Goal: Transaction & Acquisition: Purchase product/service

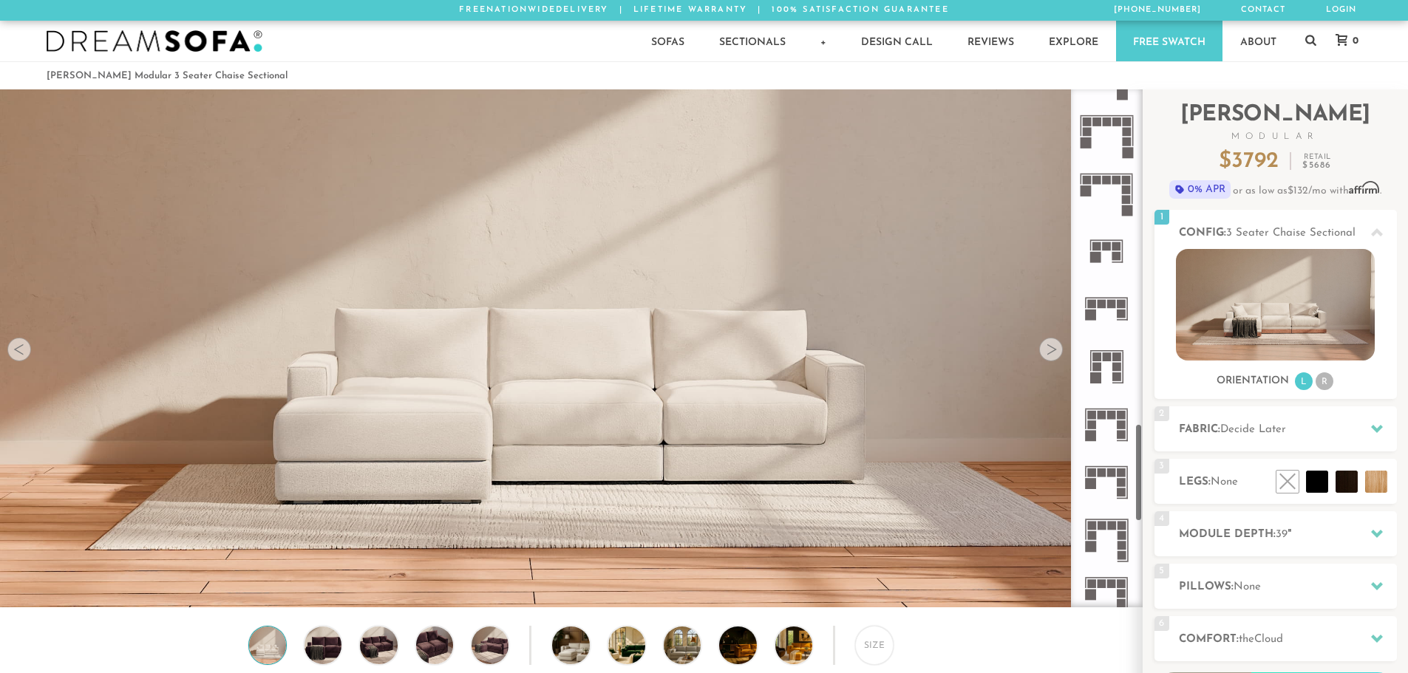
scroll to position [1774, 0]
click at [1117, 314] on rect at bounding box center [1121, 316] width 9 height 9
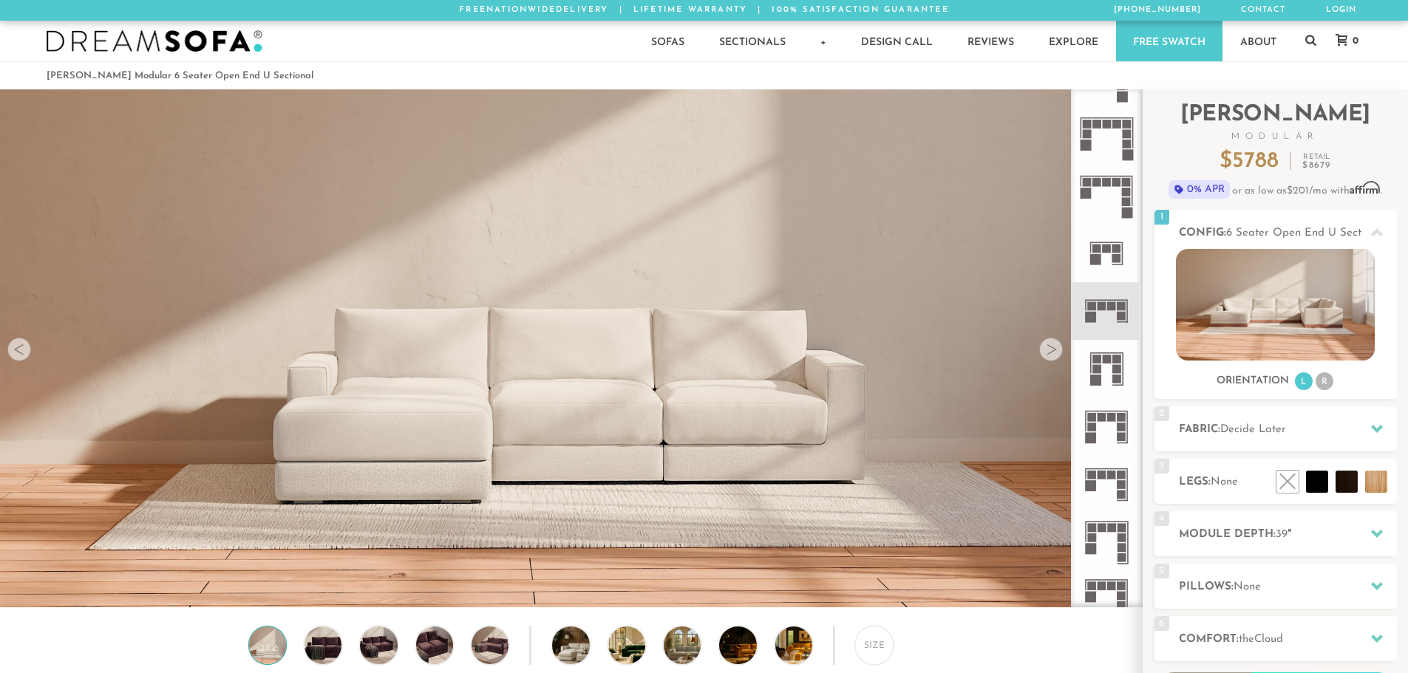
click at [1107, 317] on icon at bounding box center [1107, 311] width 58 height 58
click at [1215, 311] on img at bounding box center [1275, 305] width 199 height 112
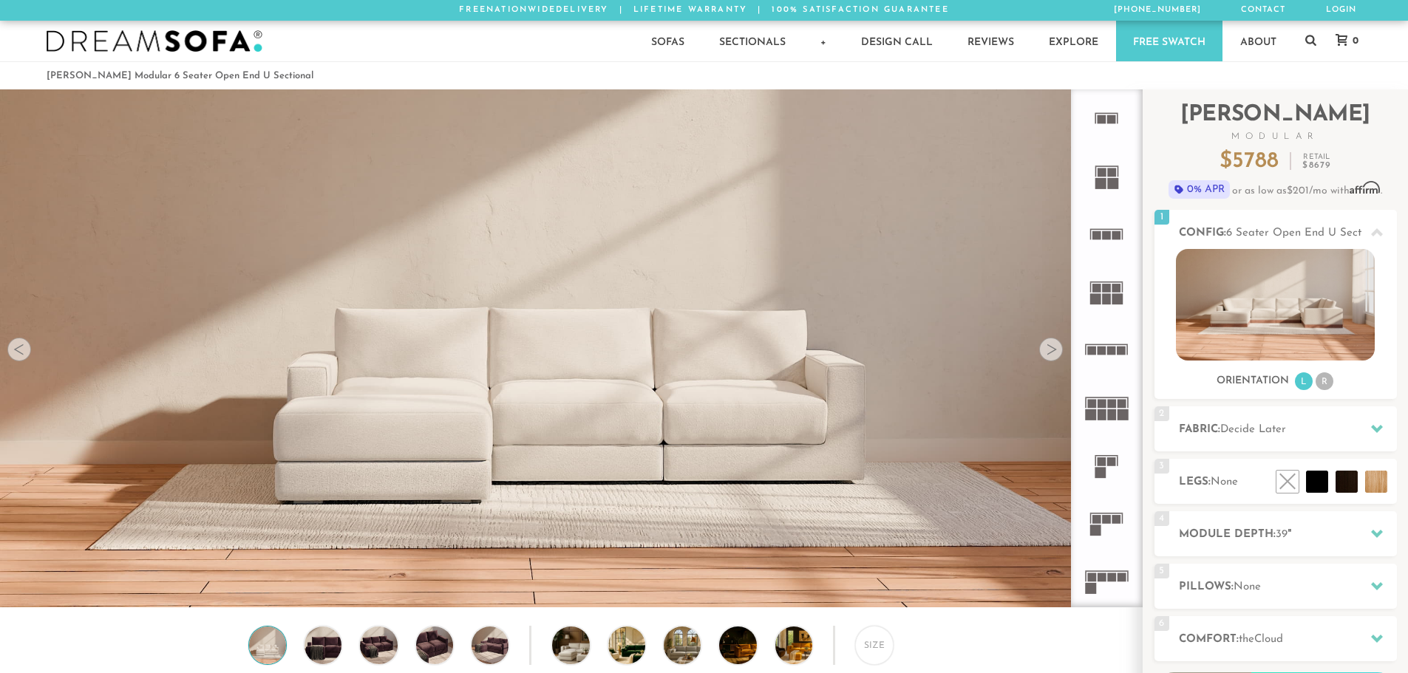
click at [1053, 359] on div at bounding box center [1051, 350] width 24 height 24
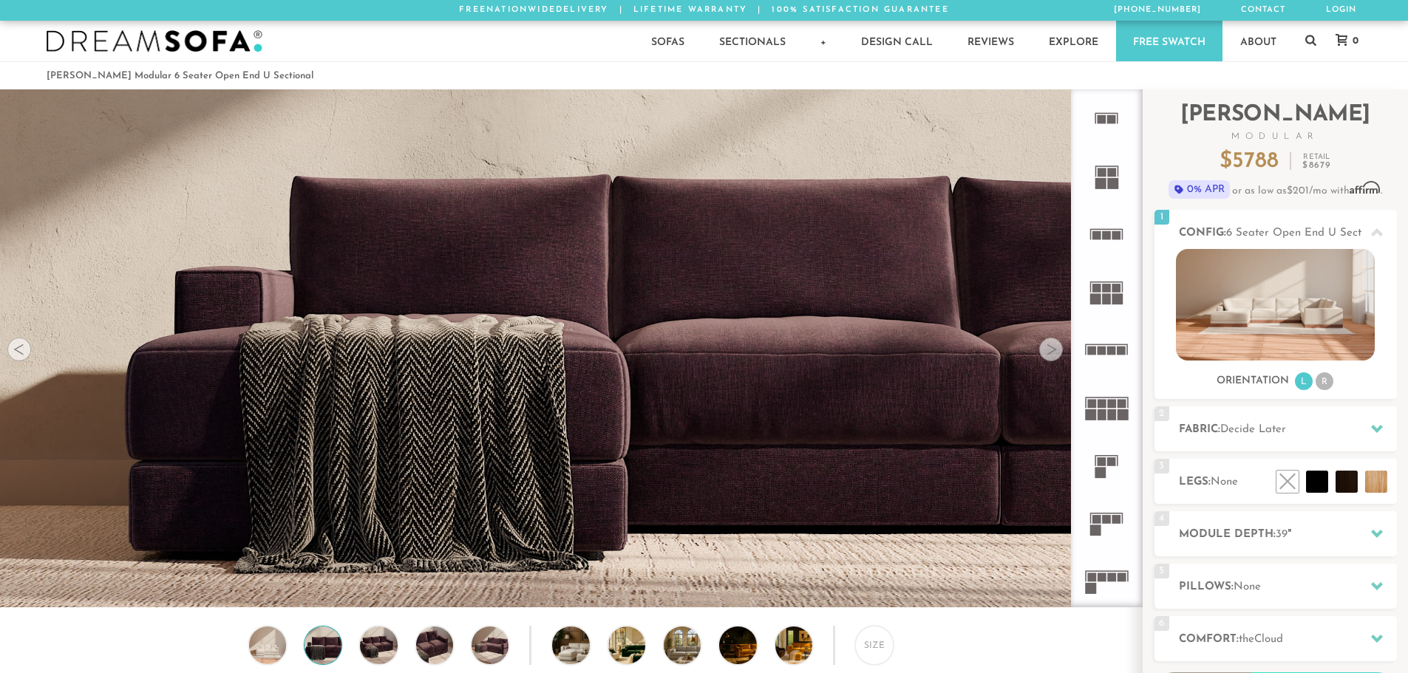
click at [1053, 352] on div at bounding box center [1051, 350] width 24 height 24
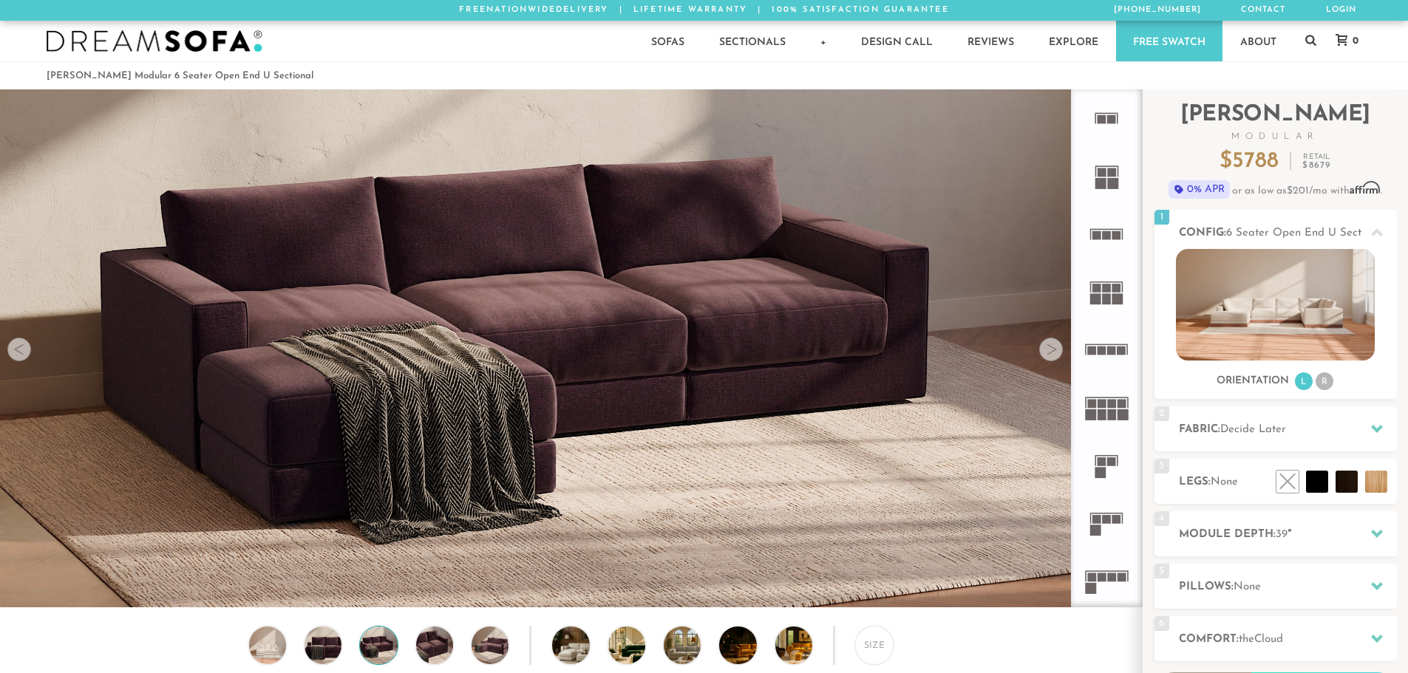
click at [1053, 352] on div at bounding box center [1051, 350] width 24 height 24
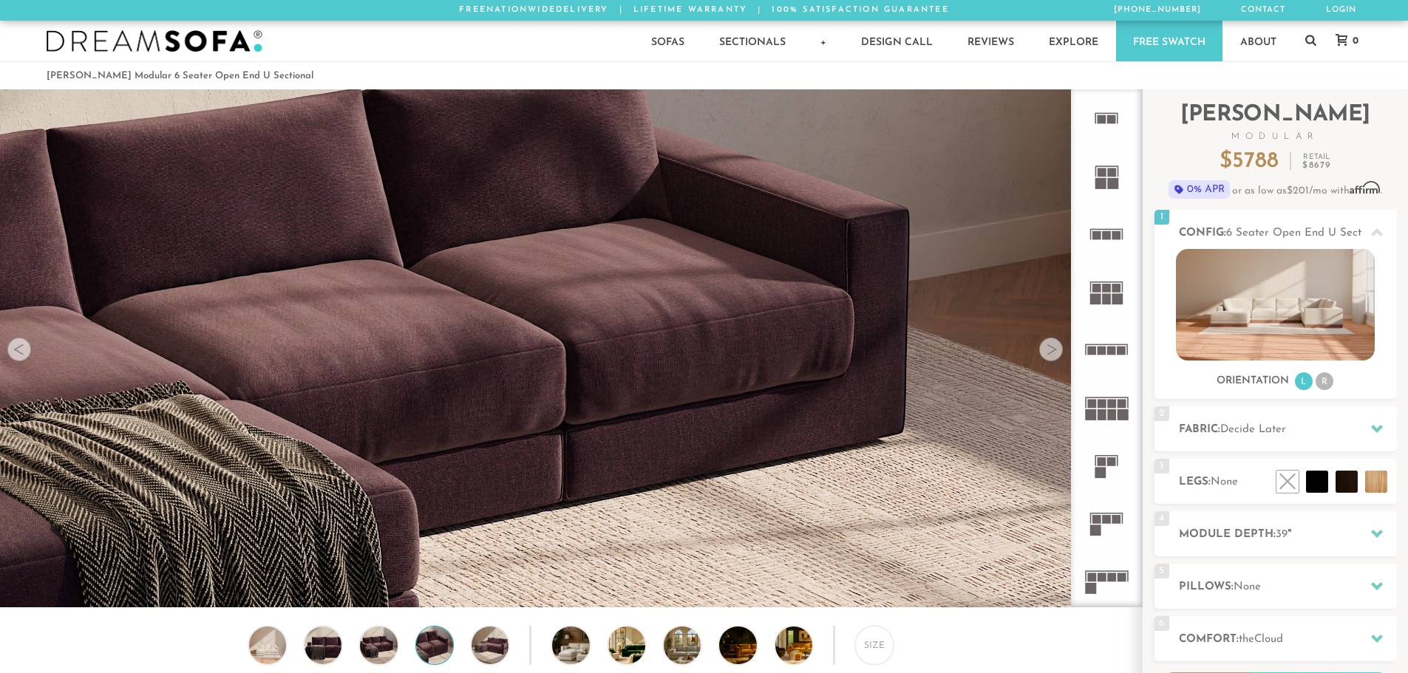
click at [1053, 352] on div at bounding box center [1051, 350] width 24 height 24
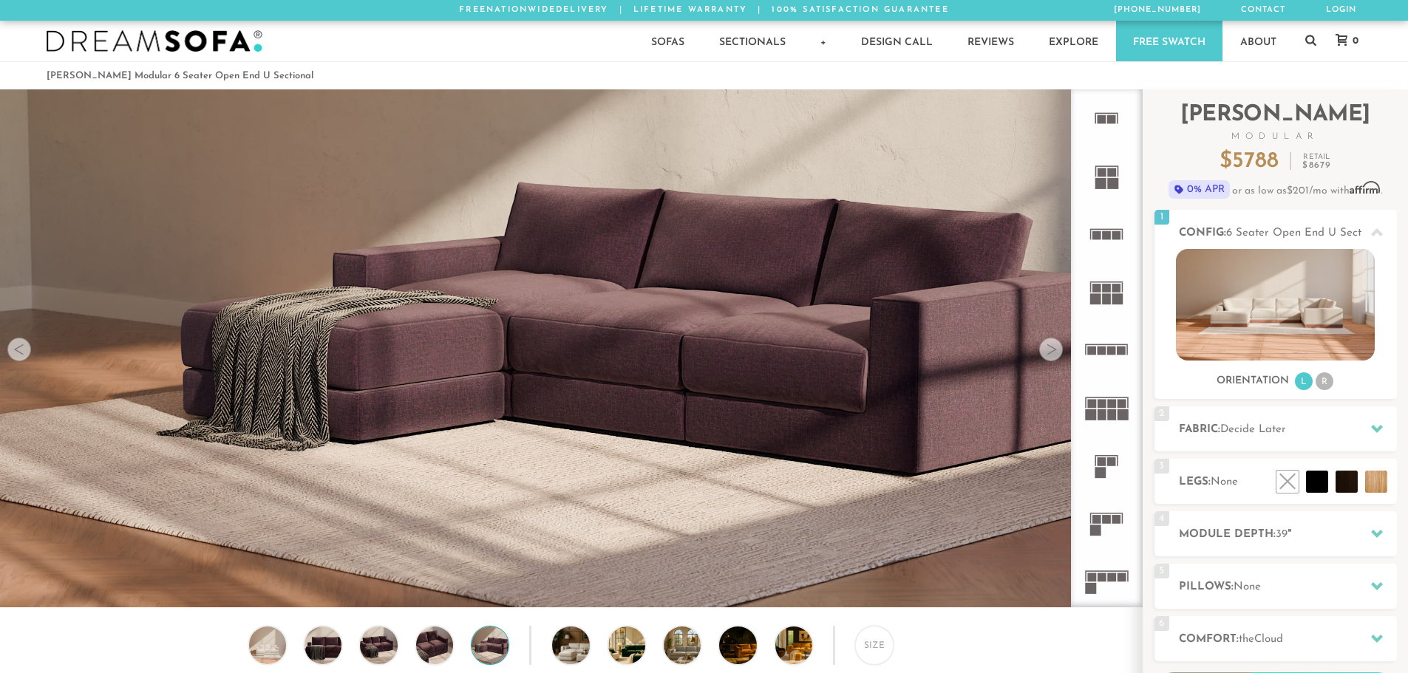
click at [1053, 352] on div at bounding box center [1051, 350] width 24 height 24
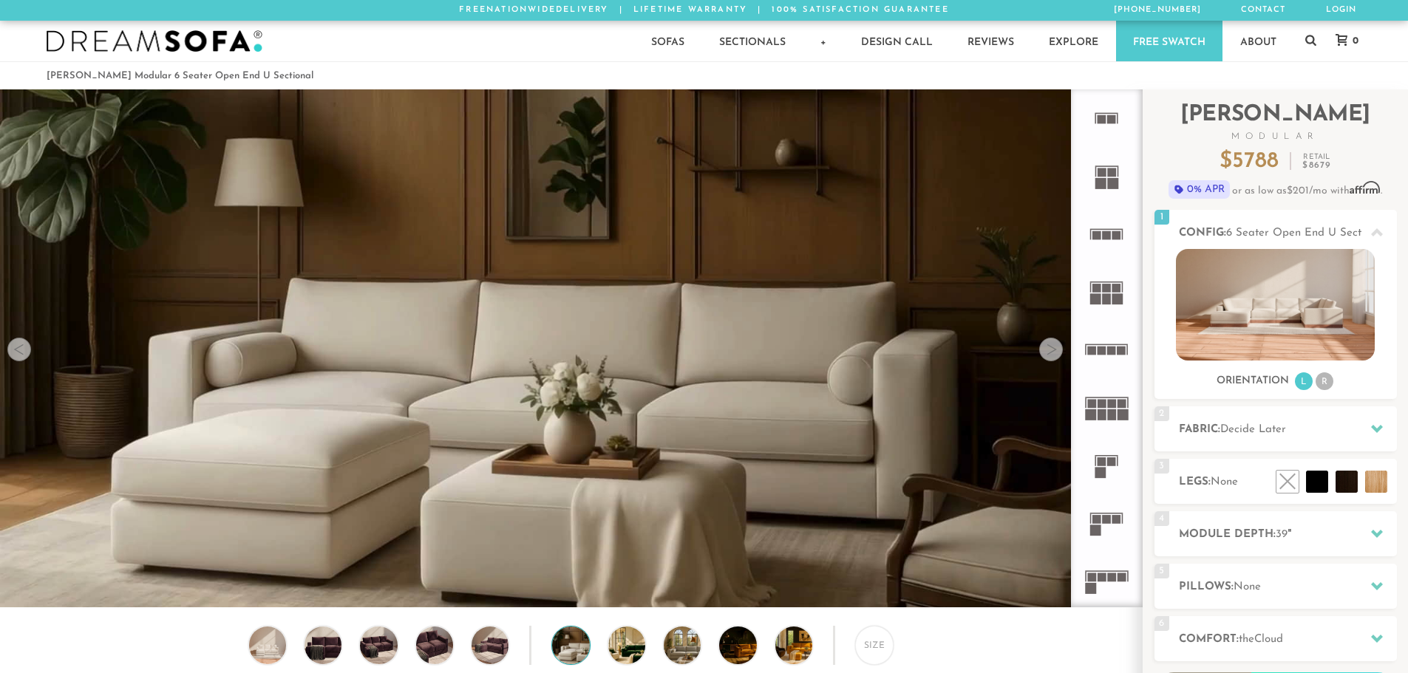
click at [1053, 352] on div at bounding box center [1051, 350] width 24 height 24
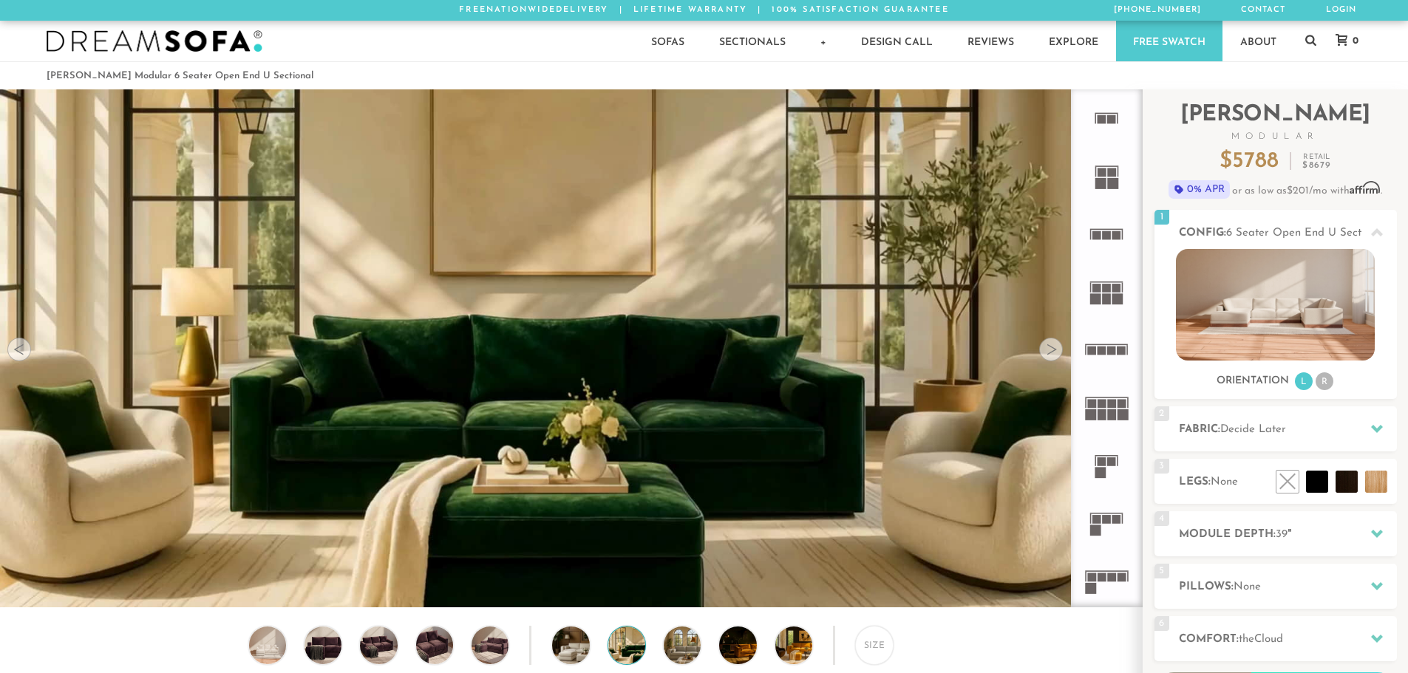
click at [1053, 352] on div at bounding box center [1051, 350] width 24 height 24
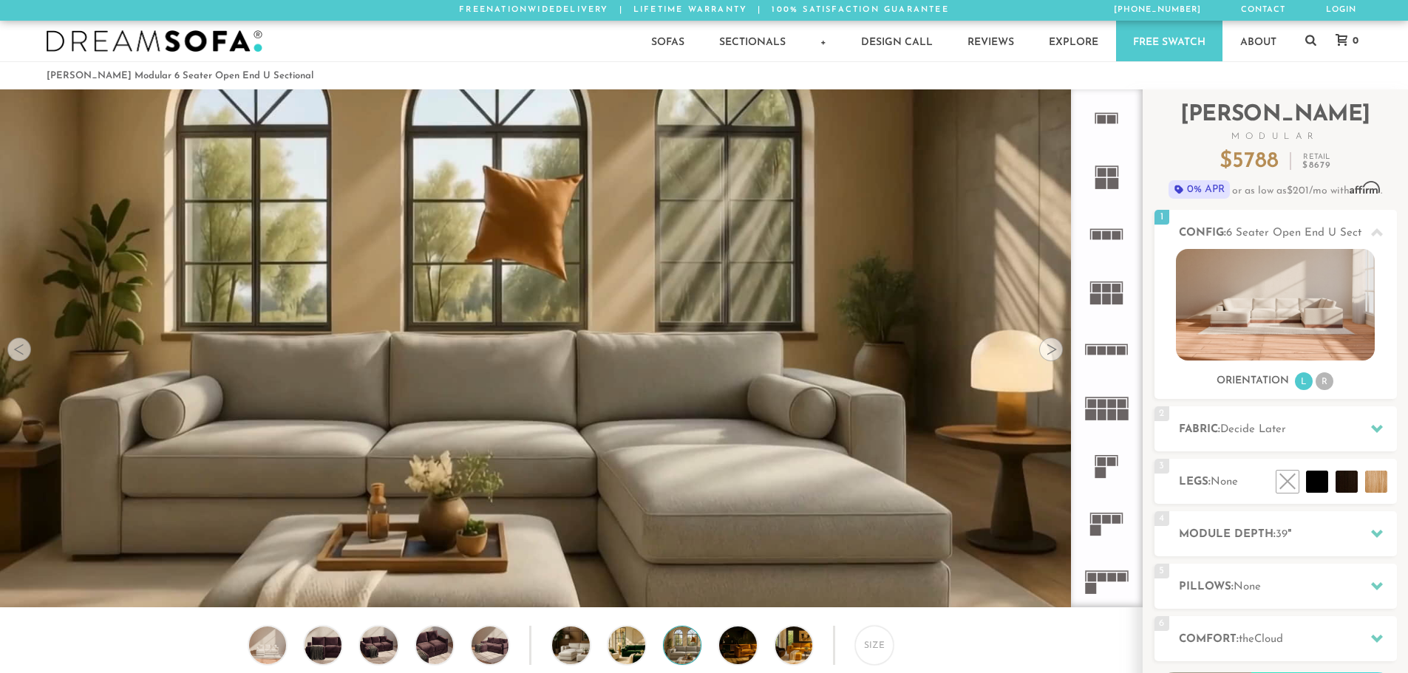
click at [1053, 352] on div at bounding box center [1051, 350] width 24 height 24
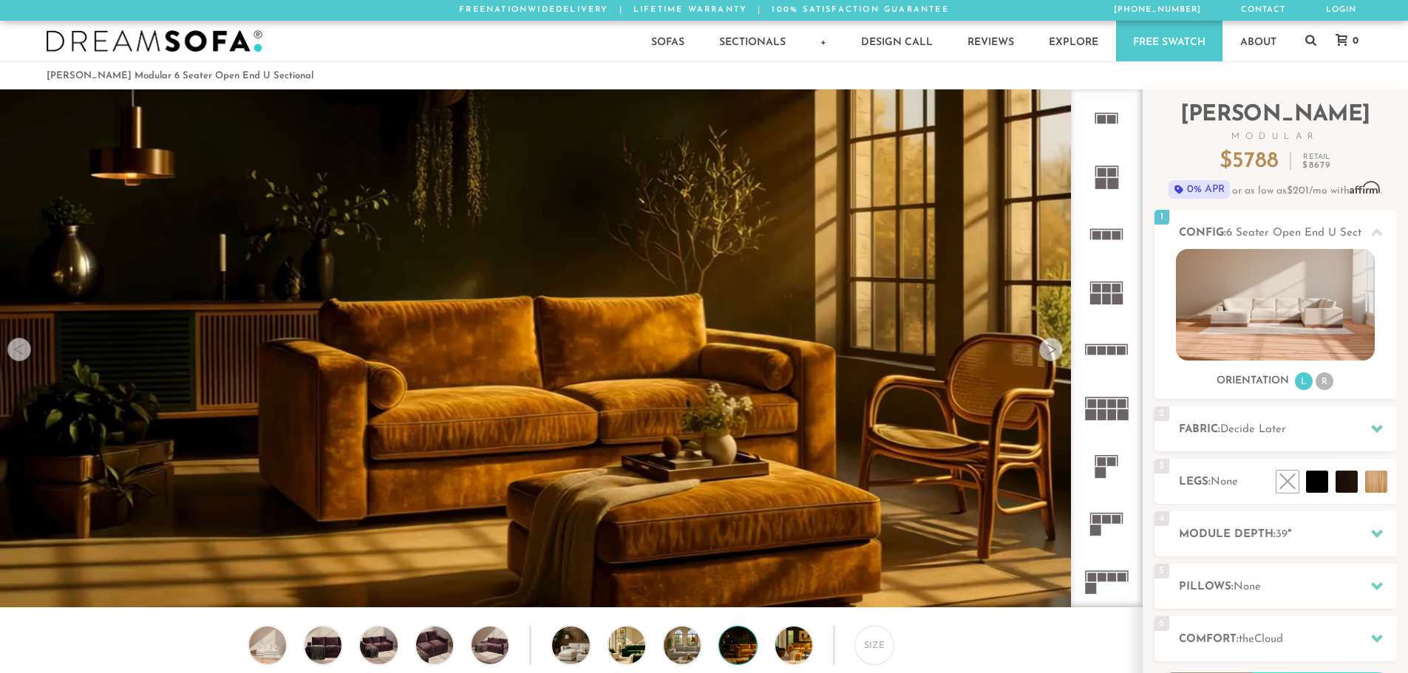
click at [1053, 352] on div at bounding box center [1051, 350] width 24 height 24
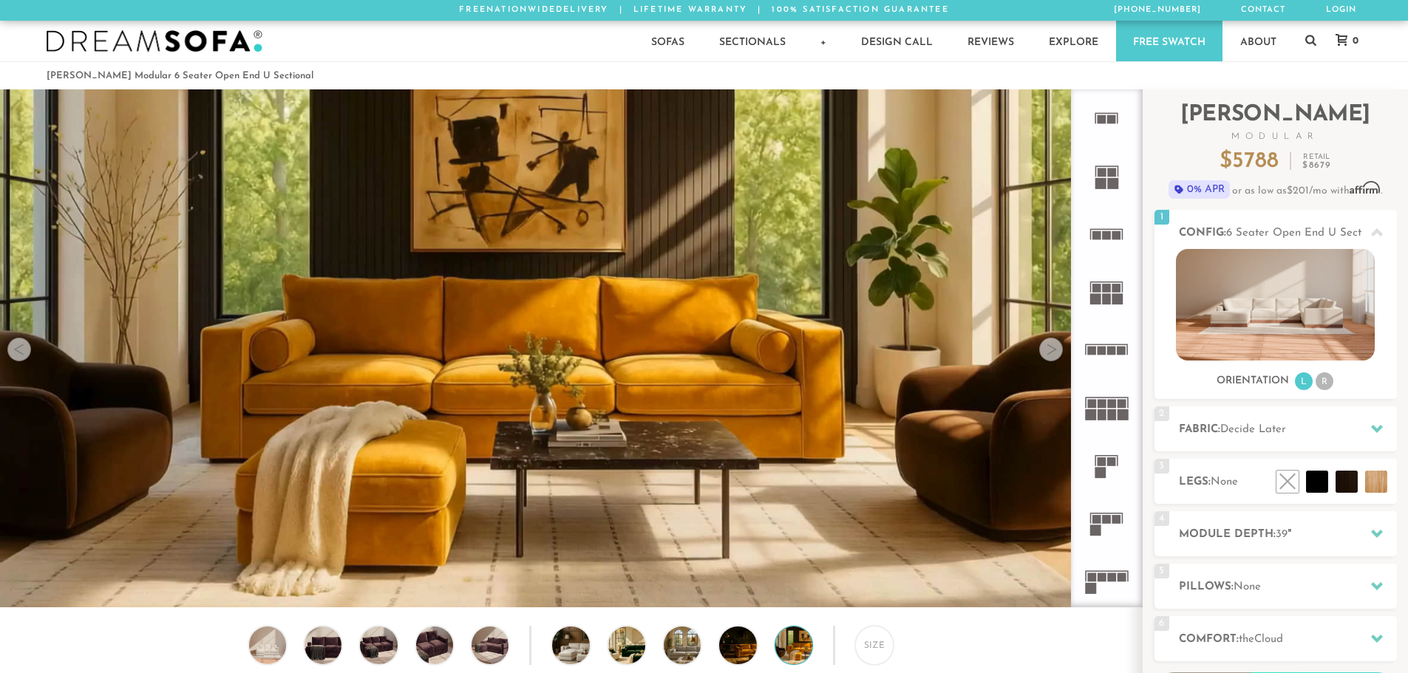
click at [1053, 352] on div at bounding box center [1051, 350] width 24 height 24
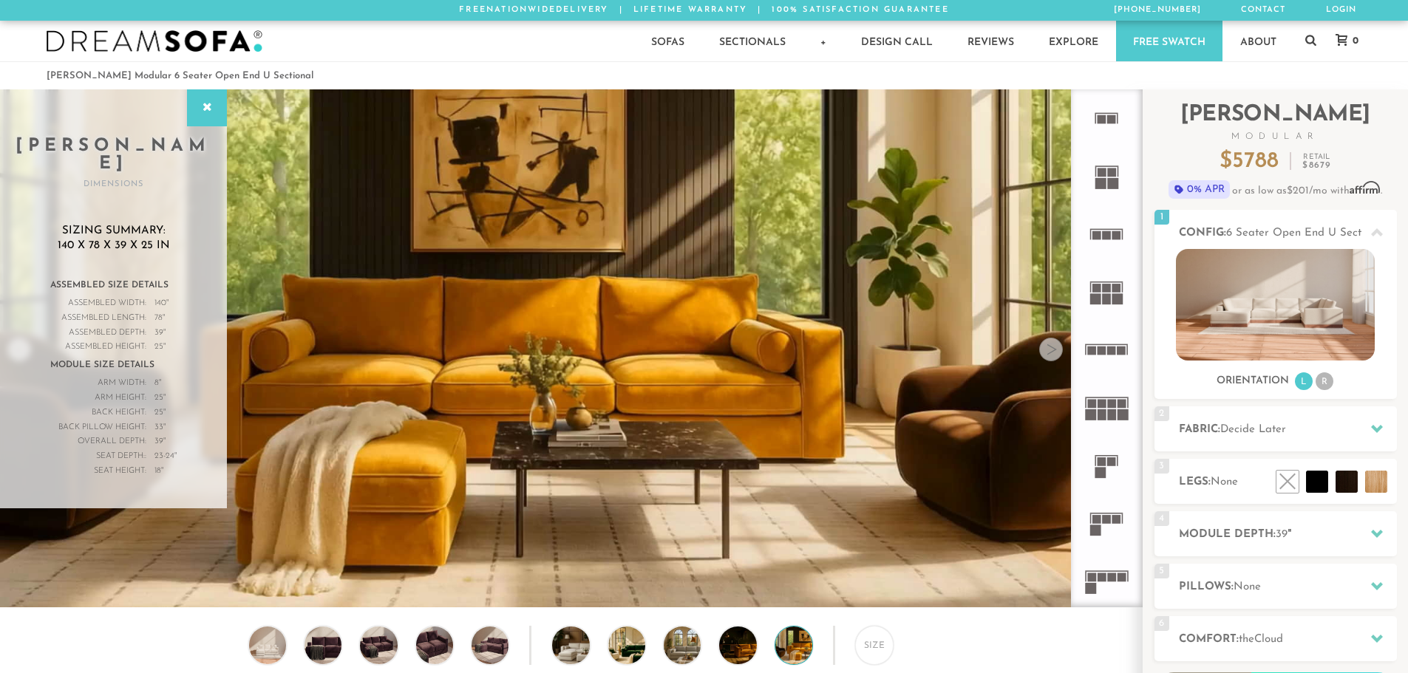
click at [1053, 353] on div at bounding box center [1051, 350] width 24 height 24
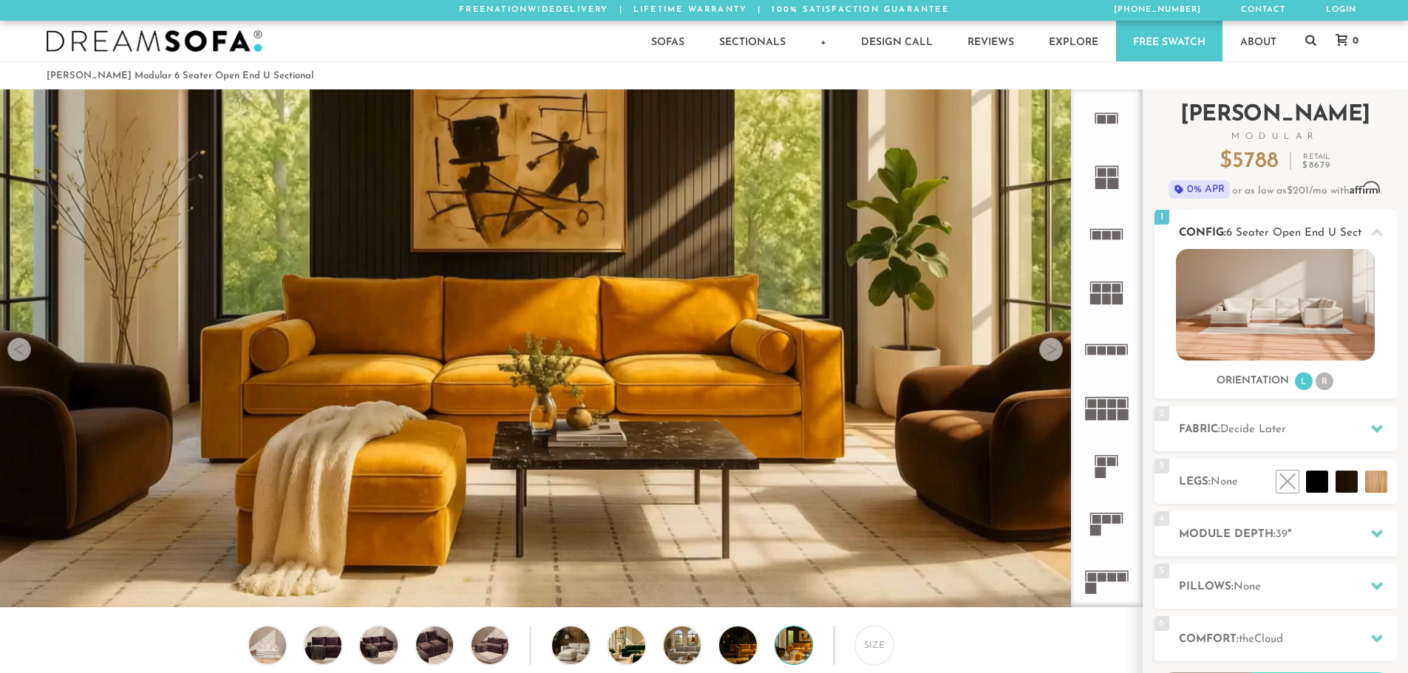
click at [1322, 382] on li "R" at bounding box center [1324, 381] width 18 height 18
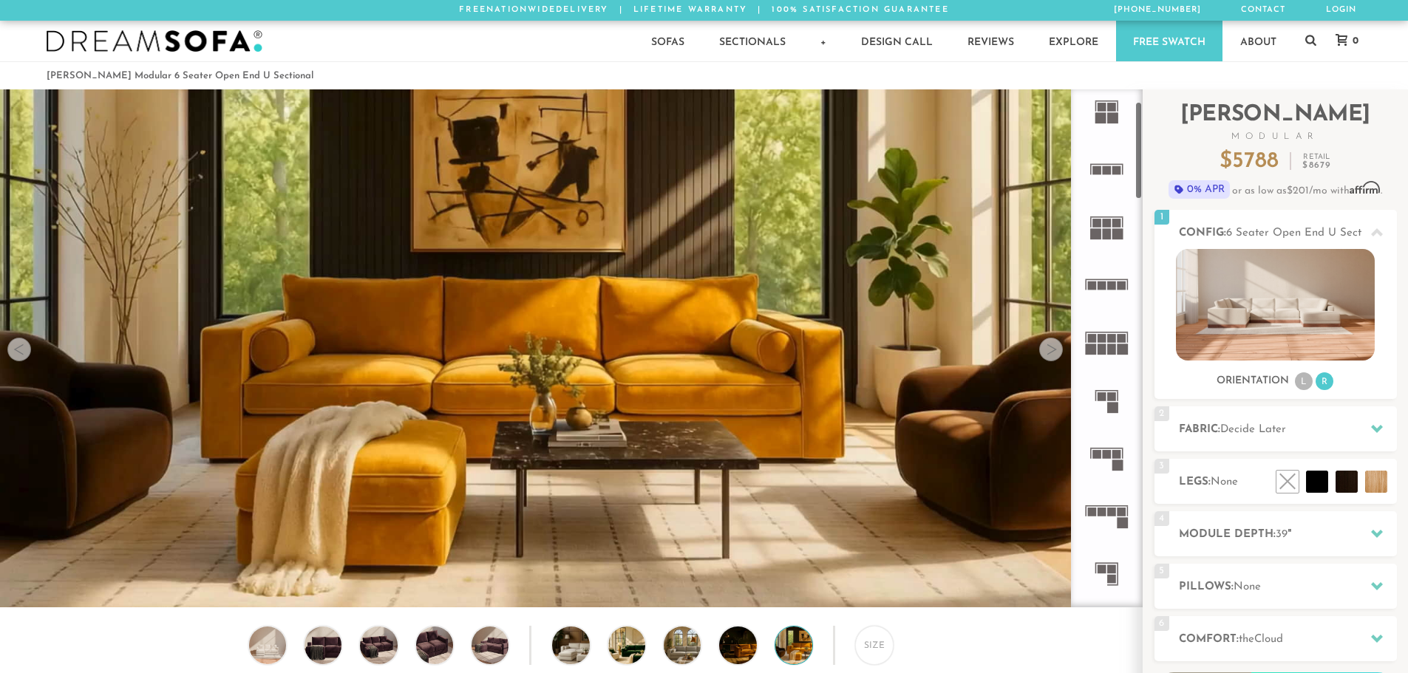
scroll to position [148, 0]
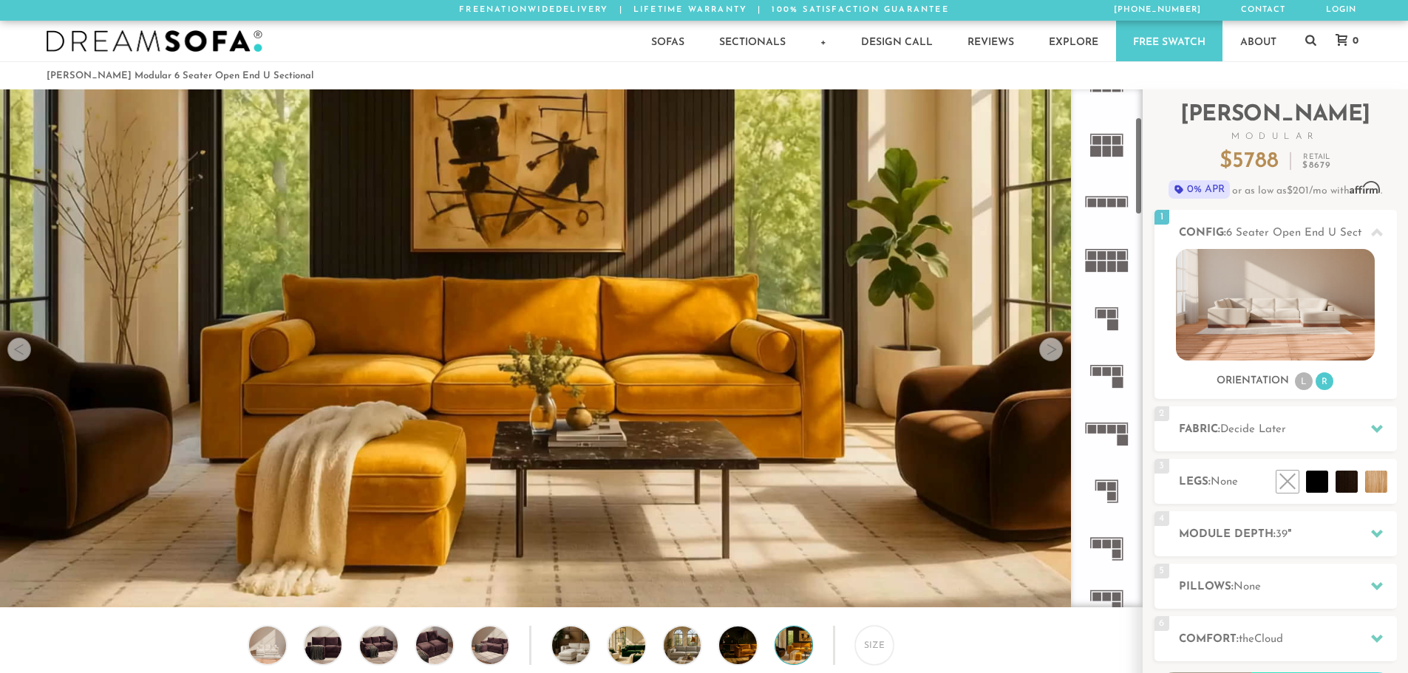
click at [1107, 428] on rect at bounding box center [1111, 430] width 9 height 9
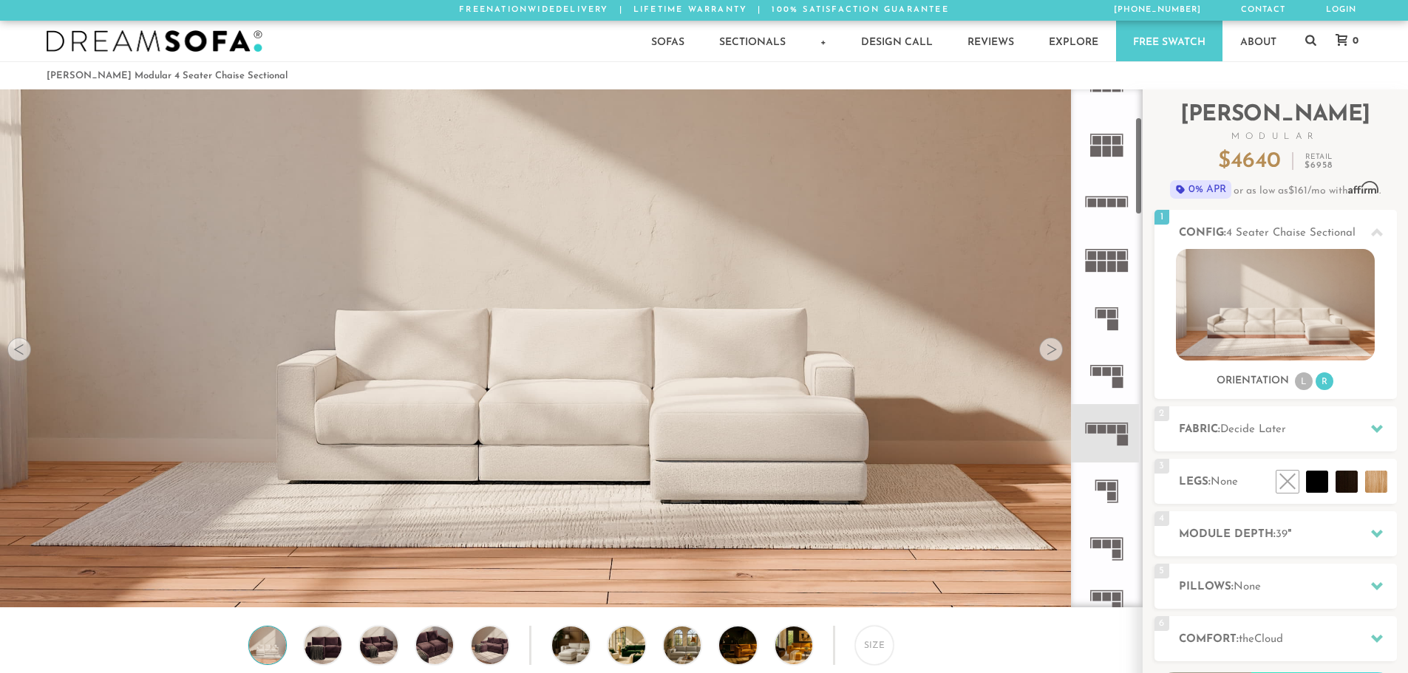
click at [1109, 429] on rect at bounding box center [1111, 430] width 9 height 9
click at [1346, 432] on h2 "Fabric: Decide Later" at bounding box center [1288, 429] width 218 height 17
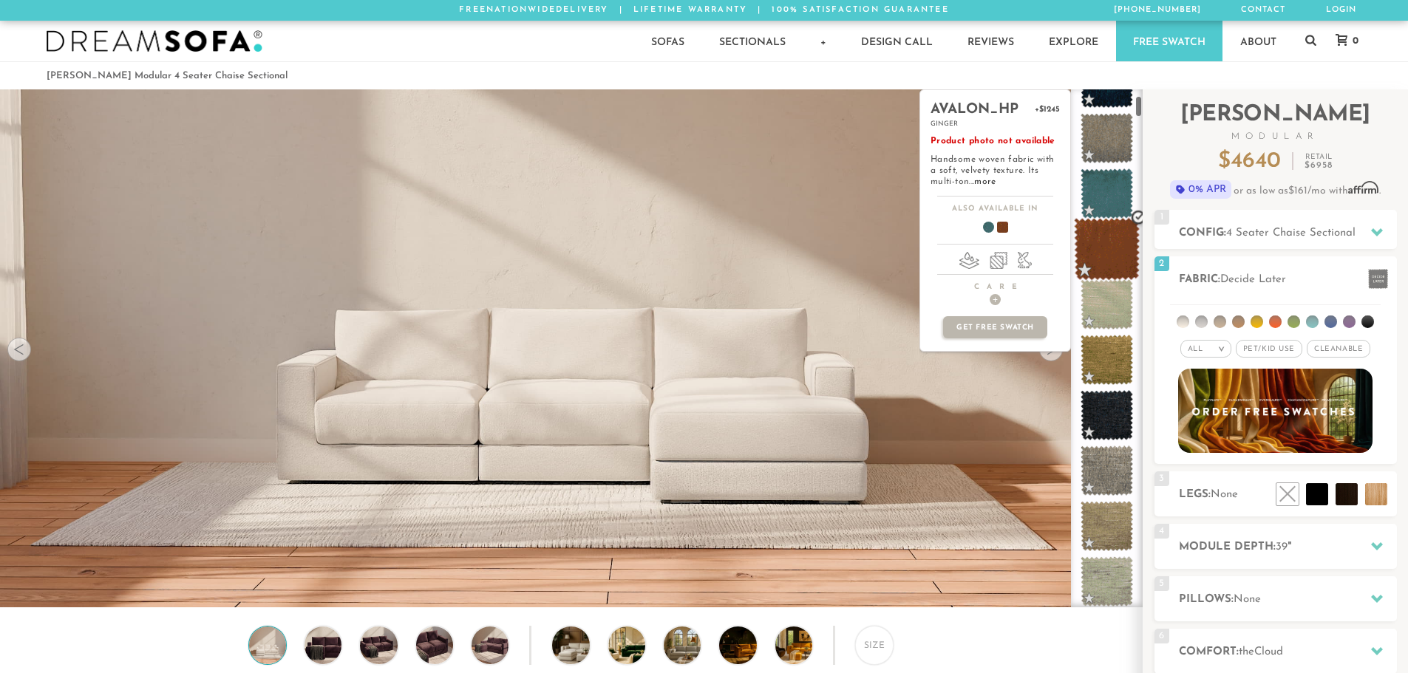
scroll to position [148, 0]
click at [1111, 253] on span at bounding box center [1107, 251] width 66 height 63
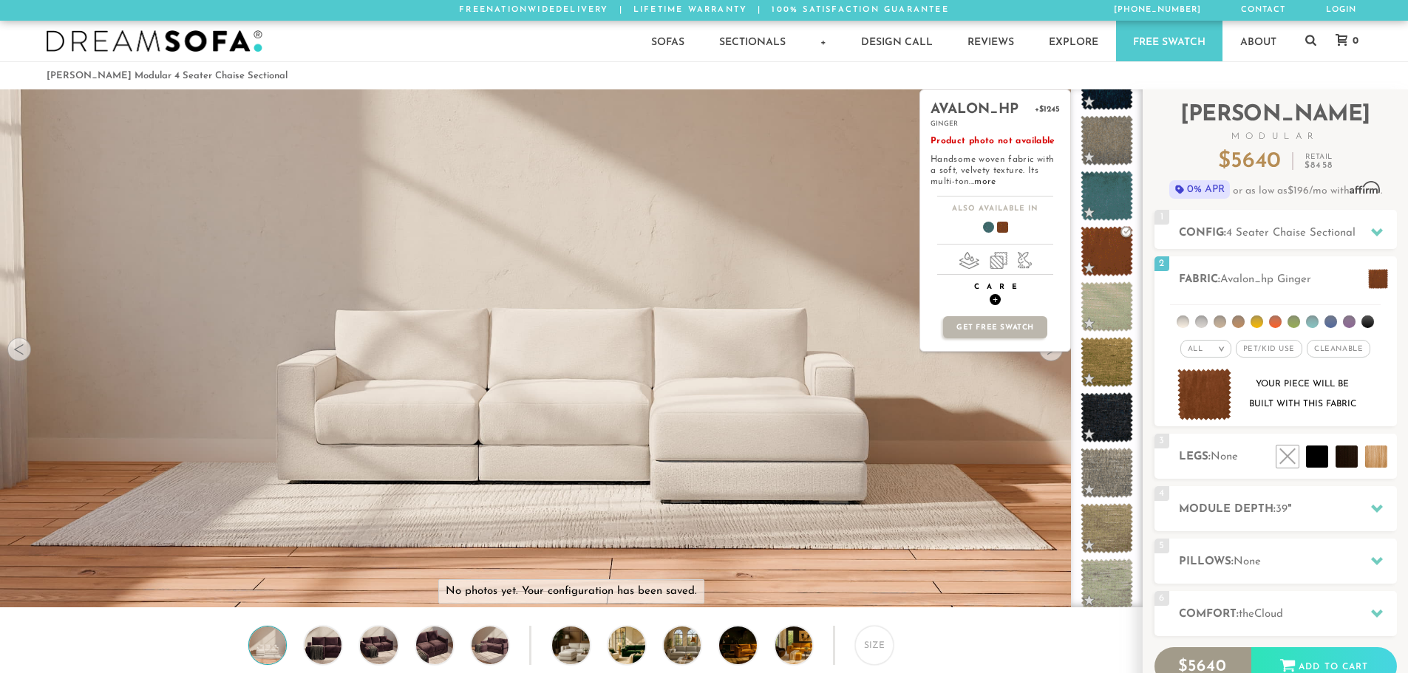
click at [992, 297] on span "+" at bounding box center [995, 299] width 11 height 11
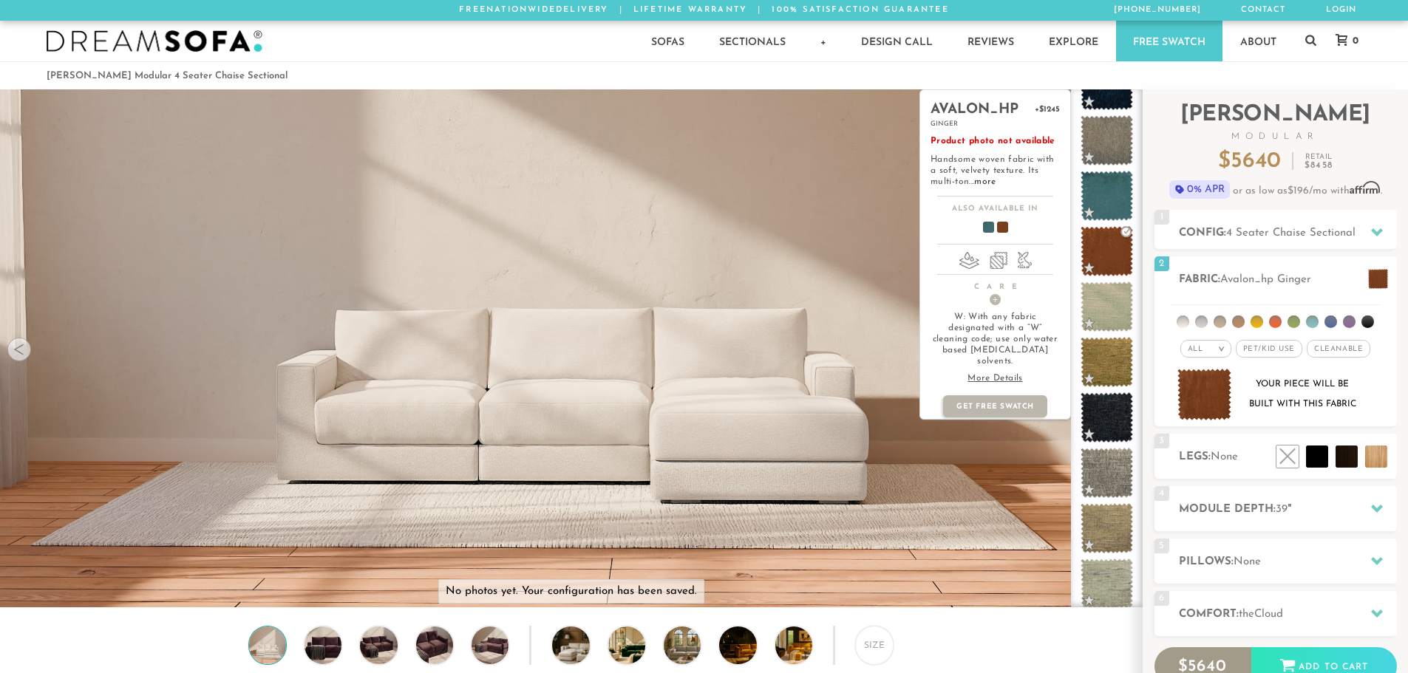
click at [991, 226] on span at bounding box center [982, 229] width 57 height 55
click at [1000, 227] on span at bounding box center [996, 229] width 57 height 55
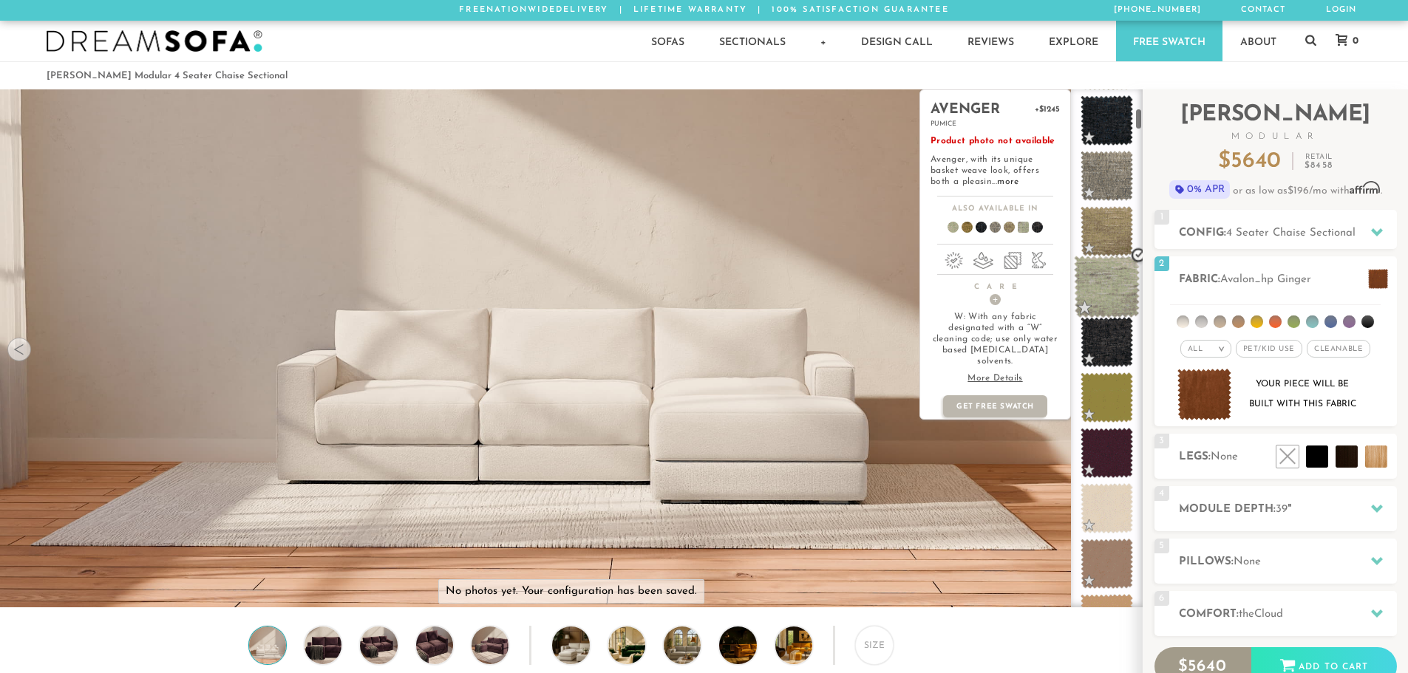
scroll to position [443, 0]
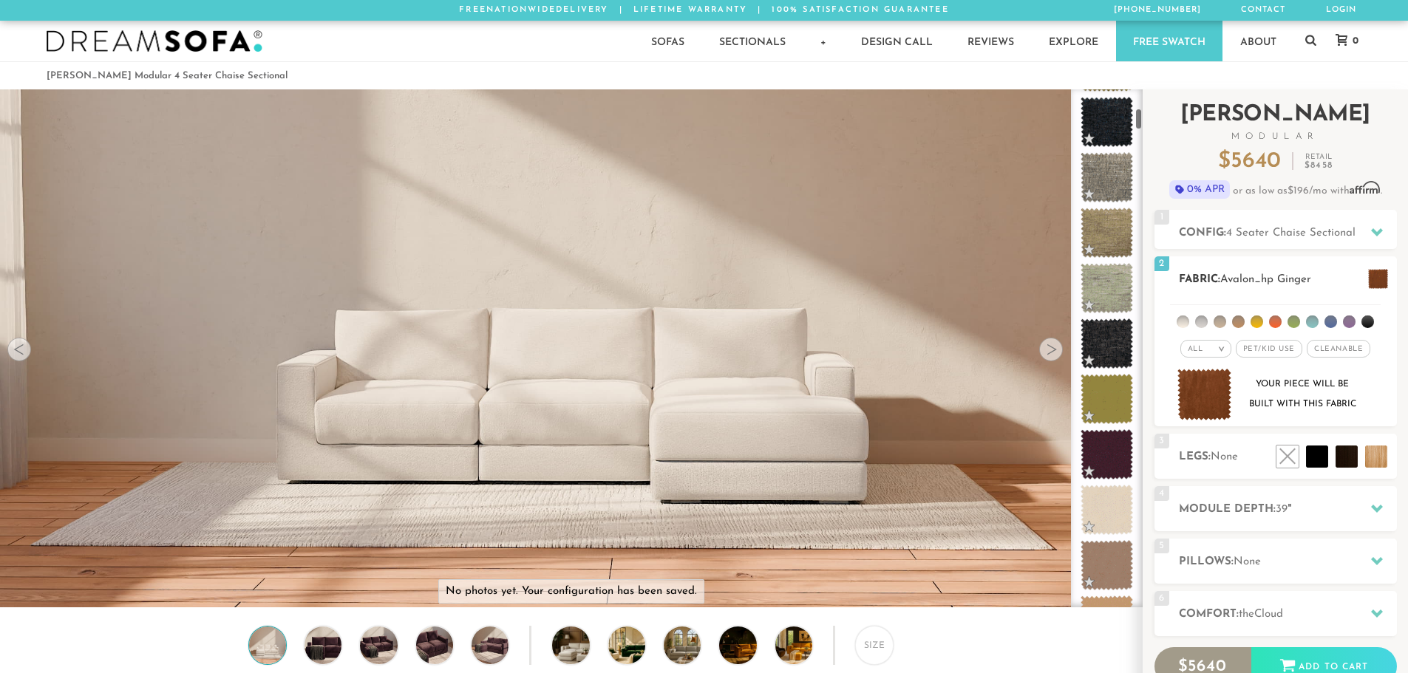
click at [1227, 349] on em ">" at bounding box center [1221, 348] width 11 height 7
click at [1214, 405] on li "Family" at bounding box center [1205, 409] width 51 height 21
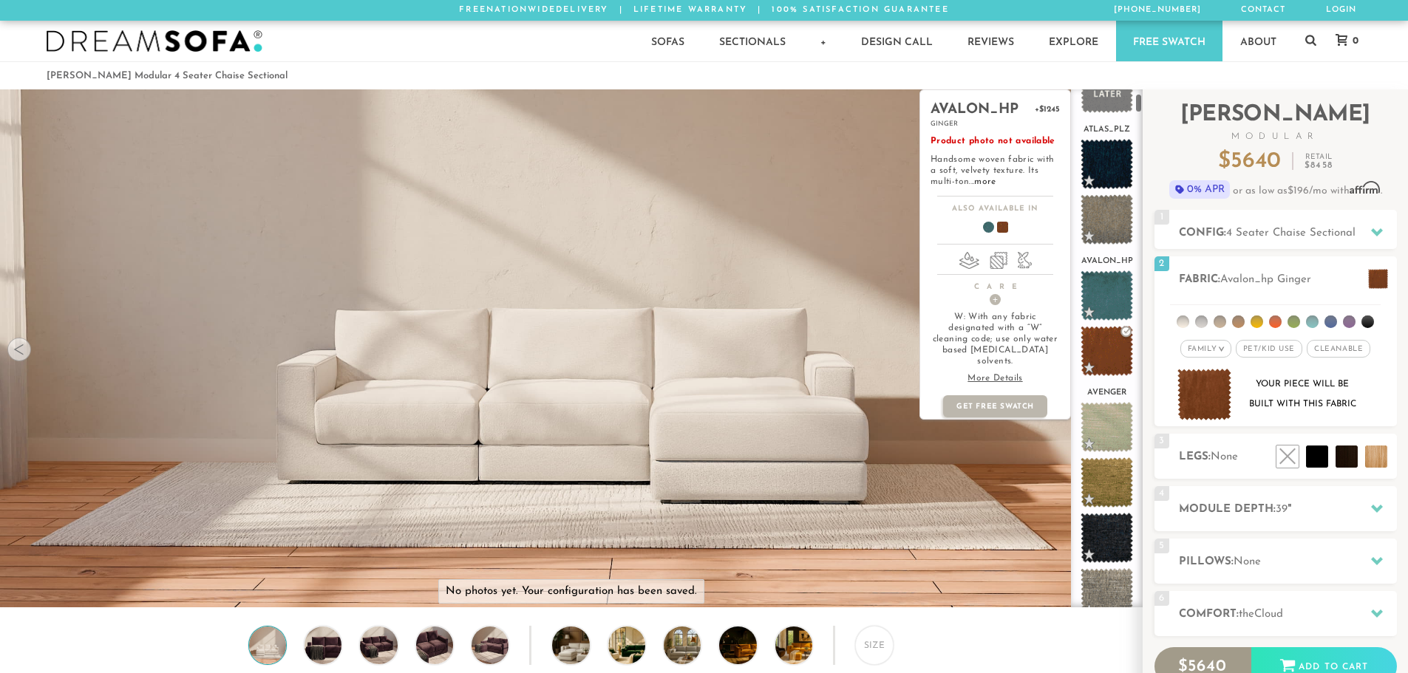
scroll to position [0, 0]
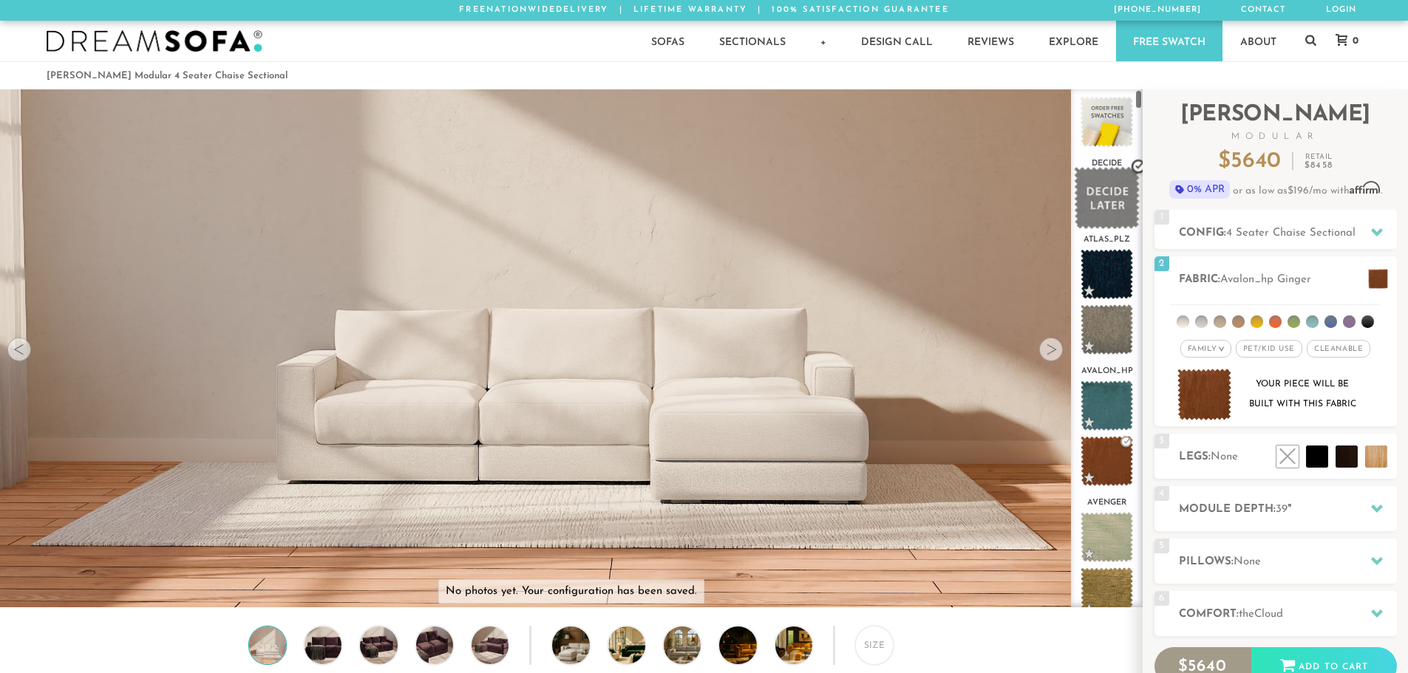
click at [1118, 211] on span at bounding box center [1107, 198] width 66 height 63
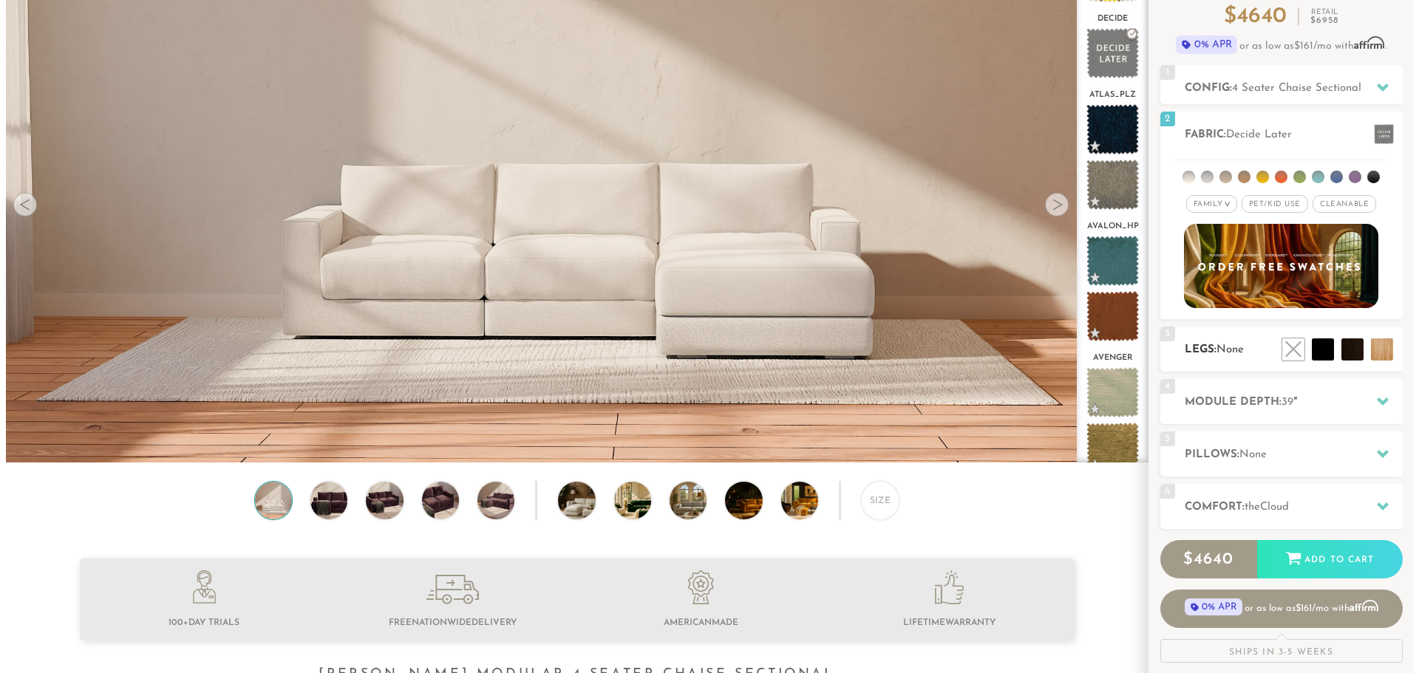
scroll to position [148, 0]
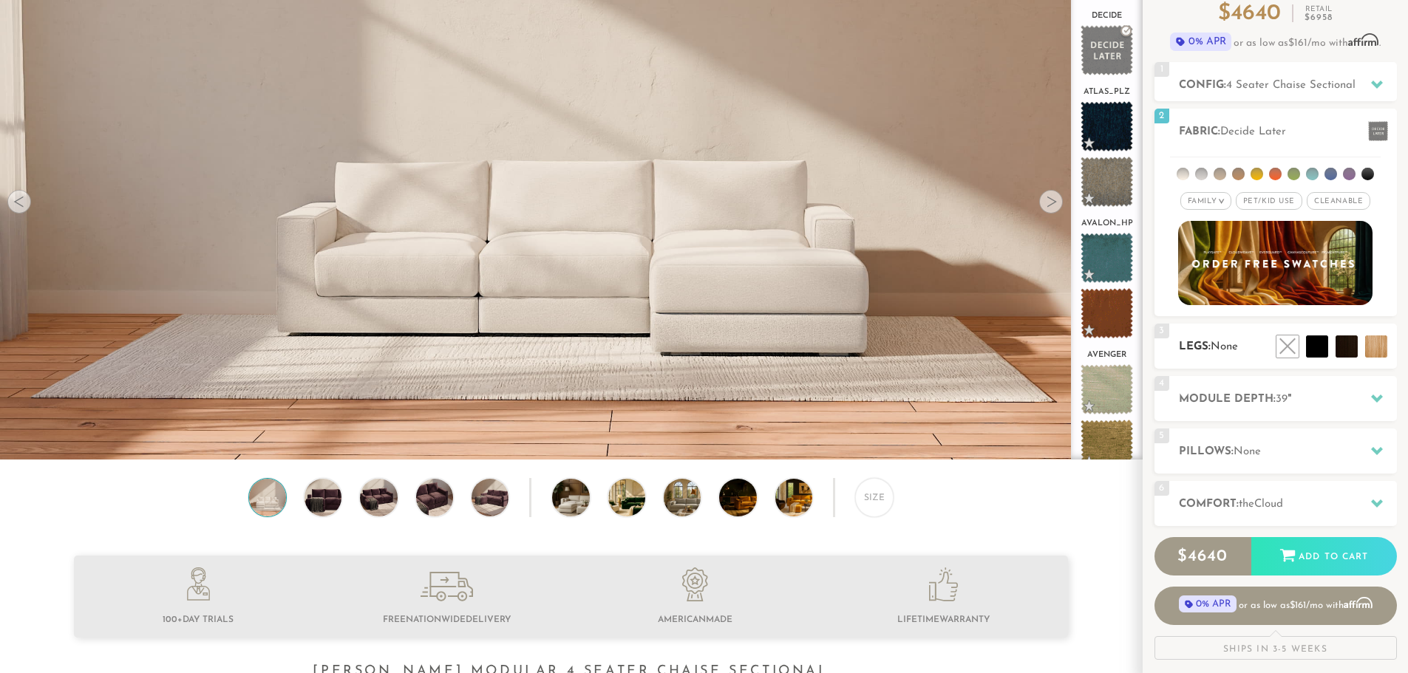
click at [1228, 355] on h2 "Legs: None" at bounding box center [1288, 346] width 218 height 17
click at [1315, 354] on li at bounding box center [1283, 313] width 89 height 89
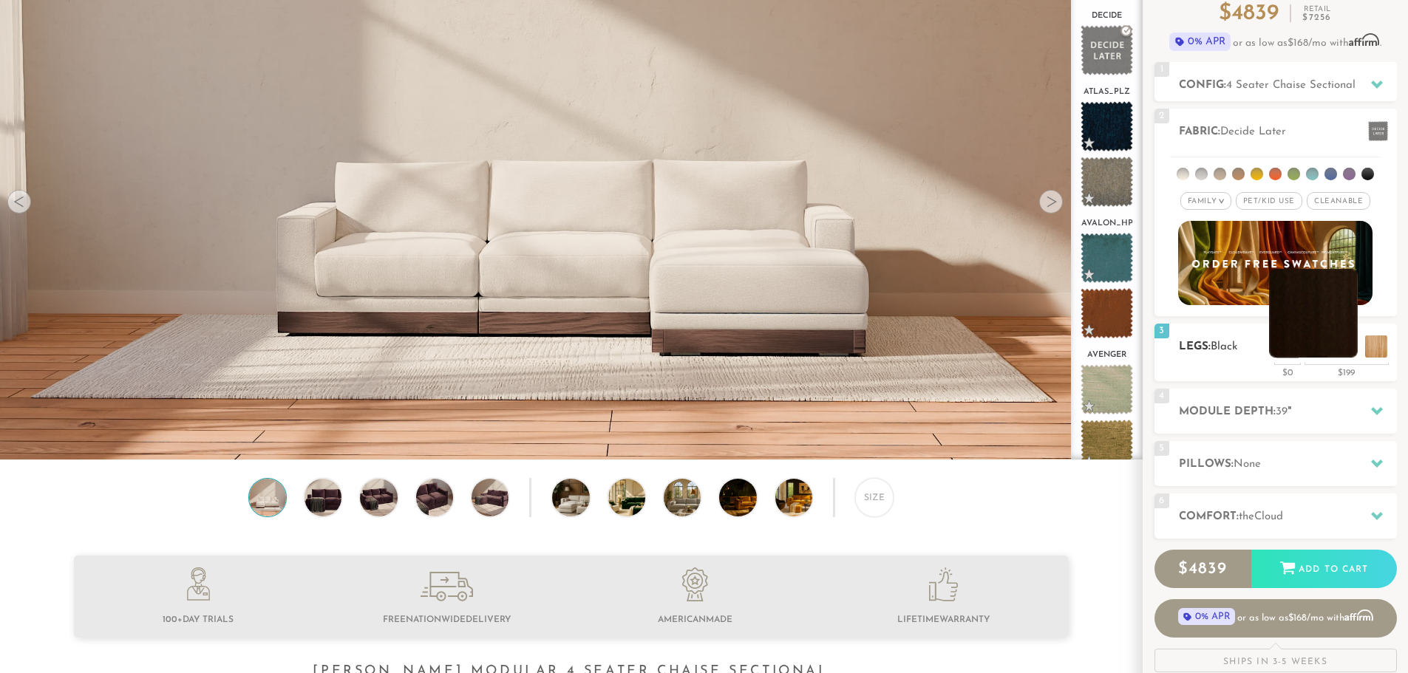
click at [1341, 344] on li at bounding box center [1313, 313] width 89 height 89
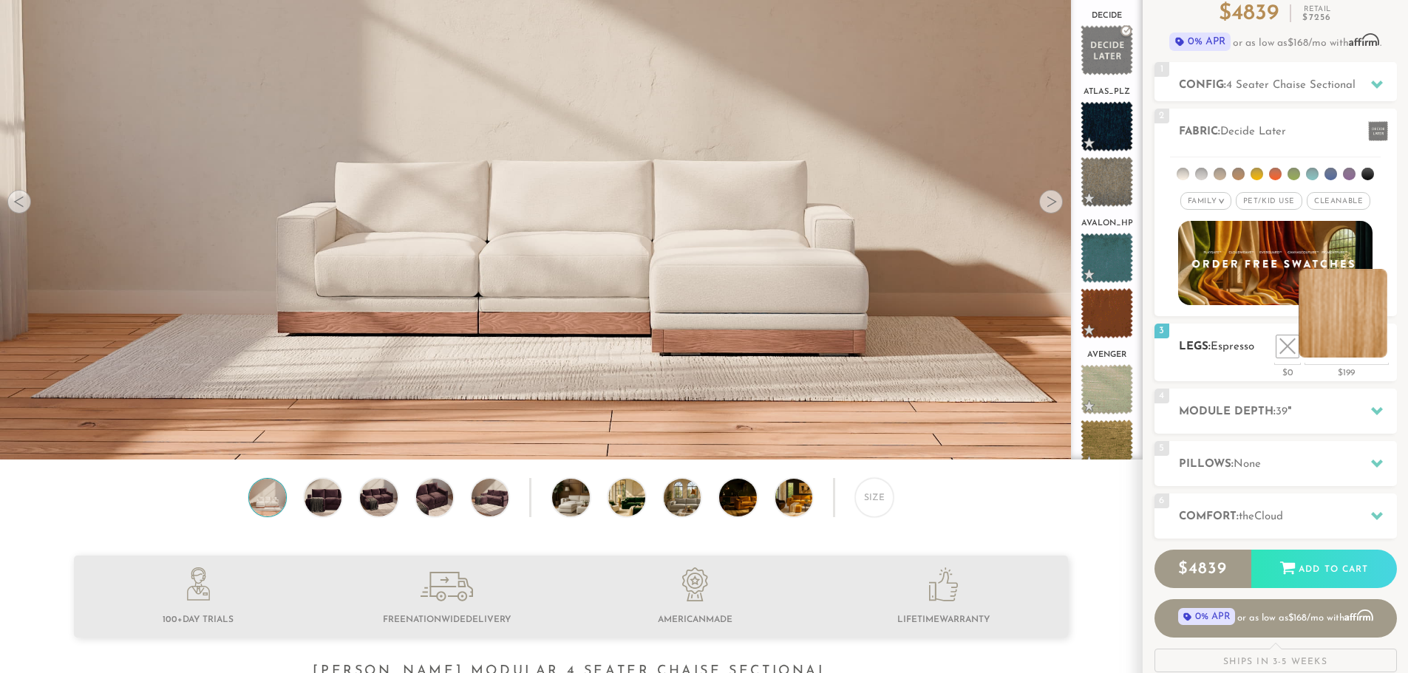
click at [1378, 351] on li at bounding box center [1342, 313] width 89 height 89
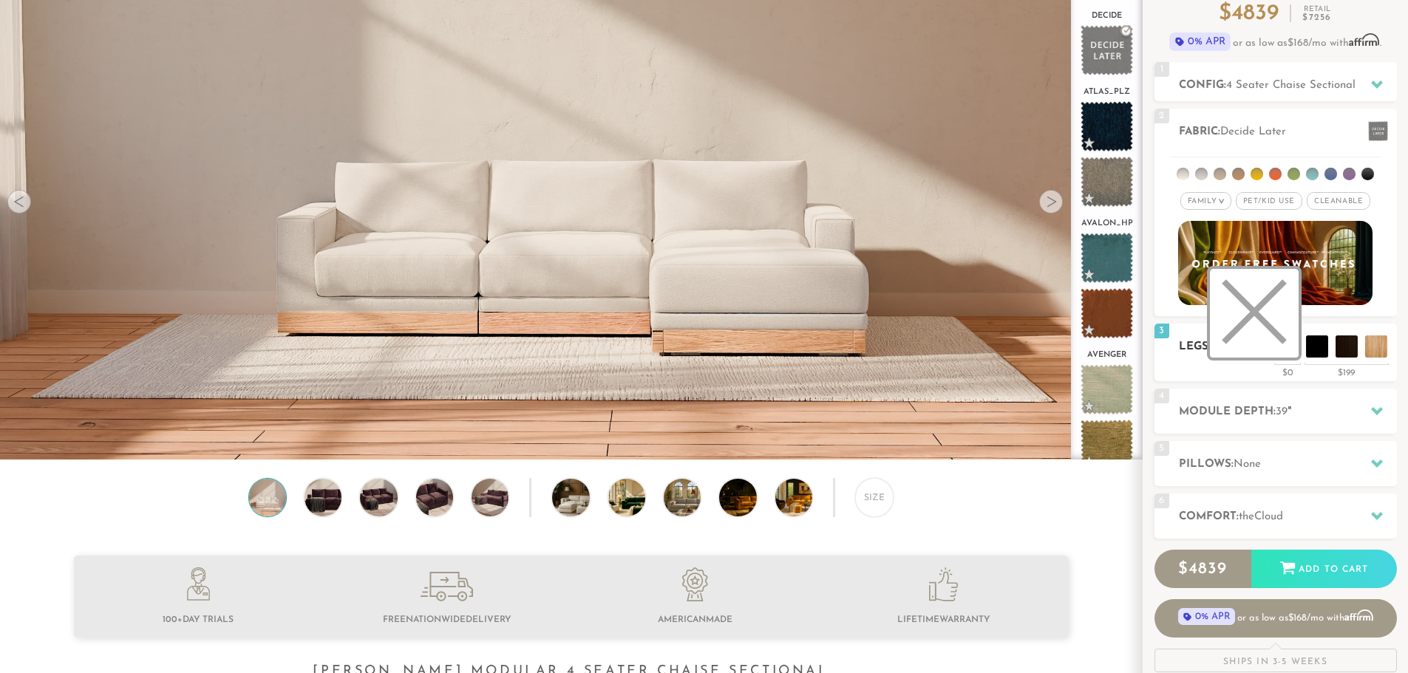
click at [1288, 347] on li at bounding box center [1254, 313] width 89 height 89
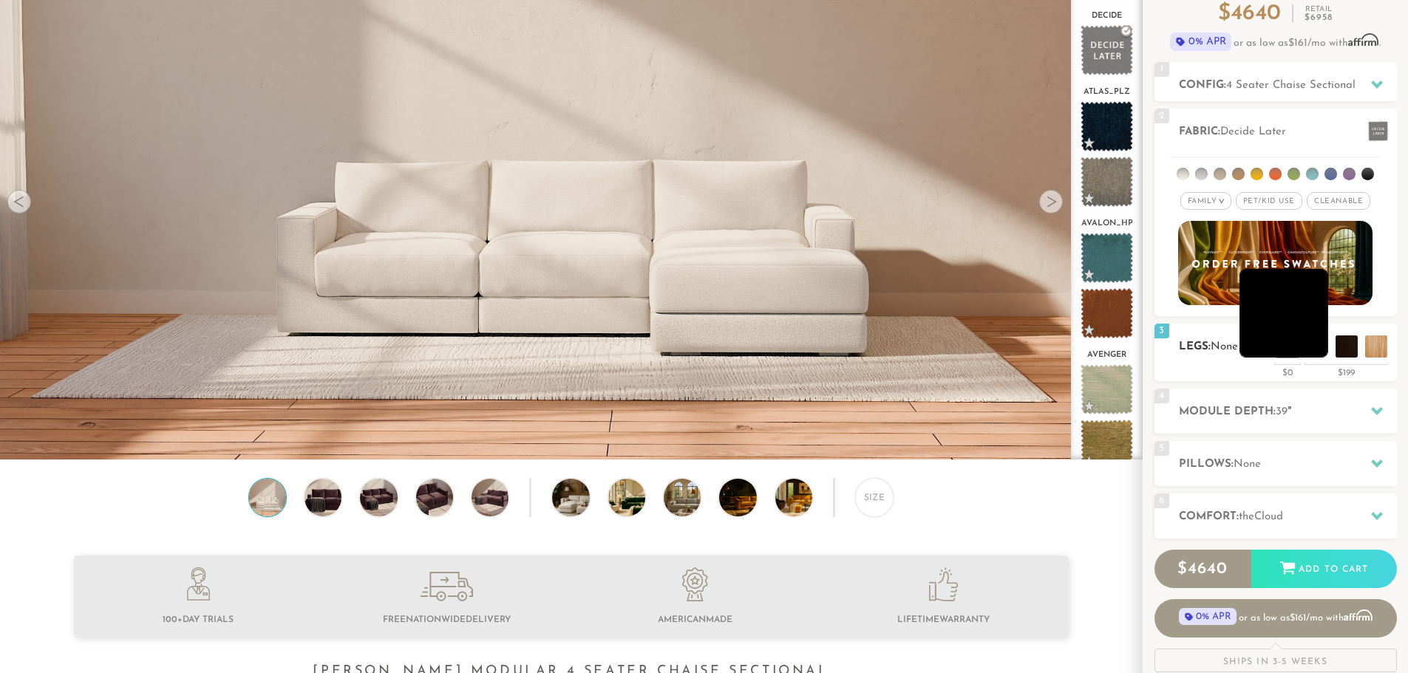
click at [1310, 346] on li at bounding box center [1283, 313] width 89 height 89
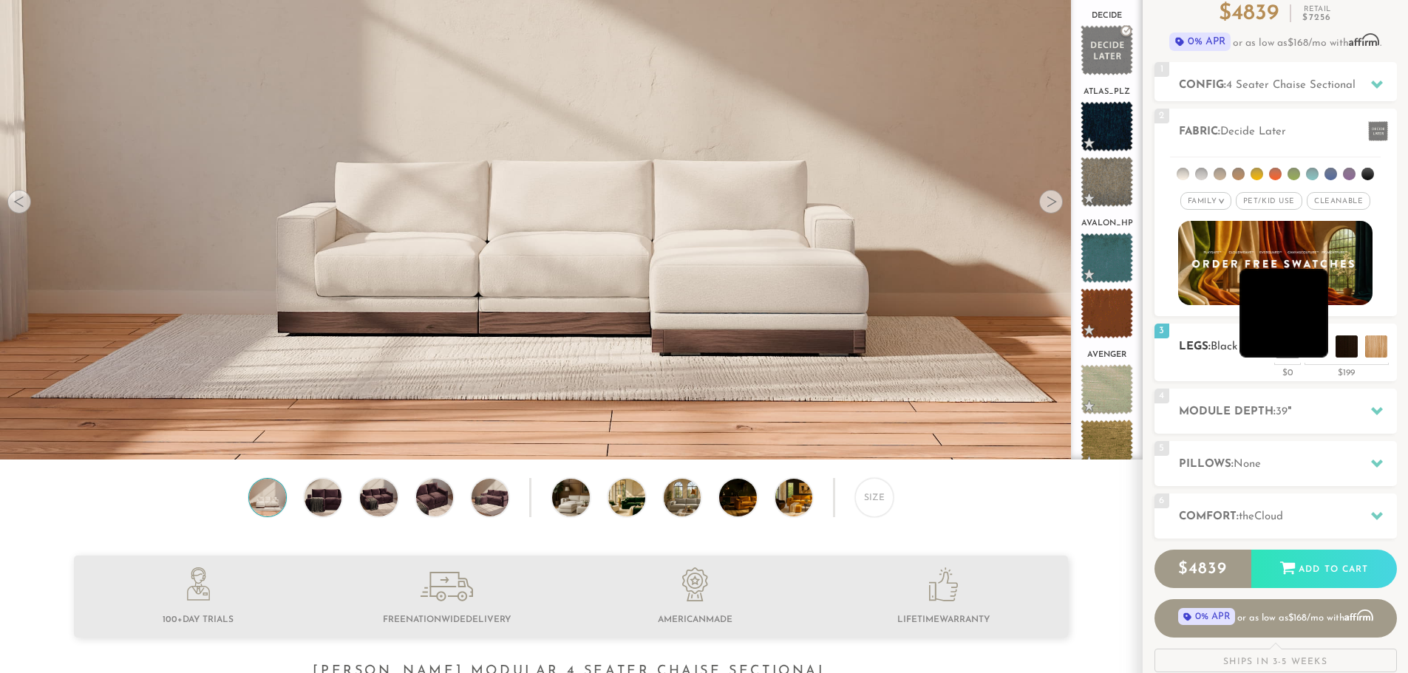
click at [1267, 344] on li at bounding box center [1283, 313] width 89 height 89
click at [1286, 347] on li at bounding box center [1254, 313] width 89 height 89
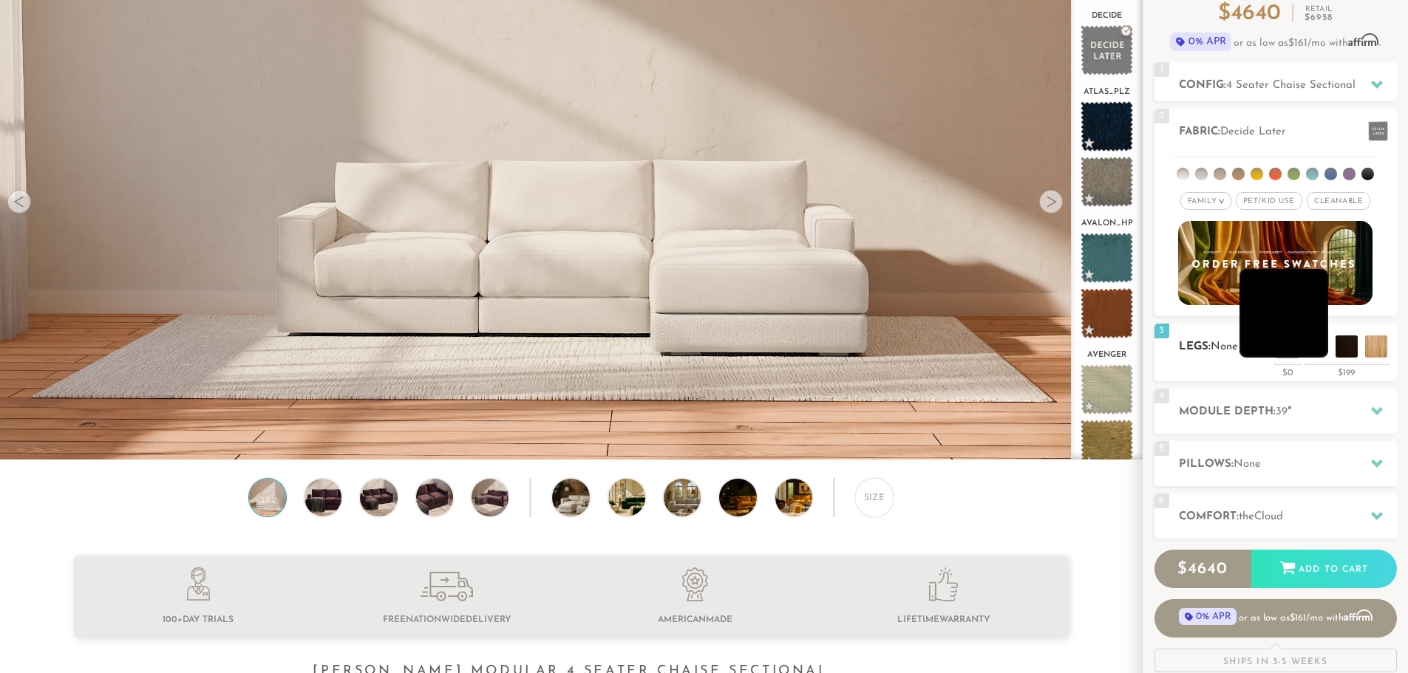
click at [1308, 347] on li at bounding box center [1283, 313] width 89 height 89
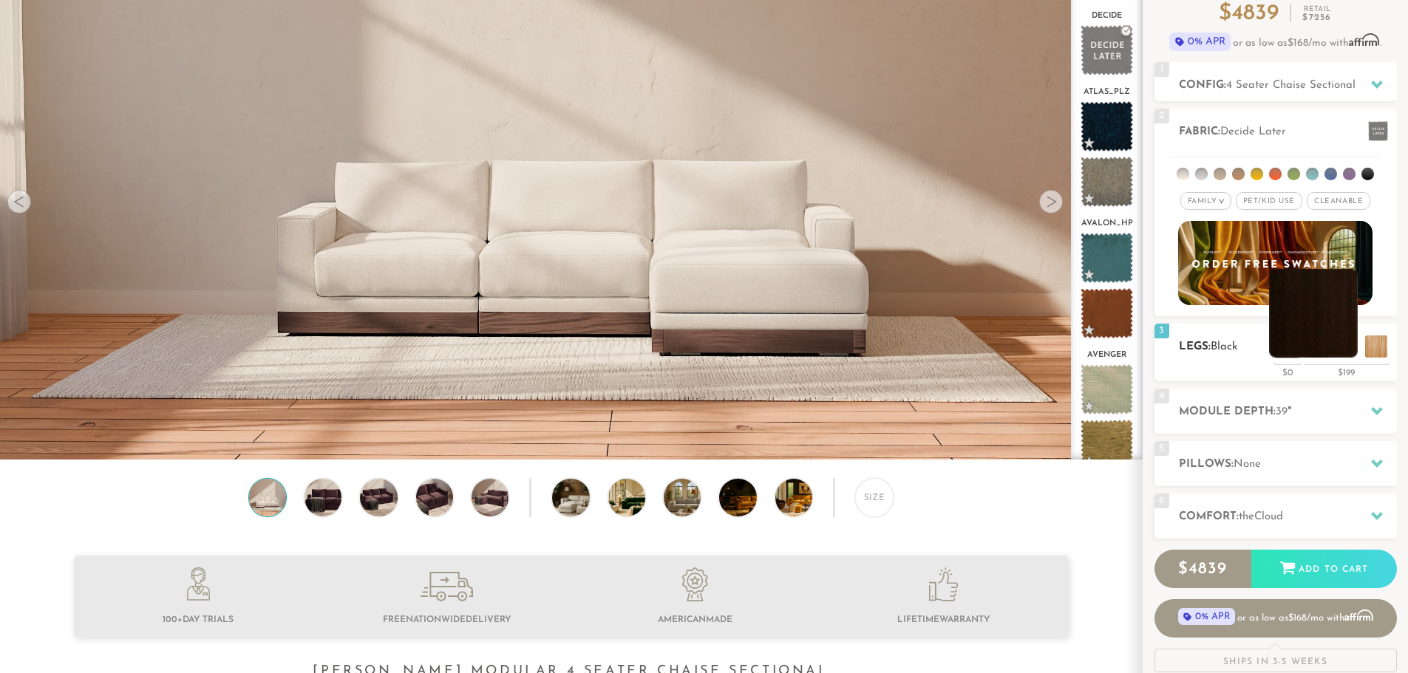
click at [1348, 344] on li at bounding box center [1313, 313] width 89 height 89
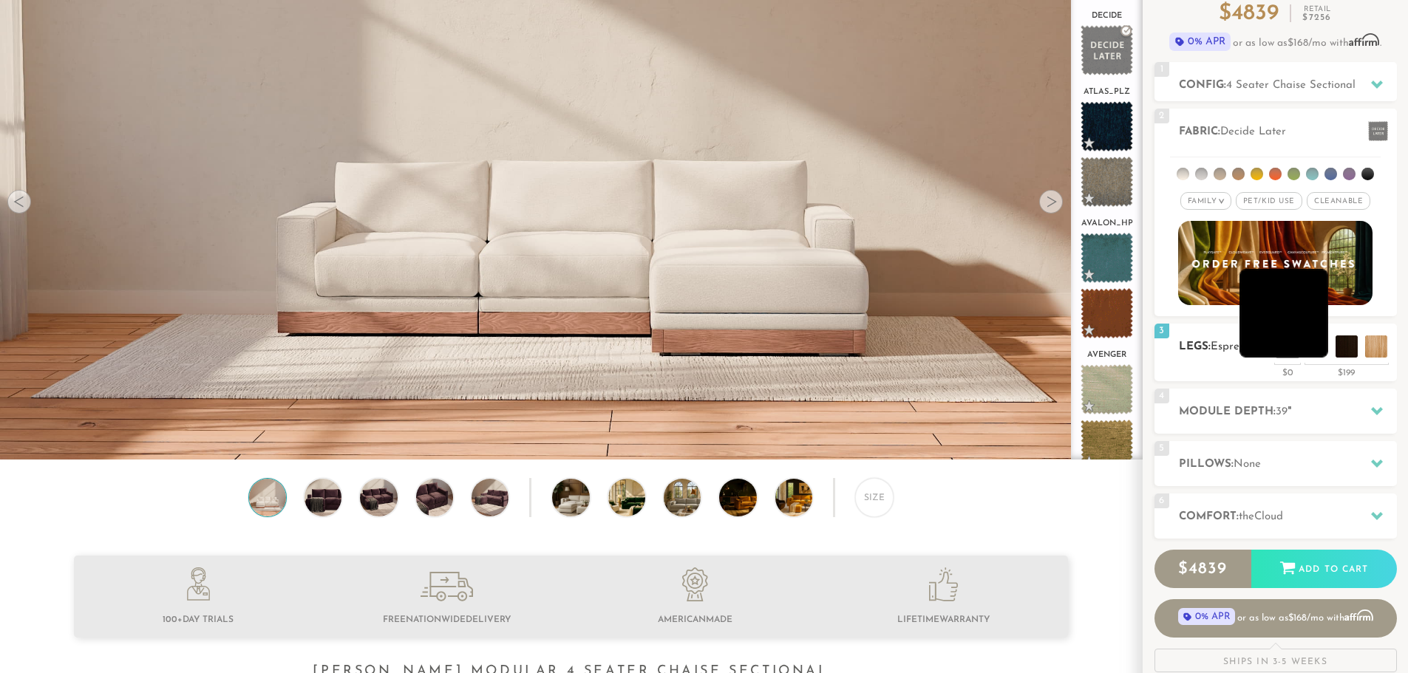
click at [1309, 347] on li at bounding box center [1283, 313] width 89 height 89
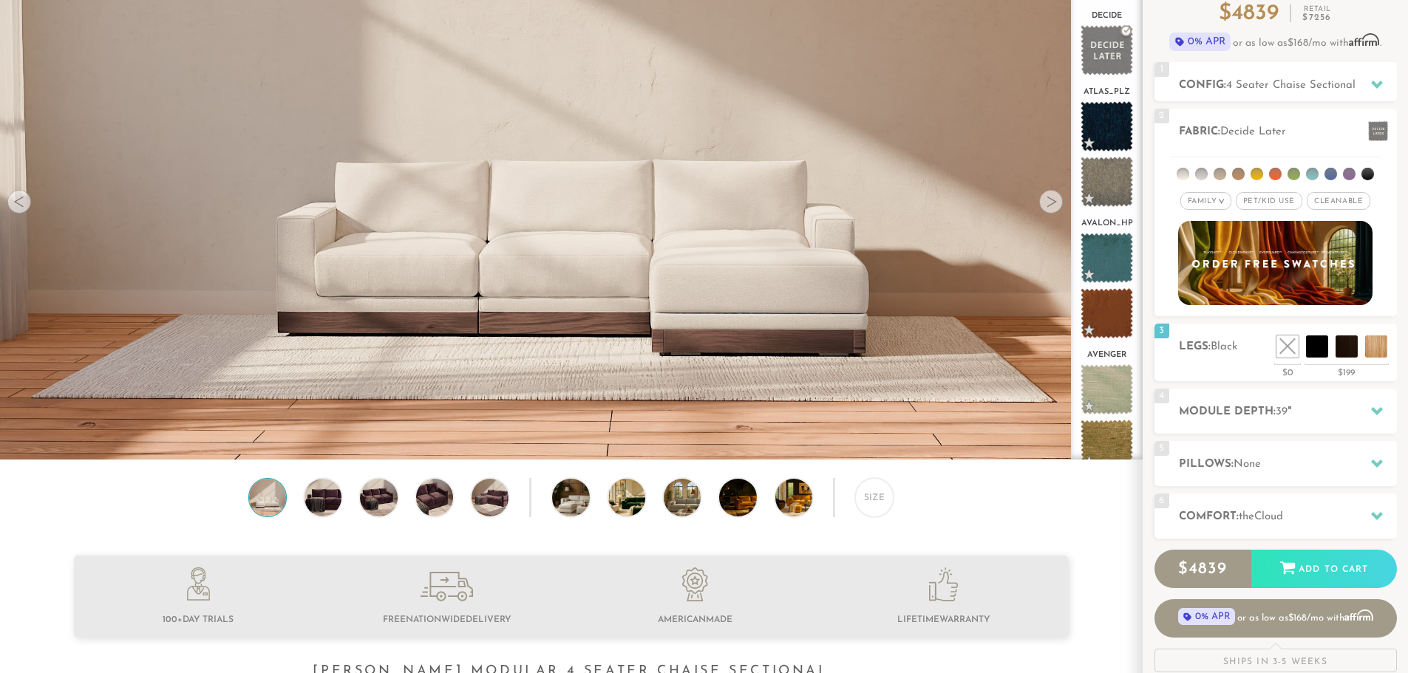
click at [784, 350] on img at bounding box center [571, 171] width 1142 height 642
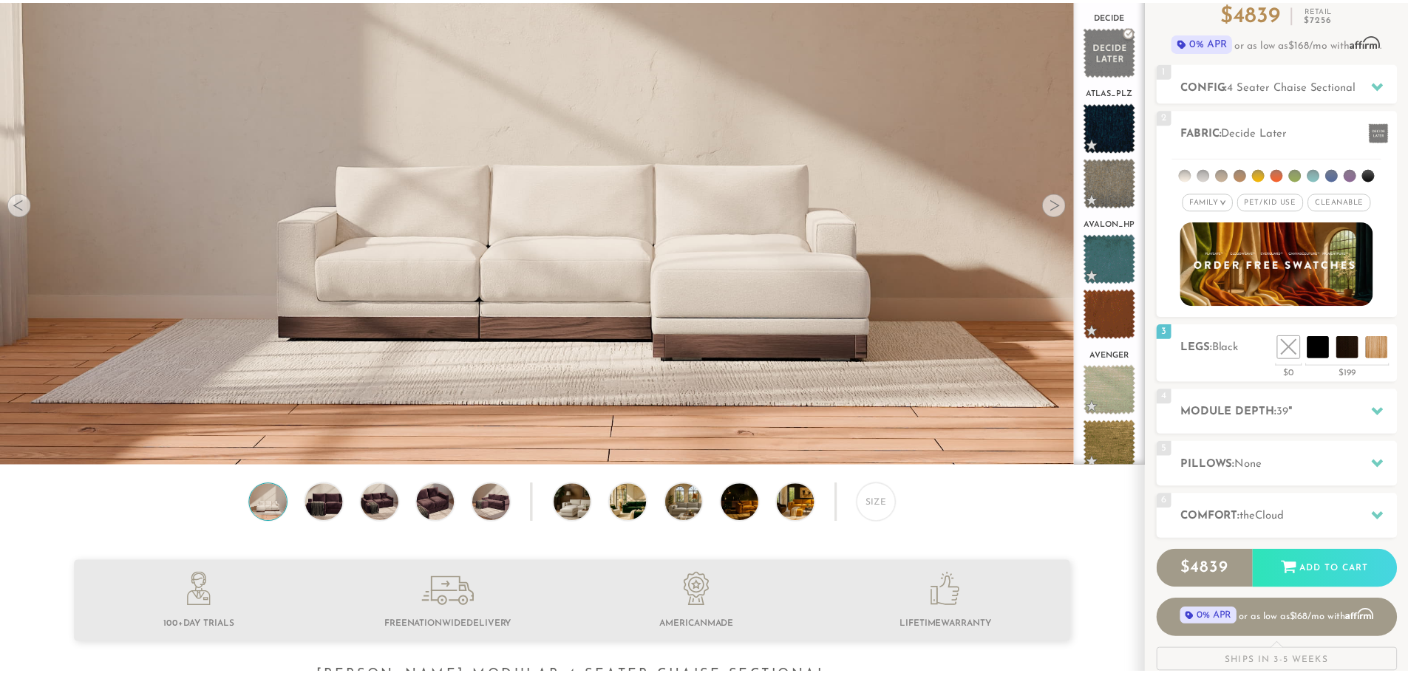
scroll to position [17326, 1408]
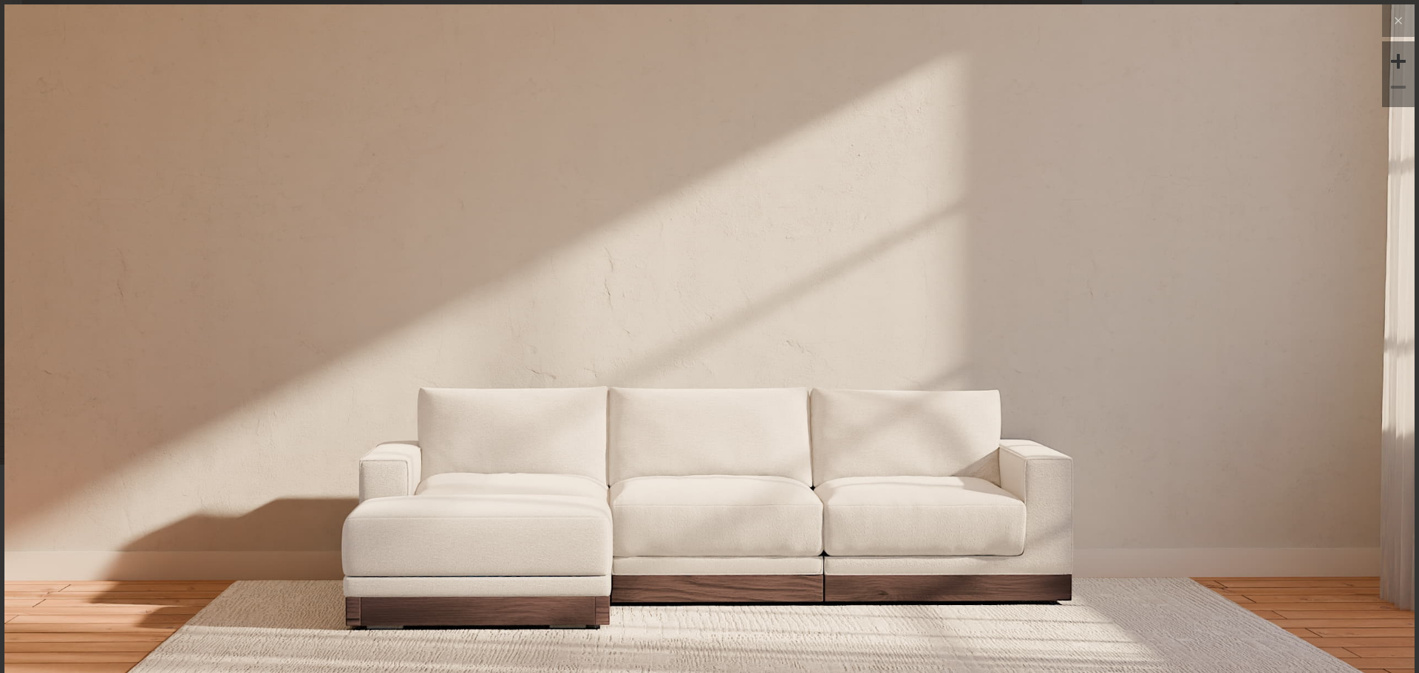
click at [728, 562] on img at bounding box center [709, 400] width 1410 height 793
click at [1386, 33] on button at bounding box center [1398, 20] width 33 height 33
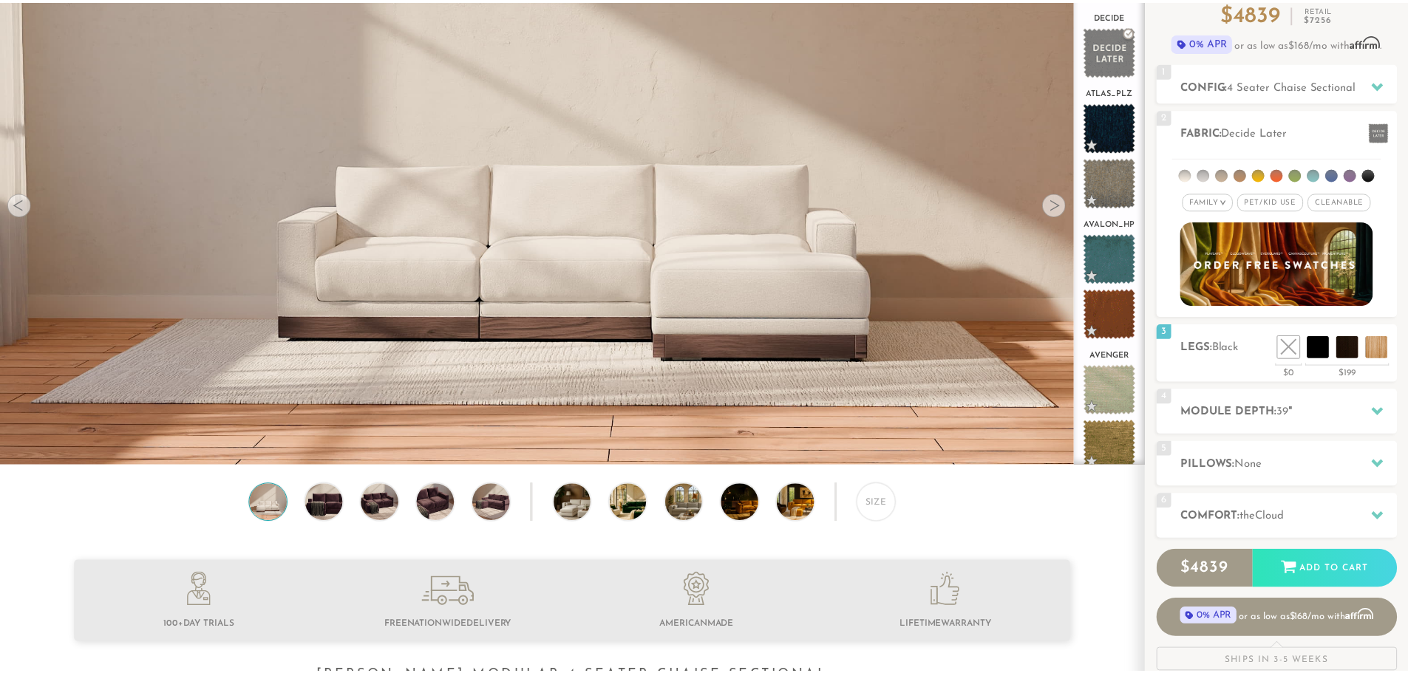
scroll to position [17305, 1397]
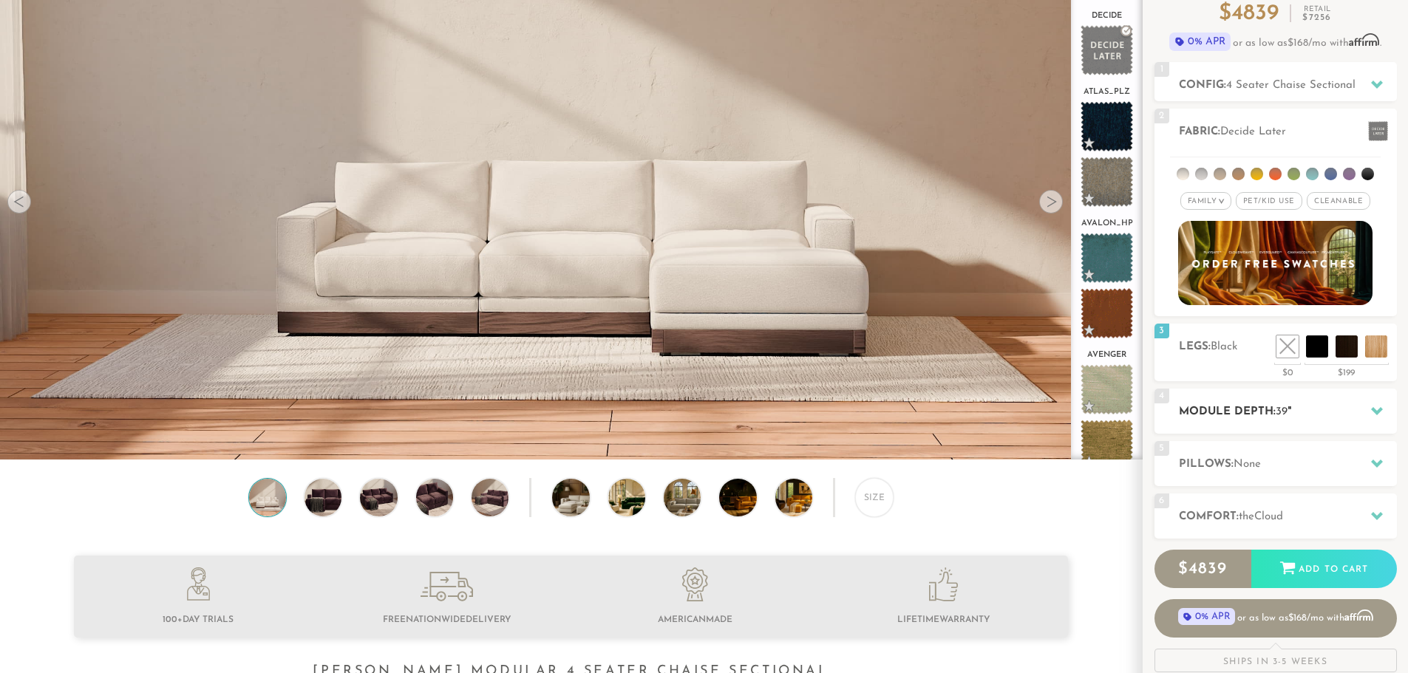
click at [1381, 410] on icon at bounding box center [1377, 411] width 12 height 8
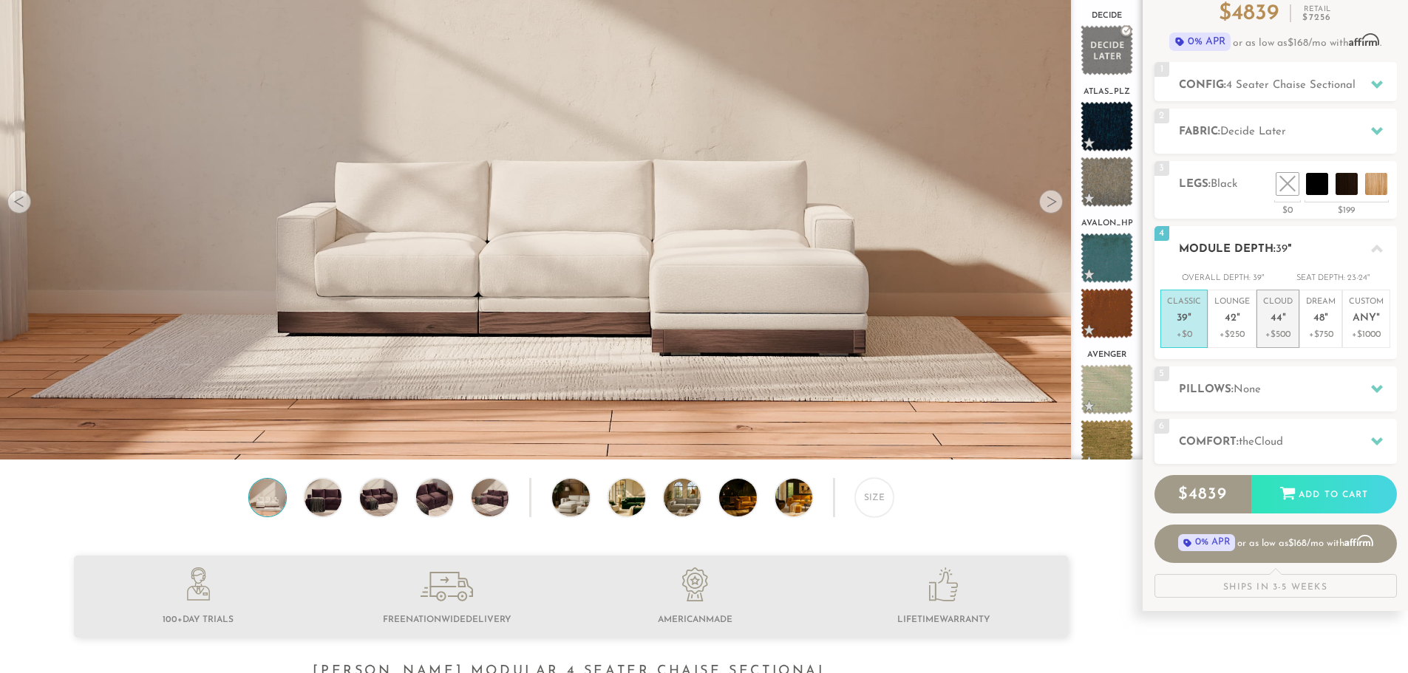
click at [1267, 323] on p "Cloud 44 "" at bounding box center [1278, 312] width 30 height 32
click at [1380, 392] on icon at bounding box center [1377, 389] width 12 height 12
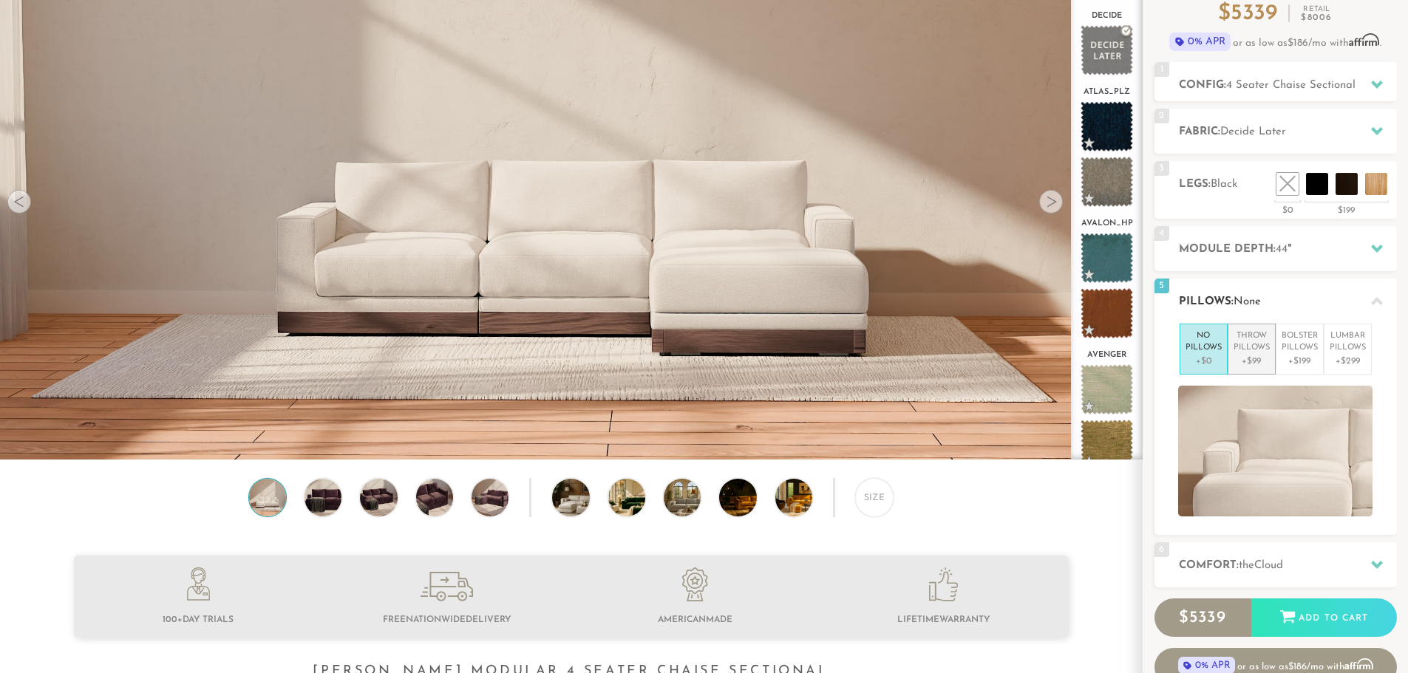
click at [1248, 364] on p "+$99" at bounding box center [1251, 361] width 36 height 13
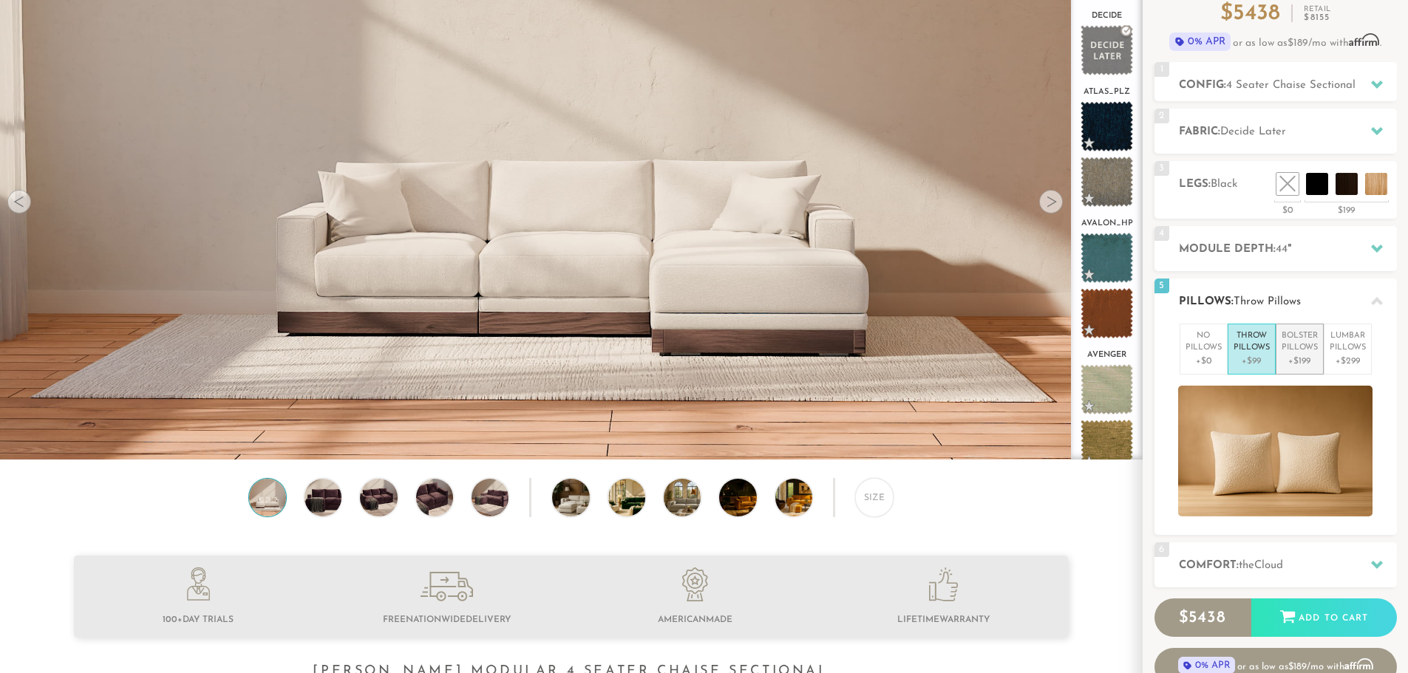
click at [1296, 357] on p "+$199" at bounding box center [1299, 361] width 36 height 13
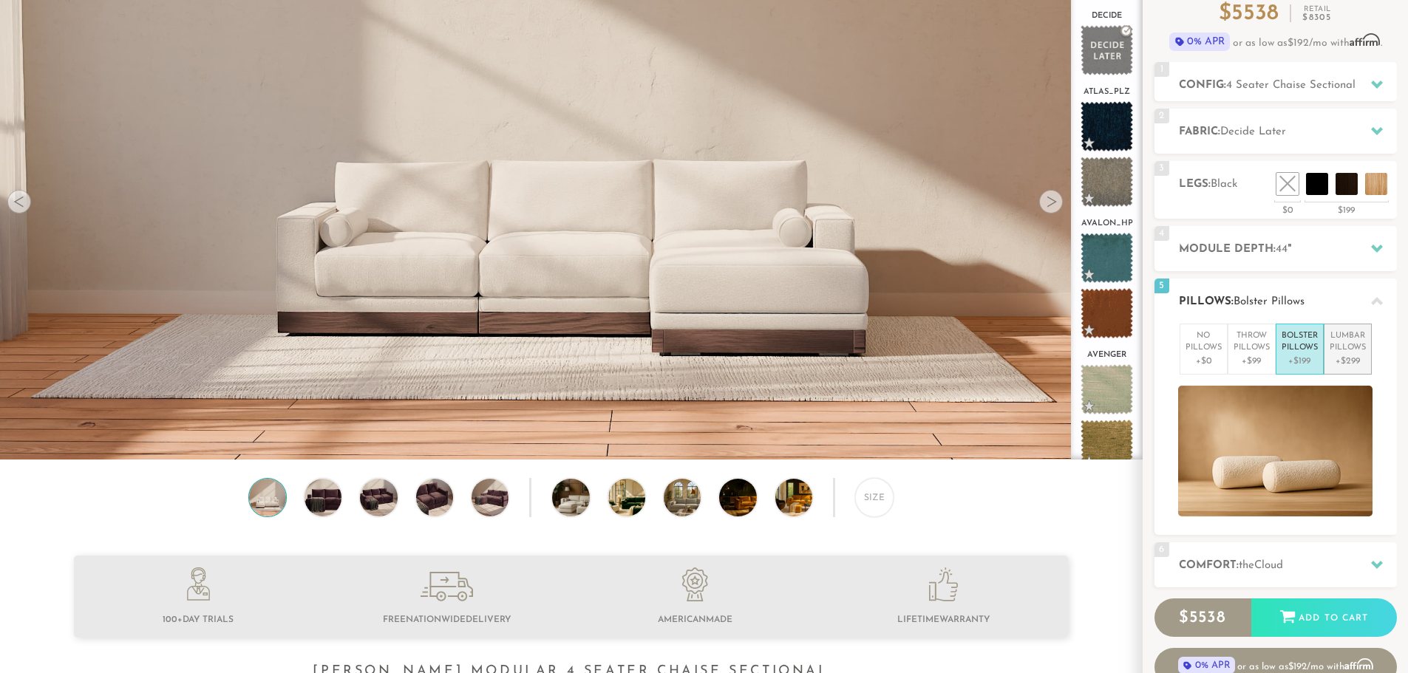
click at [1344, 353] on p "Lumbar Pillows" at bounding box center [1348, 342] width 36 height 24
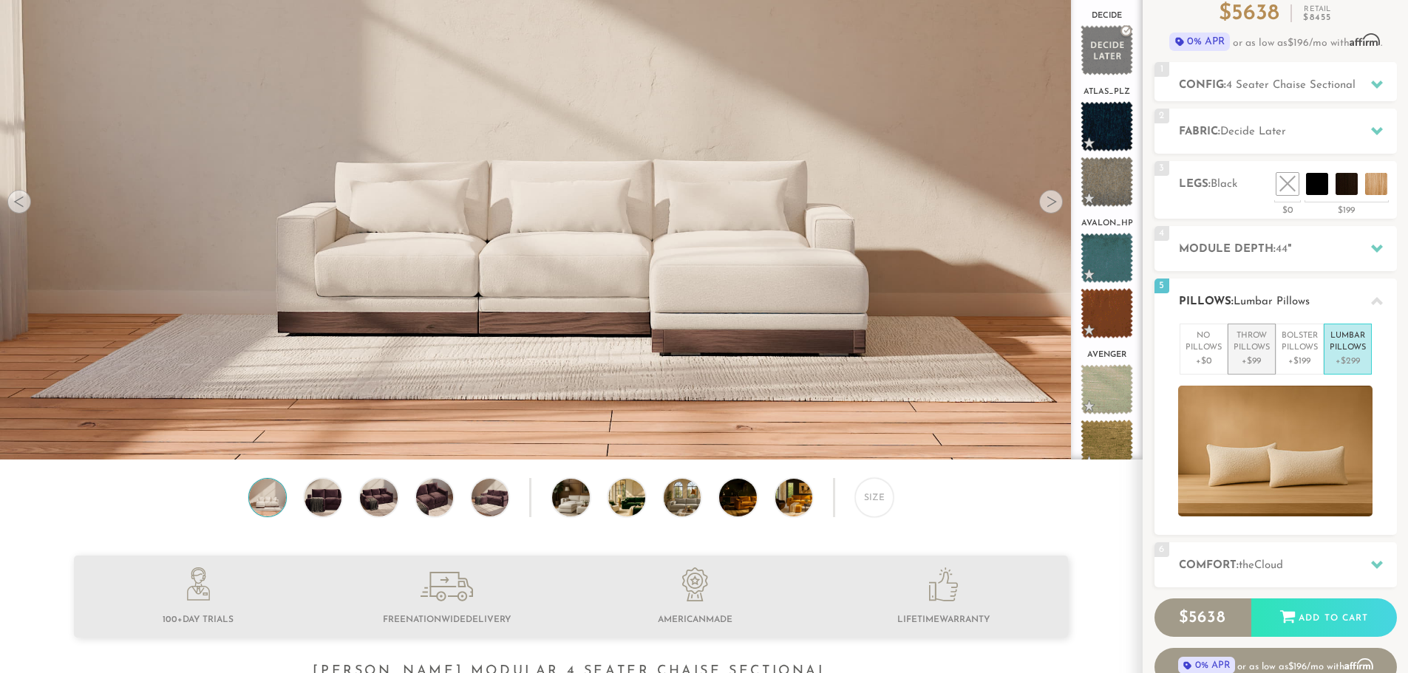
click at [1253, 339] on p "Throw Pillows" at bounding box center [1251, 342] width 36 height 24
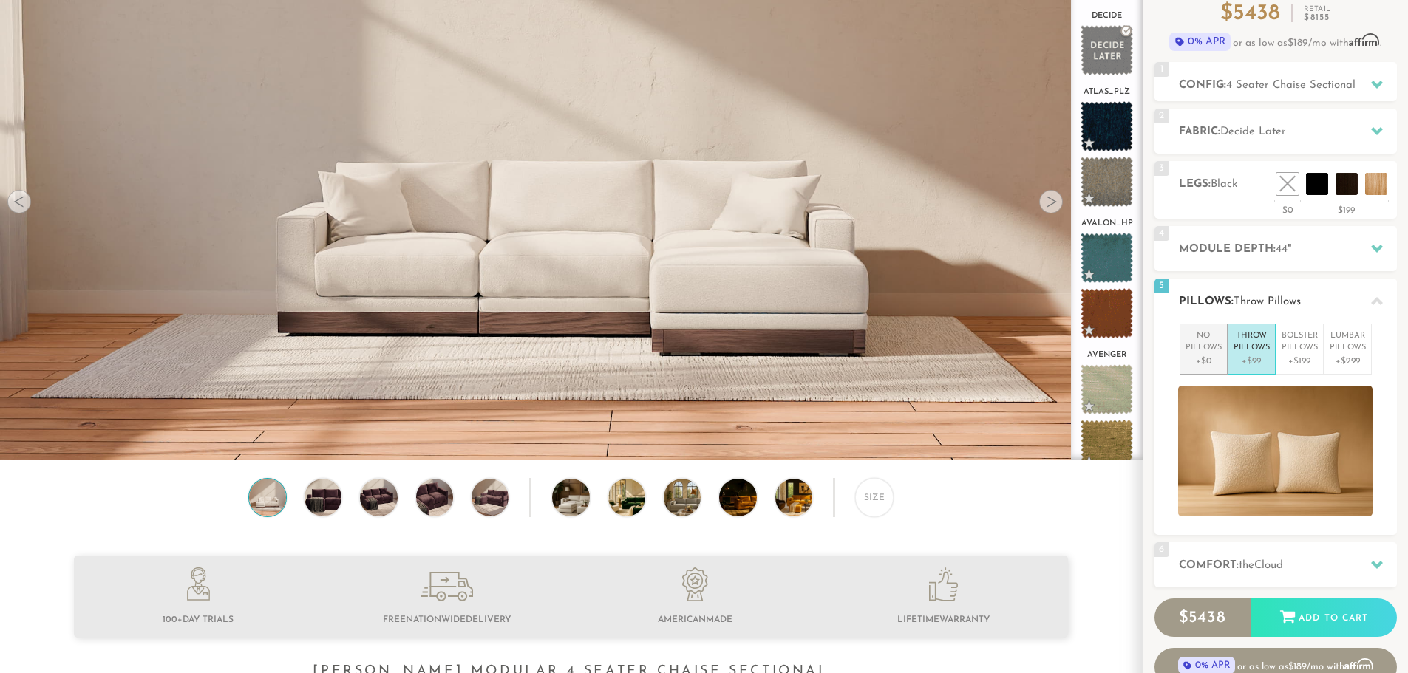
click at [1208, 349] on p "No Pillows" at bounding box center [1203, 342] width 36 height 24
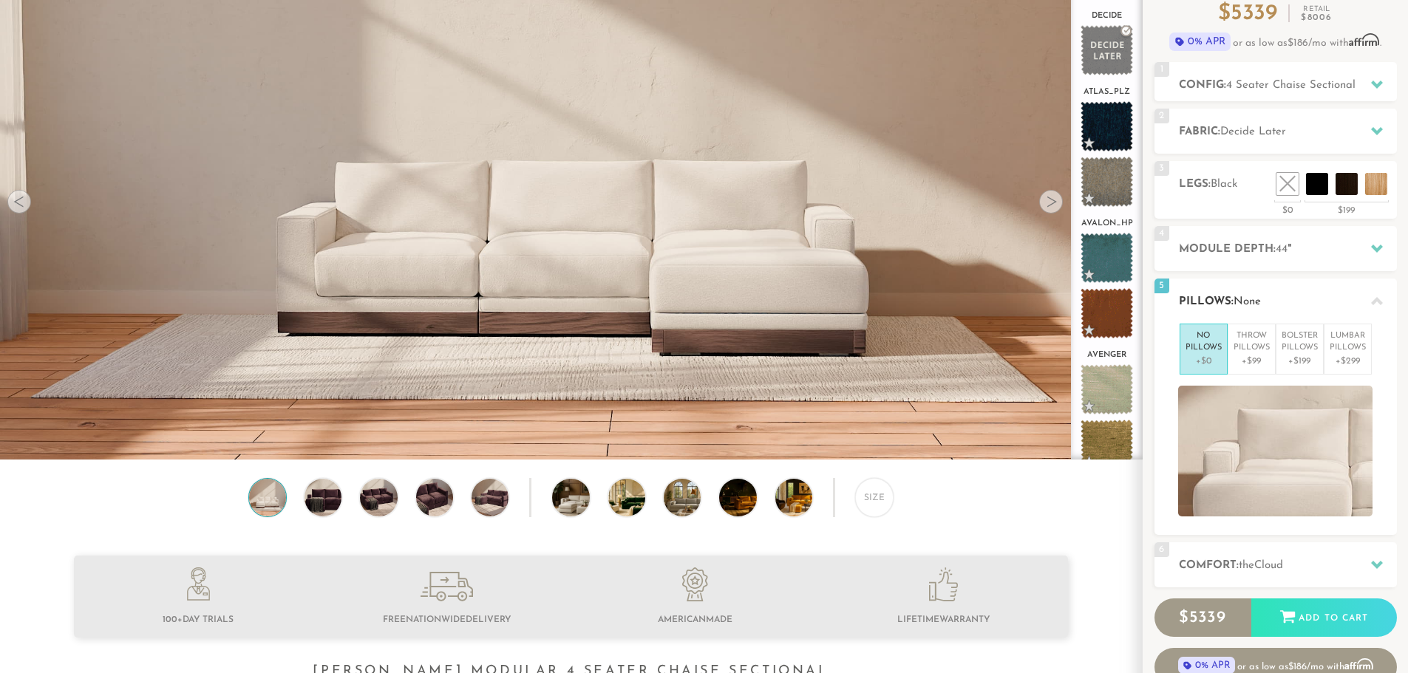
click at [1372, 305] on icon at bounding box center [1377, 302] width 12 height 12
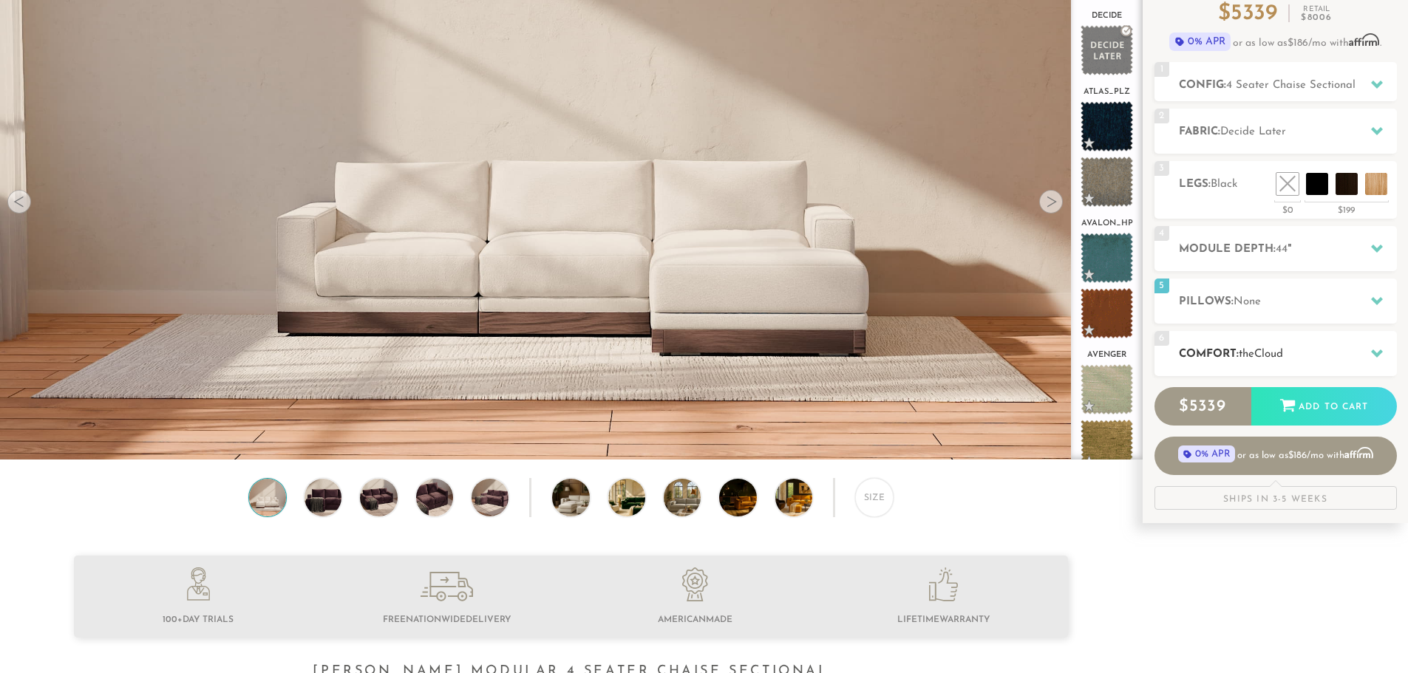
click at [1374, 353] on icon at bounding box center [1377, 354] width 12 height 8
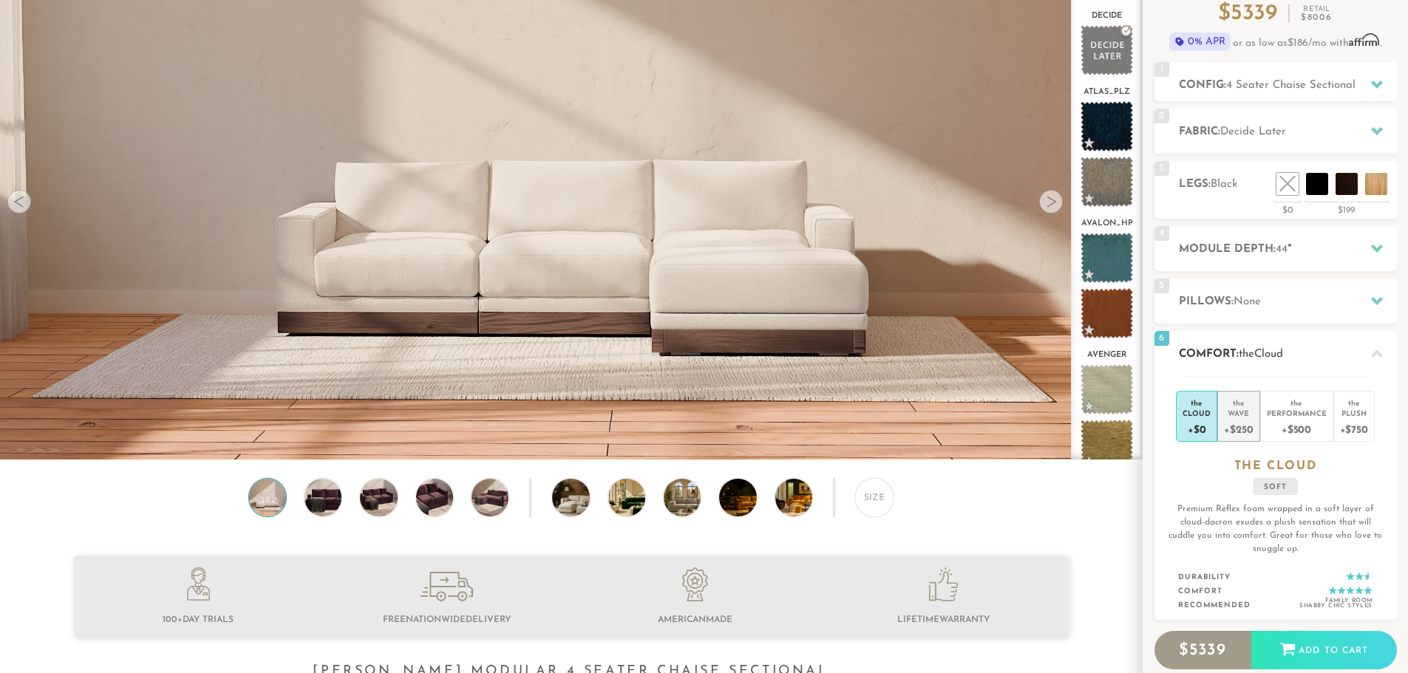
click at [1232, 424] on div "+$250" at bounding box center [1238, 428] width 29 height 21
click at [1279, 425] on div "+$500" at bounding box center [1297, 428] width 60 height 21
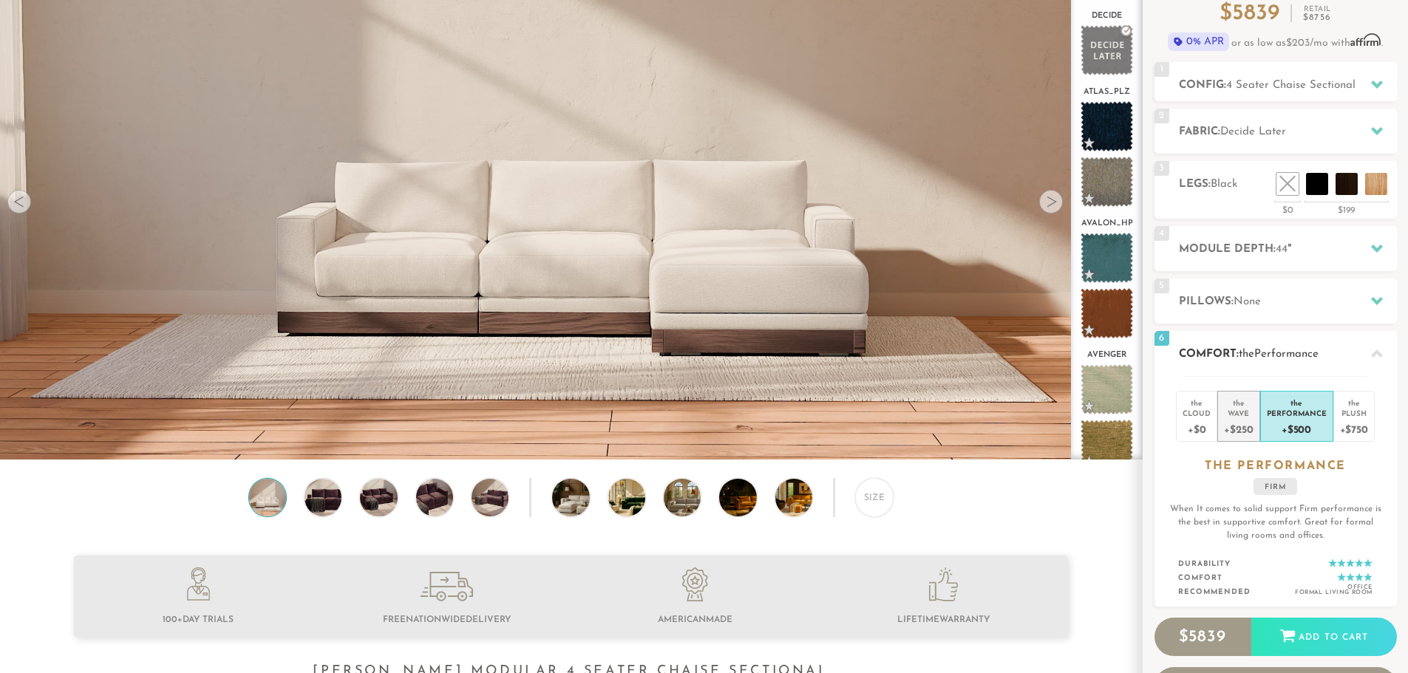
click at [1247, 420] on div "+$250" at bounding box center [1238, 428] width 29 height 21
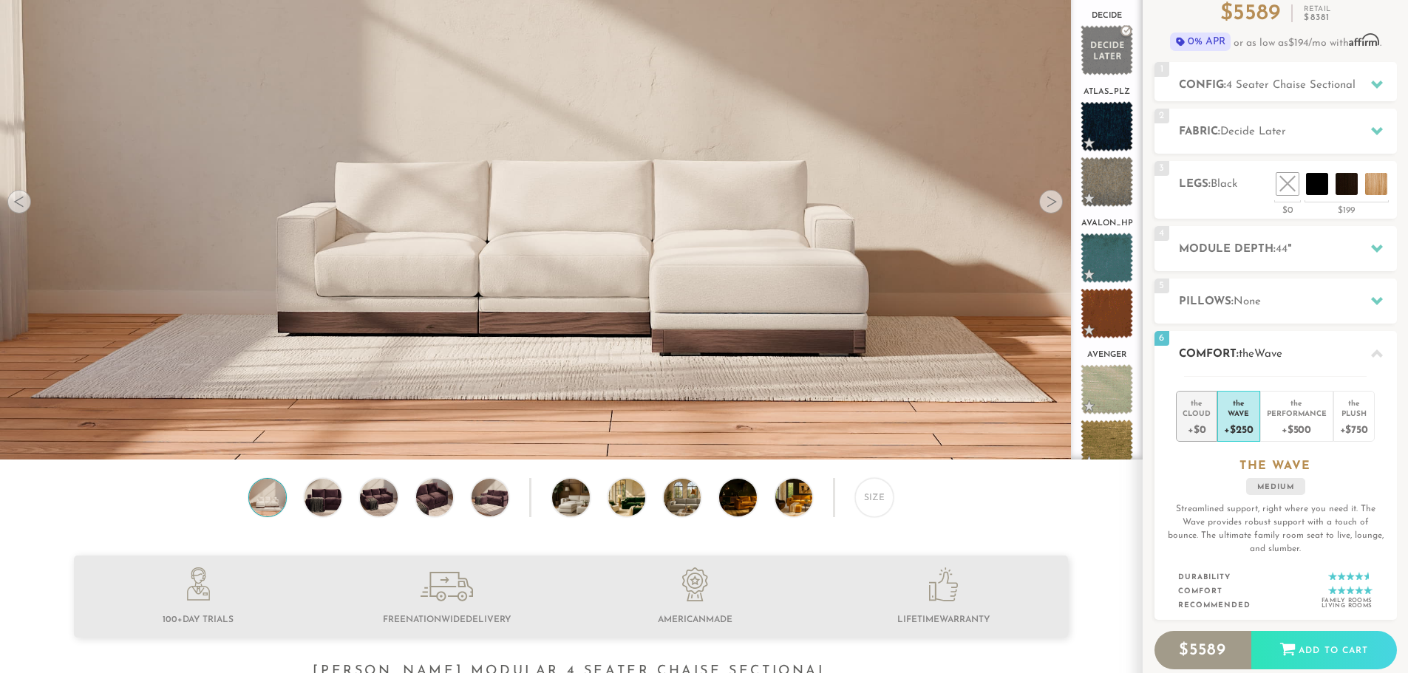
click at [1211, 417] on li "the Cloud +$0" at bounding box center [1196, 416] width 41 height 51
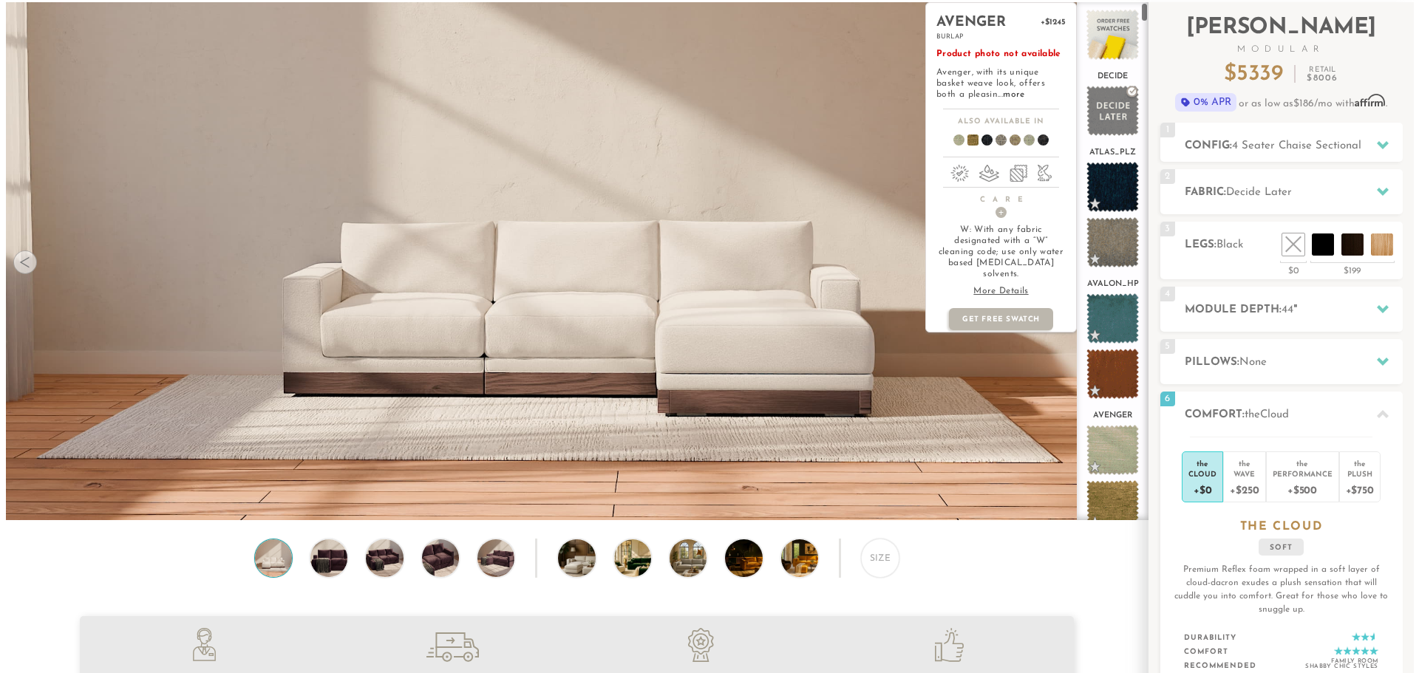
scroll to position [0, 0]
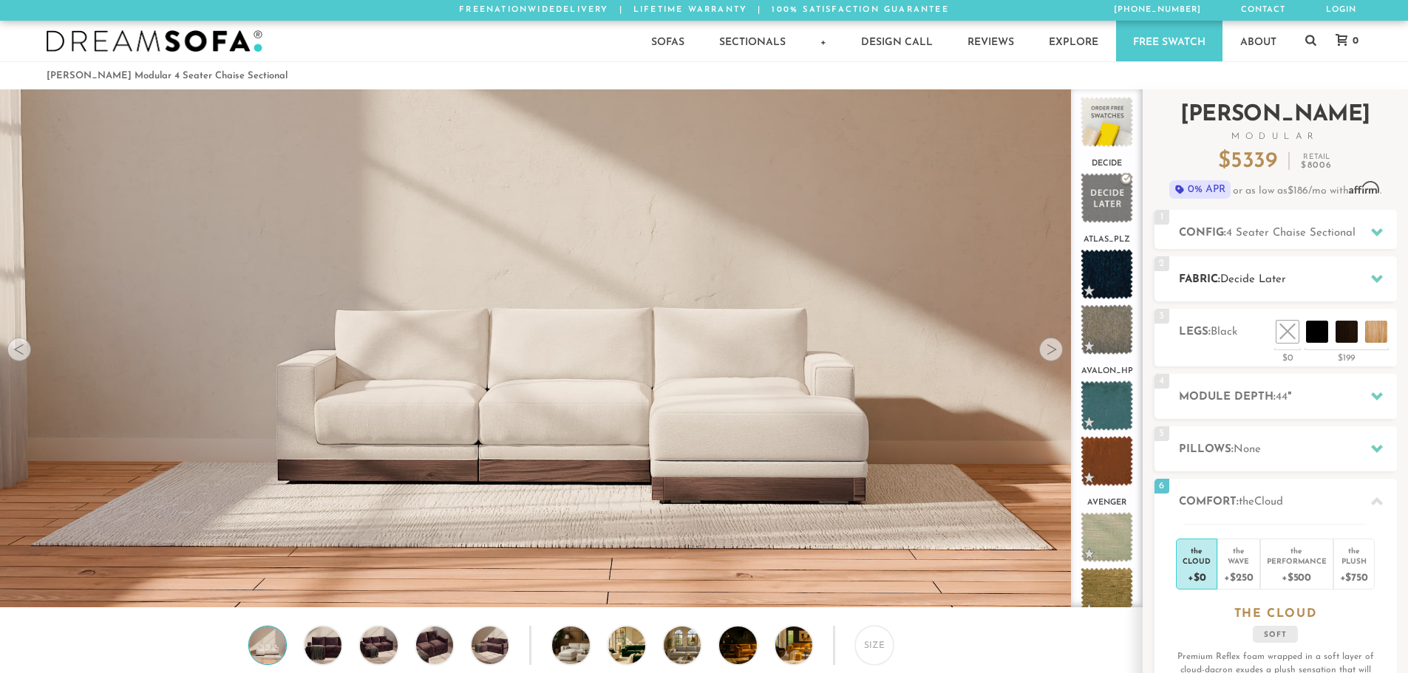
click at [1379, 287] on div at bounding box center [1376, 279] width 31 height 30
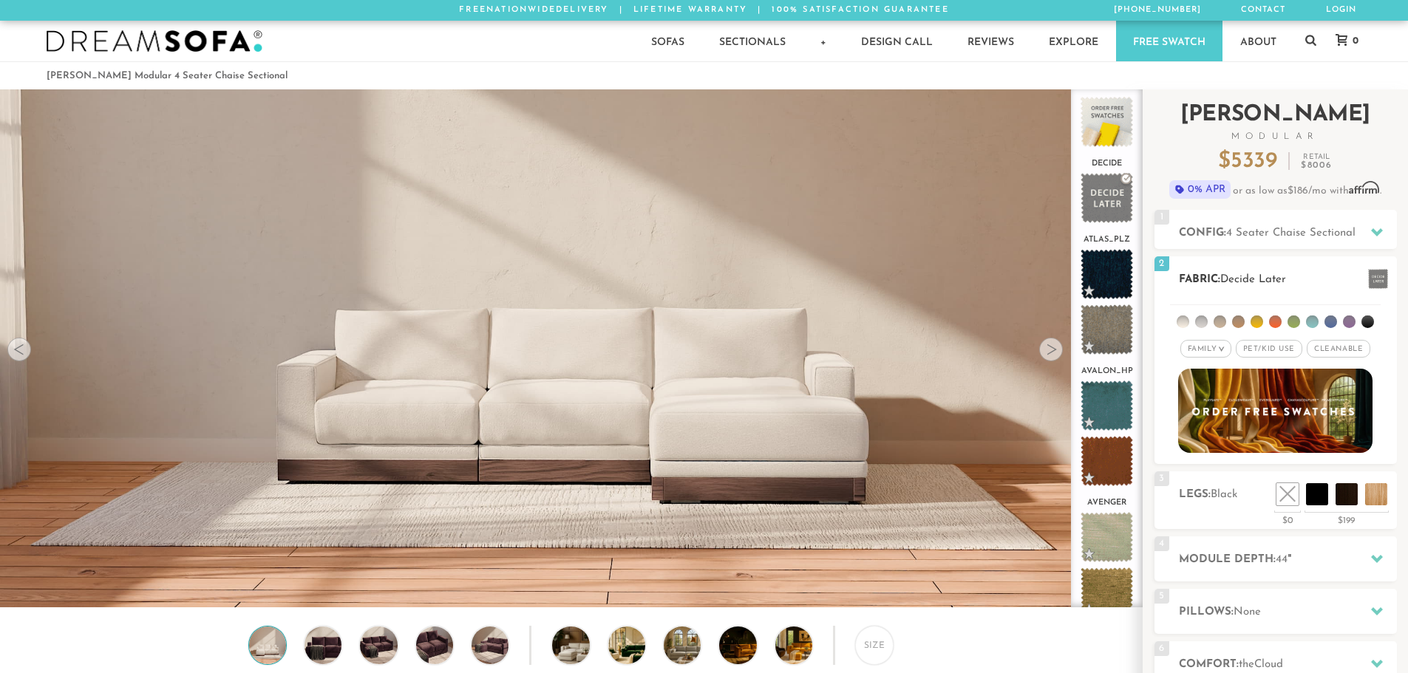
click at [1379, 287] on span at bounding box center [1378, 279] width 20 height 20
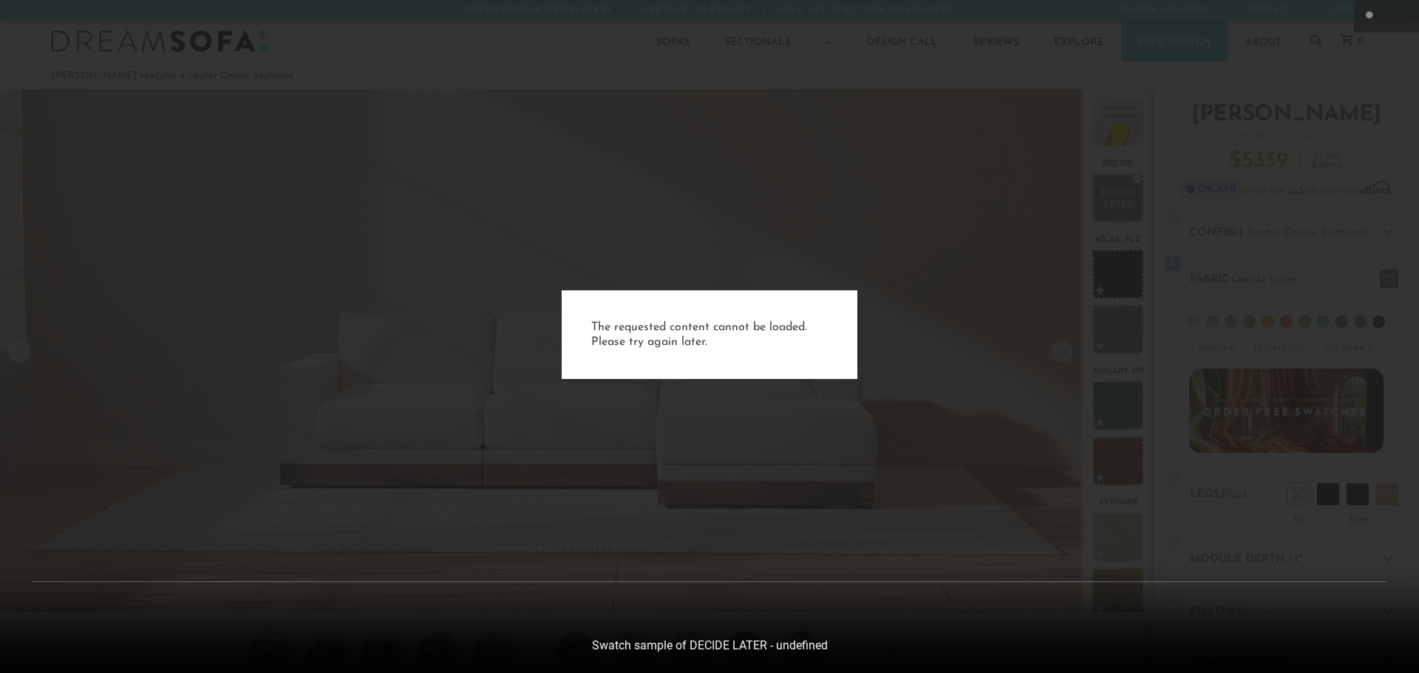
click at [883, 269] on div "The requested content cannot be loaded. Please try again later." at bounding box center [709, 336] width 1419 height 673
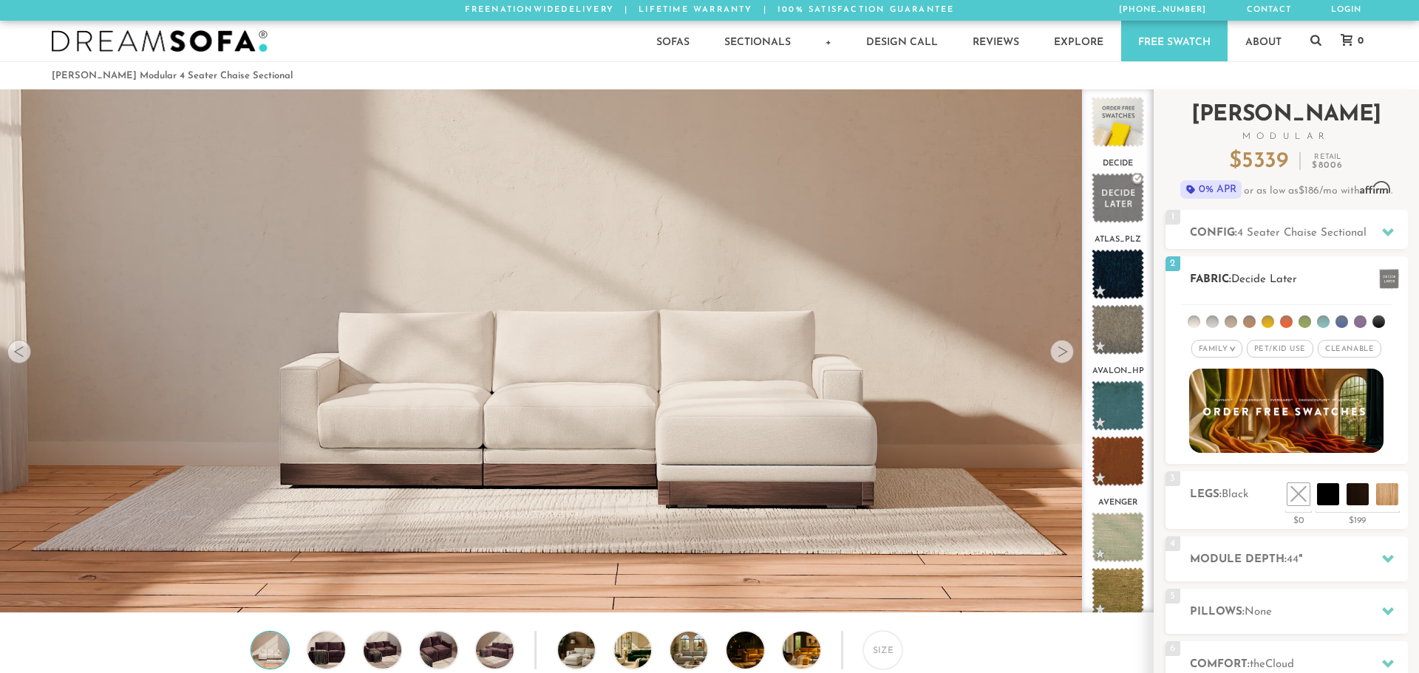
scroll to position [17305, 1397]
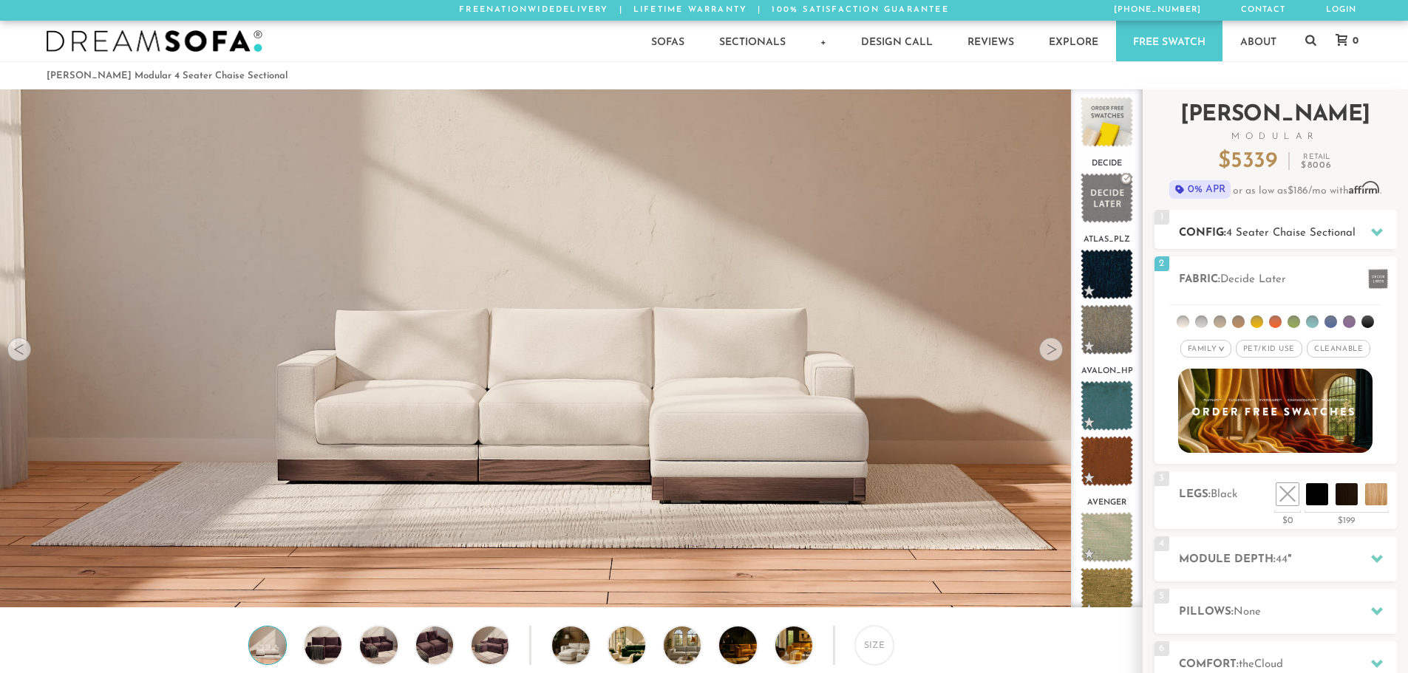
click at [1378, 239] on div at bounding box center [1376, 232] width 31 height 30
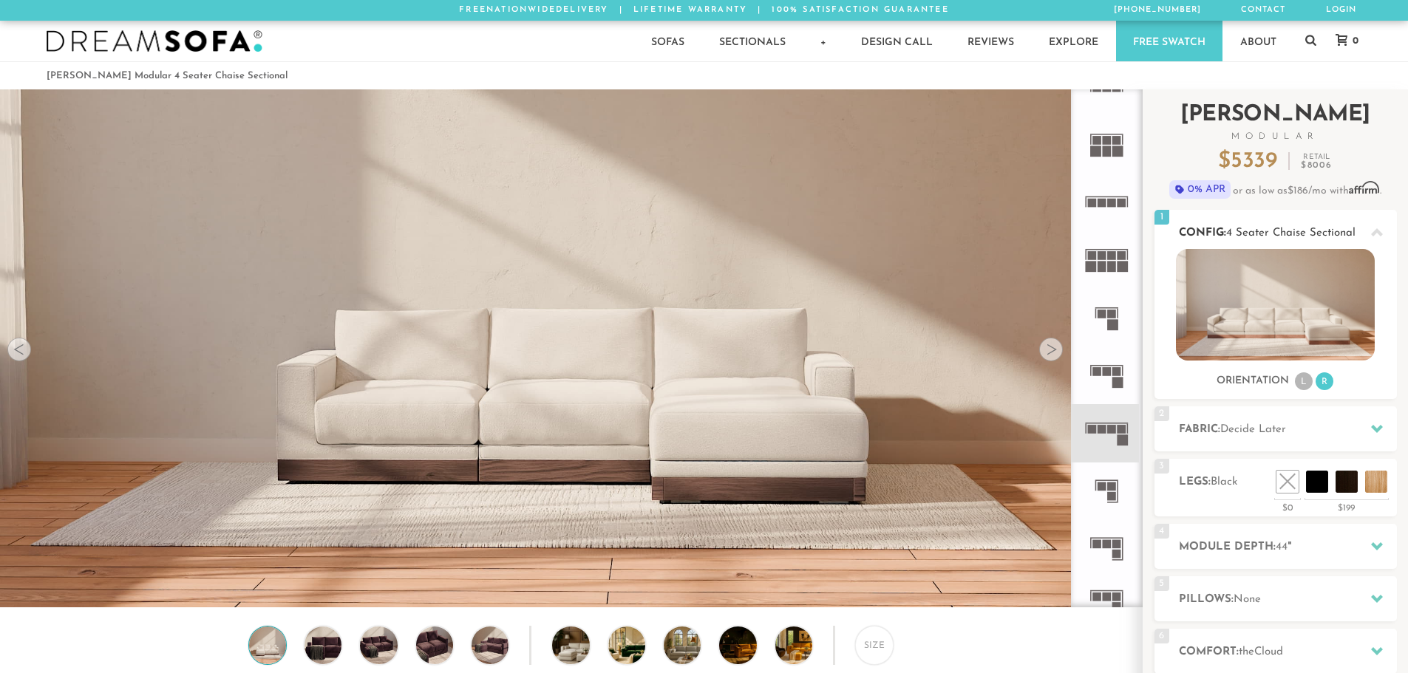
click at [1378, 239] on div at bounding box center [1376, 232] width 31 height 30
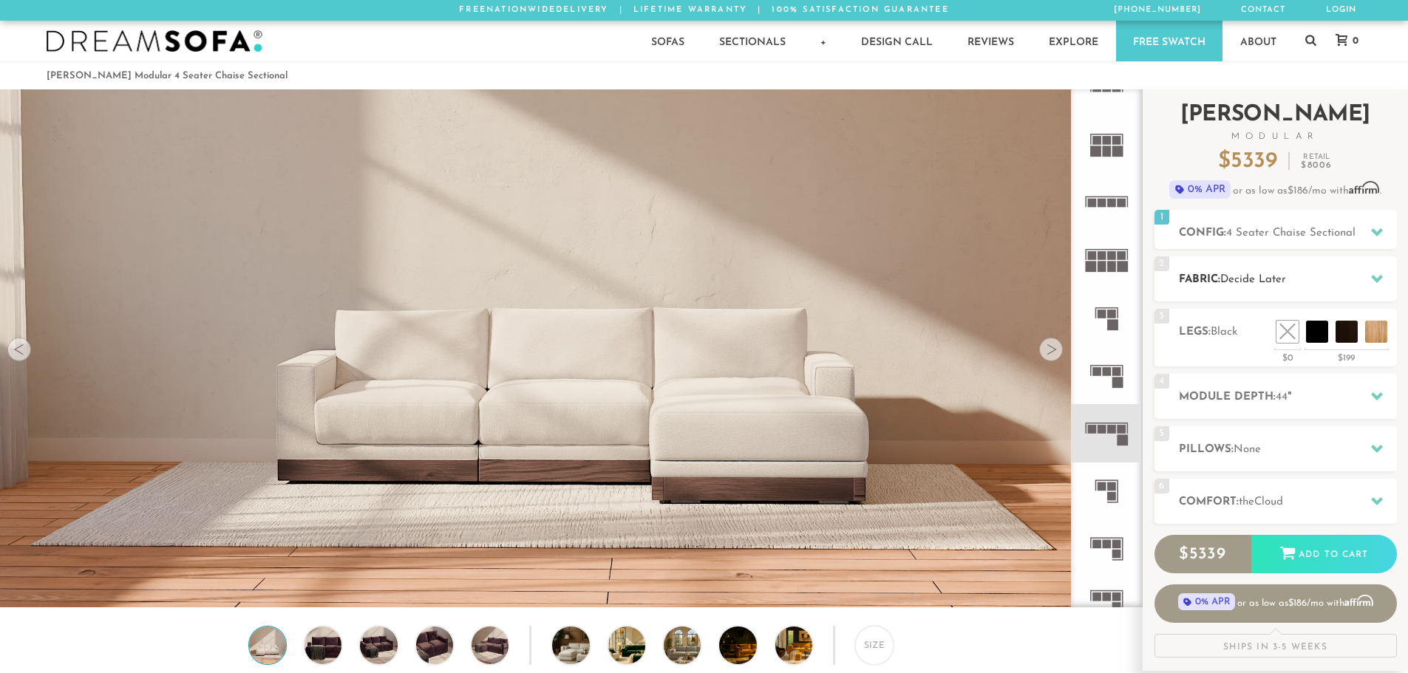
click at [1373, 286] on div at bounding box center [1376, 279] width 31 height 30
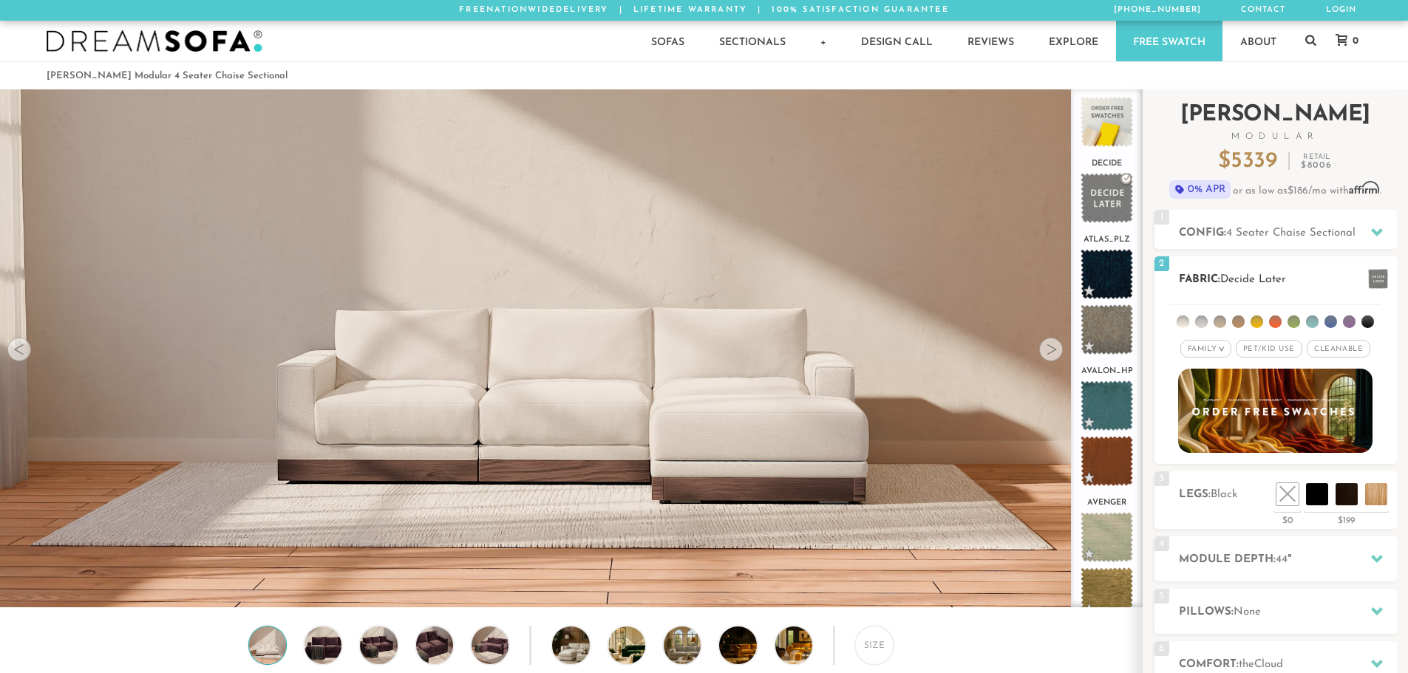
click at [1386, 279] on span at bounding box center [1378, 279] width 20 height 20
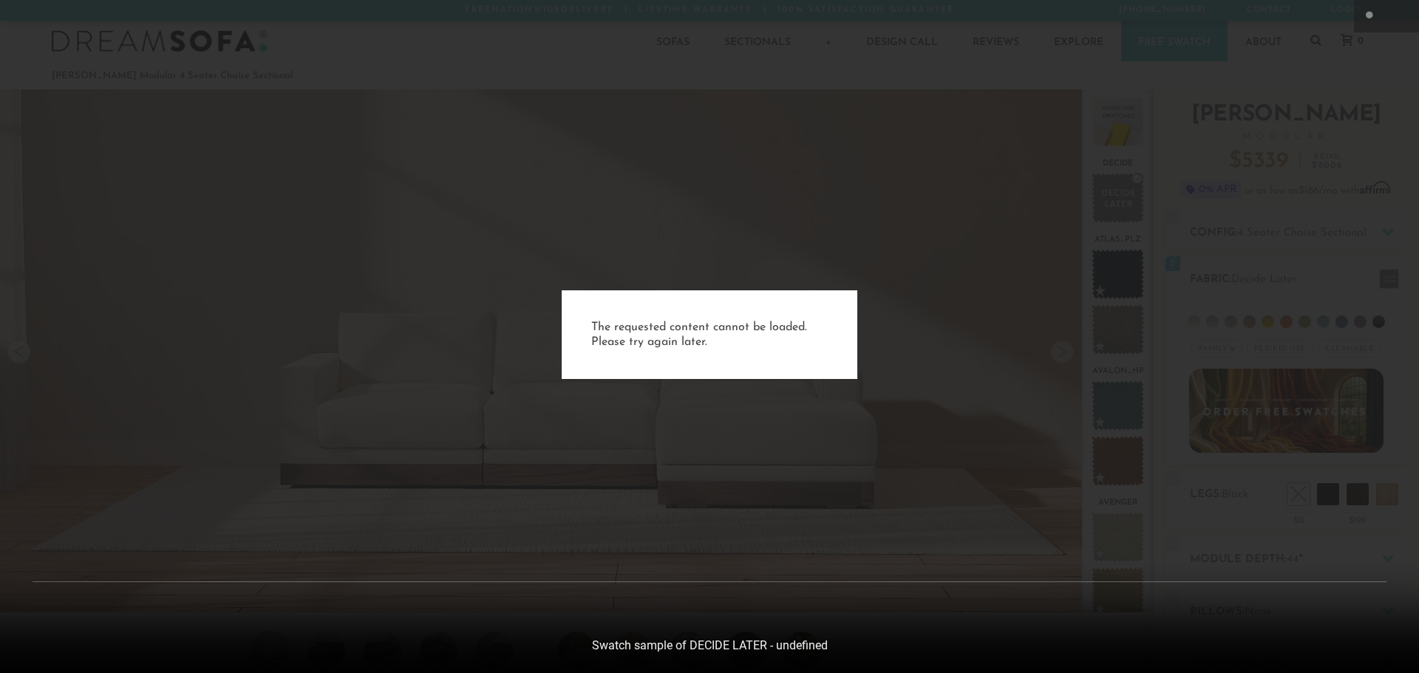
click at [1054, 259] on div "The requested content cannot be loaded. Please try again later." at bounding box center [709, 336] width 1419 height 673
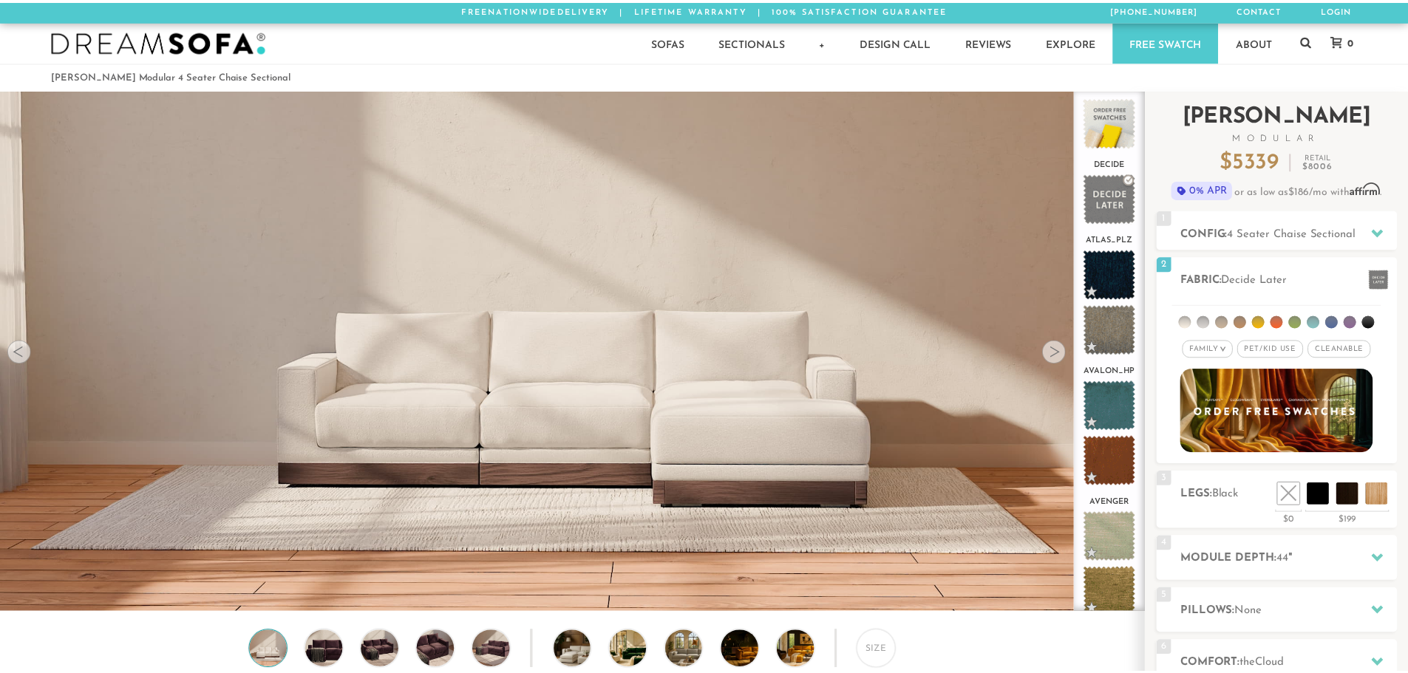
scroll to position [17305, 1397]
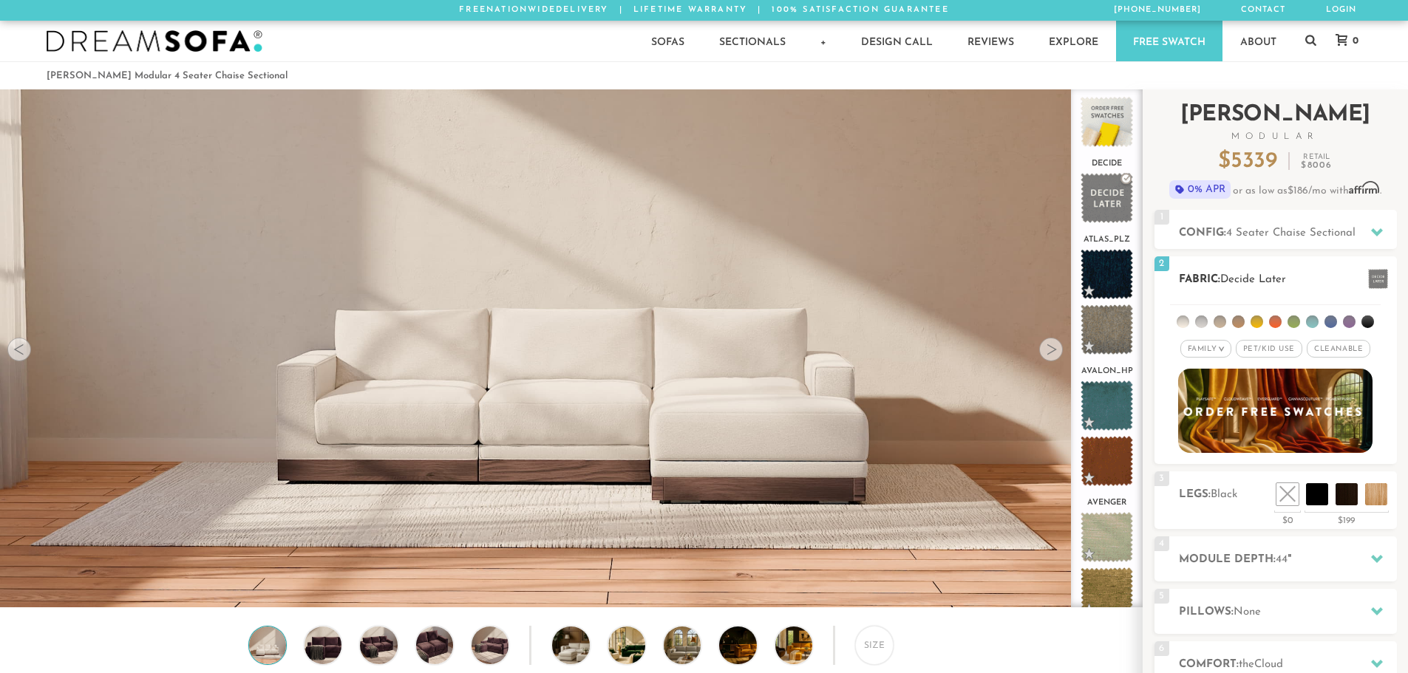
click at [1219, 389] on img at bounding box center [1275, 410] width 214 height 93
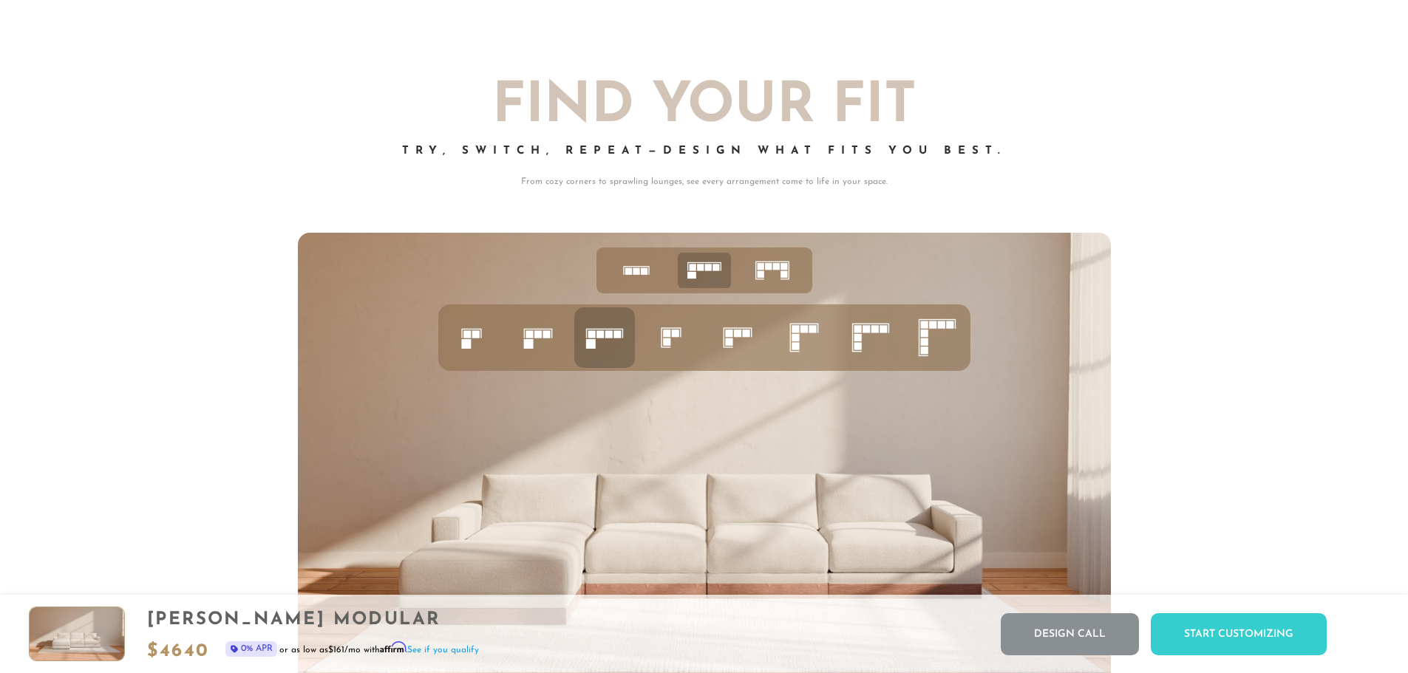
scroll to position [6265, 0]
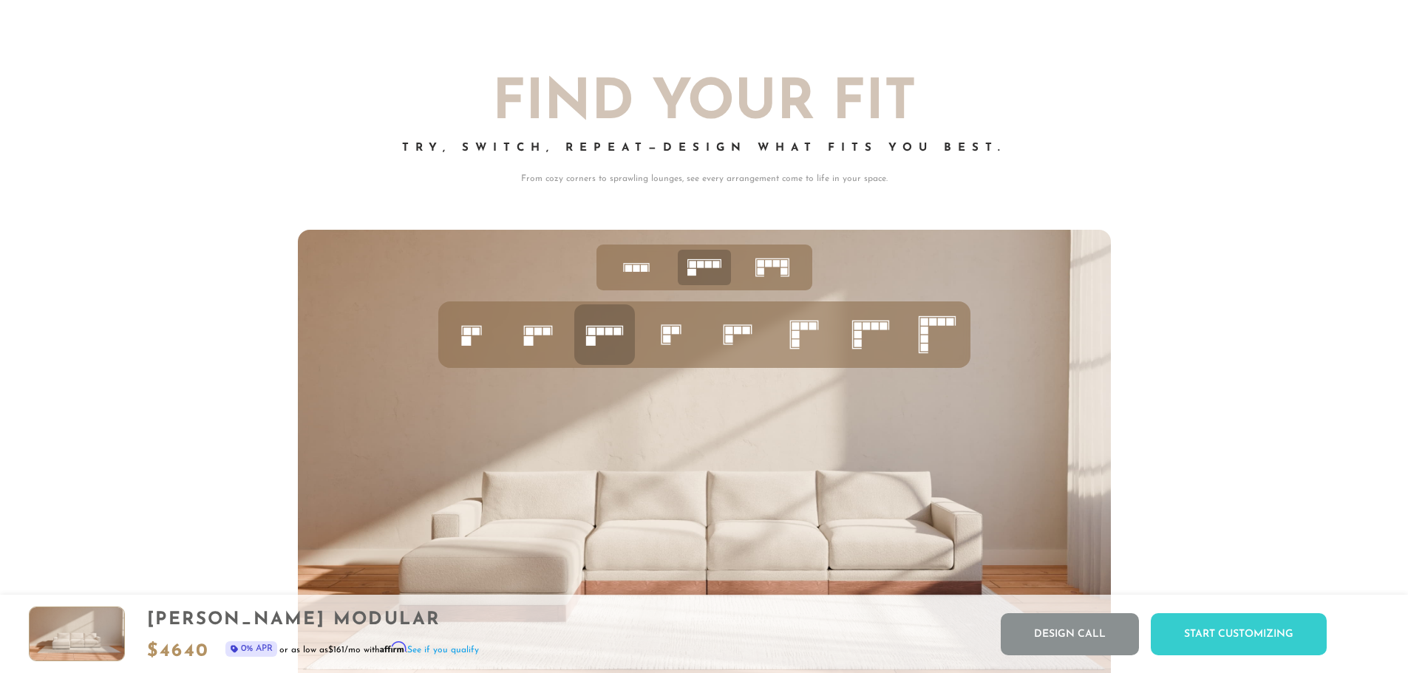
click at [775, 275] on icon at bounding box center [772, 268] width 46 height 46
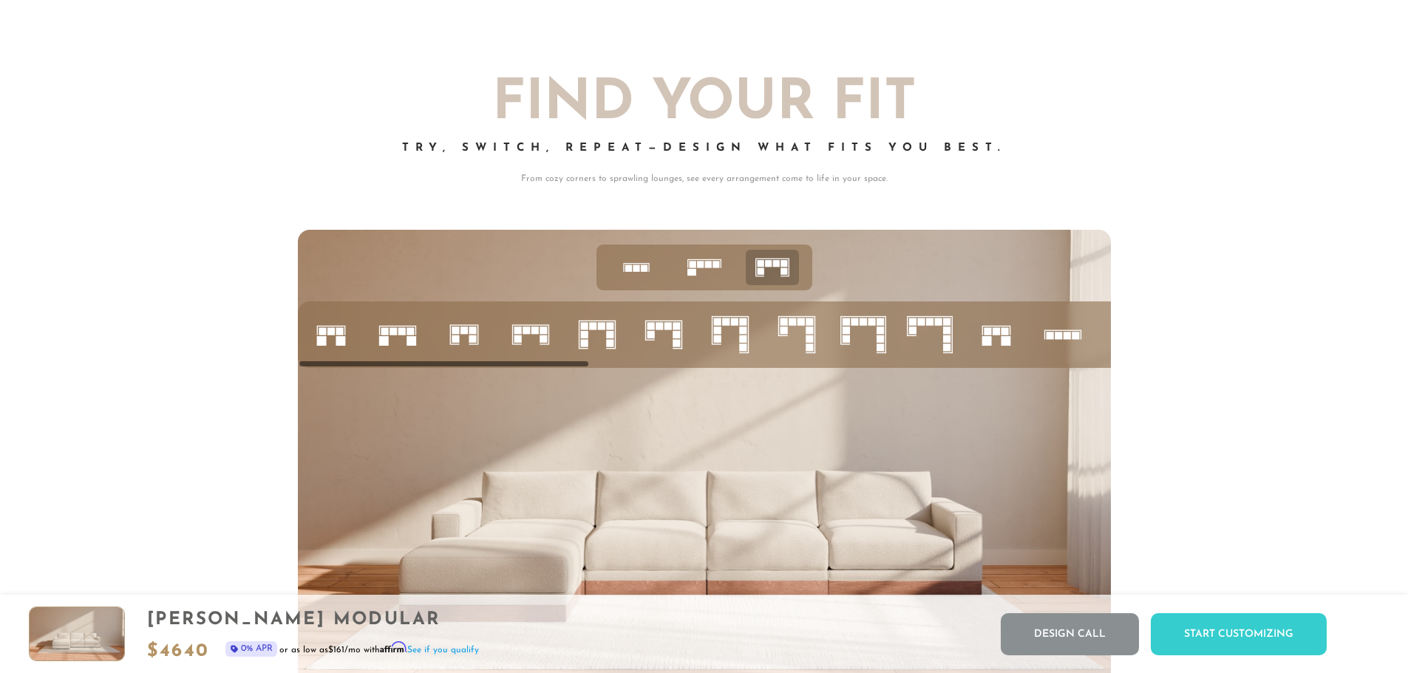
click at [704, 270] on icon at bounding box center [704, 268] width 46 height 46
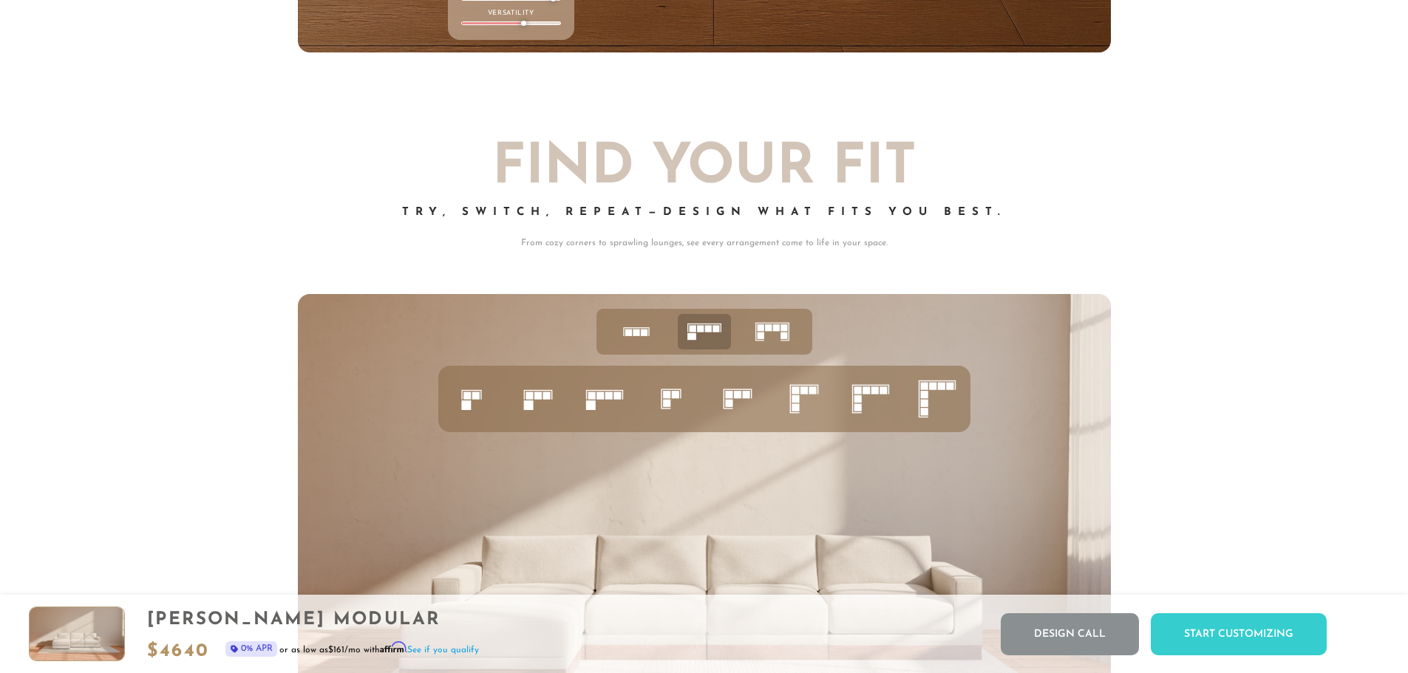
click at [743, 392] on icon at bounding box center [737, 399] width 50 height 50
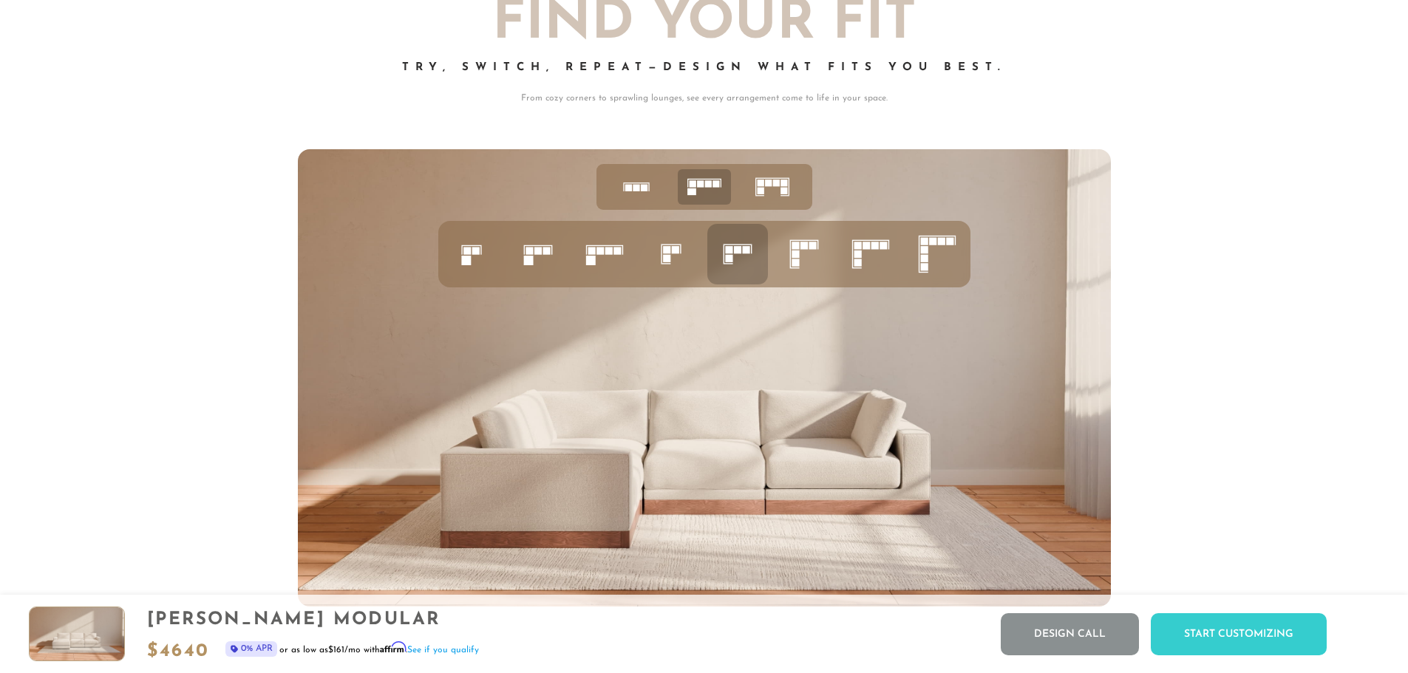
scroll to position [6348, 0]
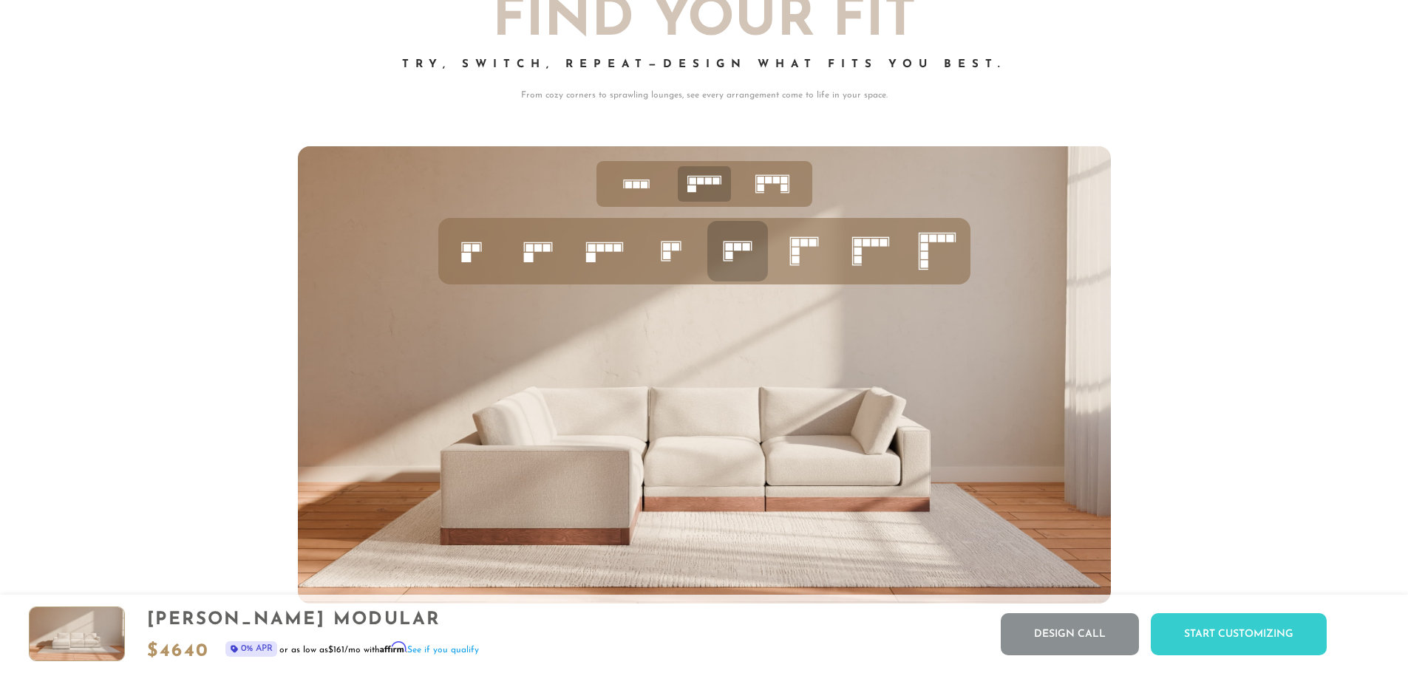
click at [794, 268] on icon at bounding box center [804, 251] width 50 height 50
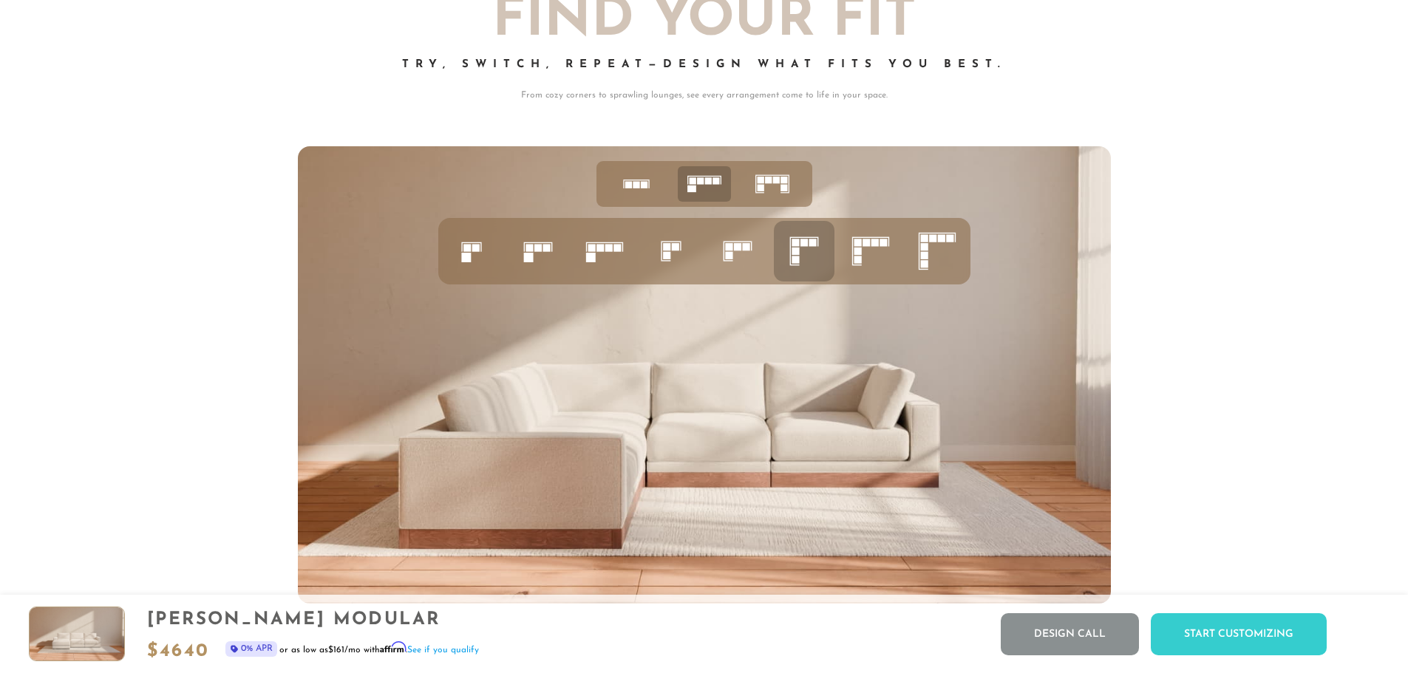
click at [865, 265] on icon at bounding box center [870, 251] width 50 height 50
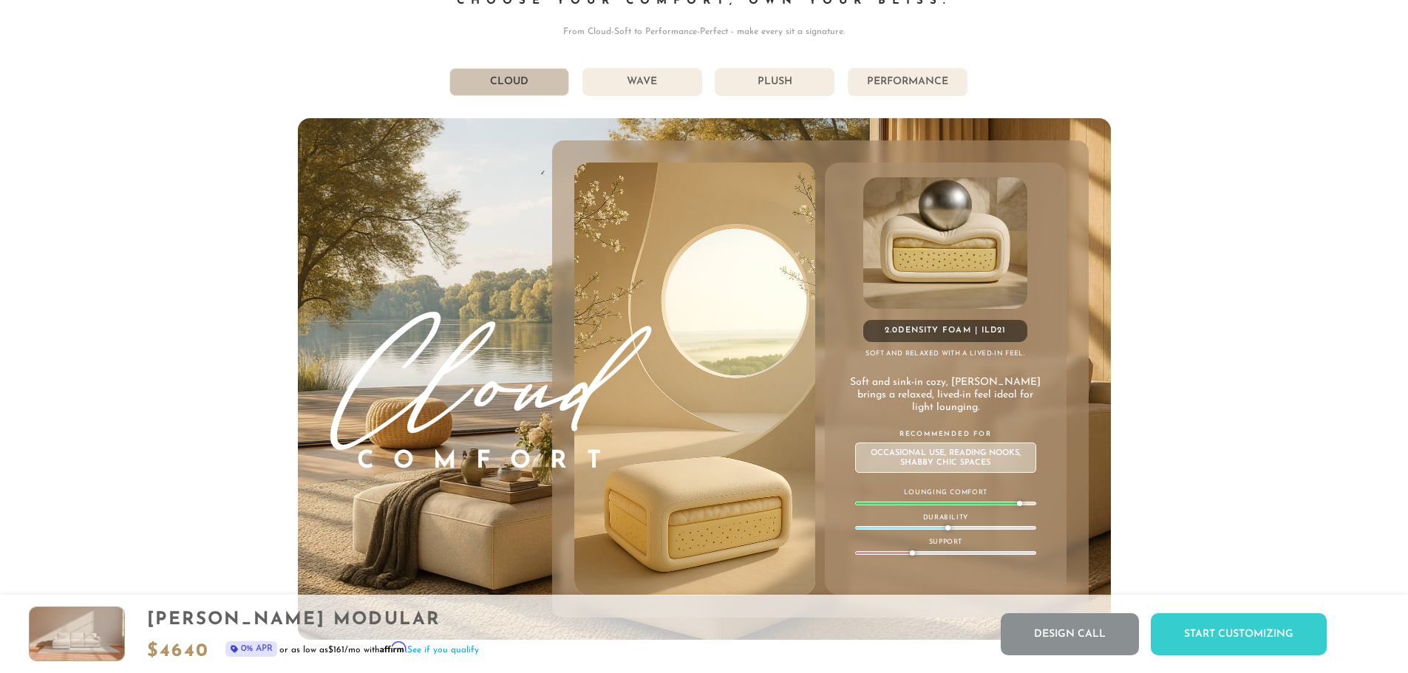
scroll to position [8597, 0]
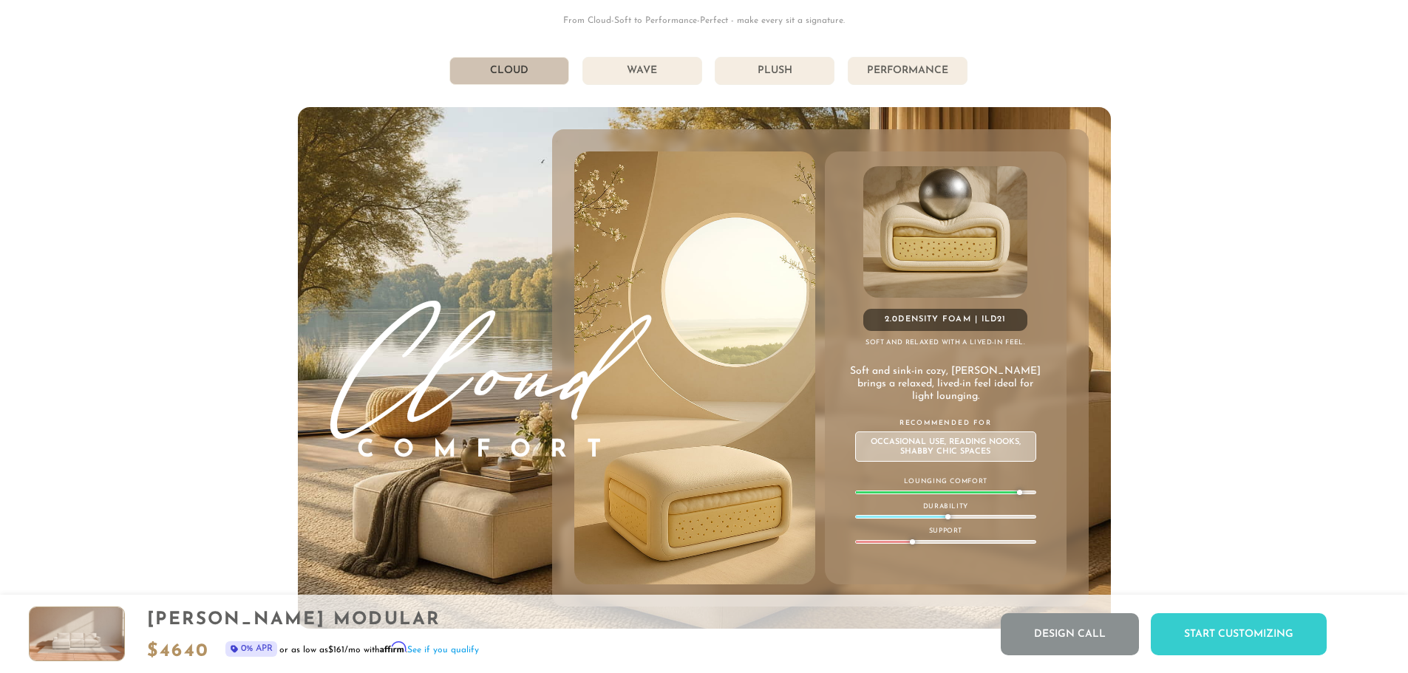
click at [665, 76] on li "Wave" at bounding box center [642, 71] width 120 height 28
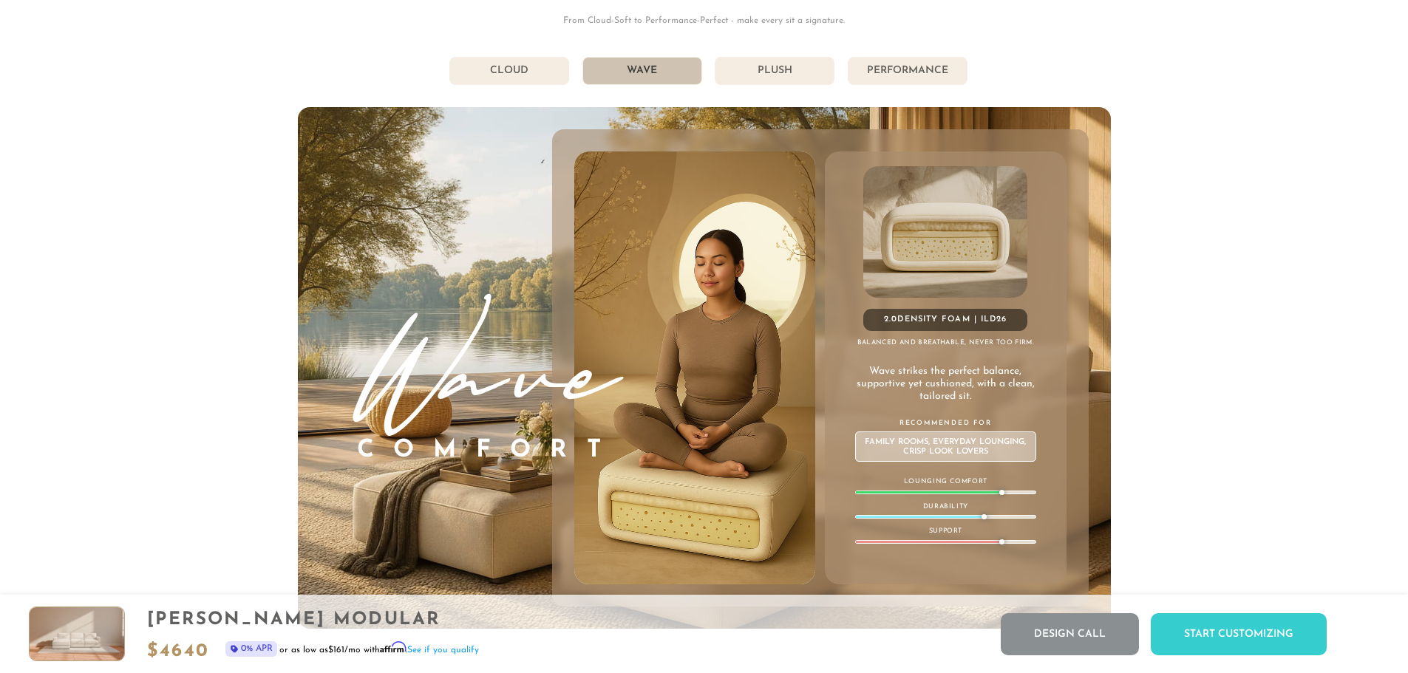
click at [551, 63] on li "Cloud" at bounding box center [509, 71] width 120 height 28
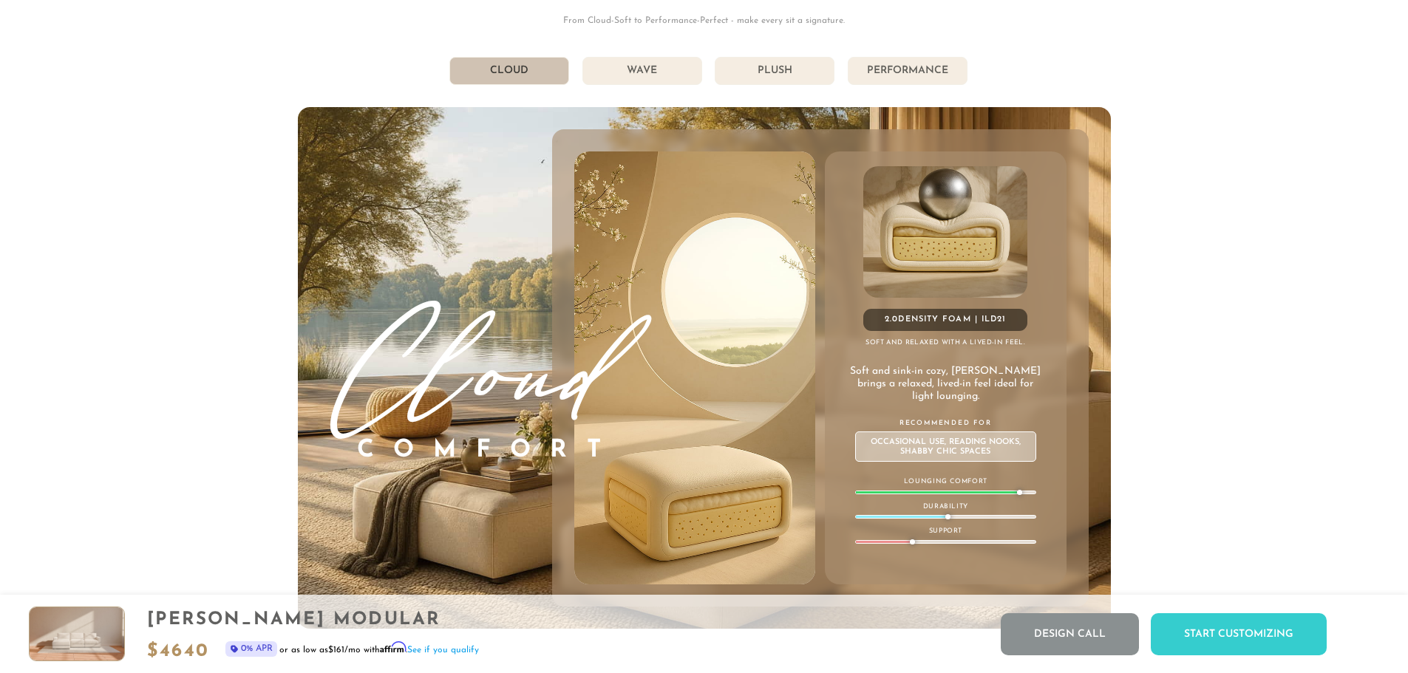
click at [633, 67] on li "Wave" at bounding box center [642, 71] width 120 height 28
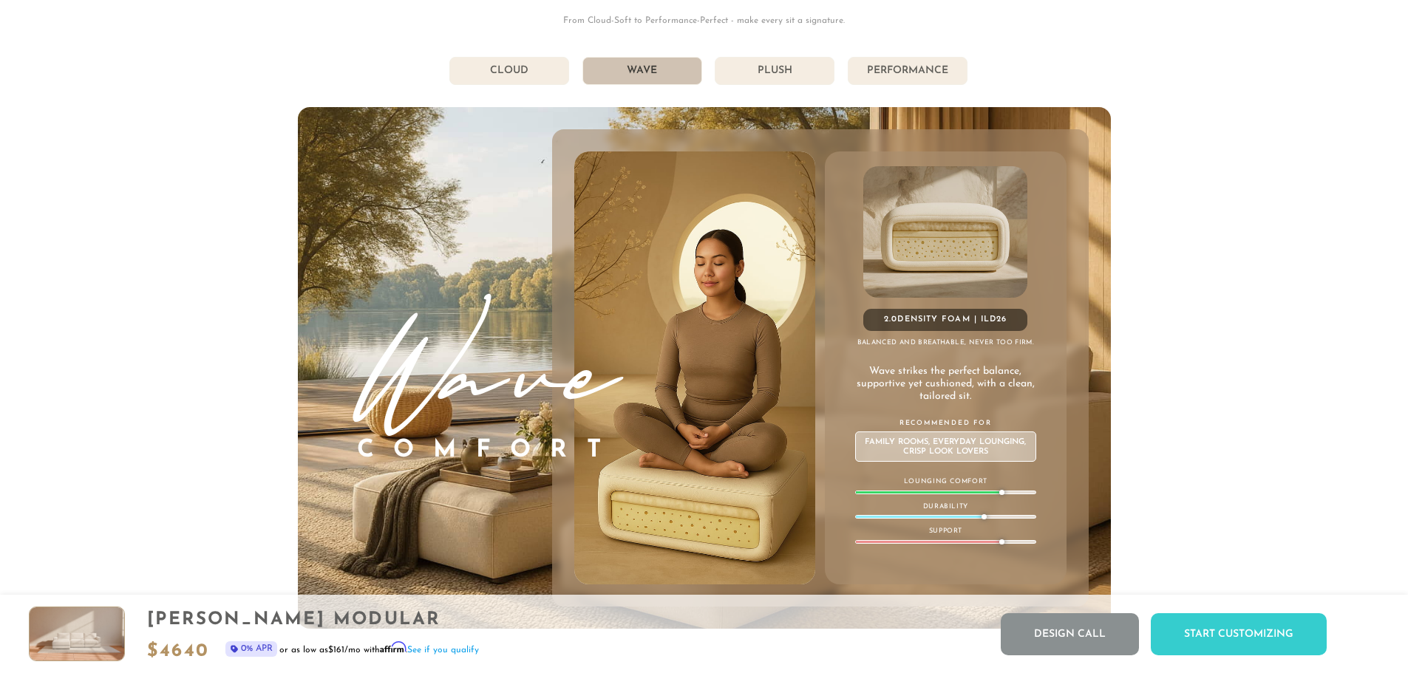
click at [756, 75] on li "Plush" at bounding box center [775, 71] width 120 height 28
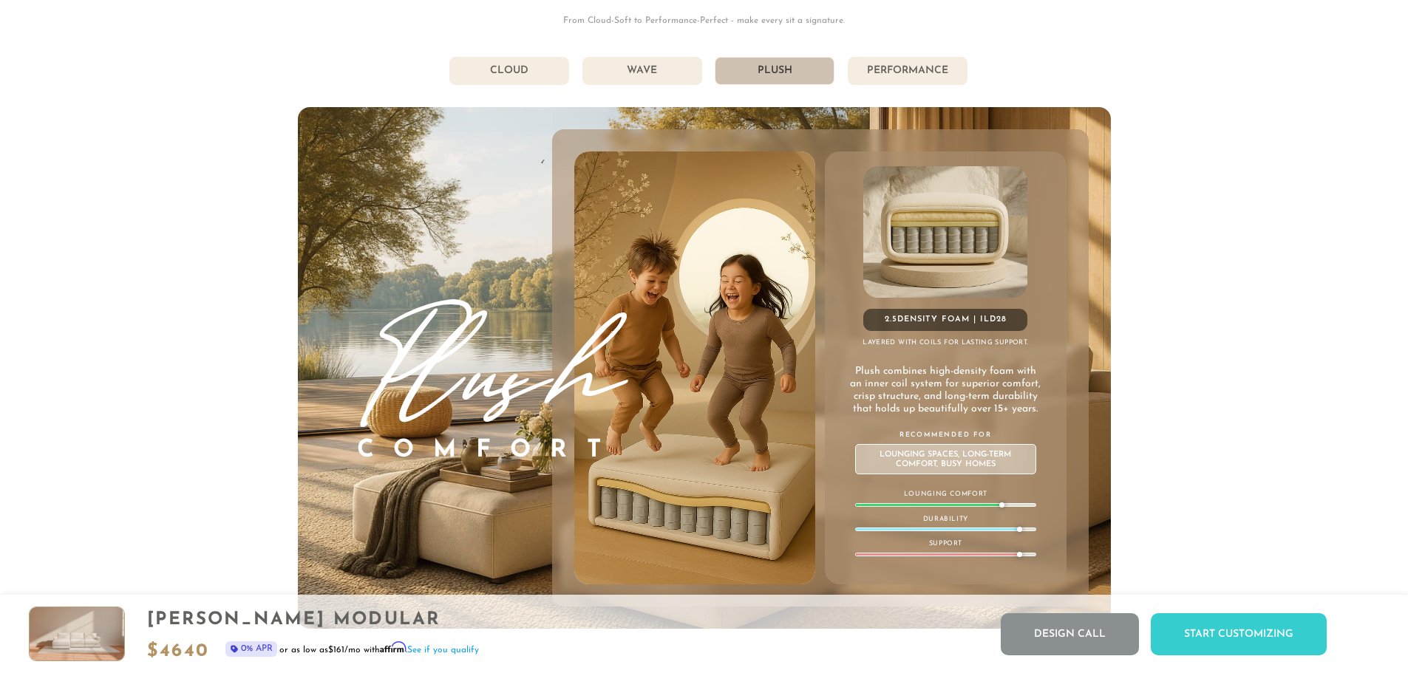
click at [875, 74] on li "Performance" at bounding box center [908, 71] width 120 height 28
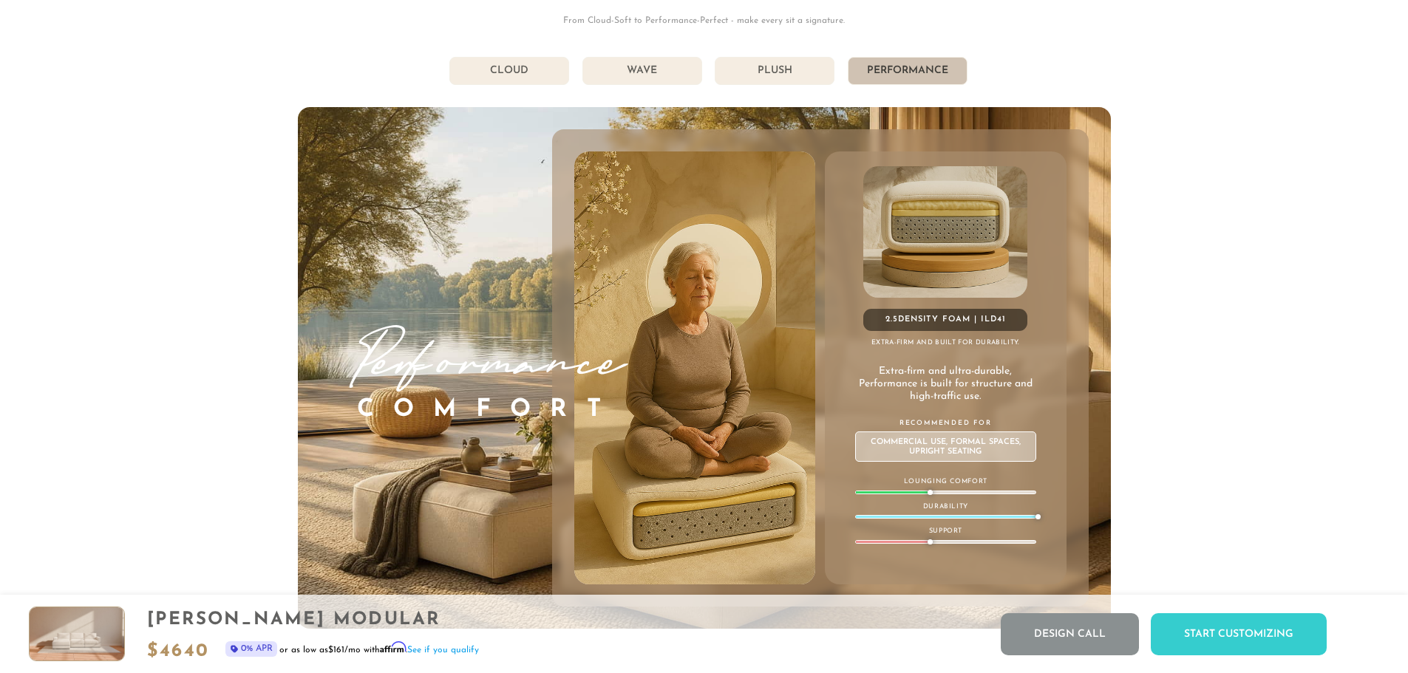
click at [758, 65] on li "Plush" at bounding box center [775, 71] width 120 height 28
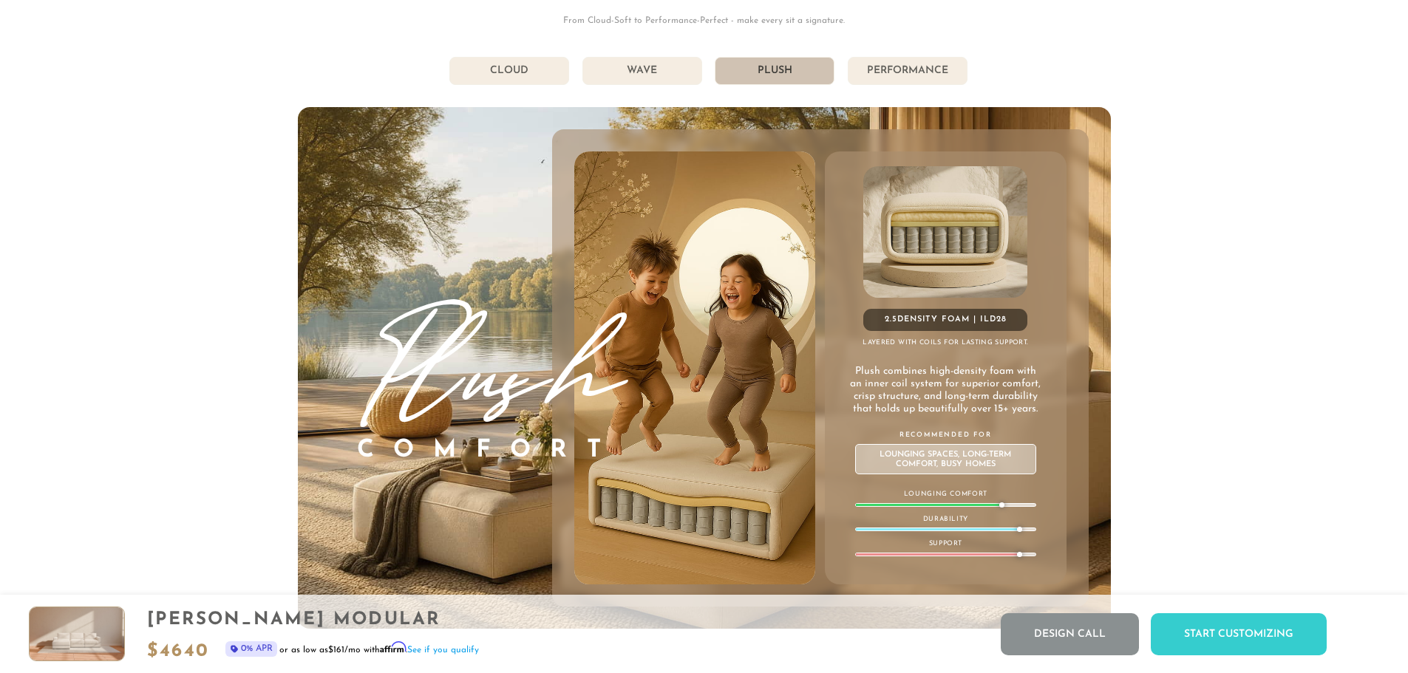
click at [681, 72] on li "Wave" at bounding box center [642, 71] width 120 height 28
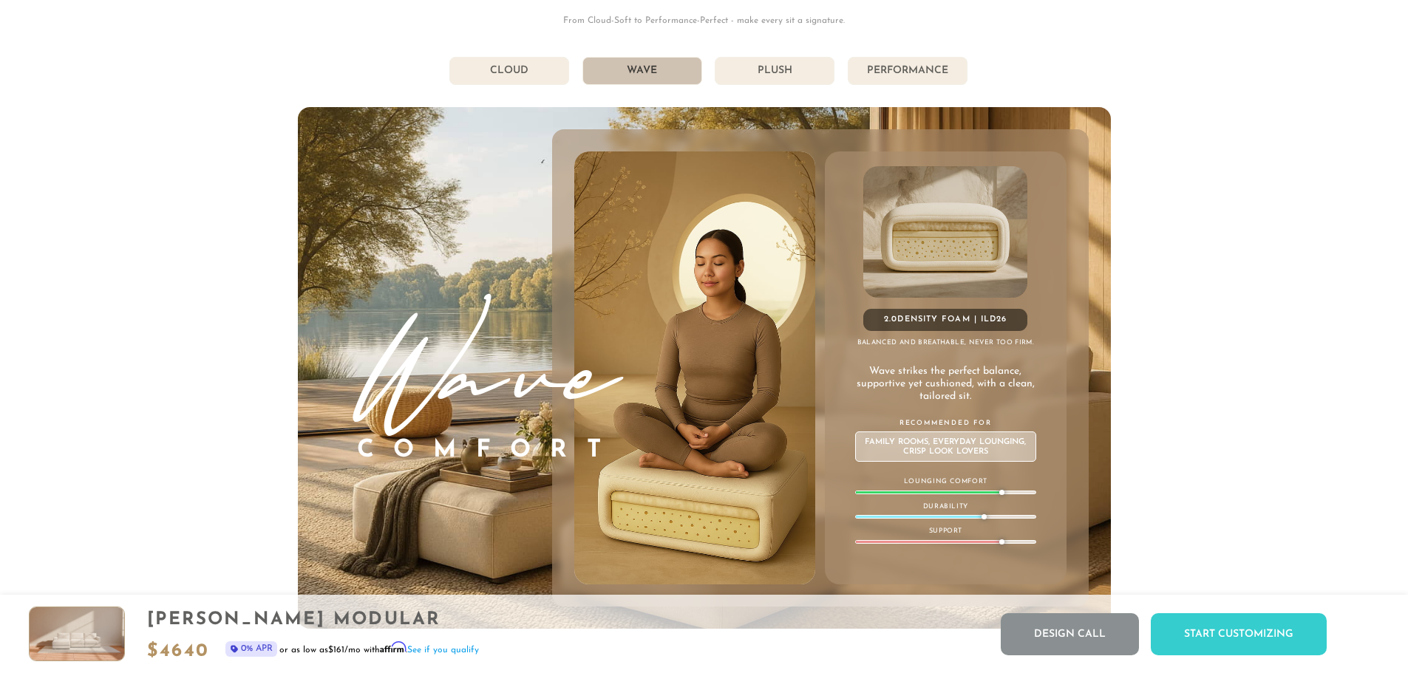
click at [508, 67] on li "Cloud" at bounding box center [509, 71] width 120 height 28
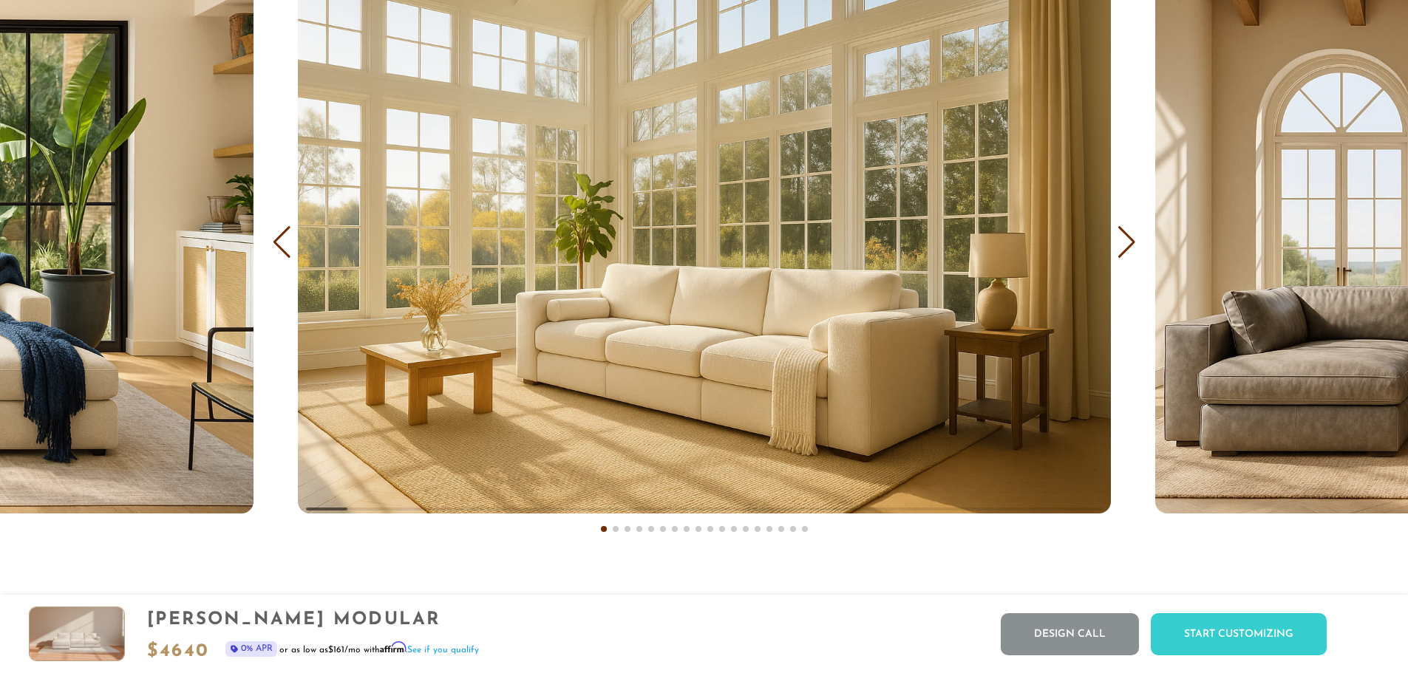
scroll to position [9470, 0]
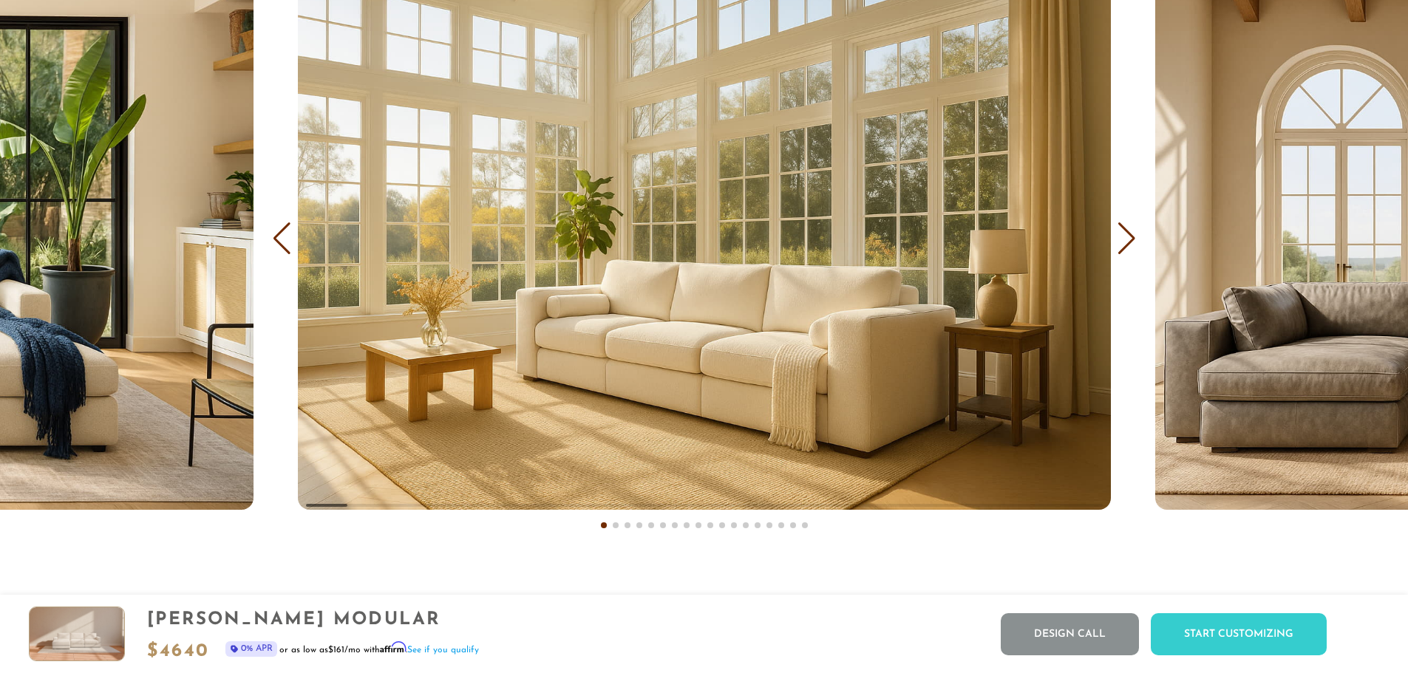
click at [1131, 241] on div "Next slide" at bounding box center [1127, 238] width 20 height 33
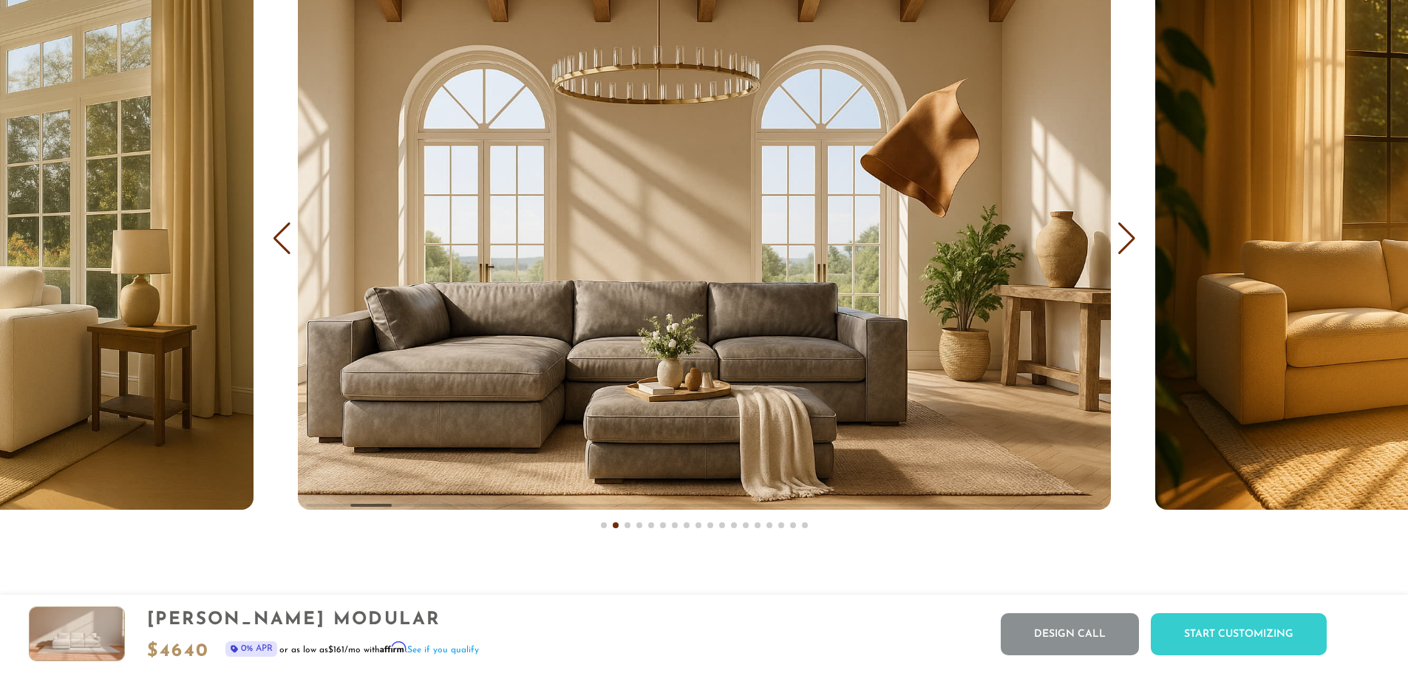
click at [1124, 262] on div "COVER IT: DreamThread Choose Your Fabric, Paint Your Story. Every shade, every …" at bounding box center [704, 177] width 1408 height 754
click at [1122, 253] on div "Next slide" at bounding box center [1127, 238] width 20 height 33
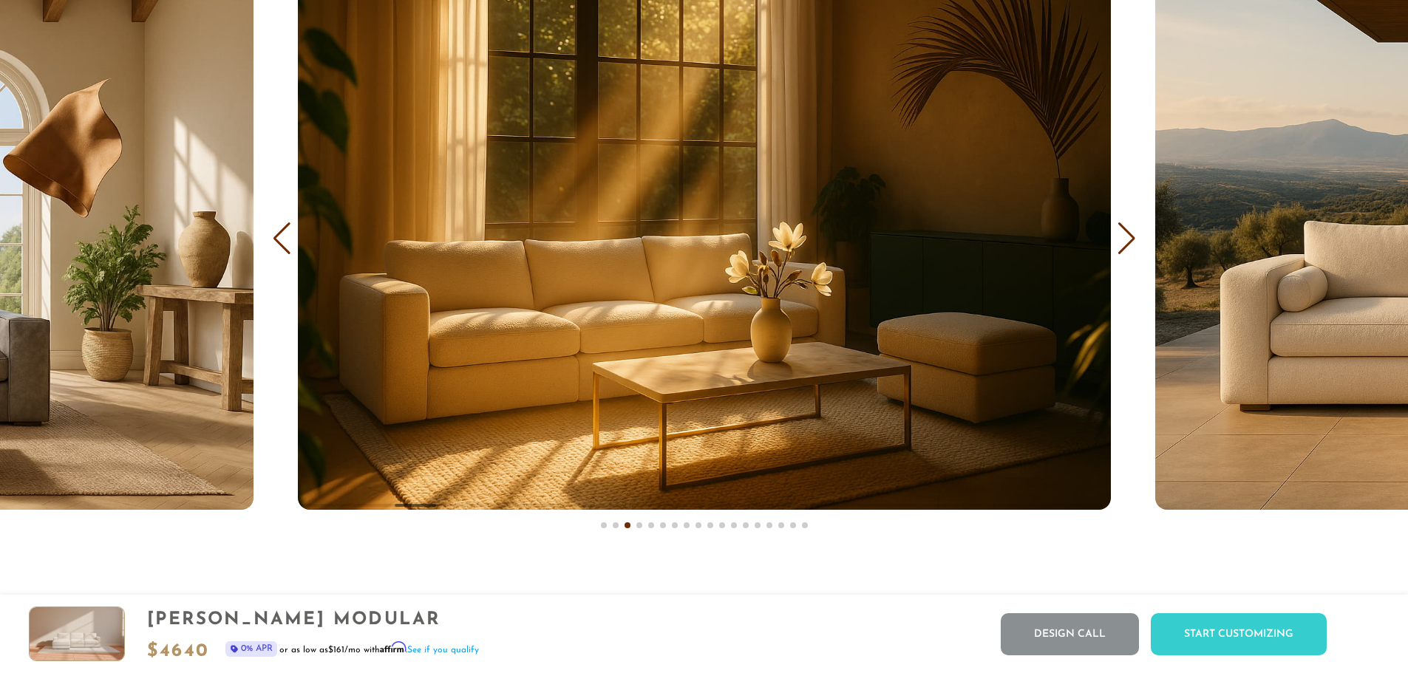
click at [1122, 253] on div "Next slide" at bounding box center [1127, 238] width 20 height 33
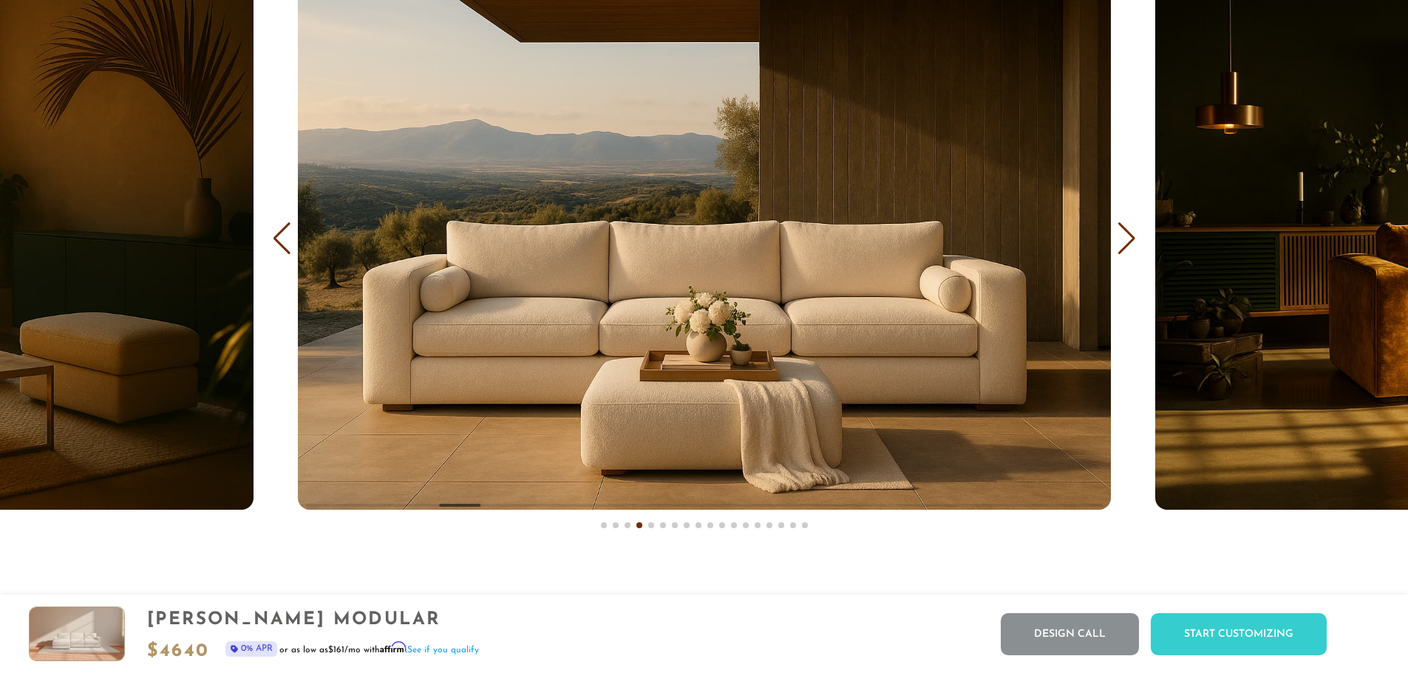
click at [1122, 252] on div "Next slide" at bounding box center [1127, 238] width 20 height 33
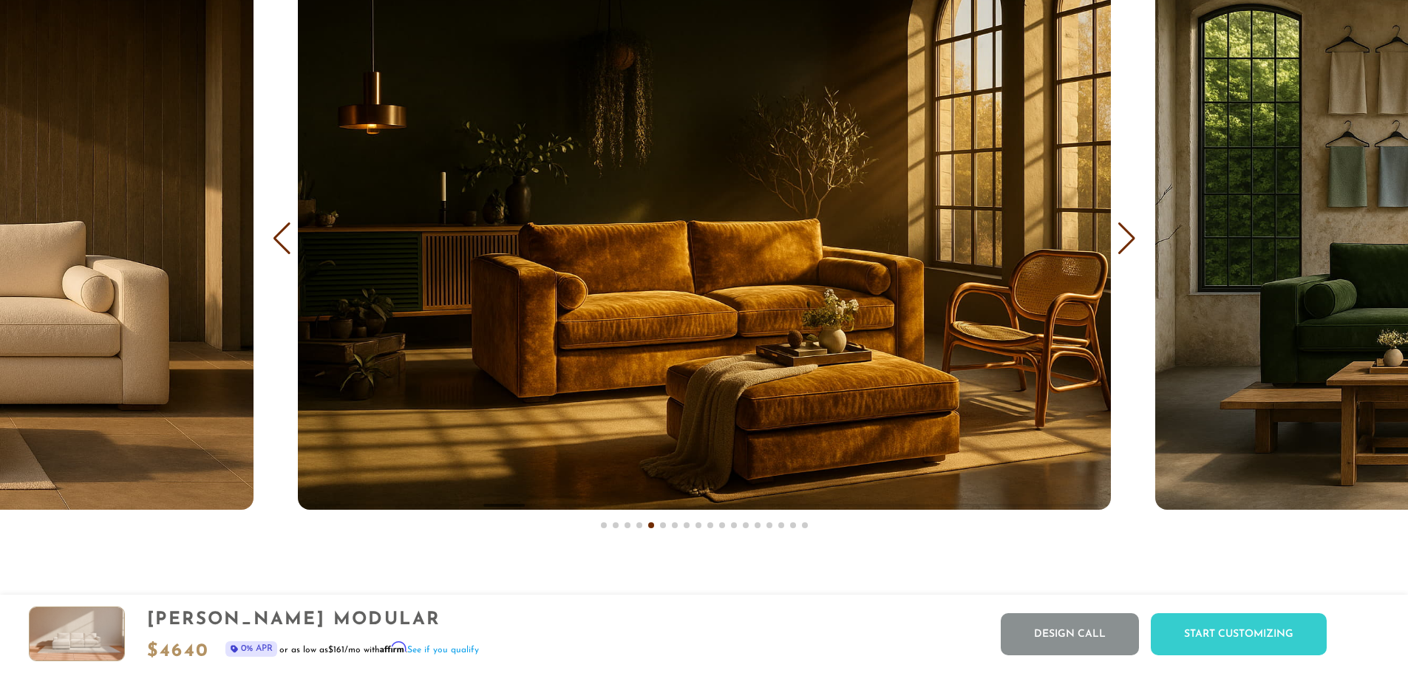
click at [1122, 252] on div "Next slide" at bounding box center [1127, 238] width 20 height 33
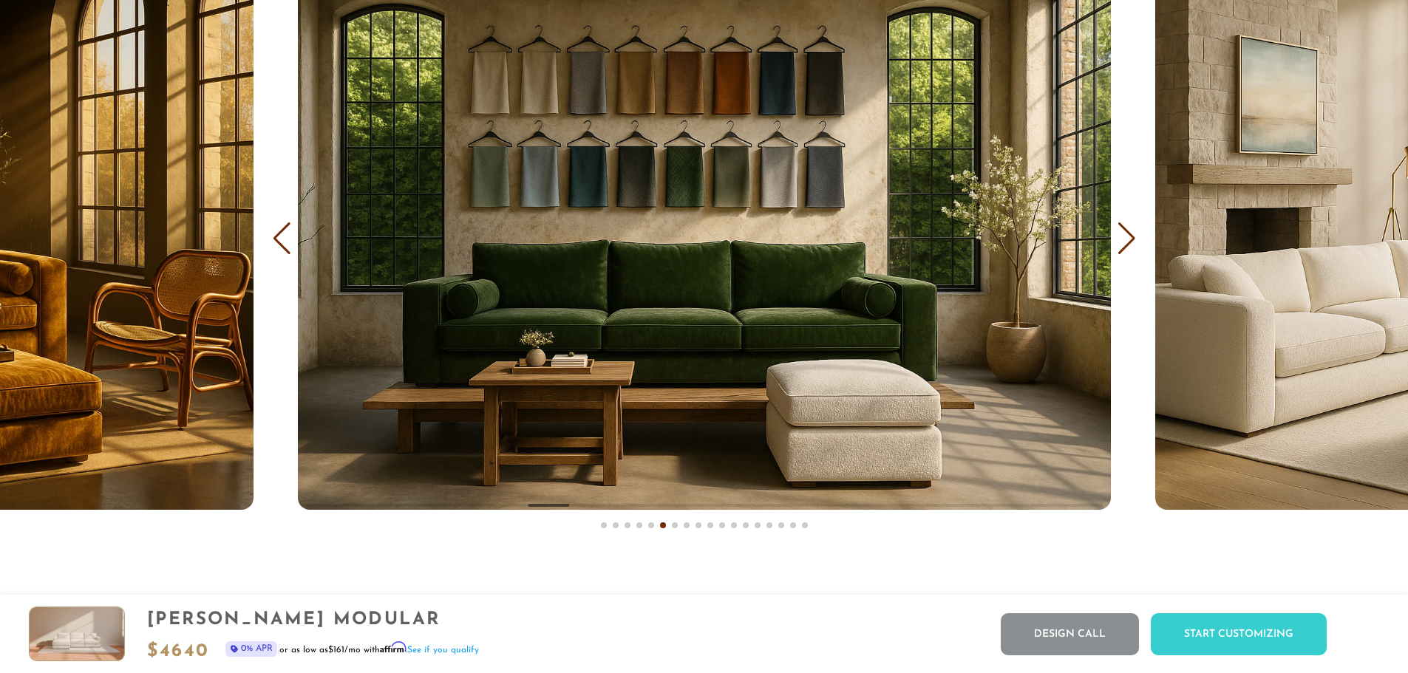
click at [1122, 252] on div "Next slide" at bounding box center [1127, 238] width 20 height 33
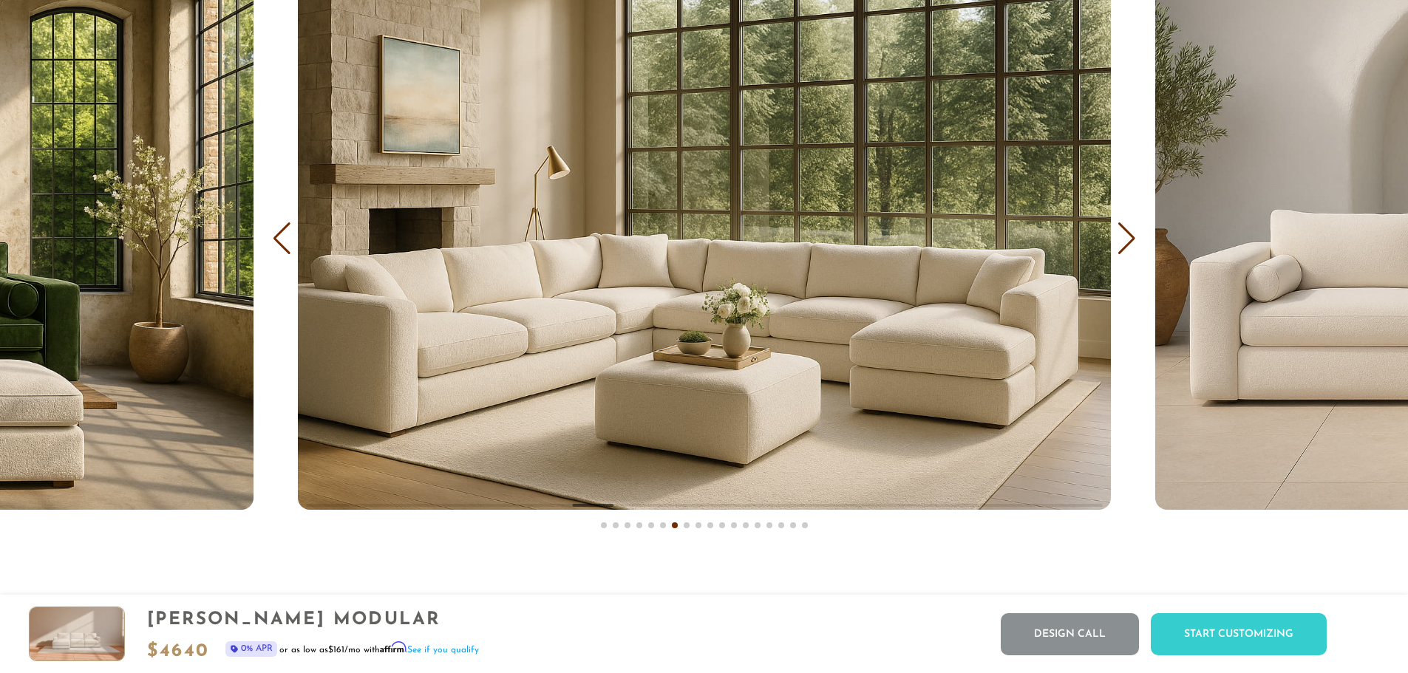
click at [1122, 252] on div "Next slide" at bounding box center [1127, 238] width 20 height 33
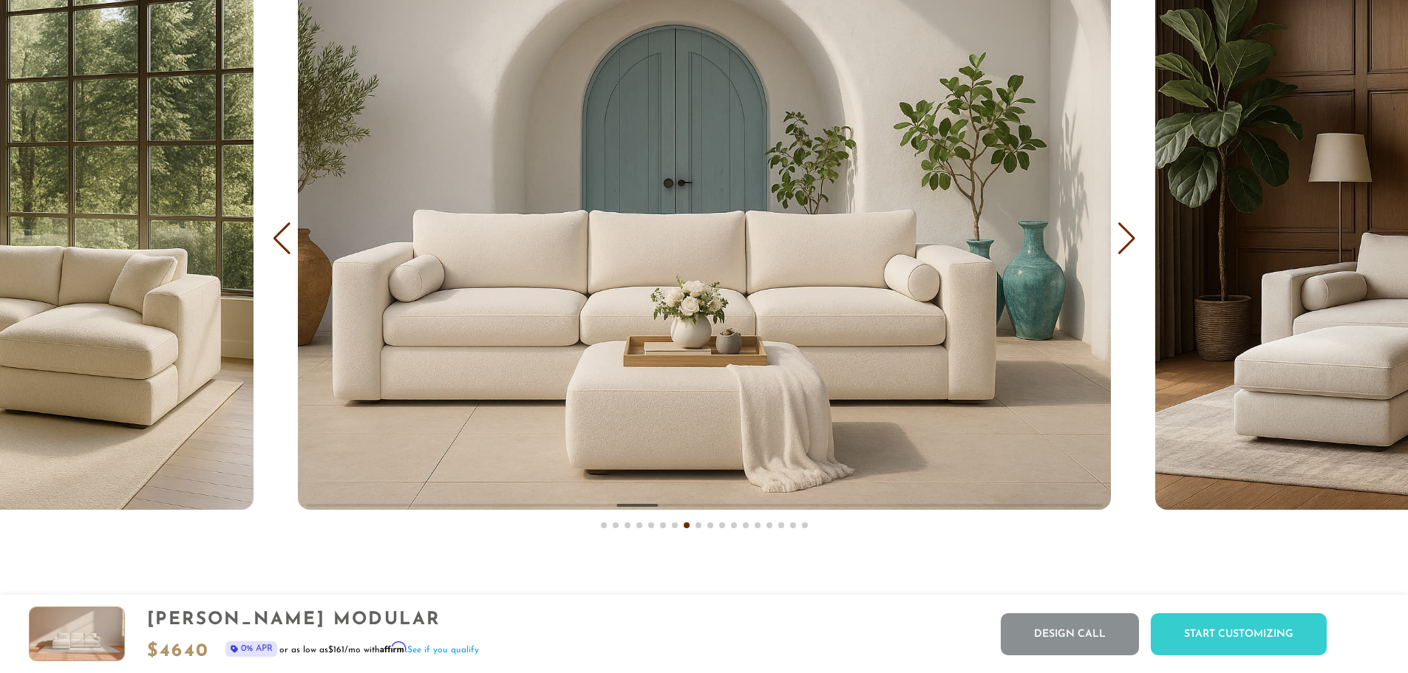
click at [1122, 252] on div "Next slide" at bounding box center [1127, 238] width 20 height 33
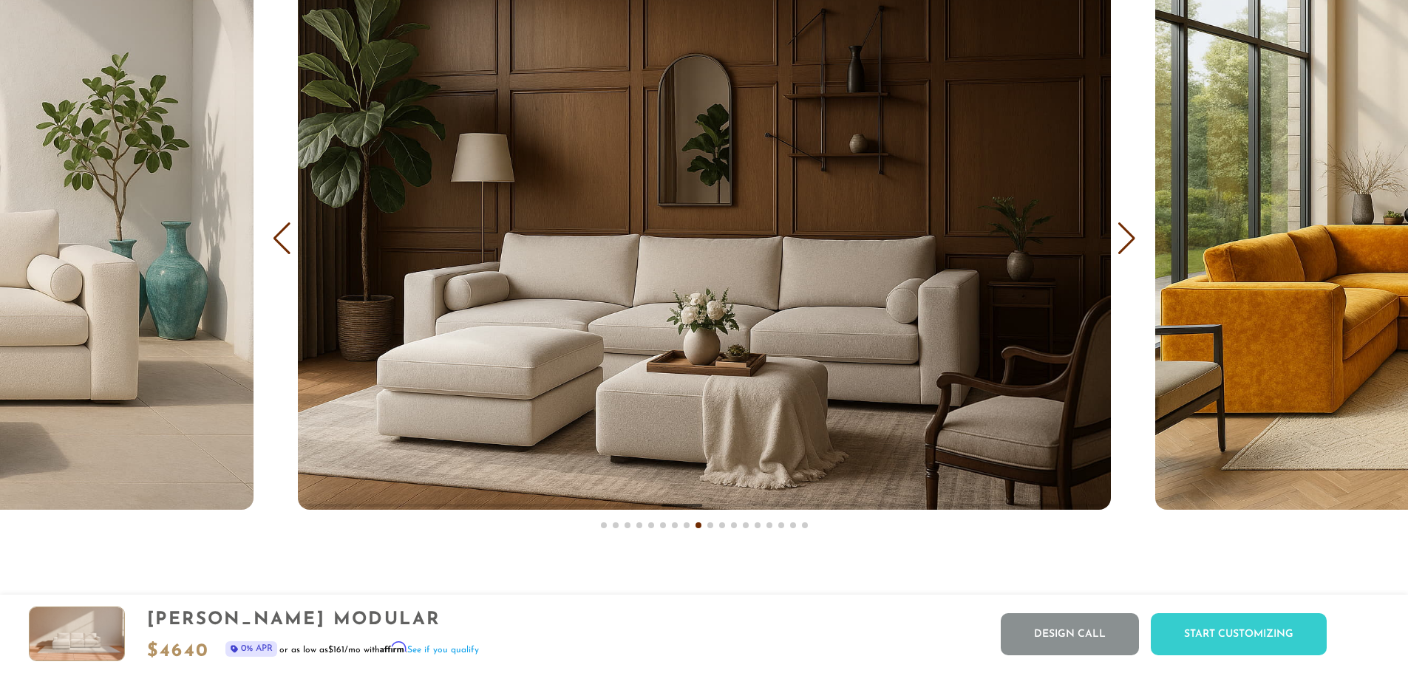
click at [1122, 252] on div "Next slide" at bounding box center [1127, 238] width 20 height 33
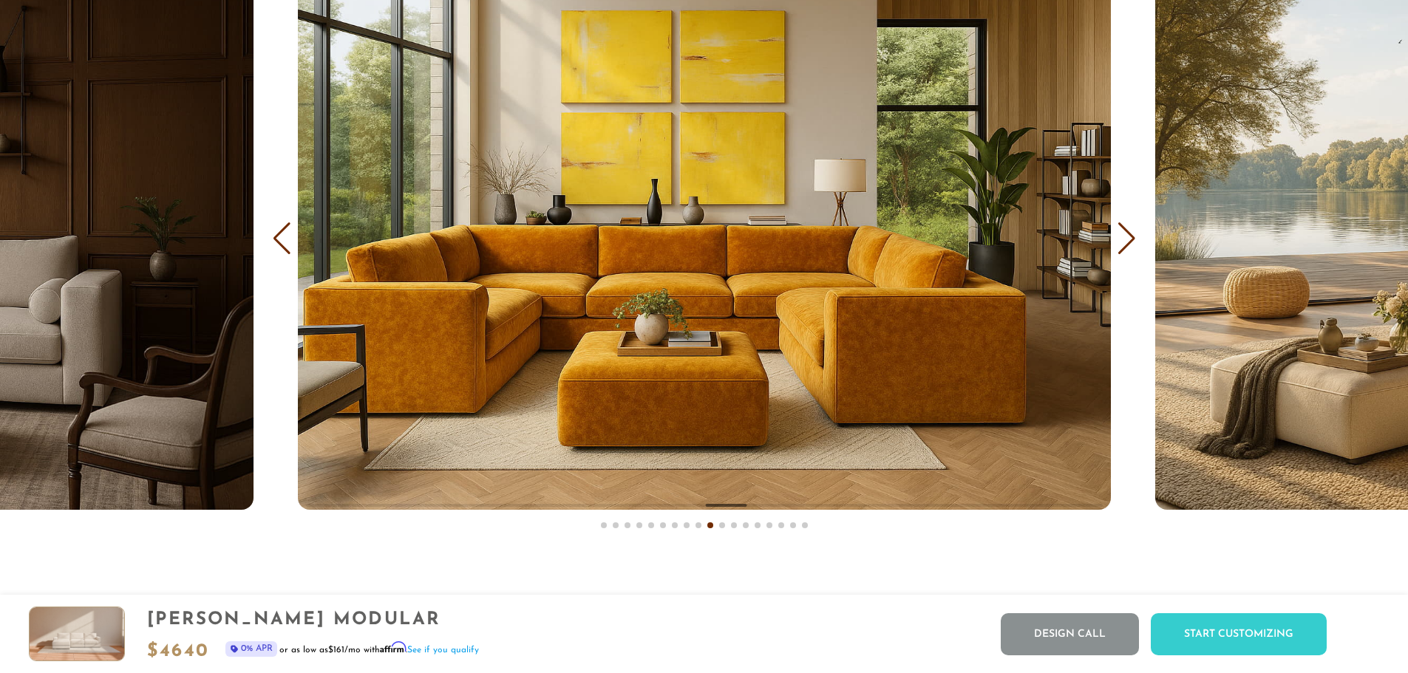
click at [1122, 252] on div "Next slide" at bounding box center [1127, 238] width 20 height 33
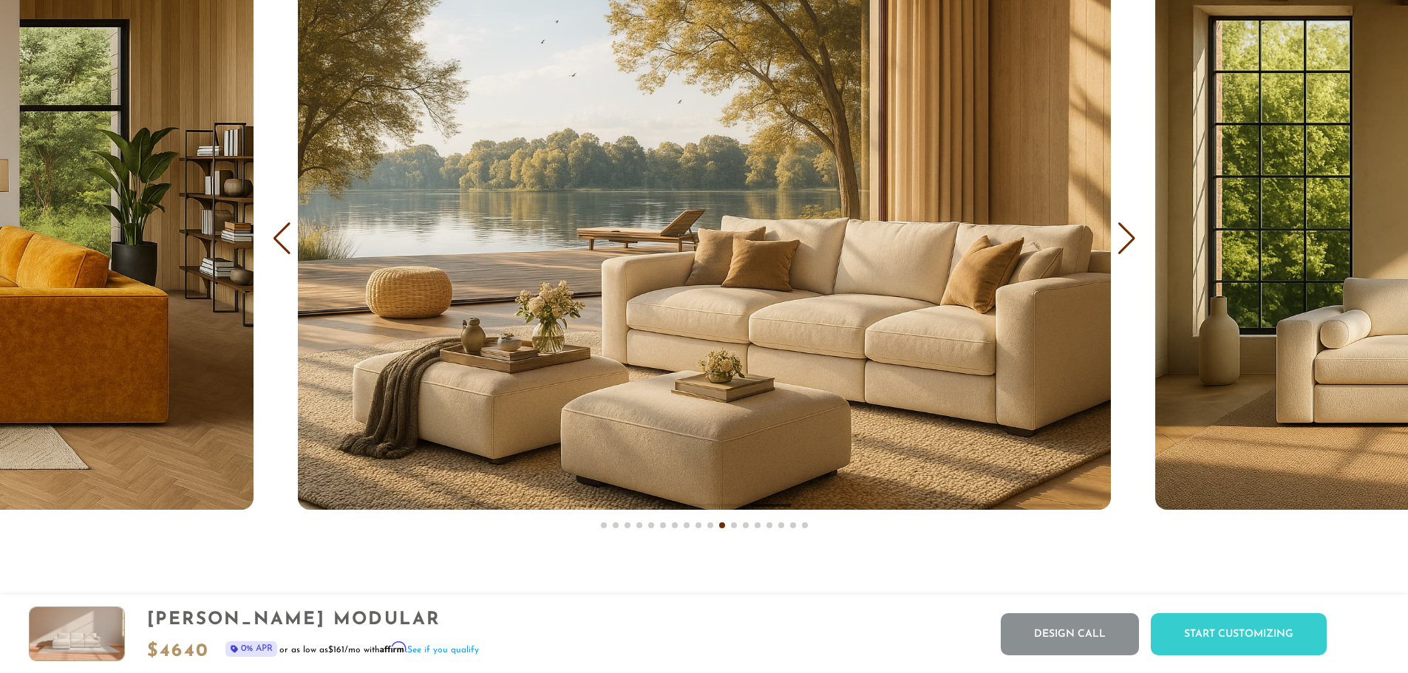
click at [1122, 252] on div "Next slide" at bounding box center [1127, 238] width 20 height 33
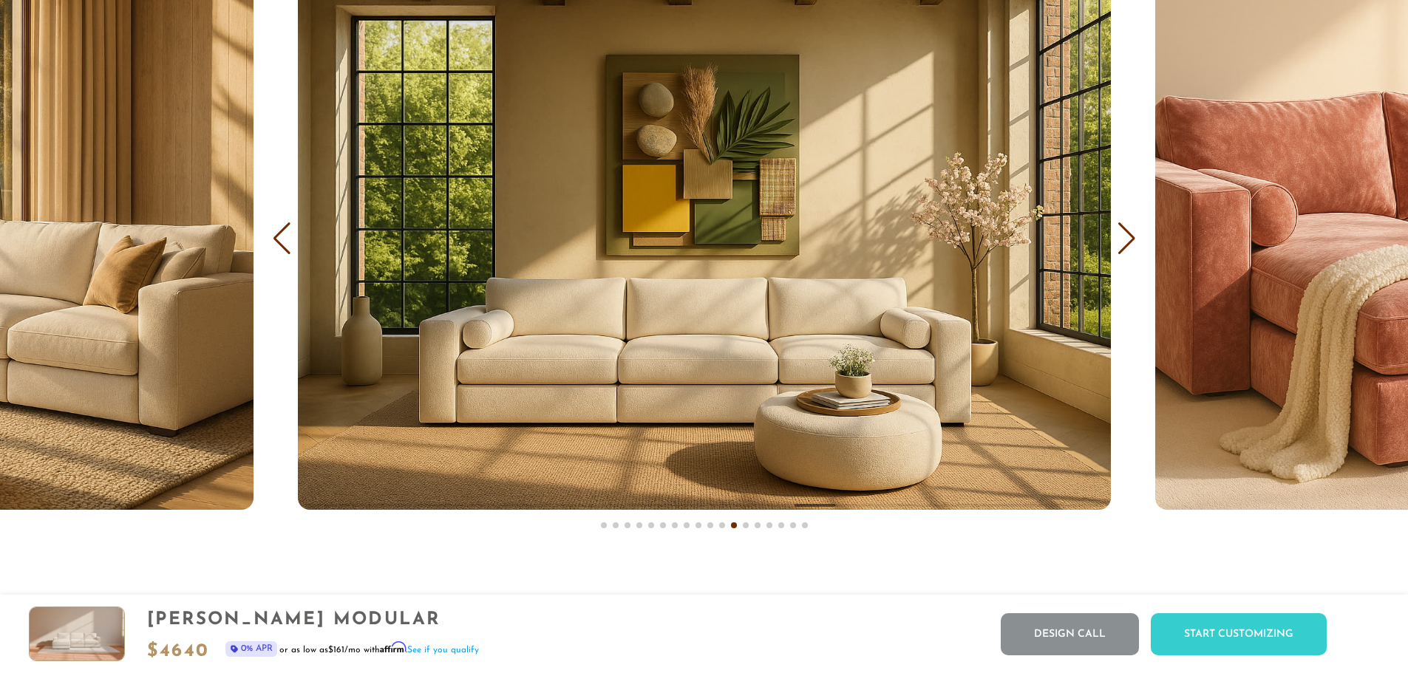
click at [1122, 252] on div "Next slide" at bounding box center [1127, 238] width 20 height 33
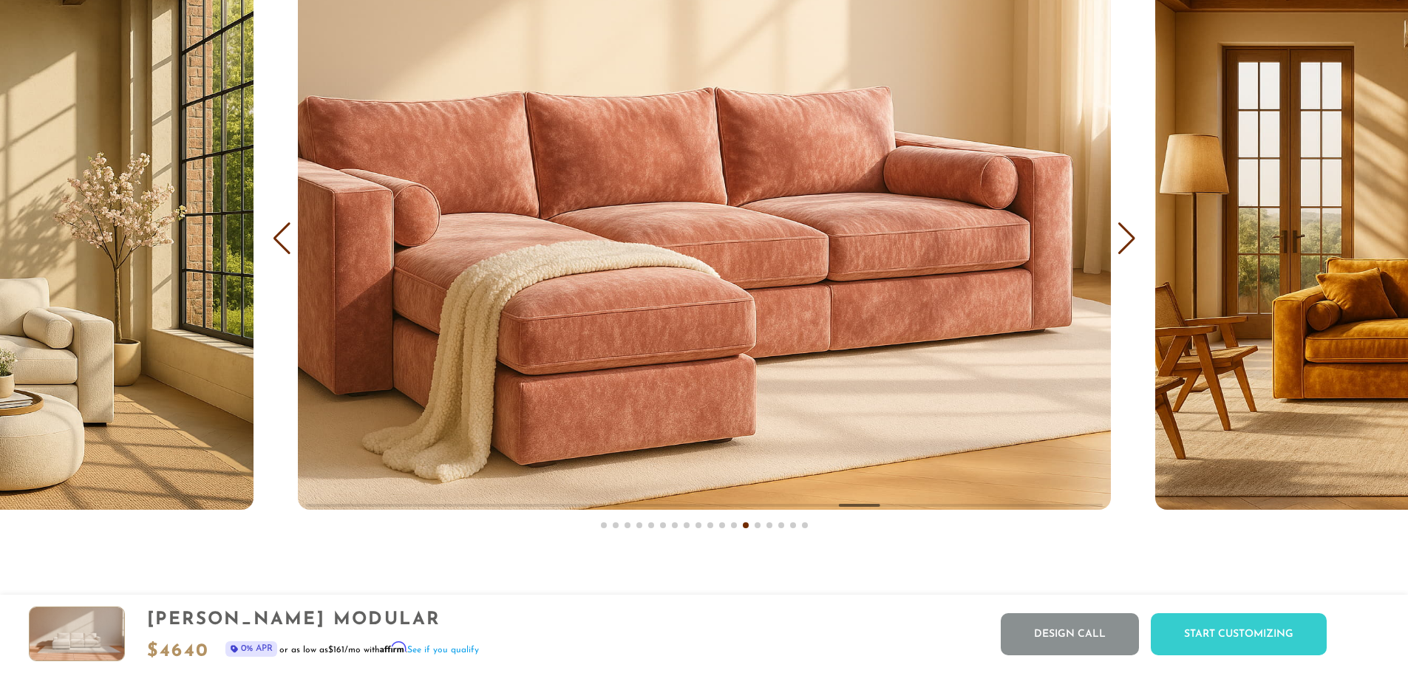
click at [1122, 252] on div "Next slide" at bounding box center [1127, 238] width 20 height 33
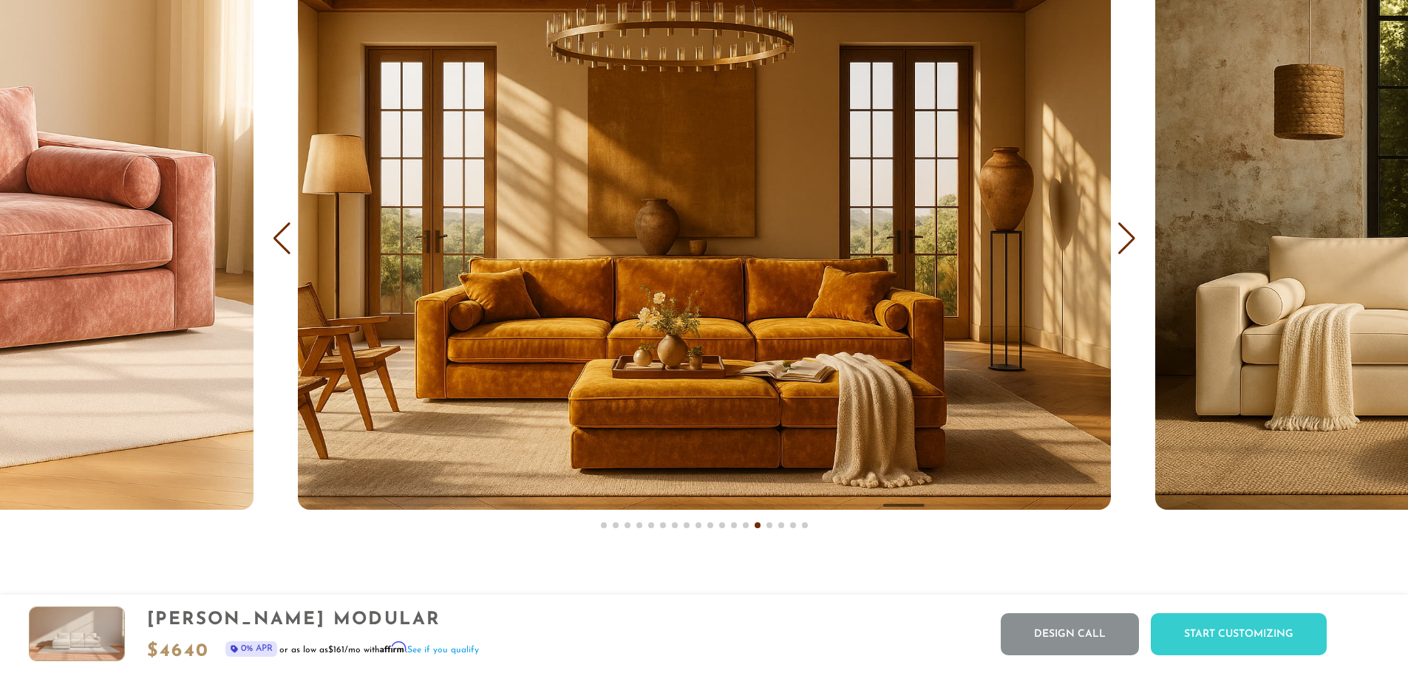
click at [1122, 252] on div "Next slide" at bounding box center [1127, 238] width 20 height 33
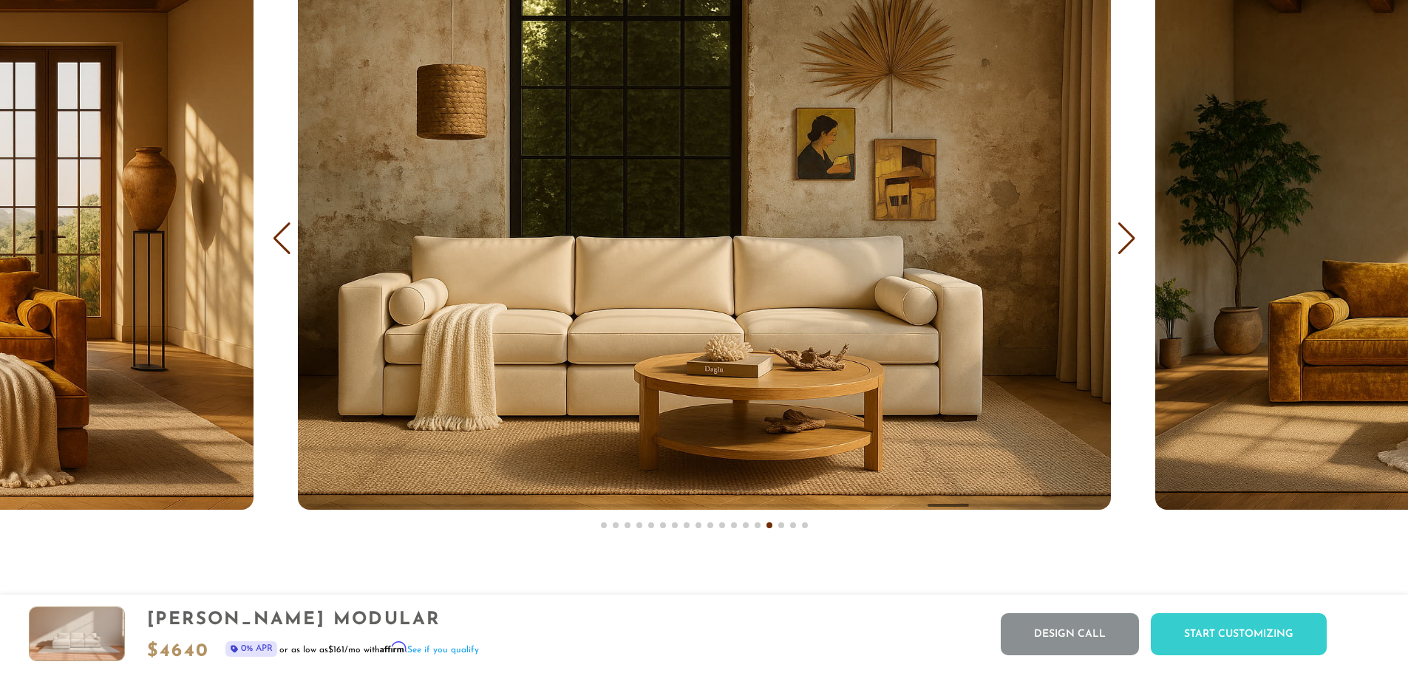
click at [1122, 252] on div "Next slide" at bounding box center [1127, 238] width 20 height 33
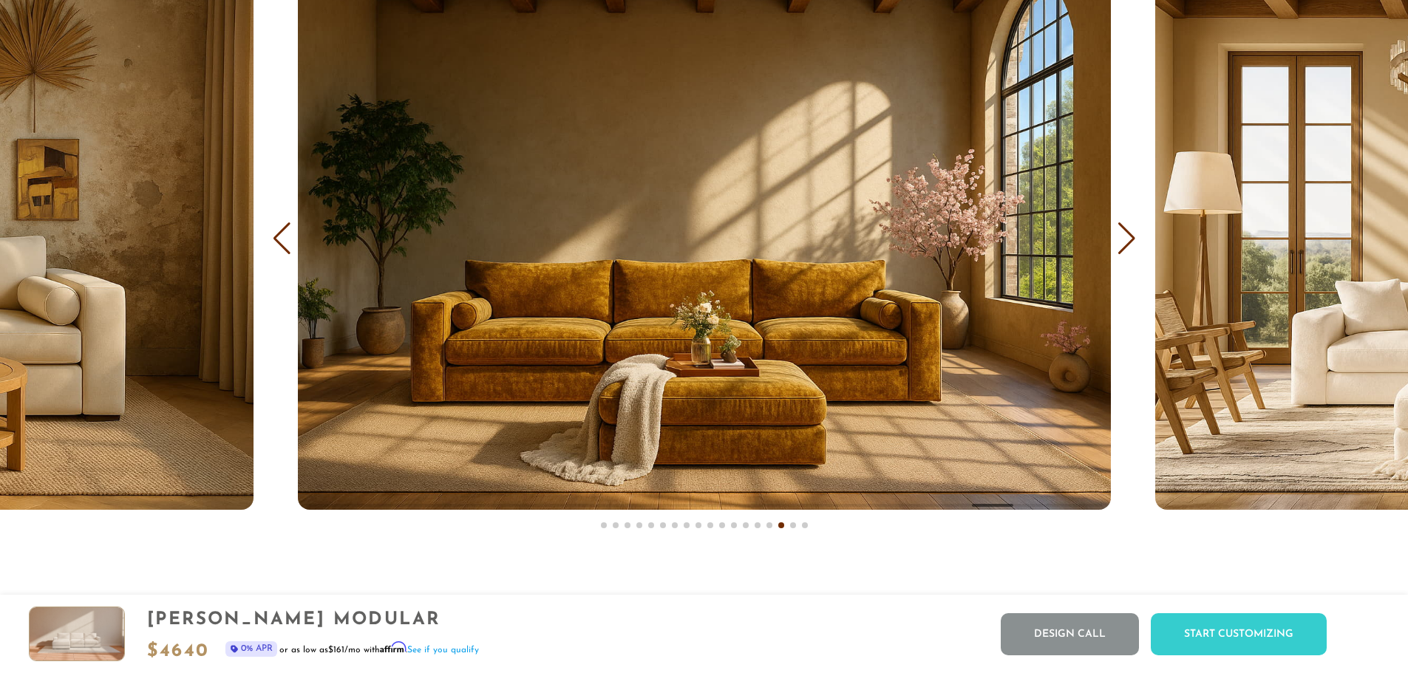
click at [1122, 252] on div "Next slide" at bounding box center [1127, 238] width 20 height 33
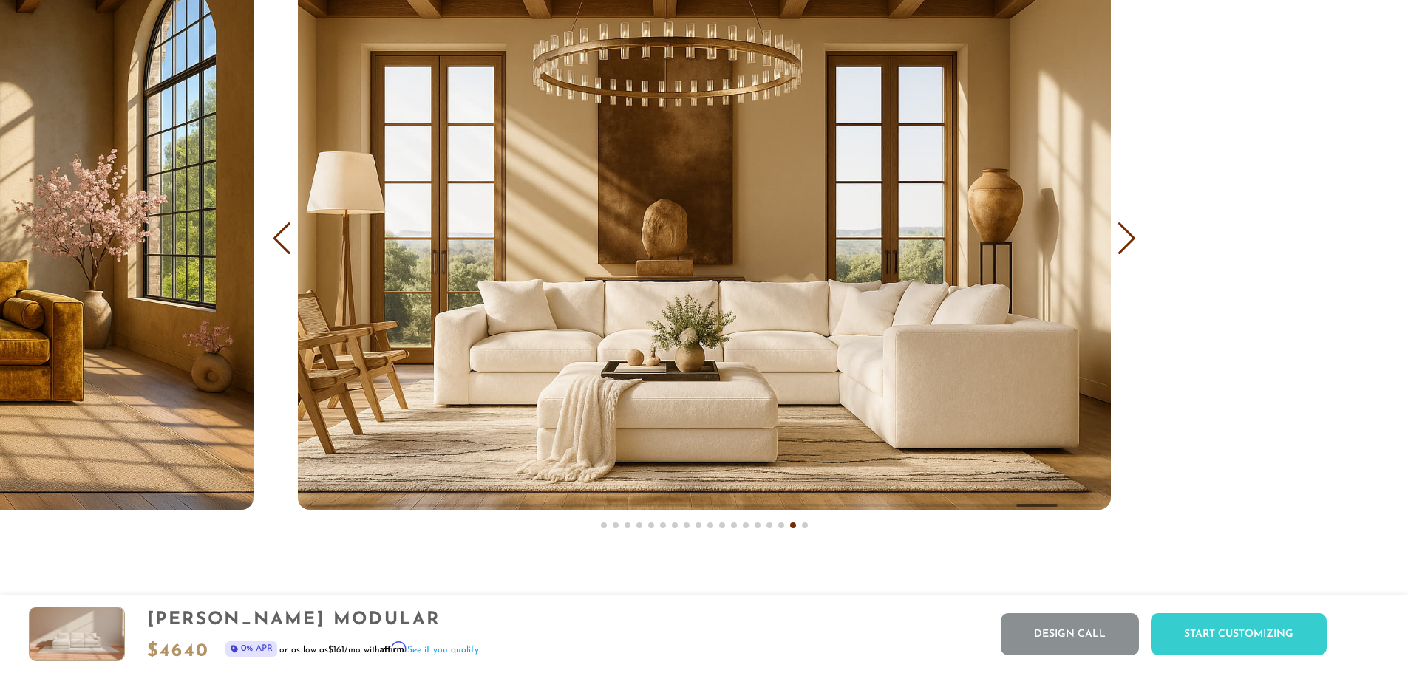
click at [1122, 252] on div "Next slide" at bounding box center [1127, 238] width 20 height 33
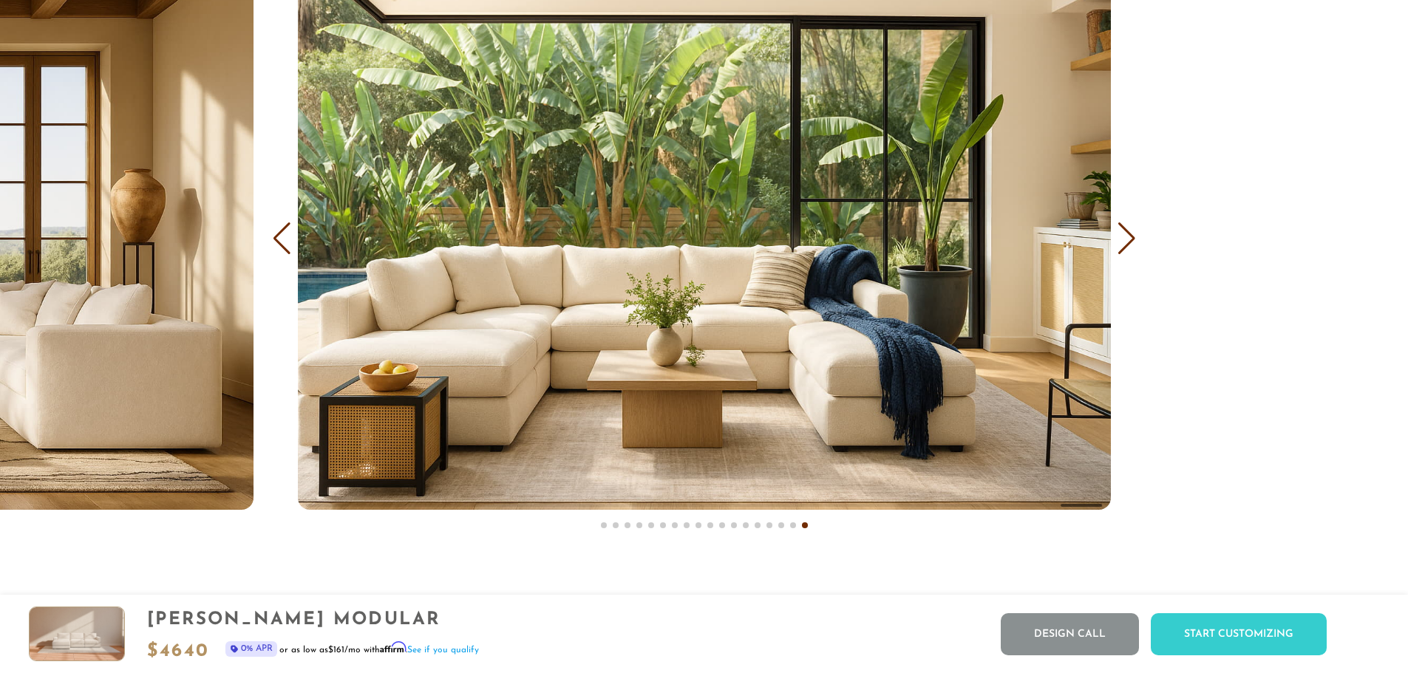
click at [1122, 252] on div "Next slide" at bounding box center [1127, 238] width 20 height 33
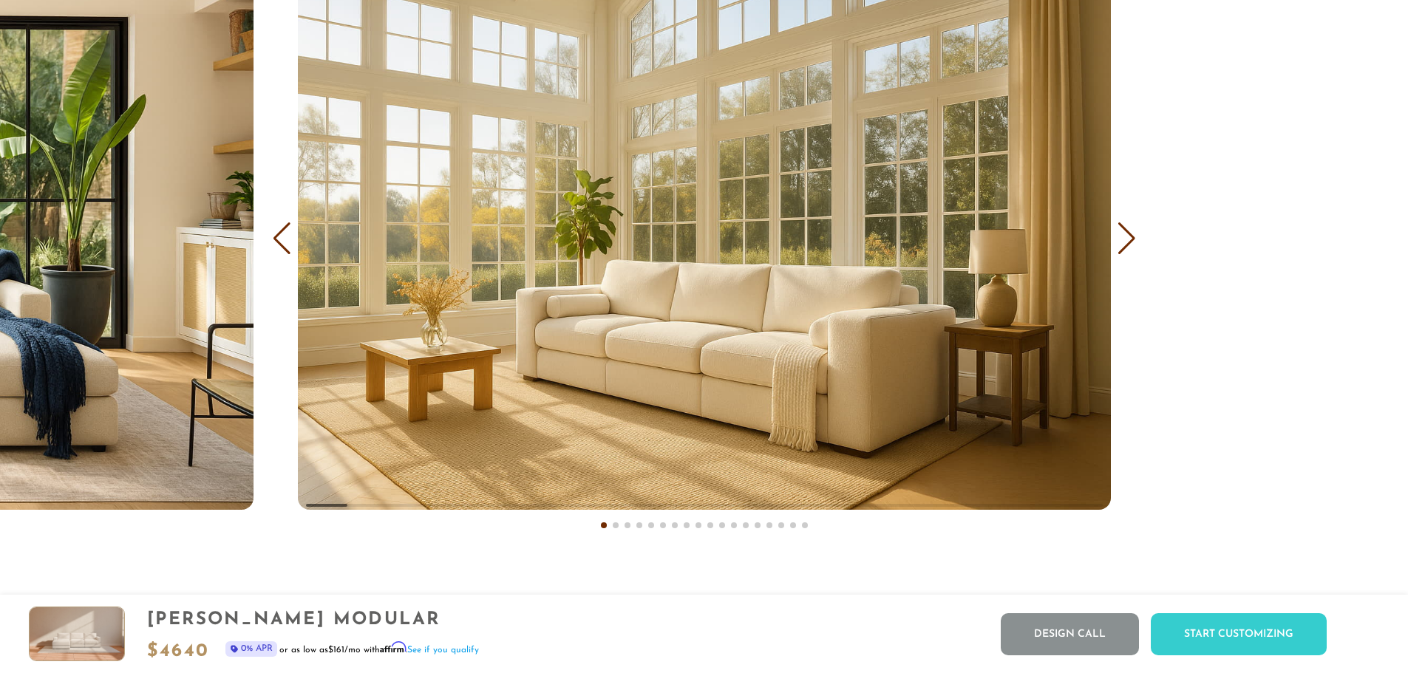
click at [1122, 252] on div "Next slide" at bounding box center [1127, 238] width 20 height 33
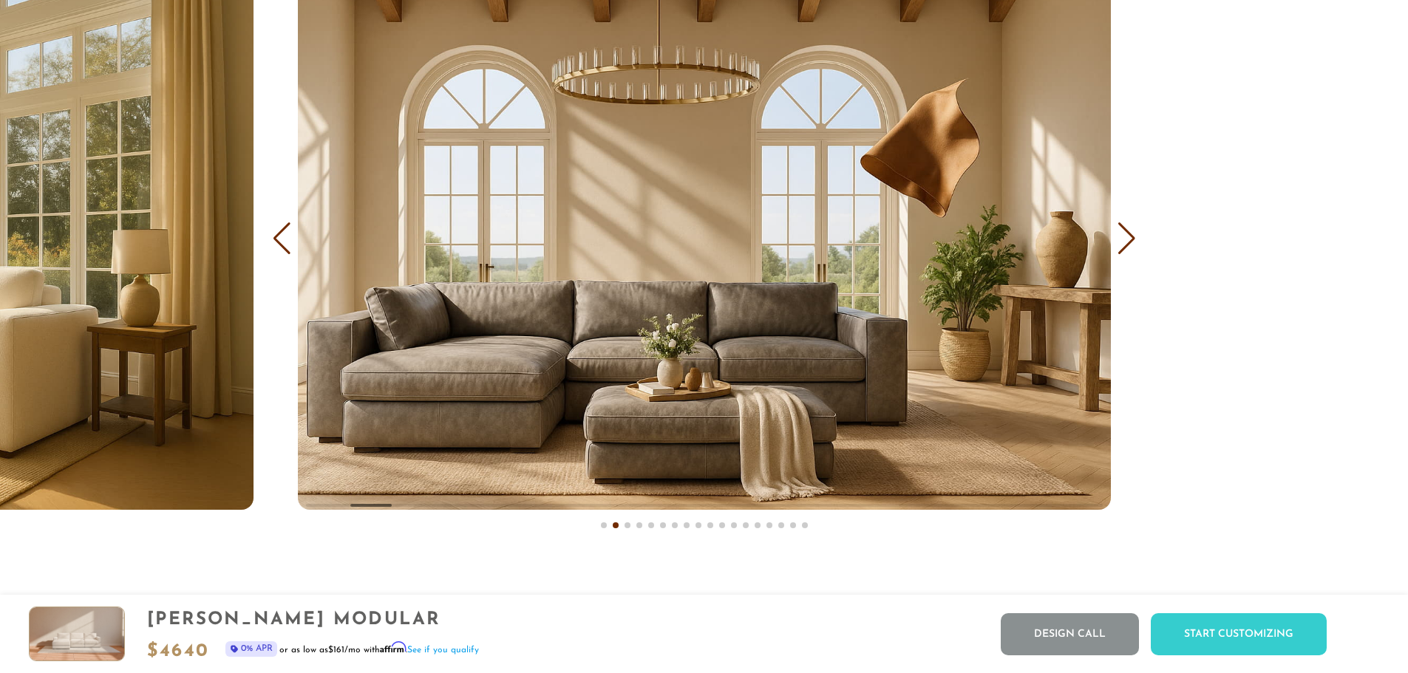
click at [1122, 252] on div "Next slide" at bounding box center [1127, 238] width 20 height 33
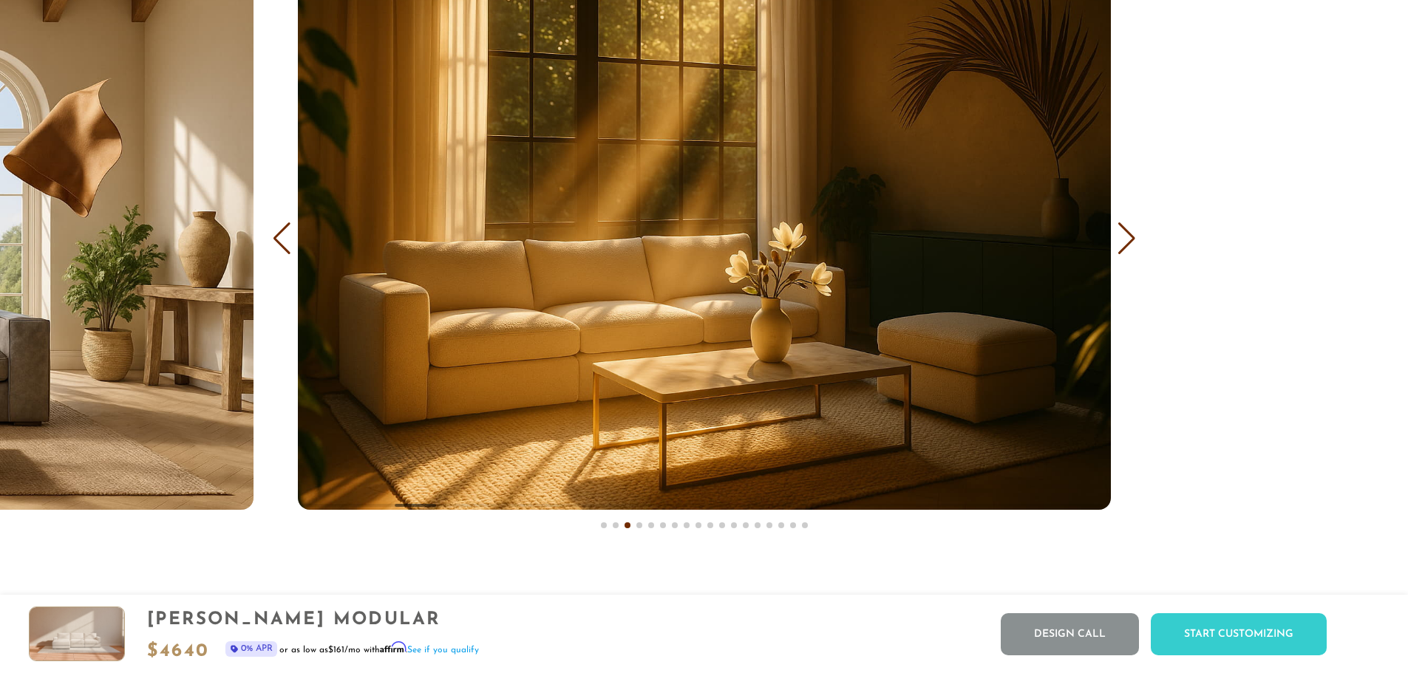
click at [1122, 252] on div "Next slide" at bounding box center [1127, 238] width 20 height 33
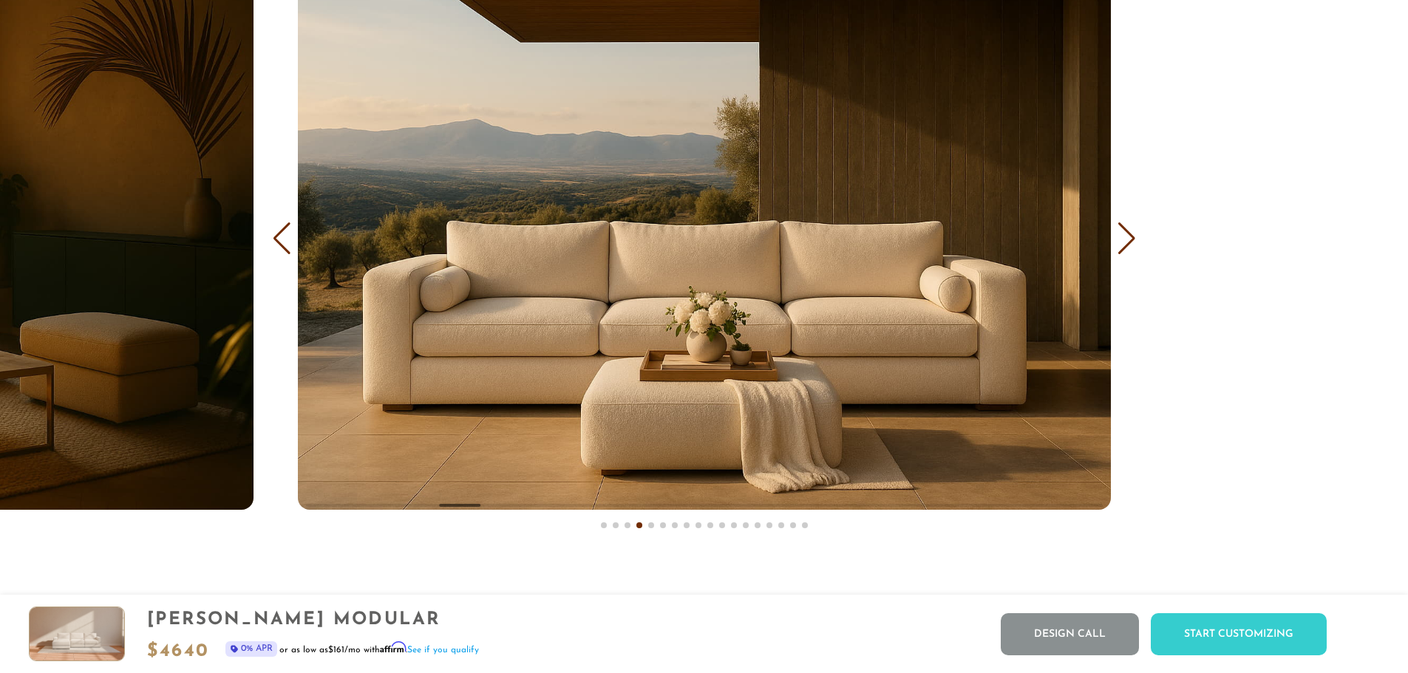
click at [1122, 252] on div "Next slide" at bounding box center [1127, 238] width 20 height 33
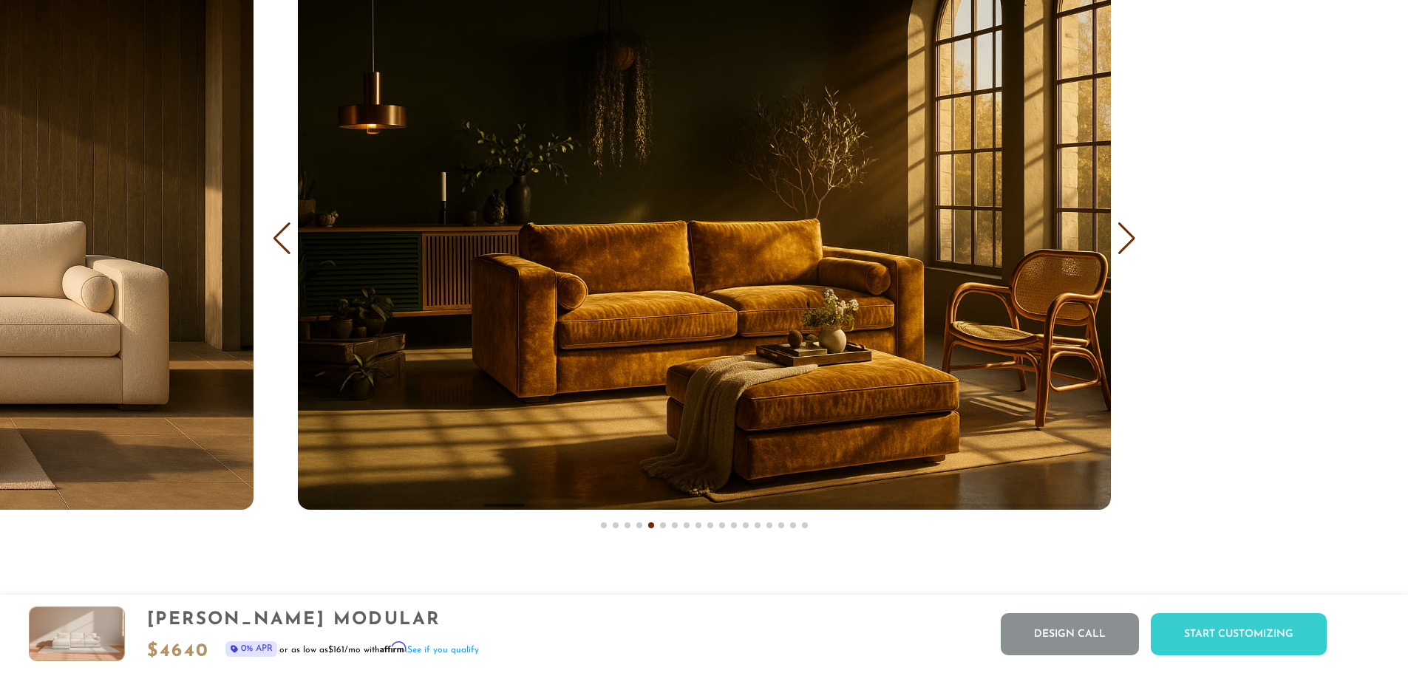
click at [1122, 252] on div "Next slide" at bounding box center [1127, 238] width 20 height 33
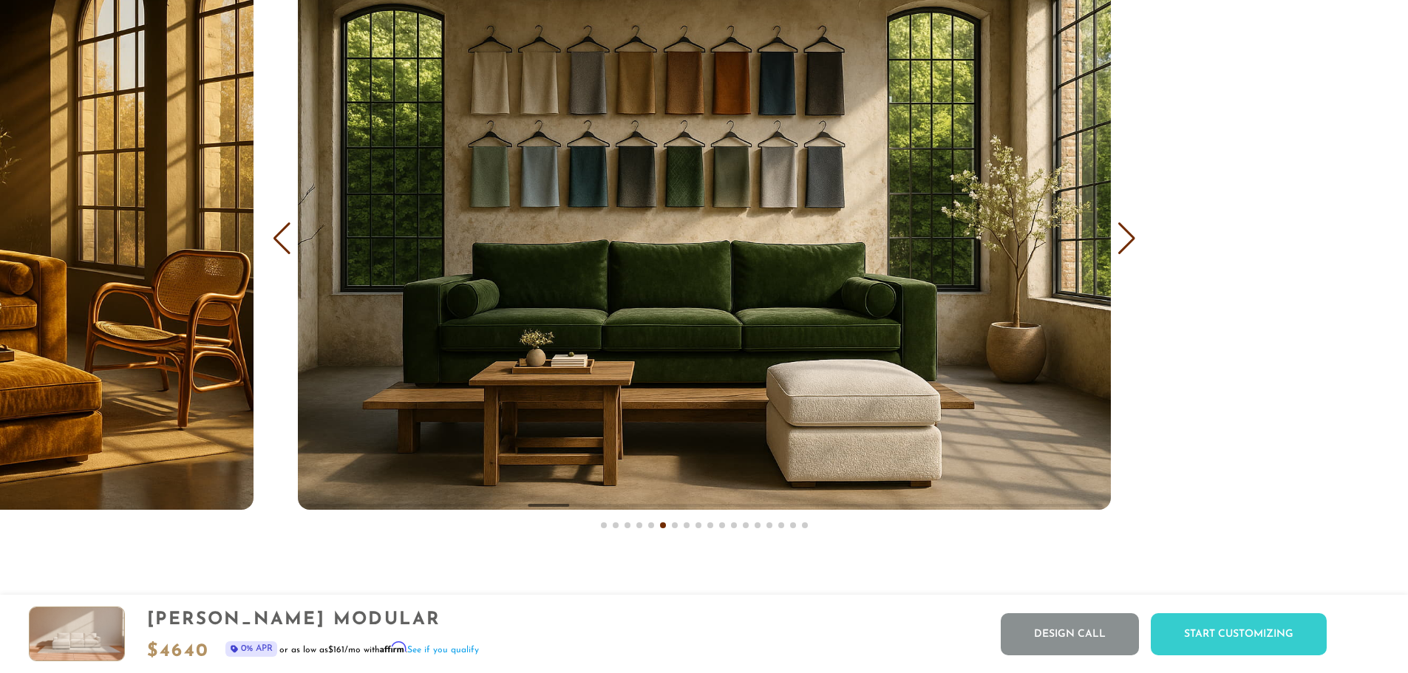
click at [1122, 252] on div "Next slide" at bounding box center [1127, 238] width 20 height 33
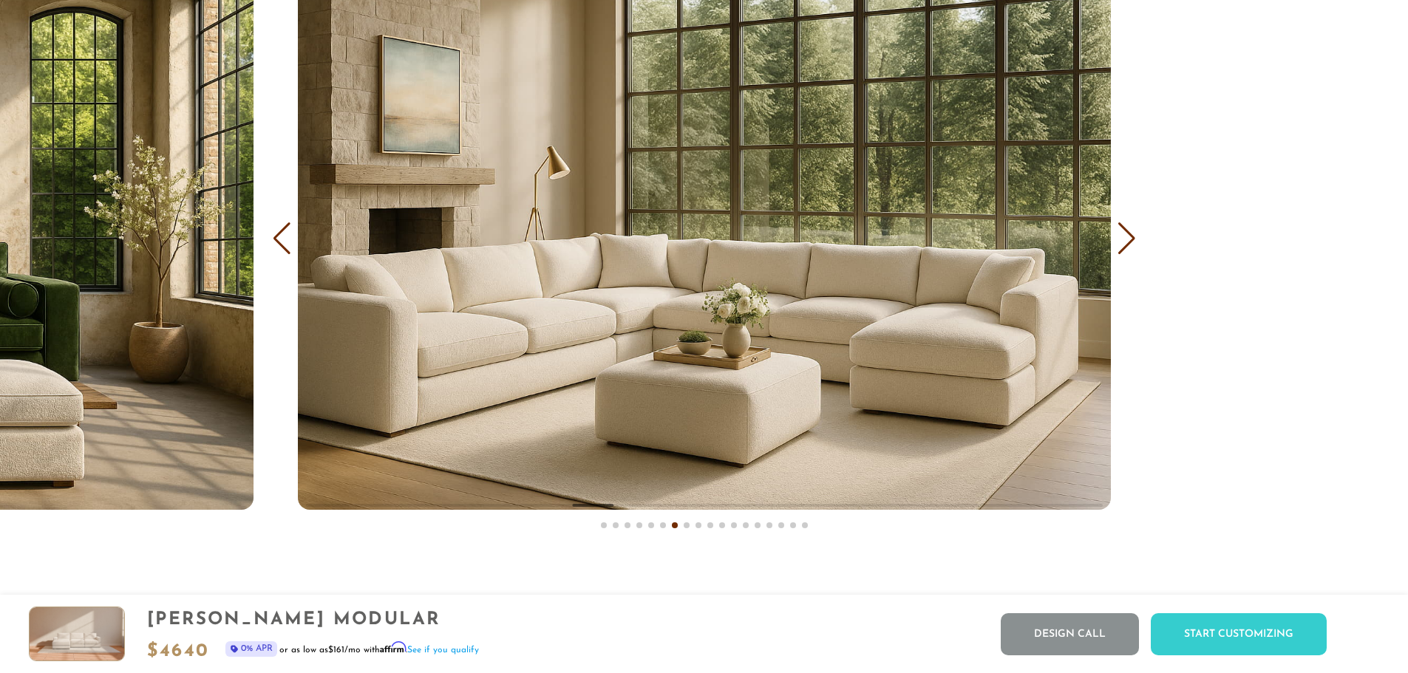
click at [1122, 252] on div "Next slide" at bounding box center [1127, 238] width 20 height 33
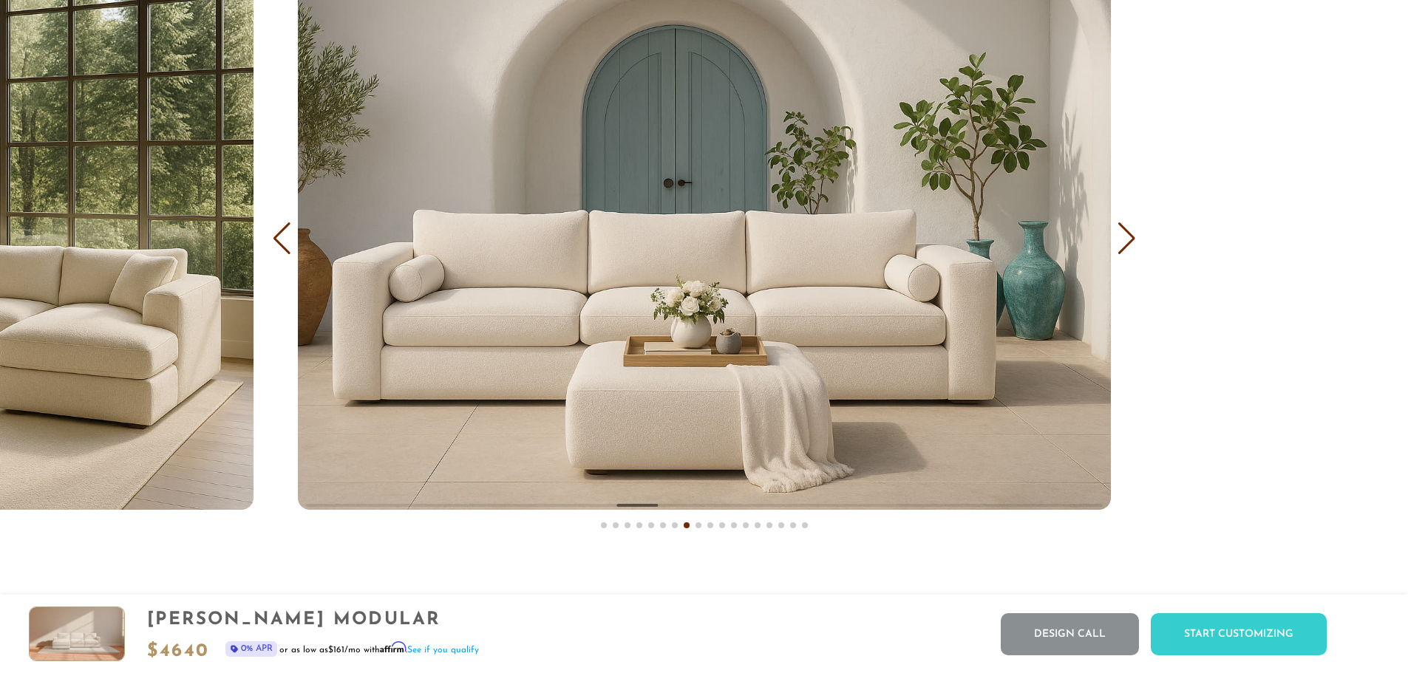
click at [1122, 252] on div "Next slide" at bounding box center [1127, 238] width 20 height 33
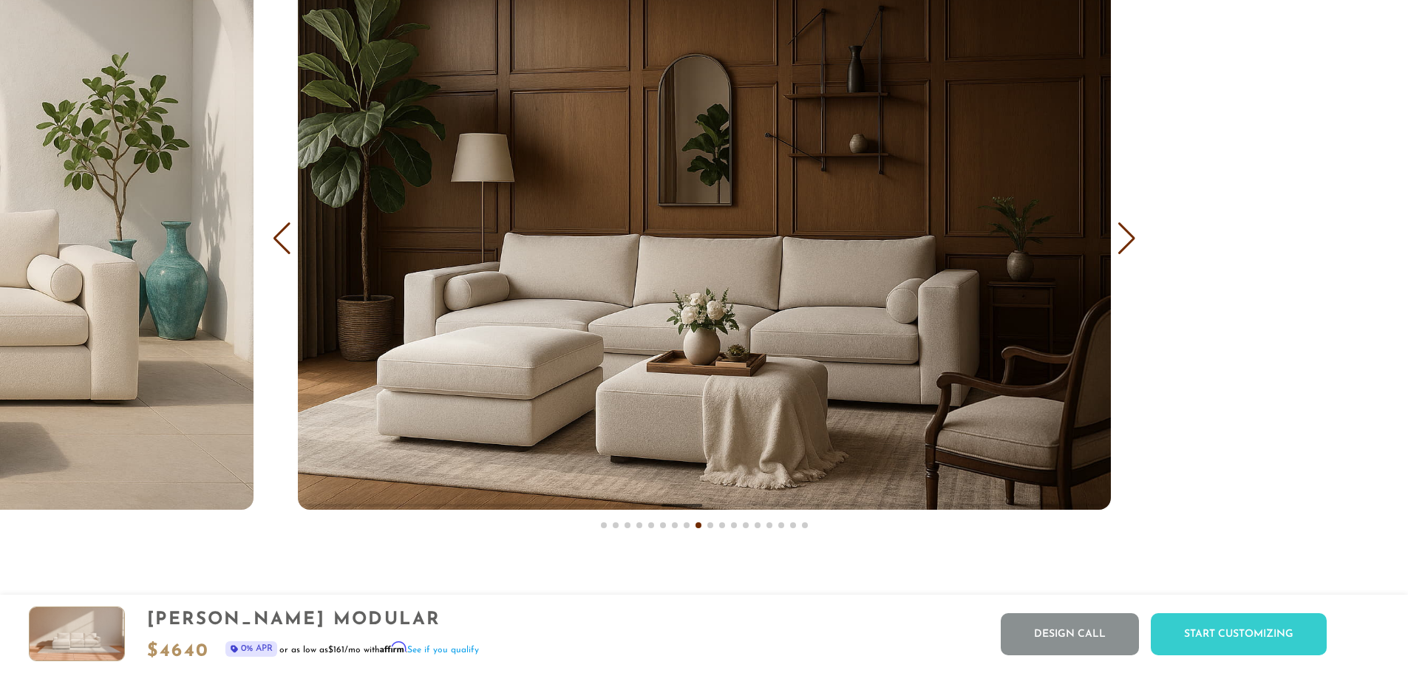
click at [1122, 252] on div "Next slide" at bounding box center [1127, 238] width 20 height 33
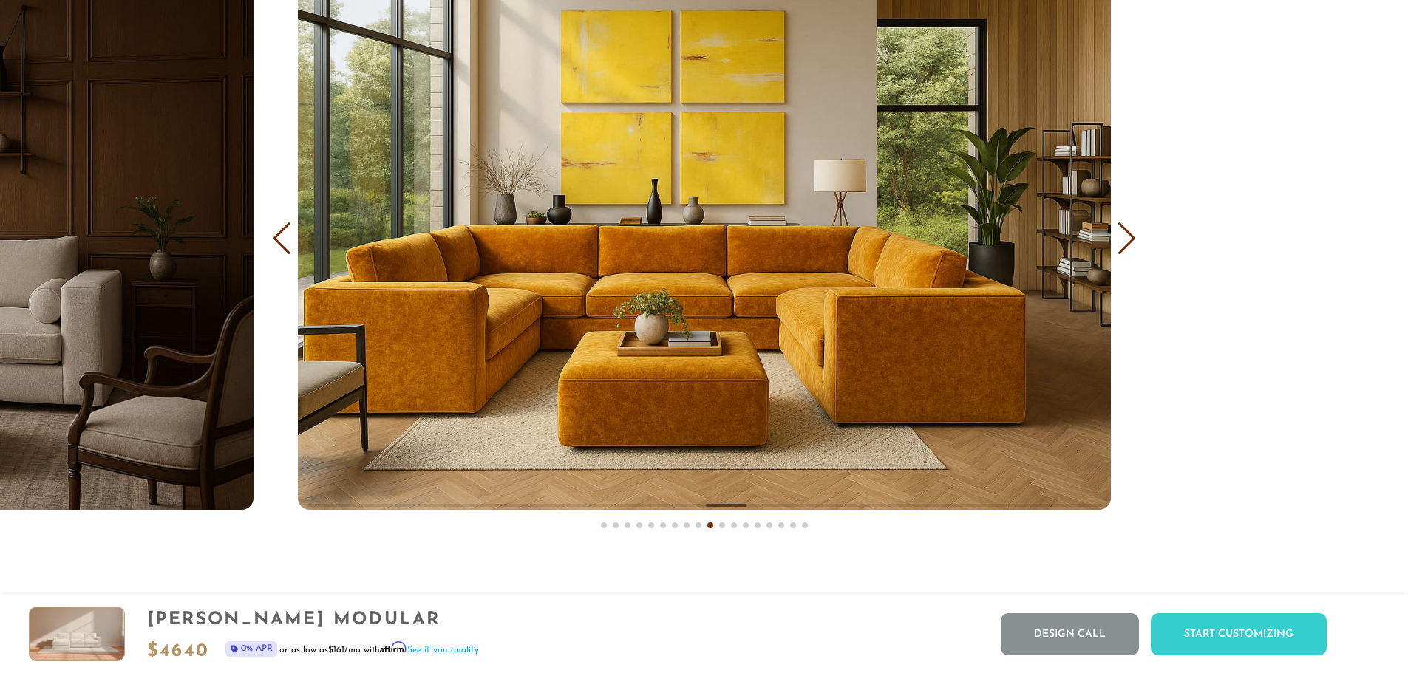
click at [1123, 248] on div "Next slide" at bounding box center [1127, 238] width 20 height 33
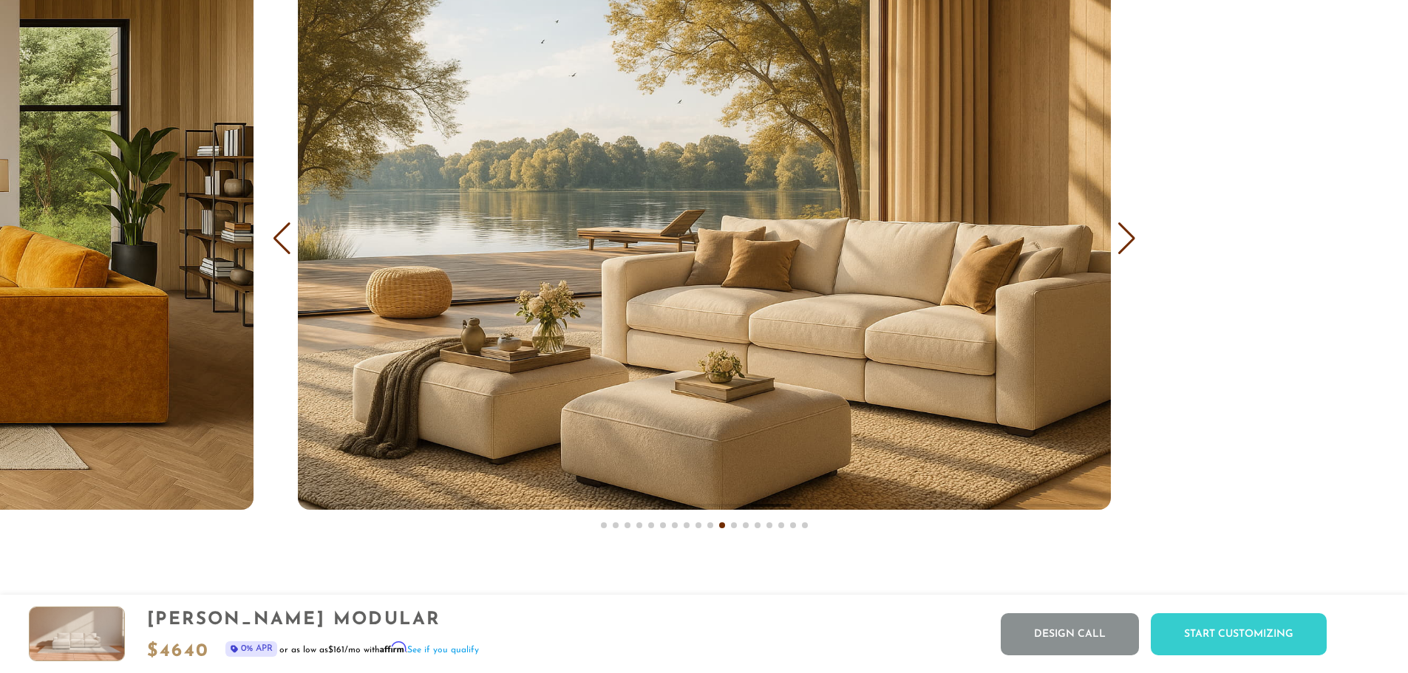
click at [1123, 248] on div "Next slide" at bounding box center [1127, 238] width 20 height 33
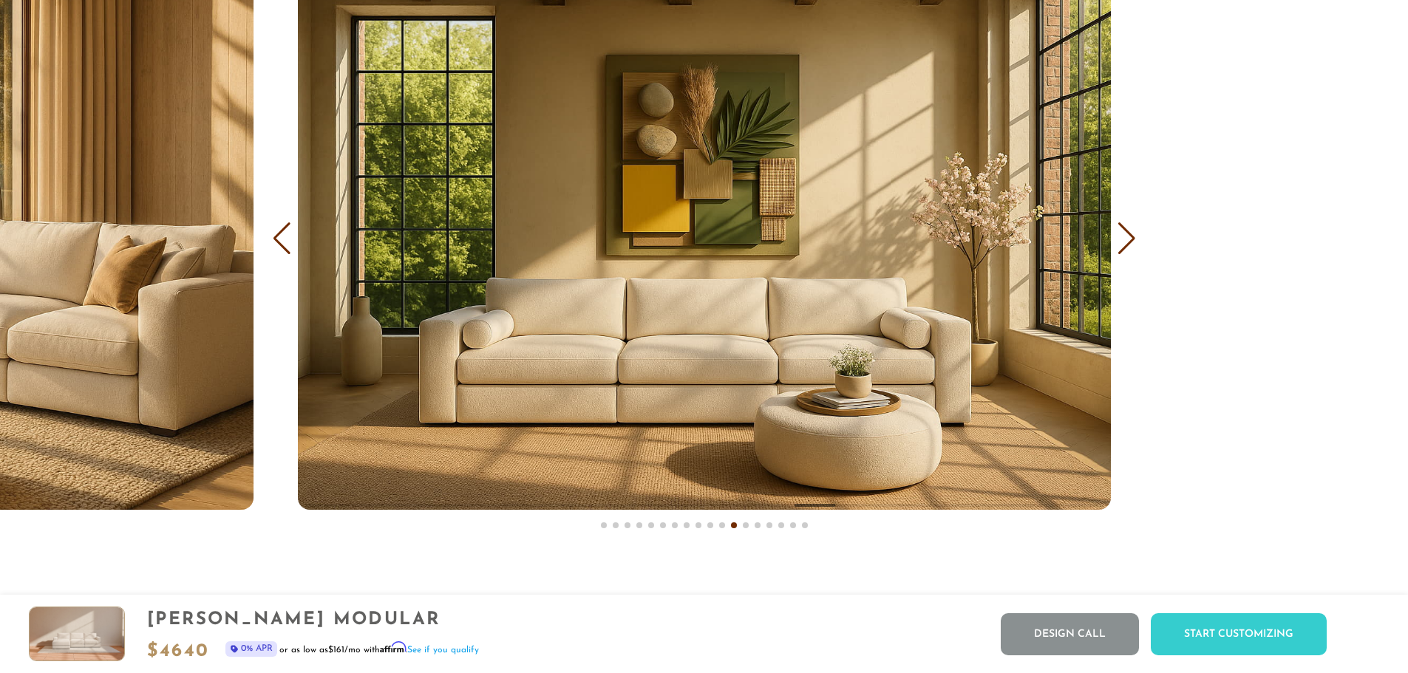
click at [1123, 248] on div "Next slide" at bounding box center [1127, 238] width 20 height 33
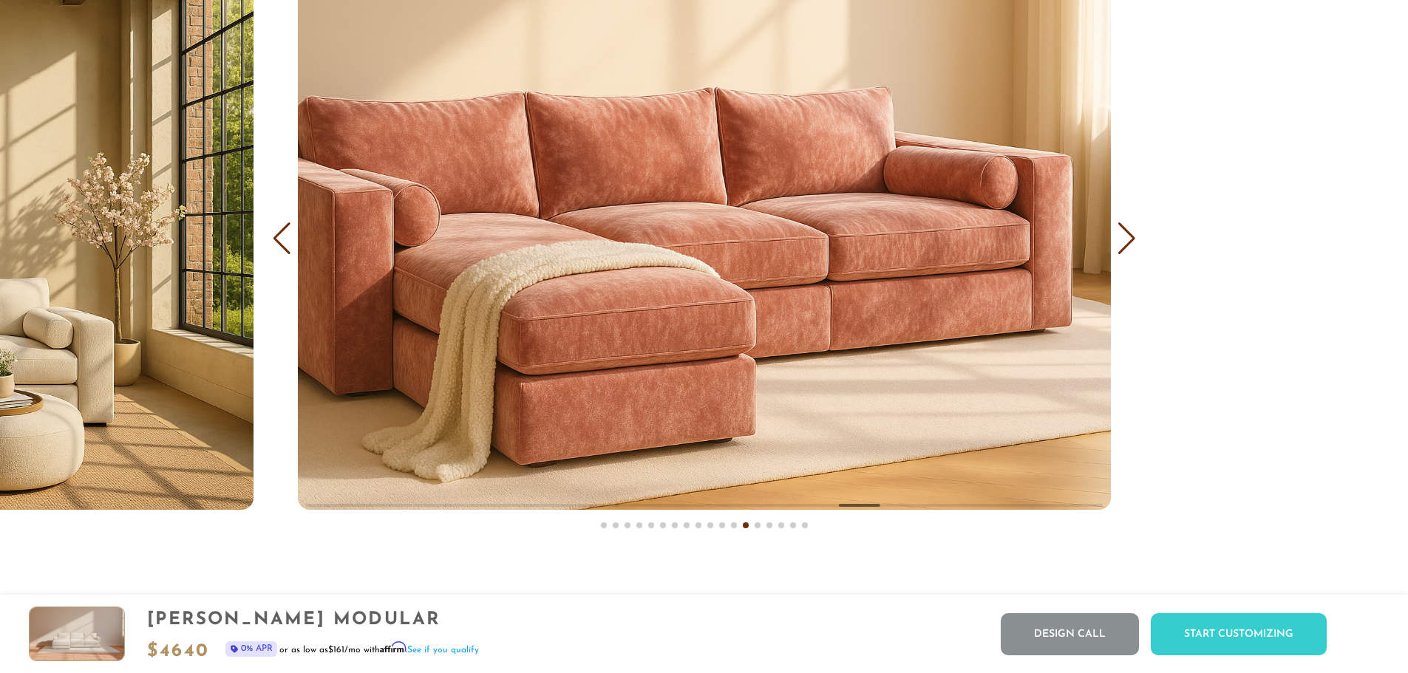
click at [1123, 248] on div "Next slide" at bounding box center [1127, 238] width 20 height 33
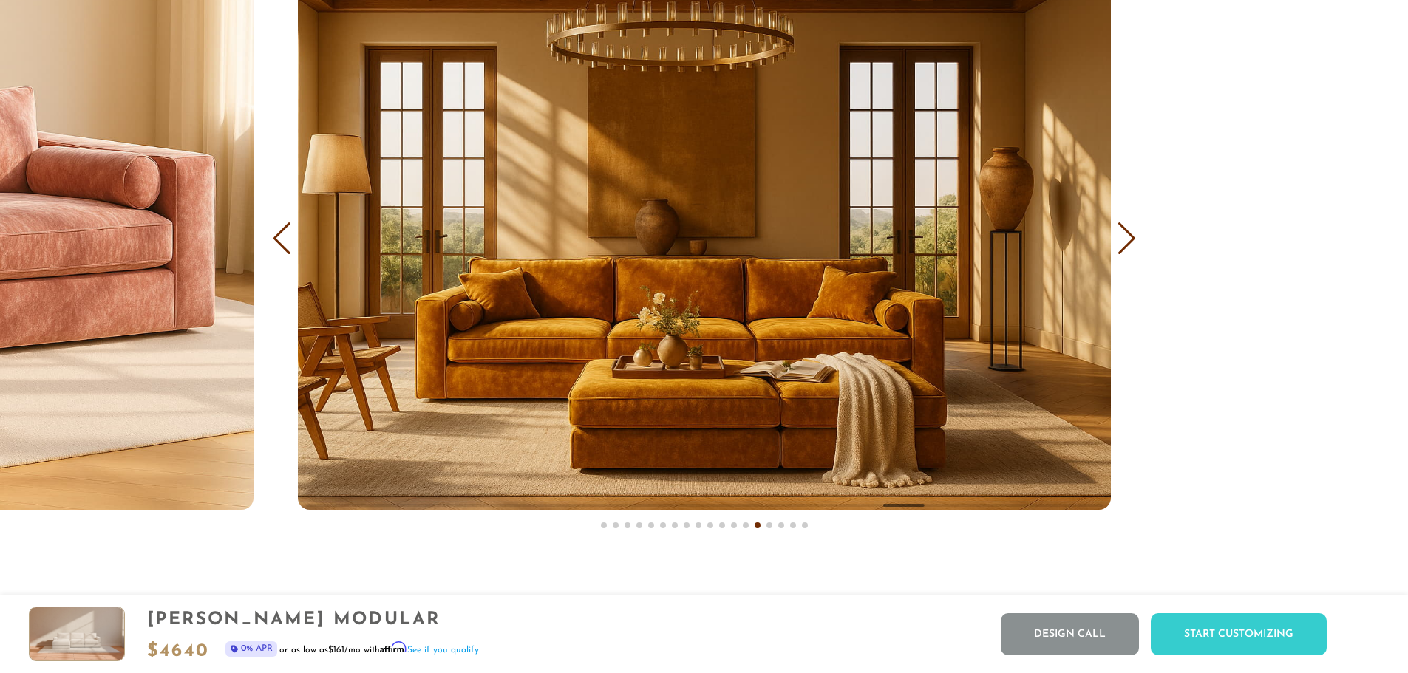
click at [1123, 248] on div "Next slide" at bounding box center [1127, 238] width 20 height 33
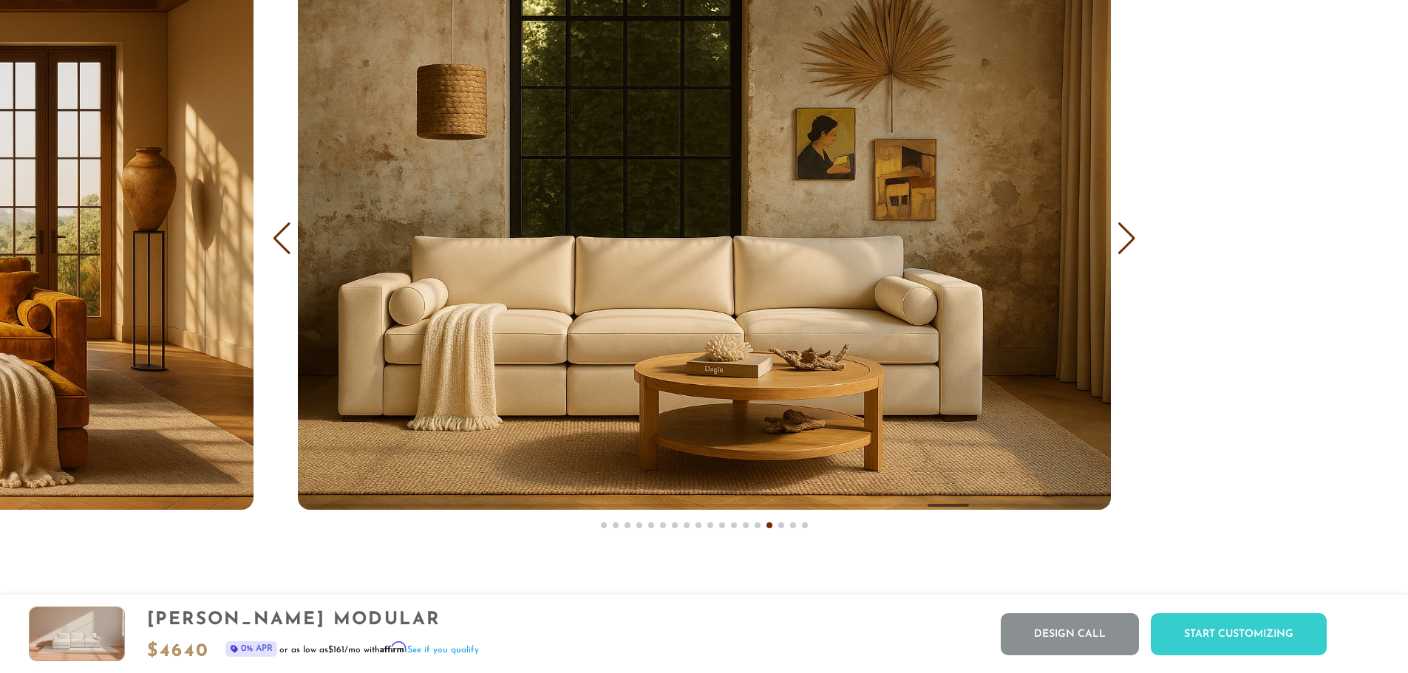
click at [1123, 248] on div "Next slide" at bounding box center [1127, 238] width 20 height 33
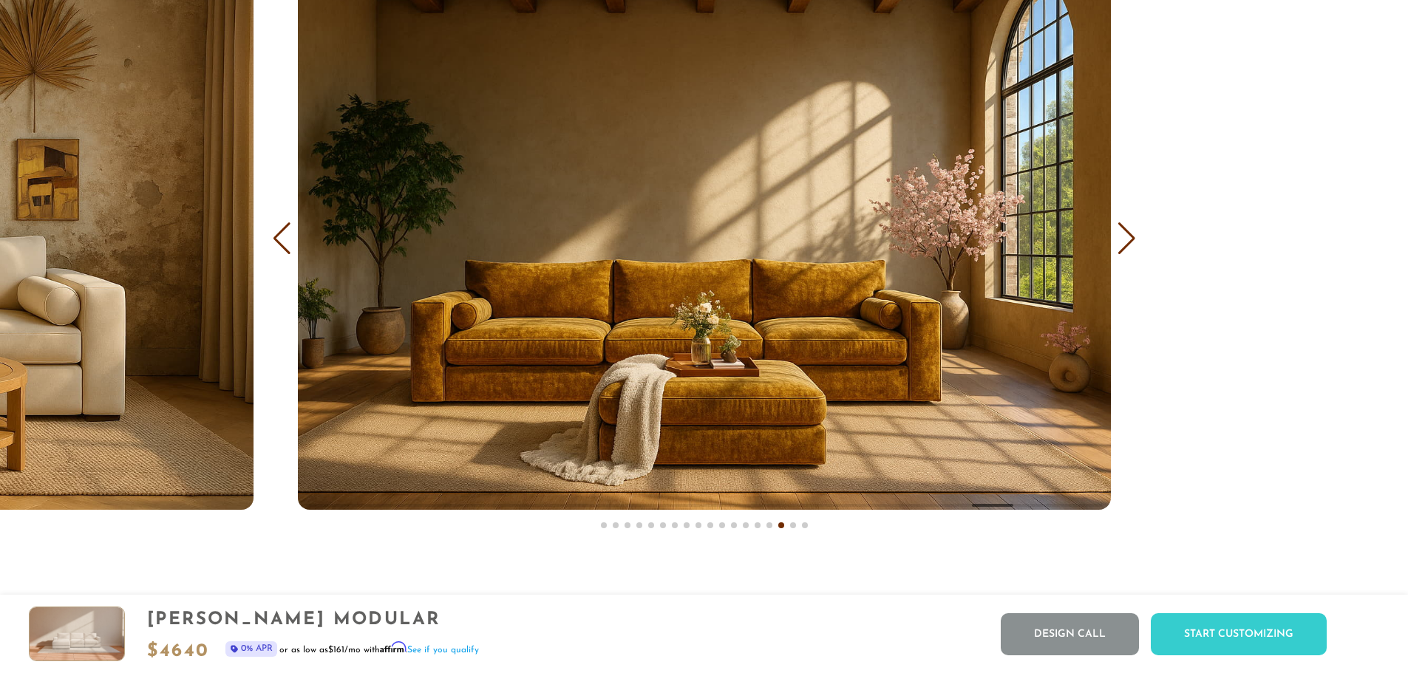
click at [1123, 248] on div "Next slide" at bounding box center [1127, 238] width 20 height 33
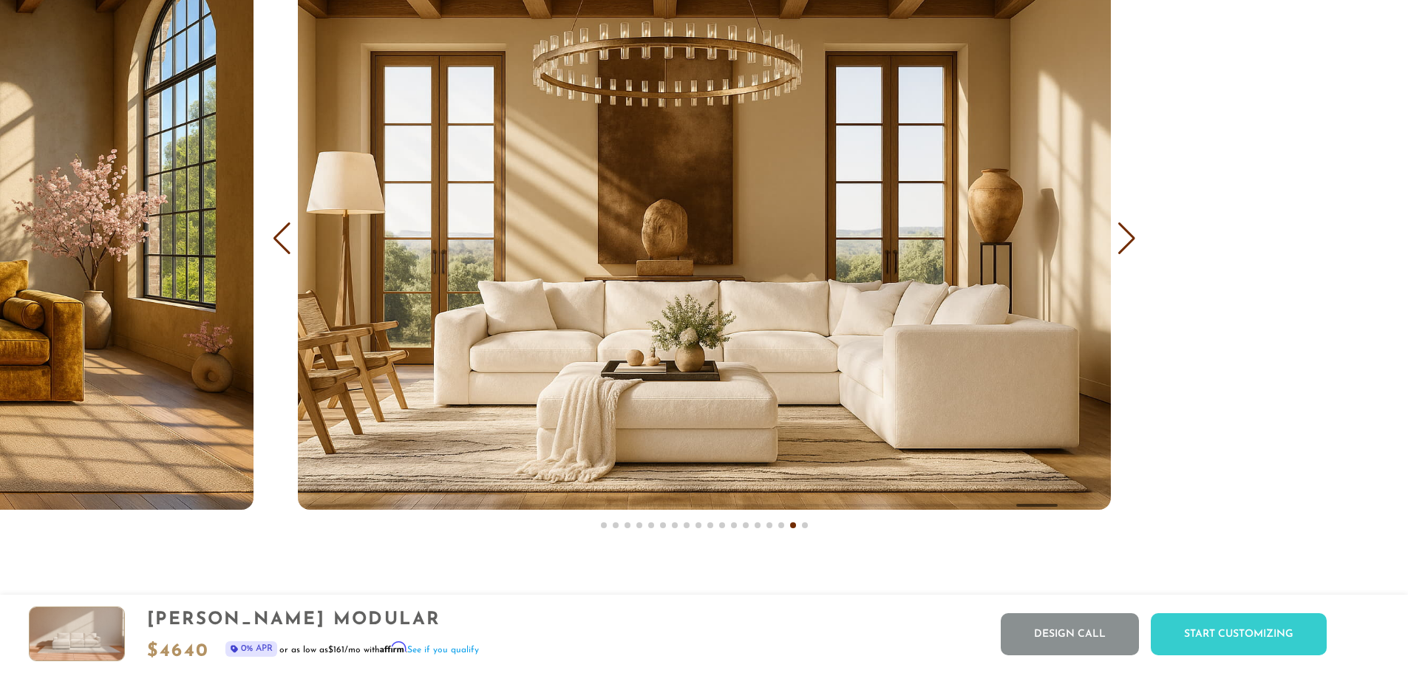
click at [1123, 248] on div "Next slide" at bounding box center [1127, 238] width 20 height 33
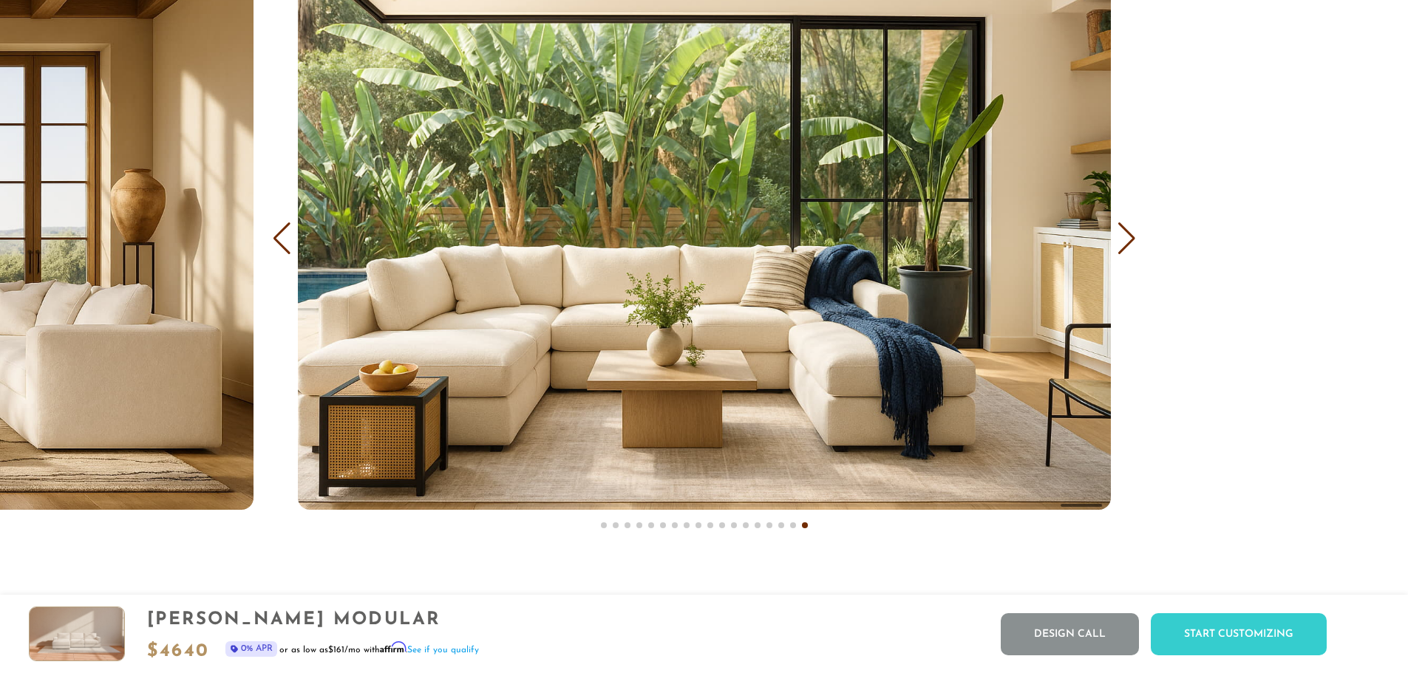
click at [1123, 248] on div "Next slide" at bounding box center [1127, 238] width 20 height 33
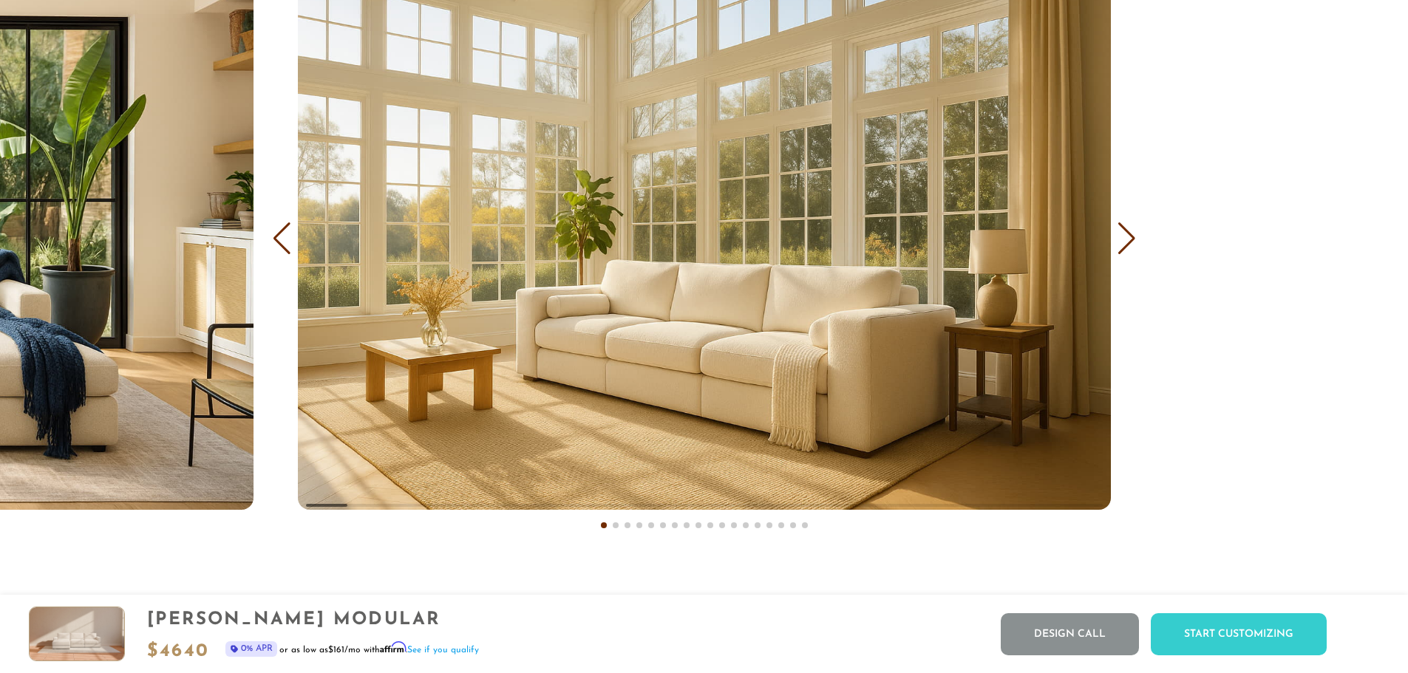
click at [1123, 248] on div "Next slide" at bounding box center [1127, 238] width 20 height 33
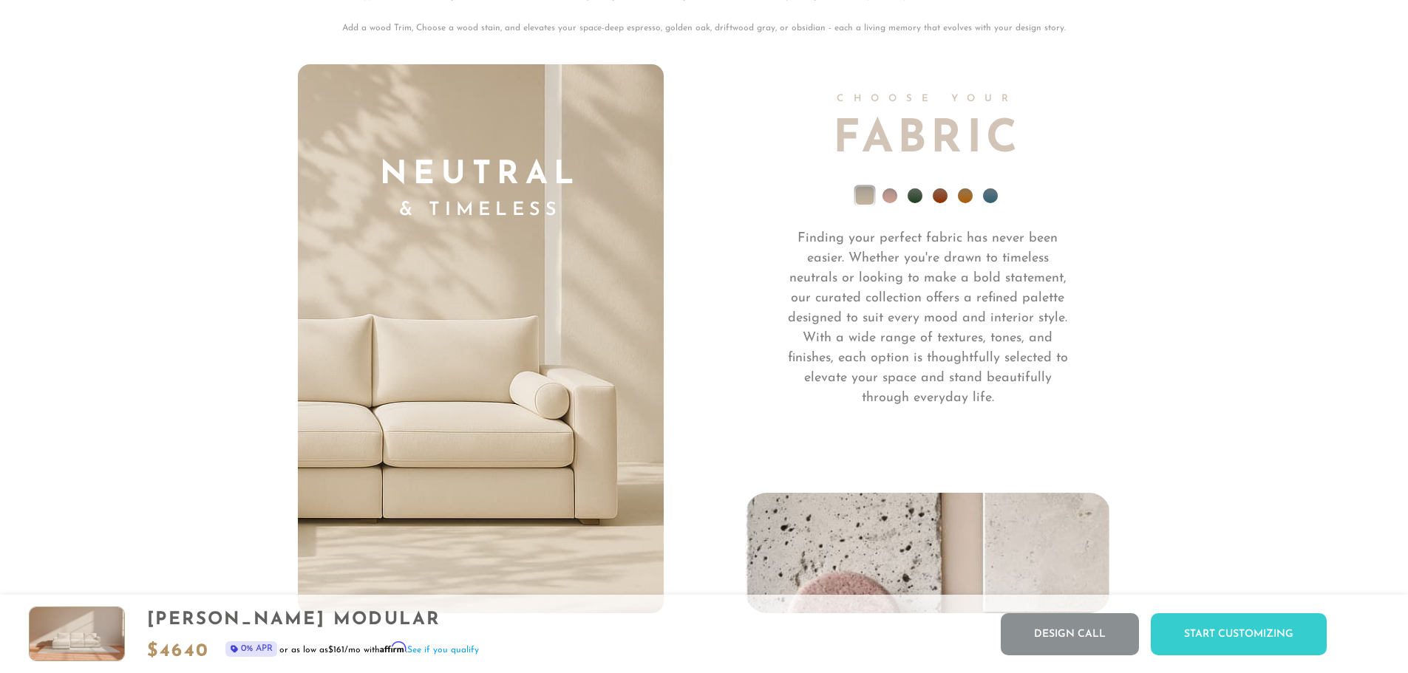
scroll to position [10902, 0]
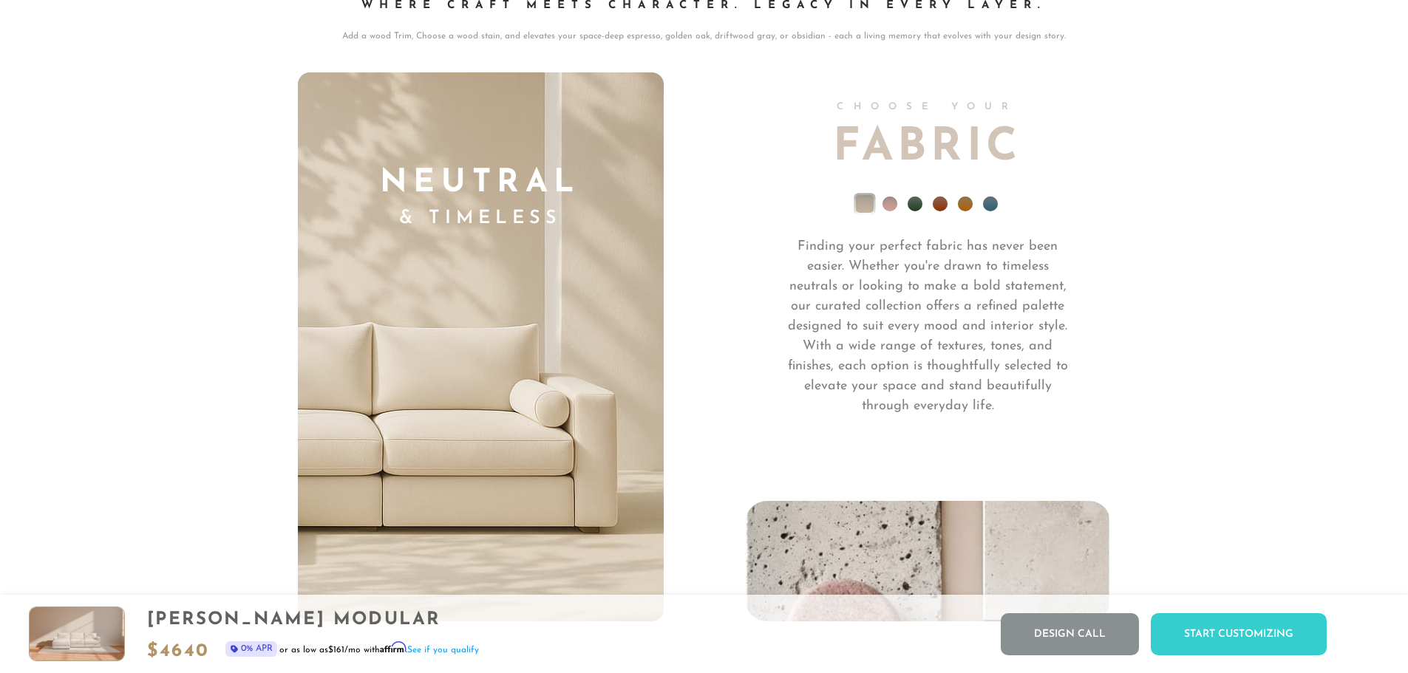
click at [888, 205] on li at bounding box center [889, 204] width 15 height 15
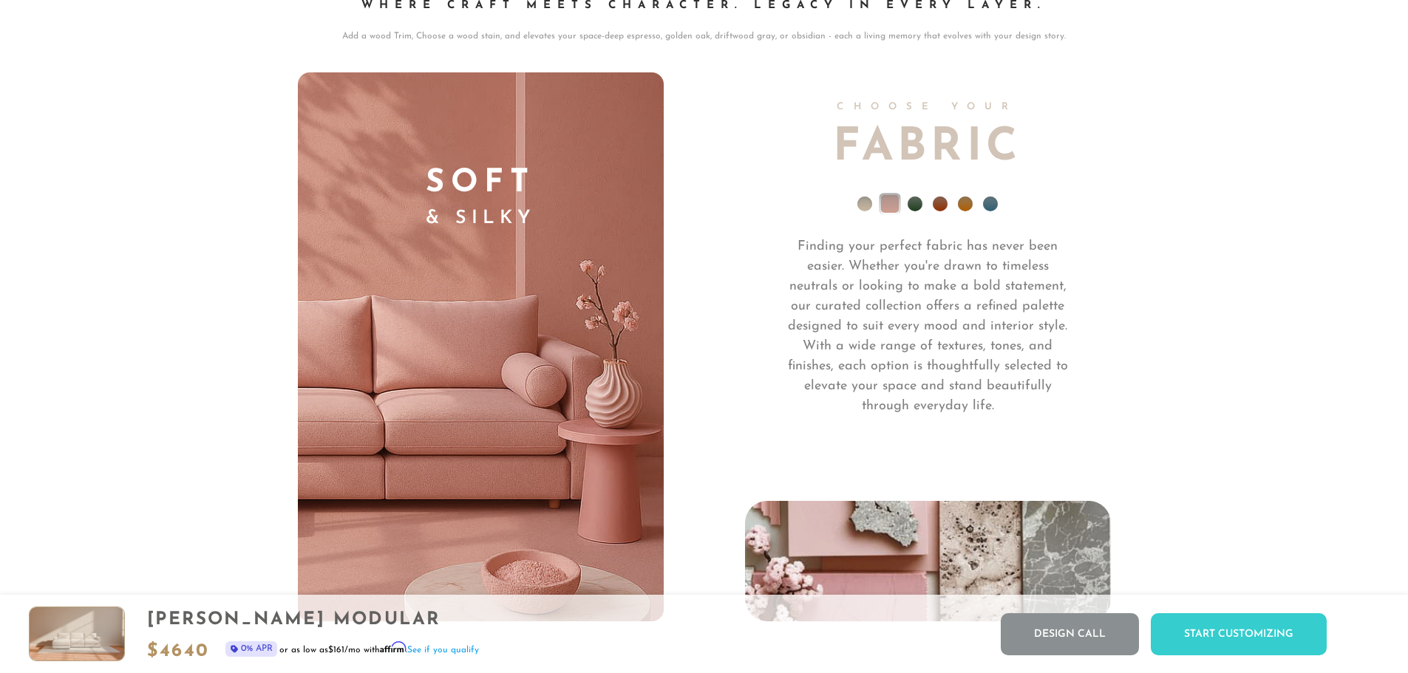
click at [908, 208] on li at bounding box center [915, 204] width 15 height 15
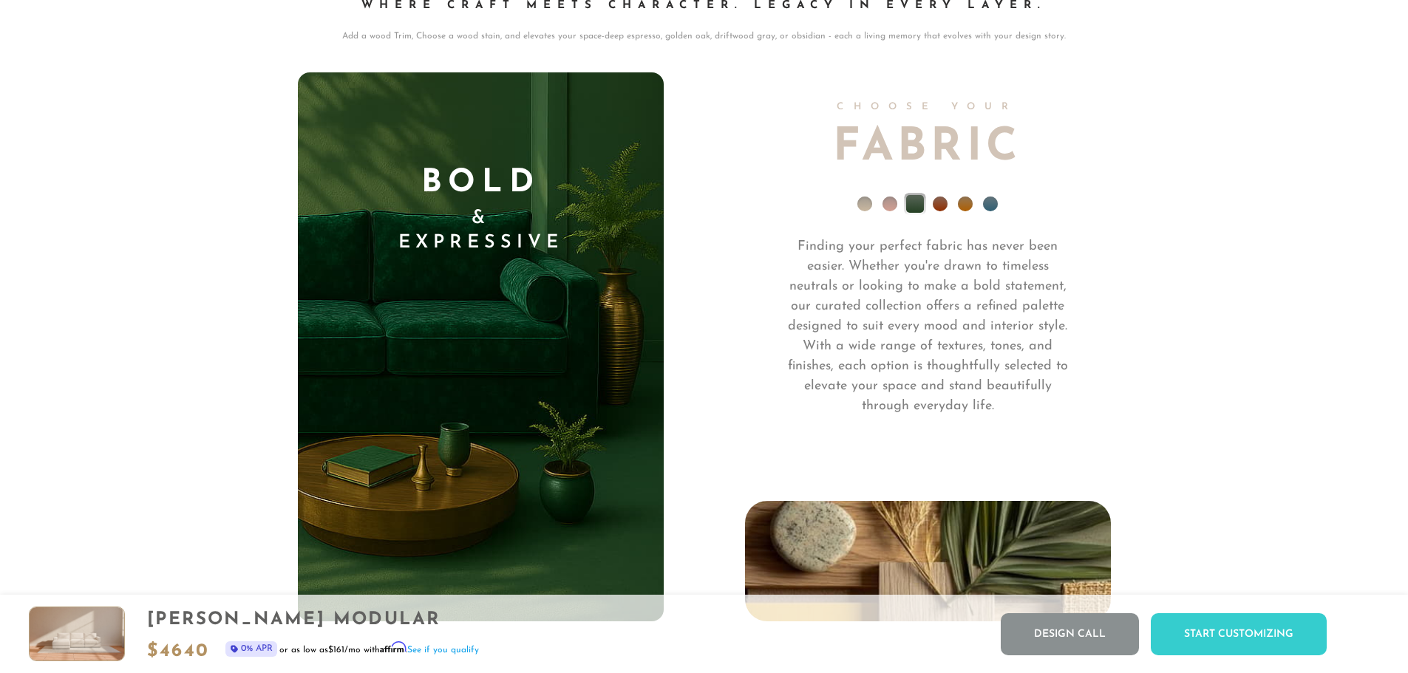
click at [943, 208] on li at bounding box center [940, 204] width 15 height 15
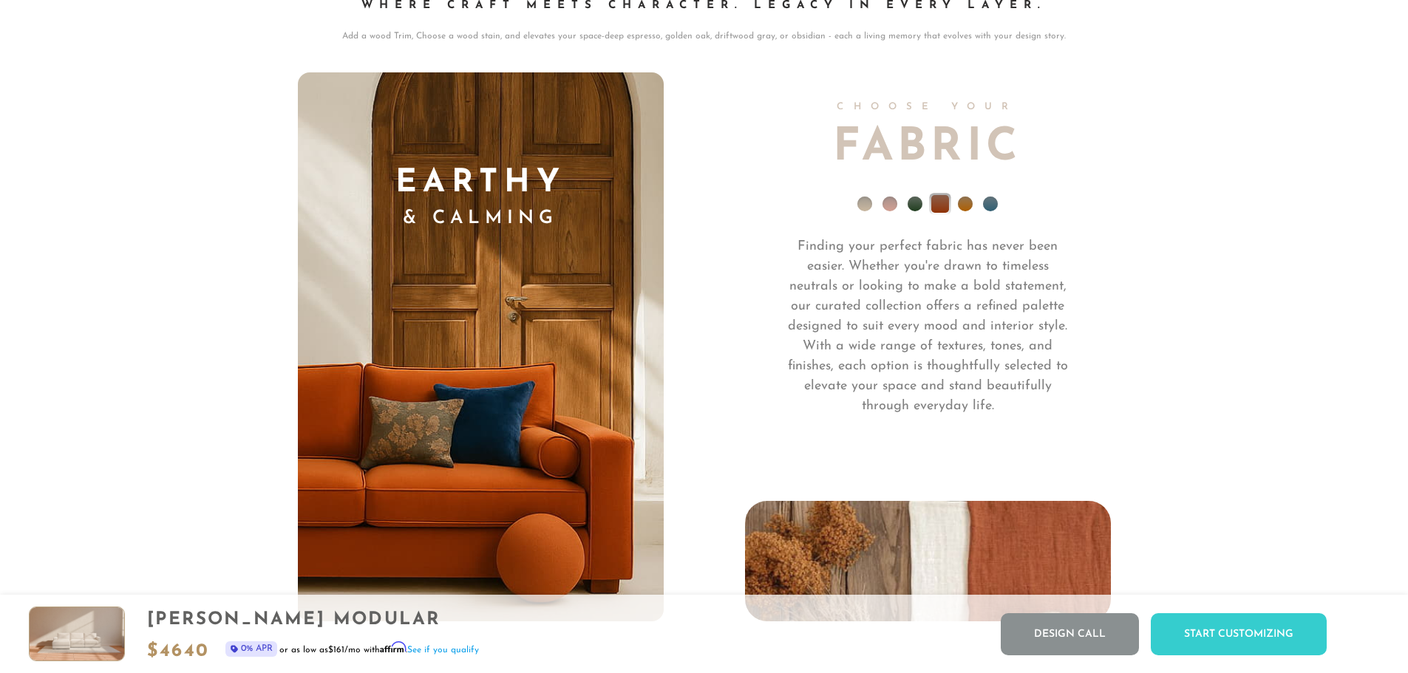
click at [964, 209] on li at bounding box center [965, 204] width 15 height 15
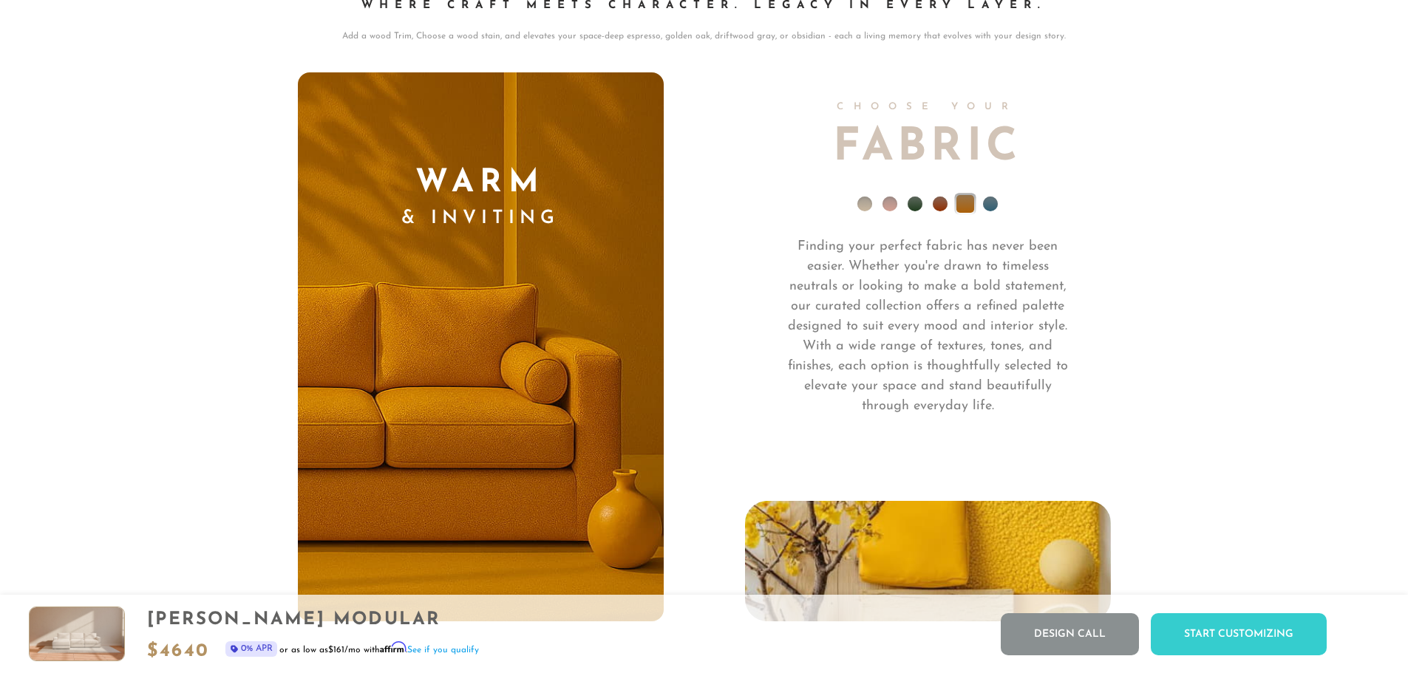
click at [988, 211] on li at bounding box center [990, 204] width 15 height 15
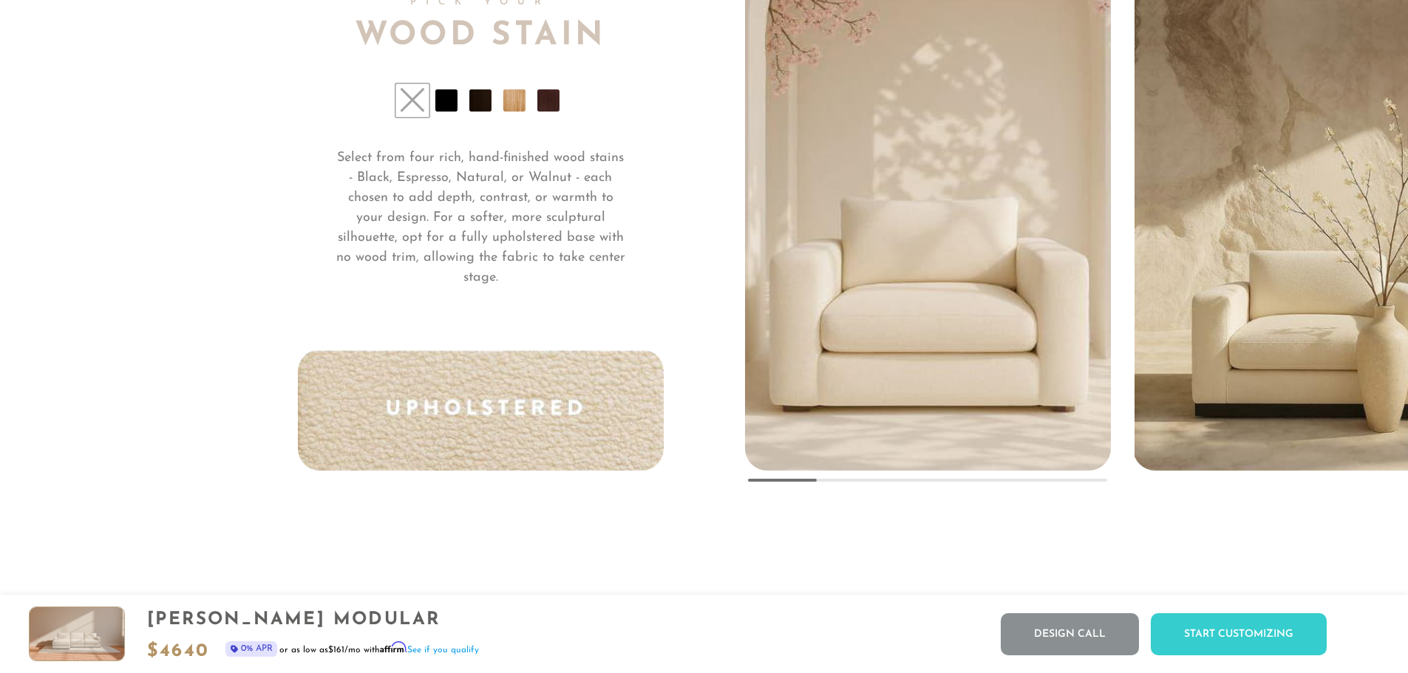
scroll to position [11646, 0]
click at [451, 111] on li at bounding box center [446, 100] width 22 height 22
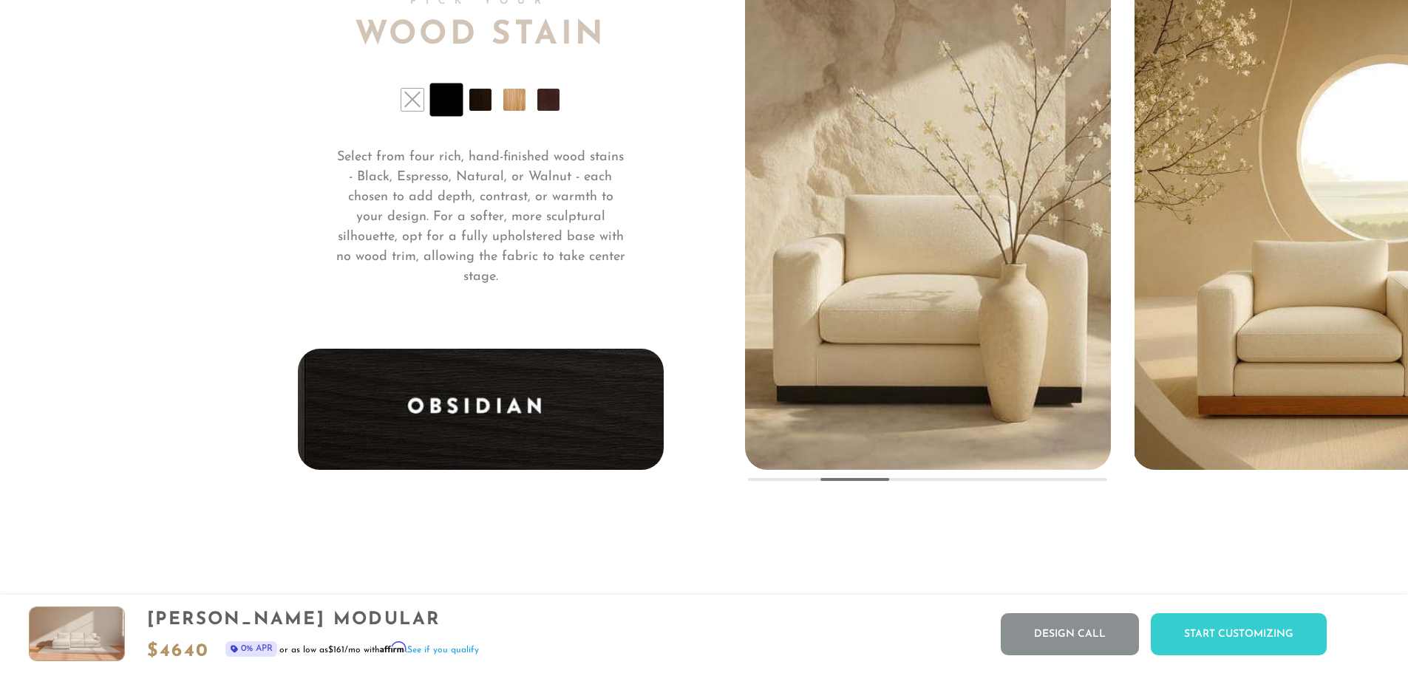
click at [474, 111] on li at bounding box center [480, 100] width 22 height 22
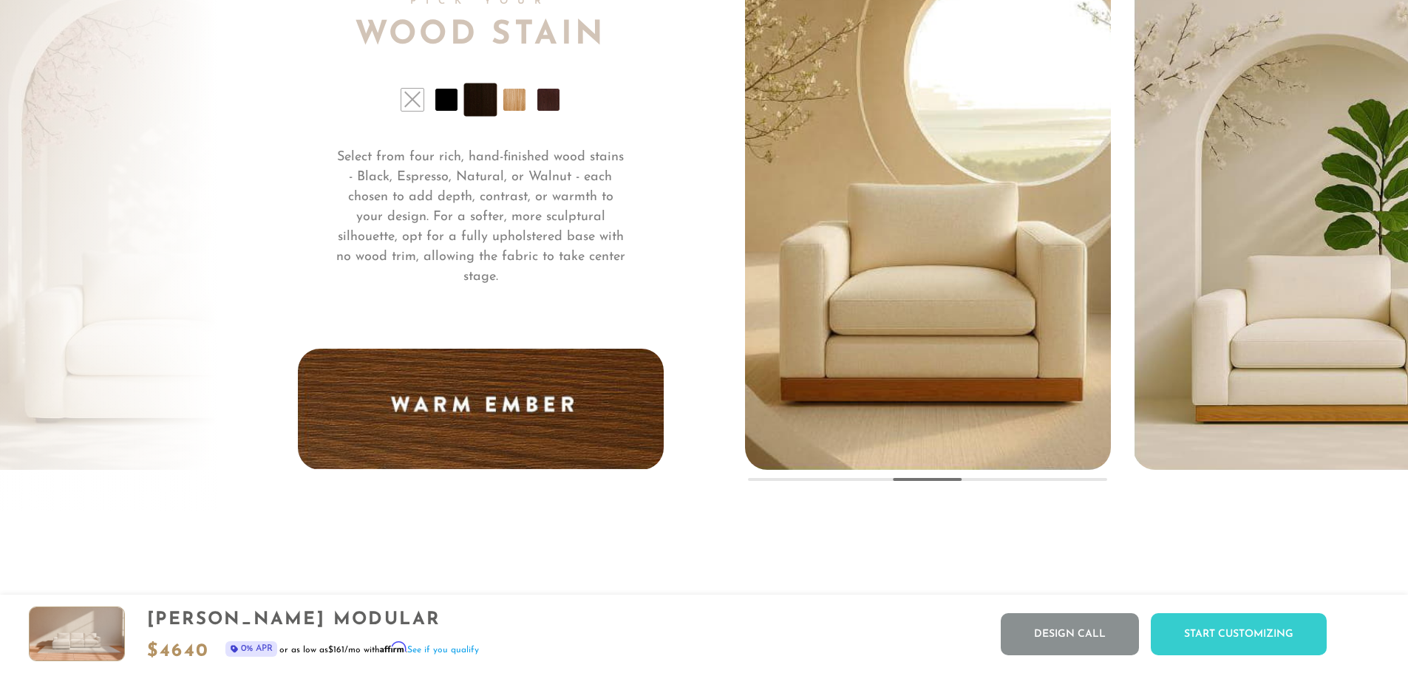
click at [455, 111] on li at bounding box center [446, 100] width 22 height 22
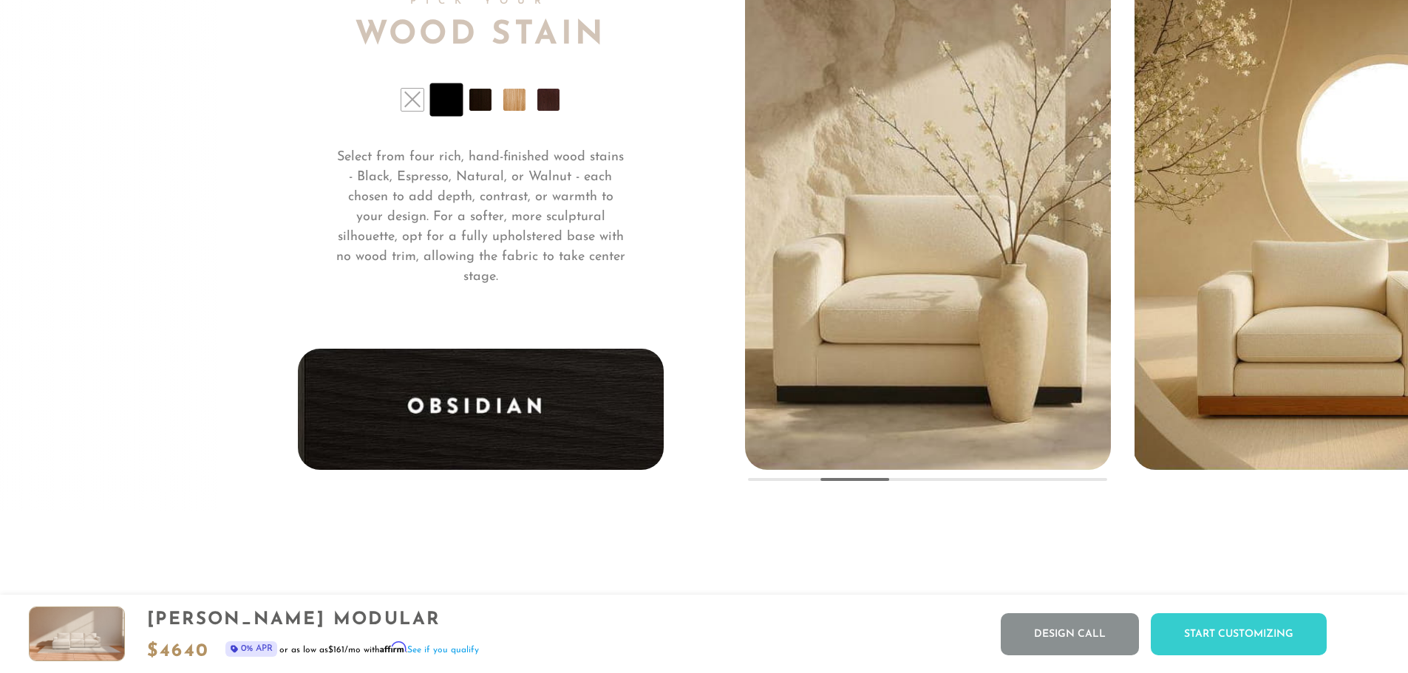
click at [478, 109] on li at bounding box center [480, 100] width 22 height 22
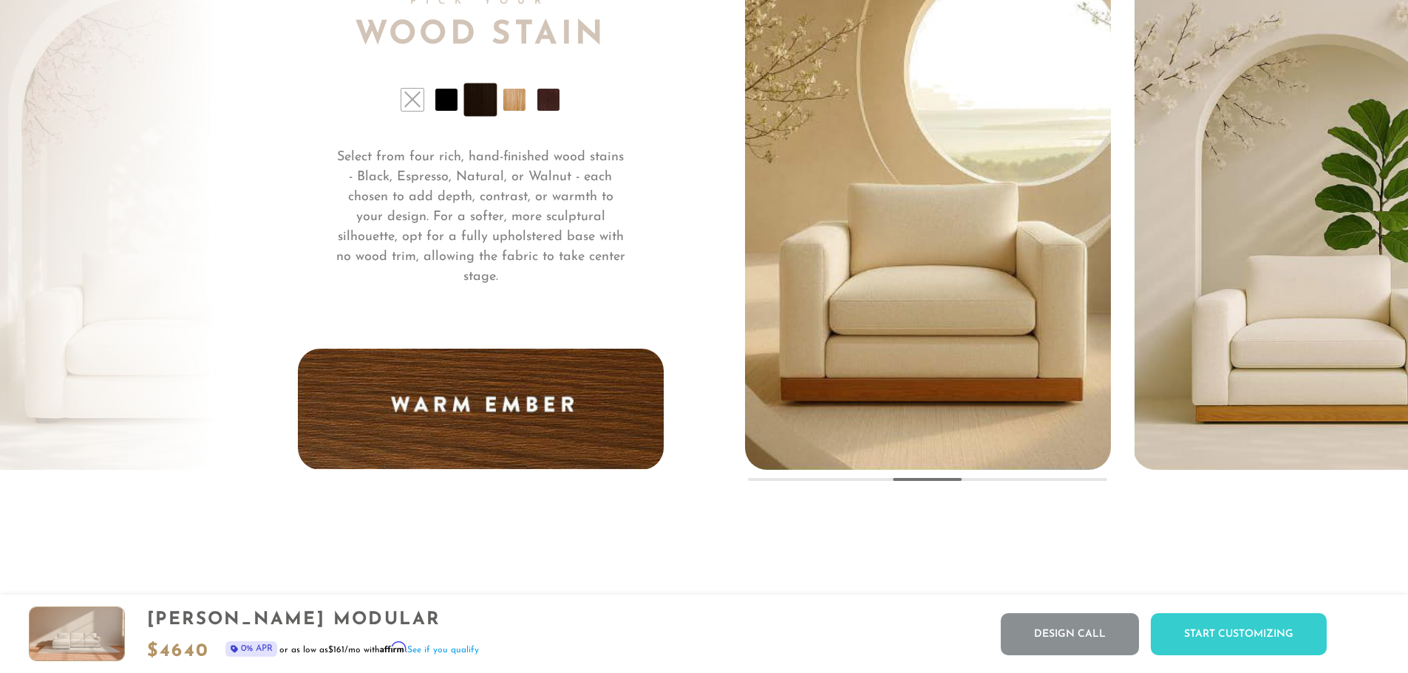
click at [507, 110] on li at bounding box center [514, 100] width 22 height 22
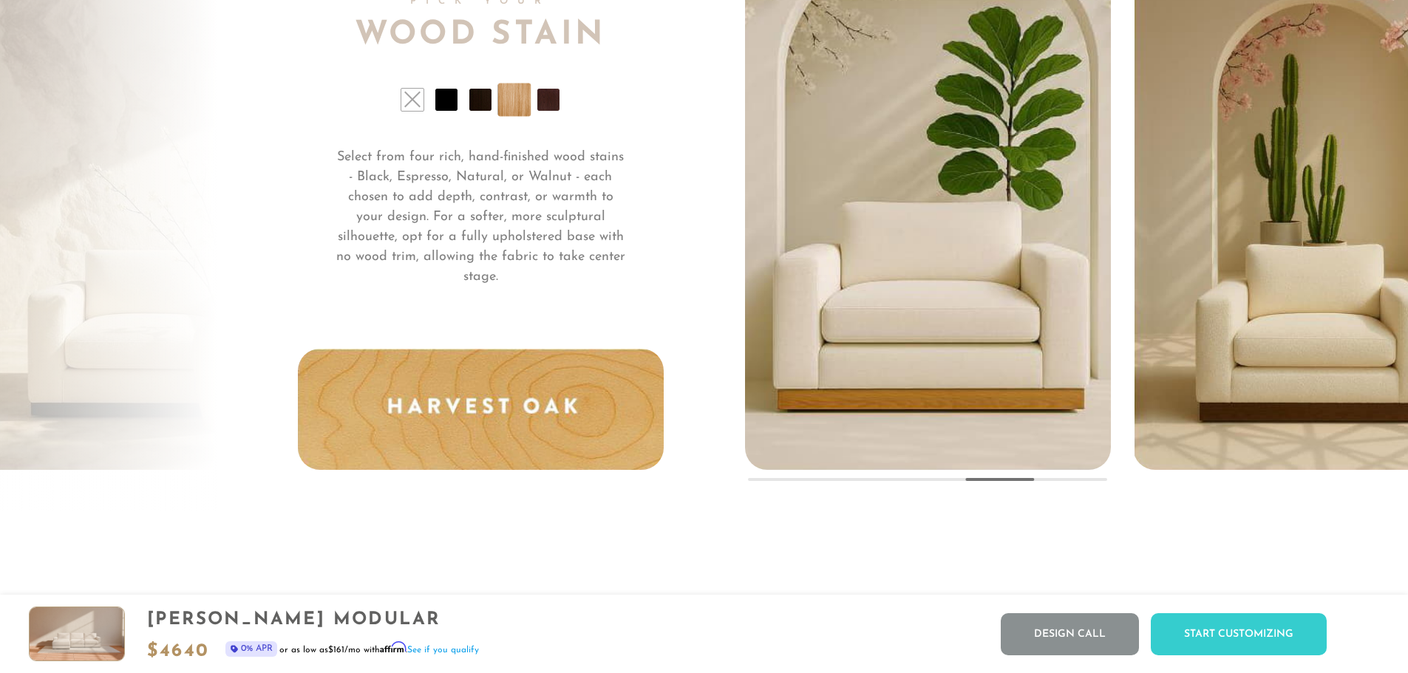
click at [549, 111] on li at bounding box center [548, 100] width 22 height 22
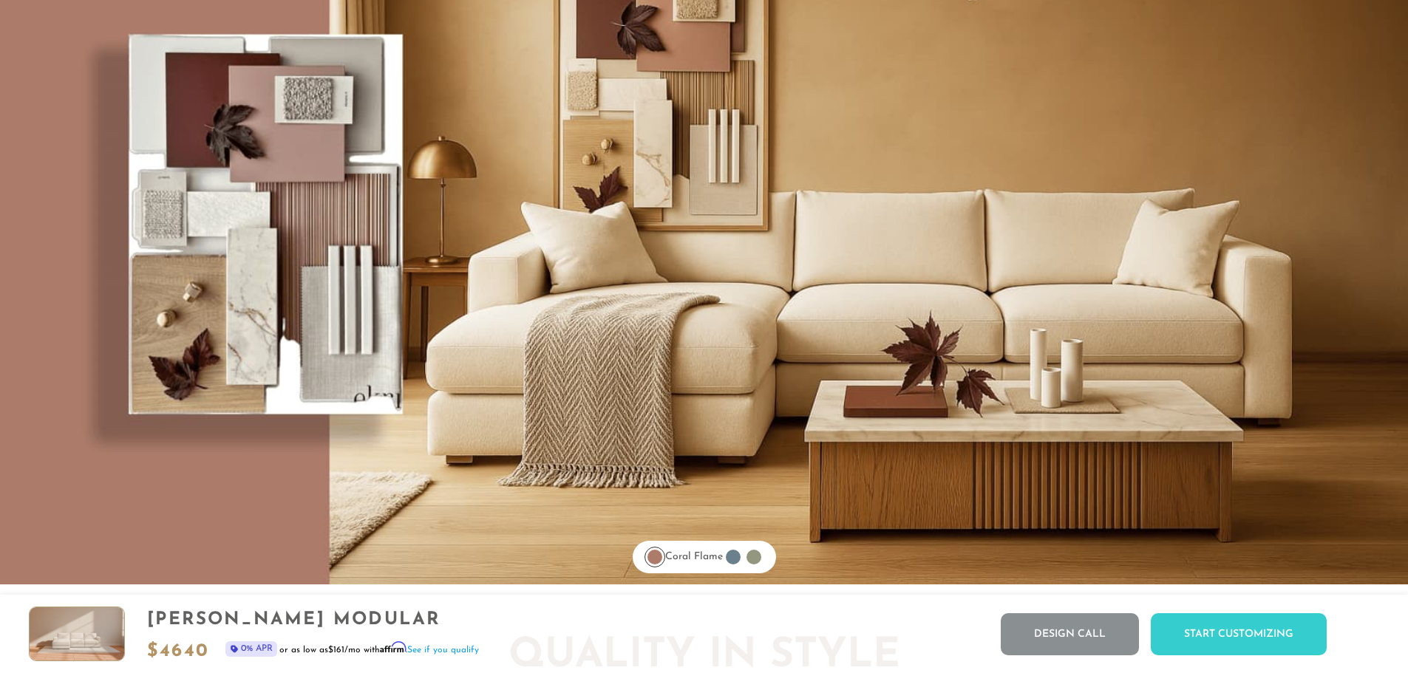
scroll to position [12470, 0]
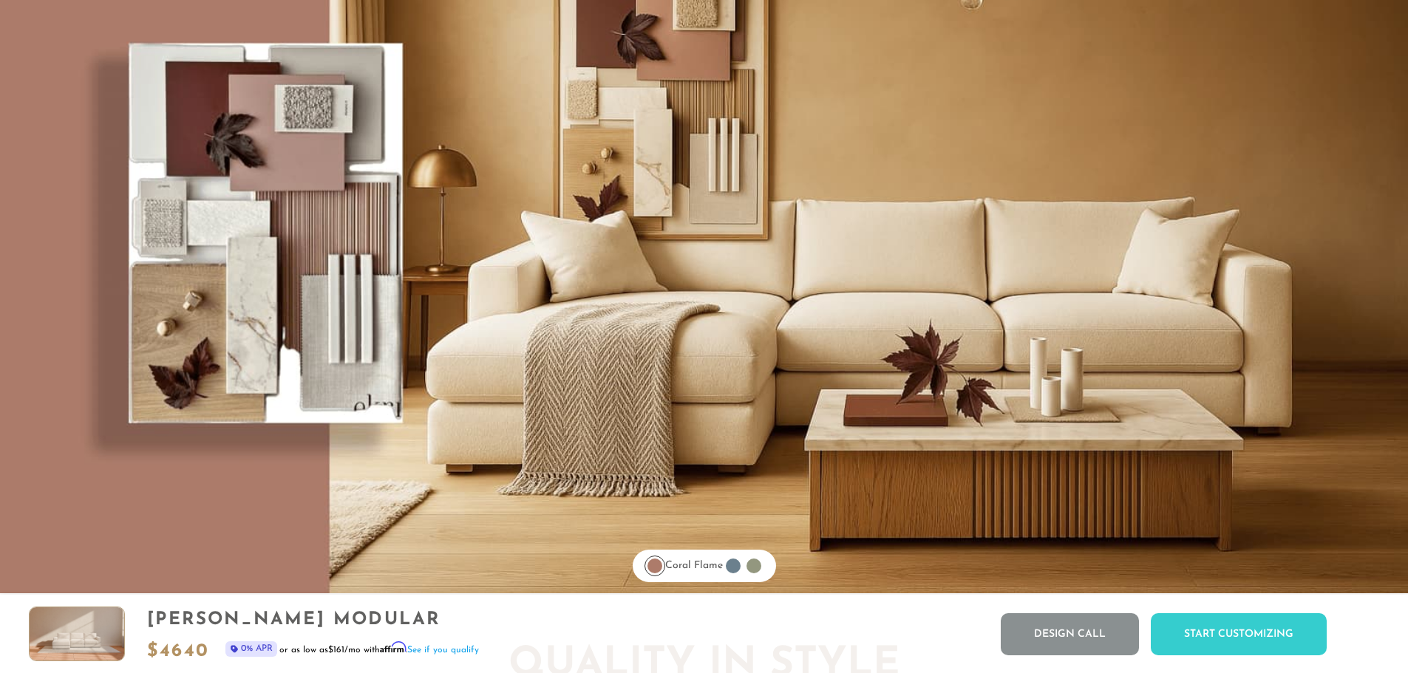
click at [739, 573] on div at bounding box center [733, 566] width 15 height 15
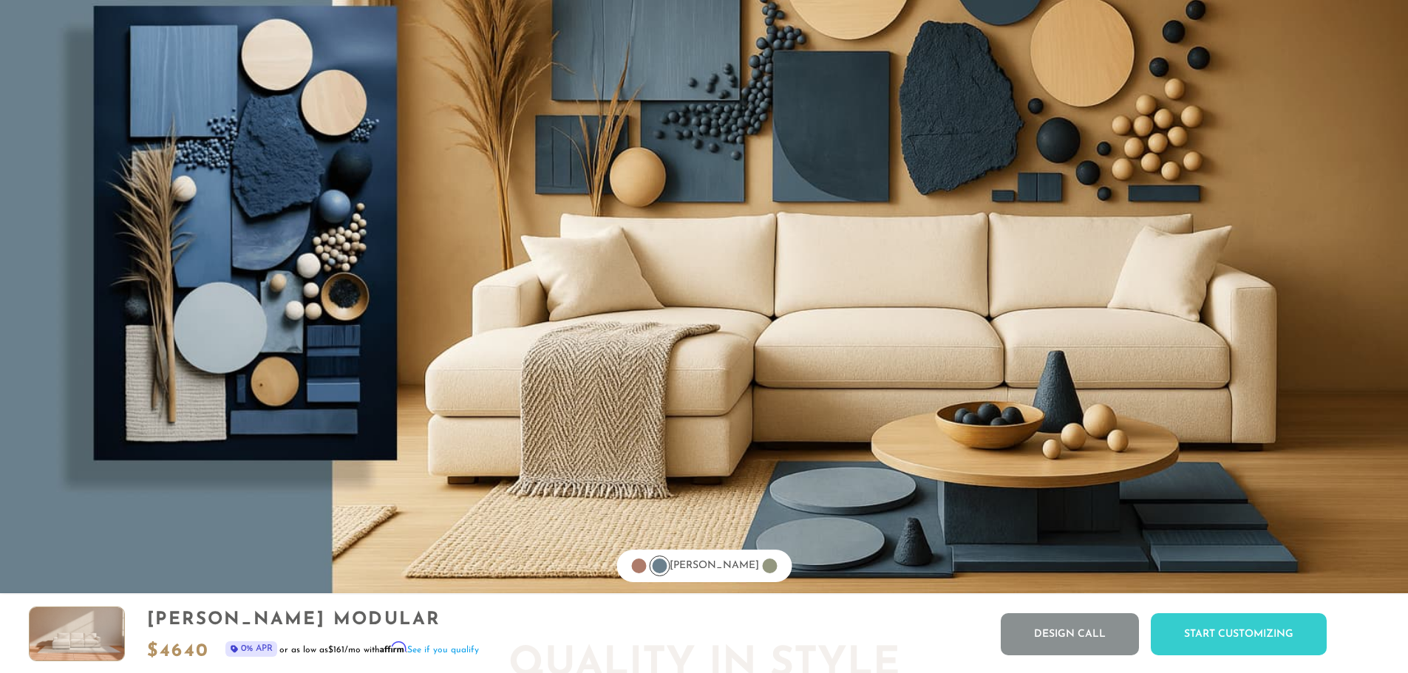
click at [646, 571] on div at bounding box center [638, 566] width 15 height 15
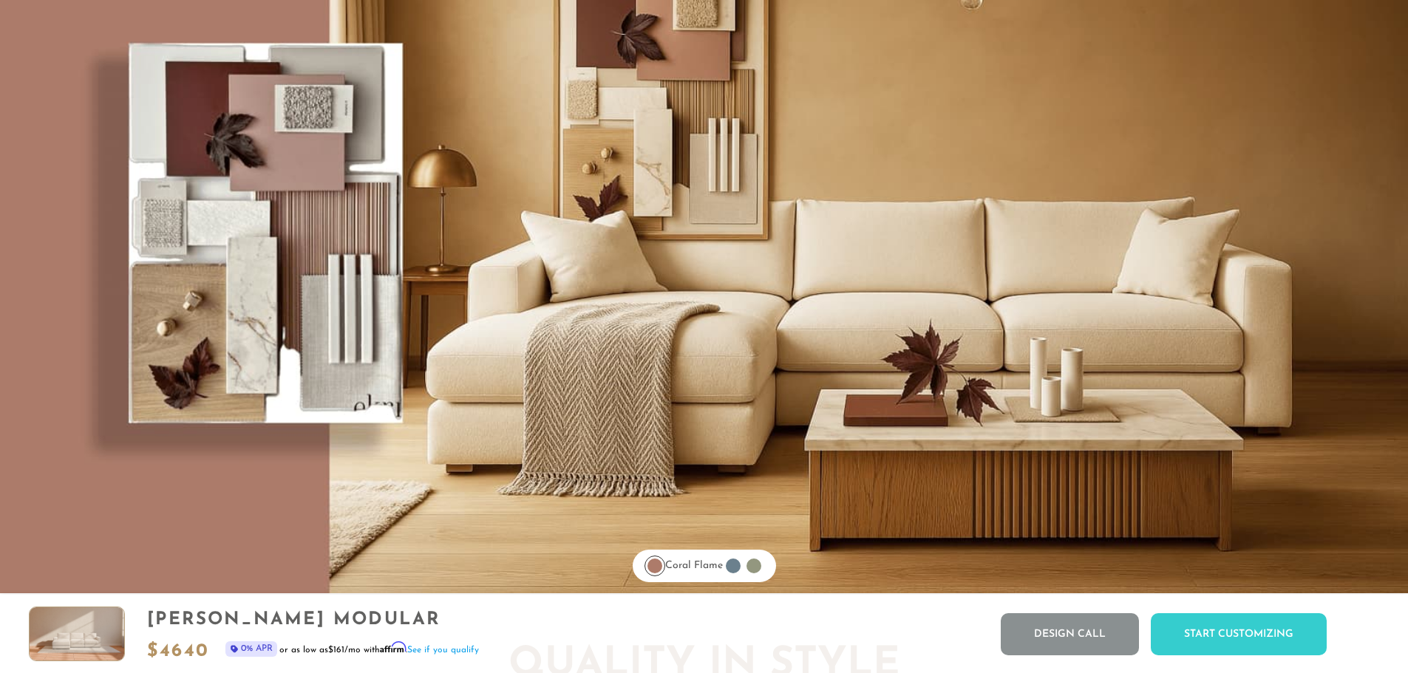
click at [741, 572] on div at bounding box center [733, 566] width 15 height 15
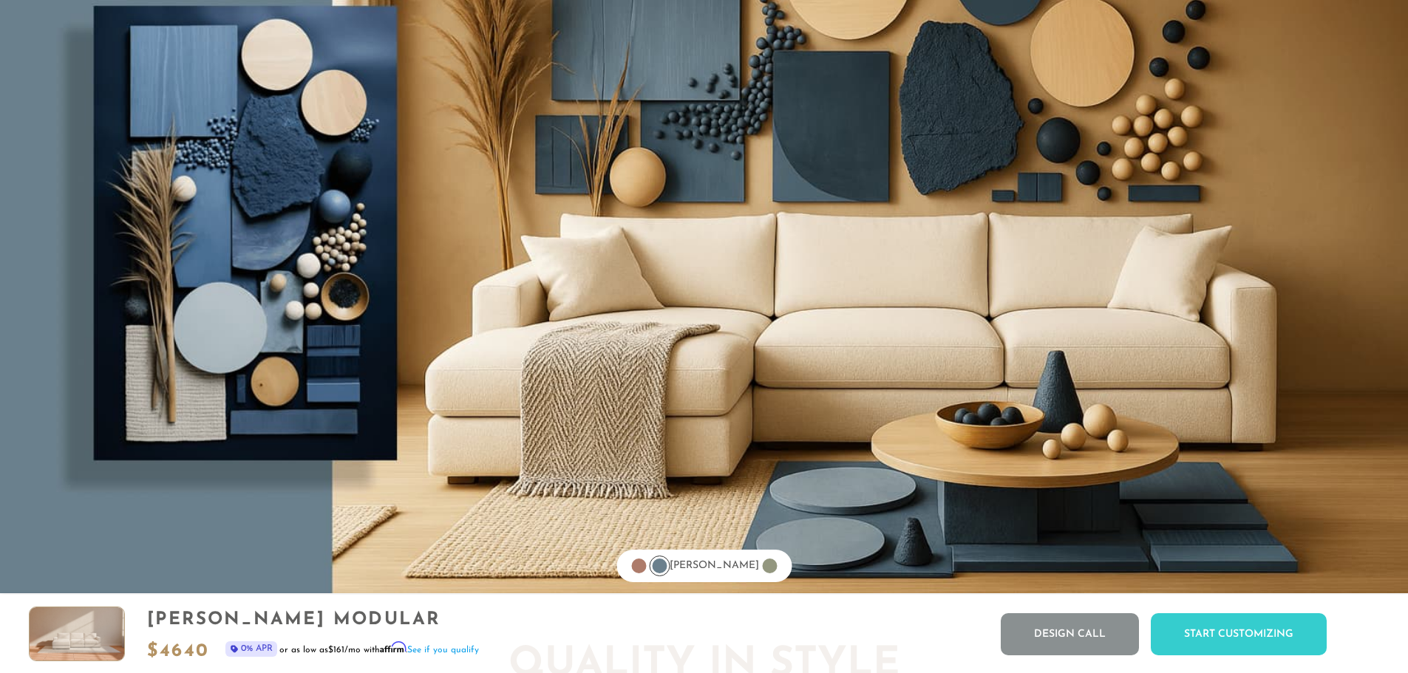
click at [762, 573] on div at bounding box center [769, 566] width 15 height 15
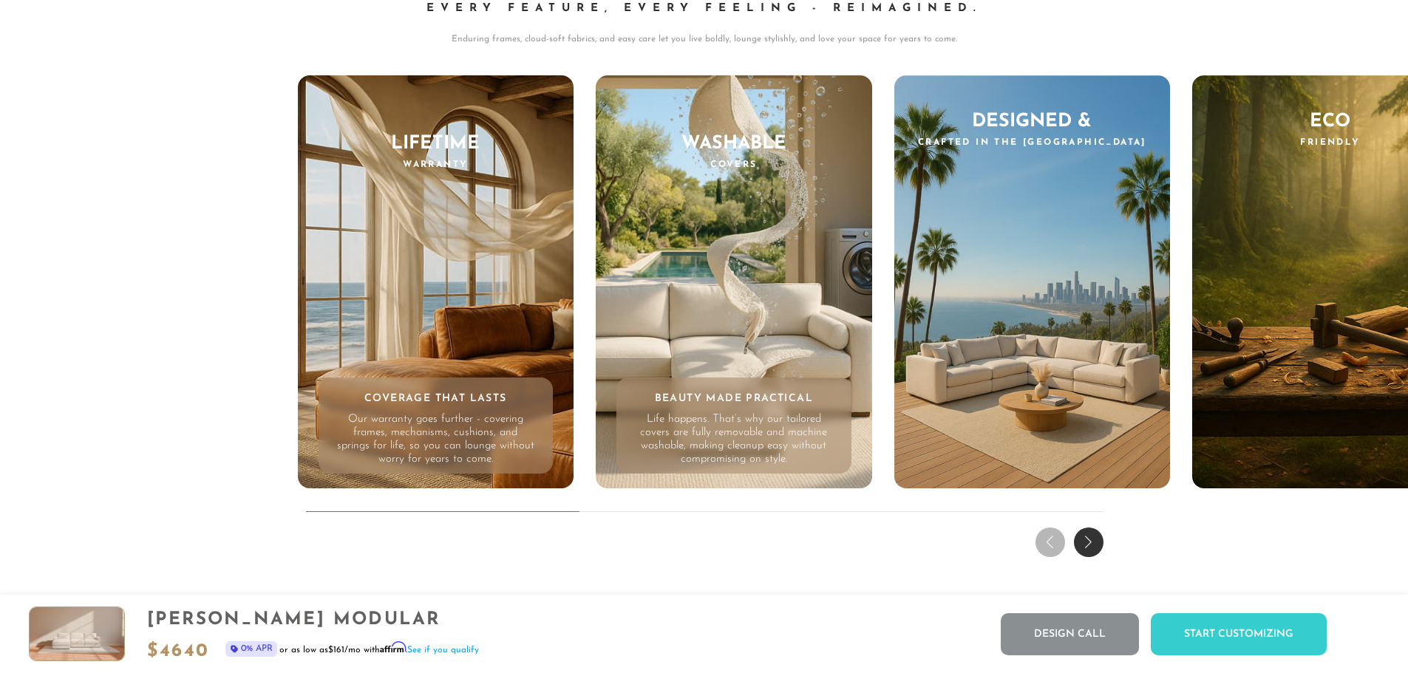
scroll to position [14917, 0]
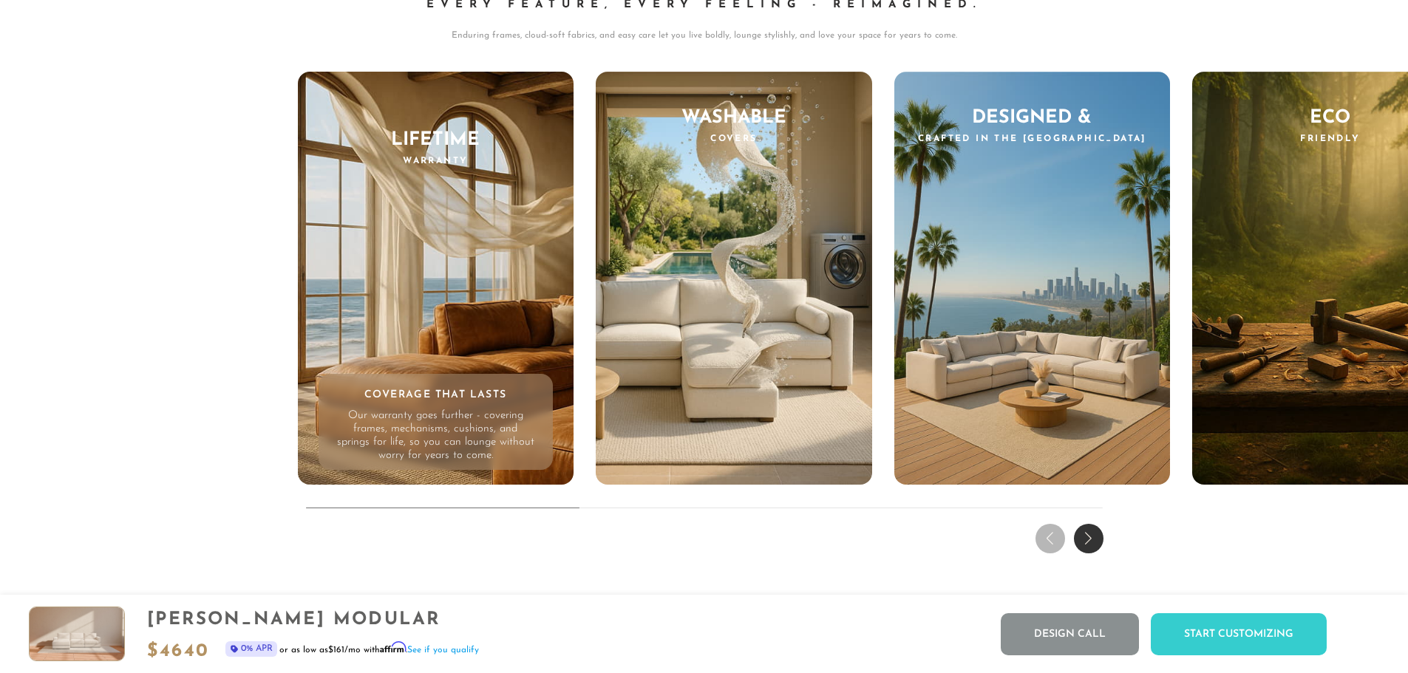
click at [1086, 542] on div "Next slide" at bounding box center [1089, 539] width 30 height 30
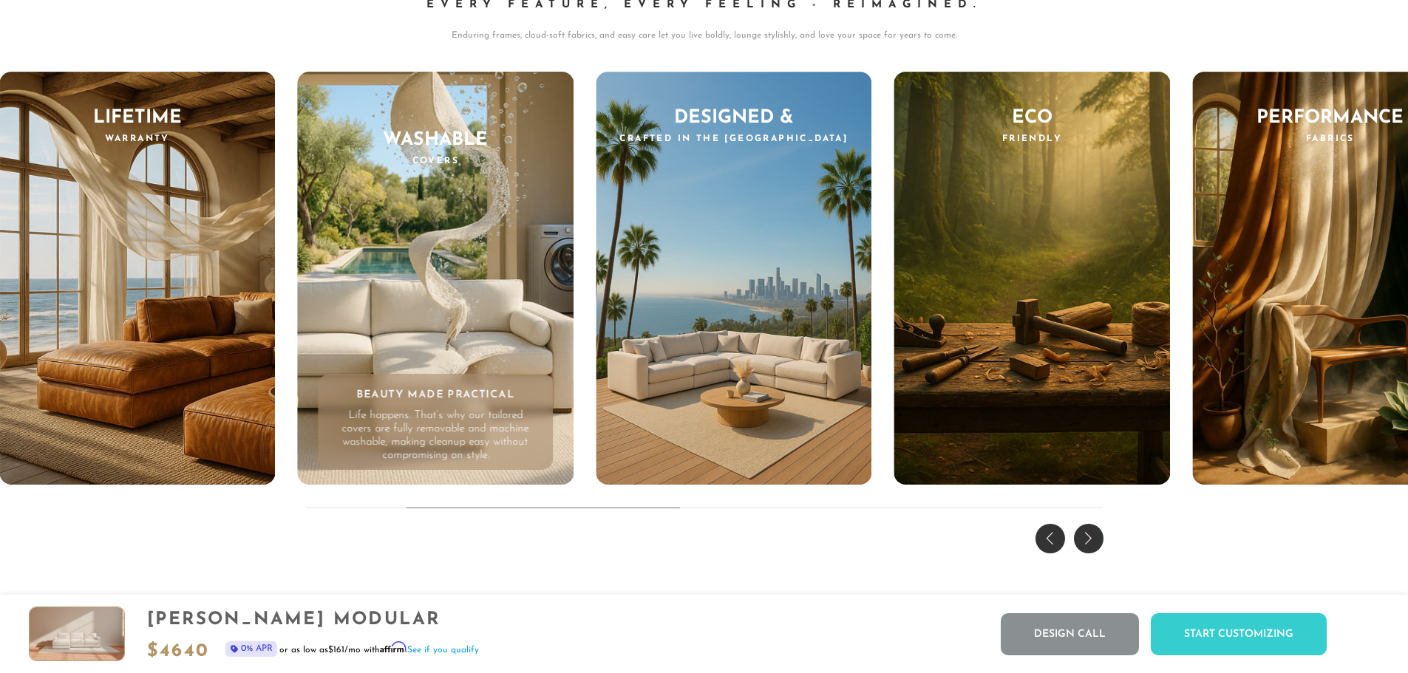
click at [1086, 542] on div "Next slide" at bounding box center [1089, 539] width 30 height 30
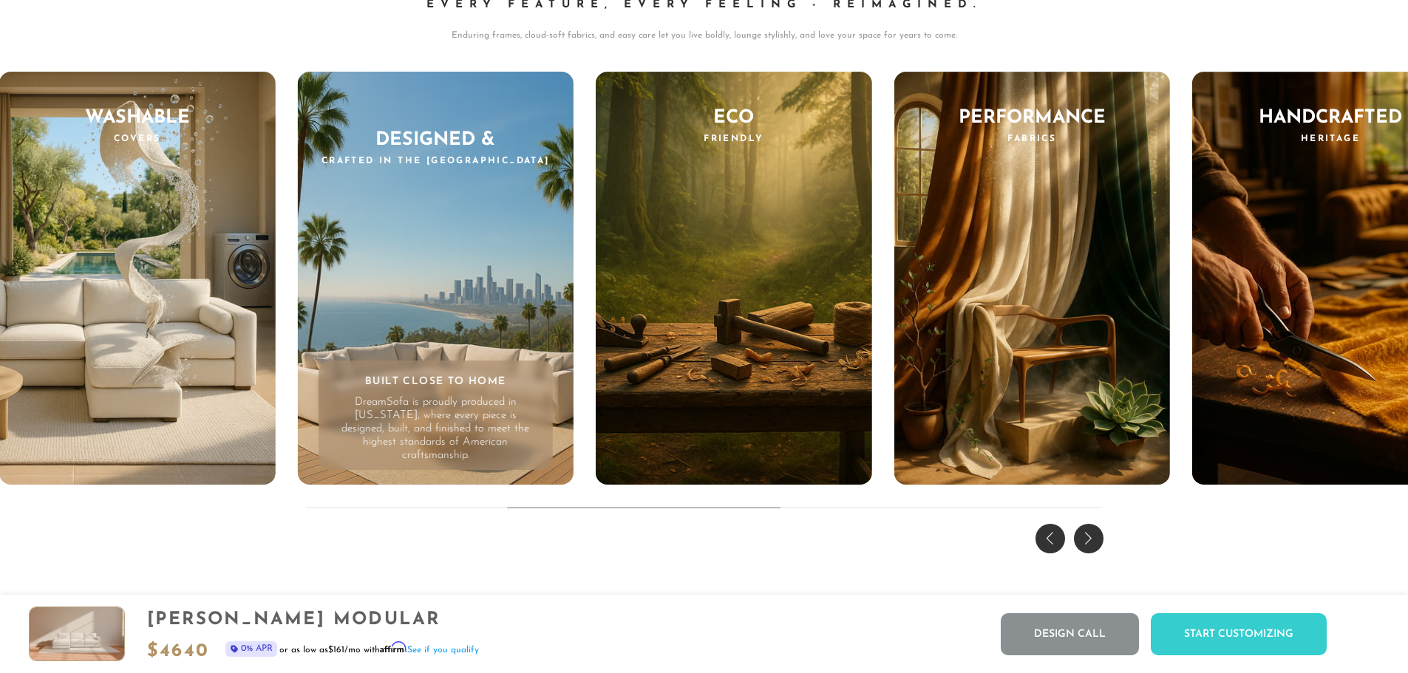
click at [1086, 542] on div "Next slide" at bounding box center [1089, 539] width 30 height 30
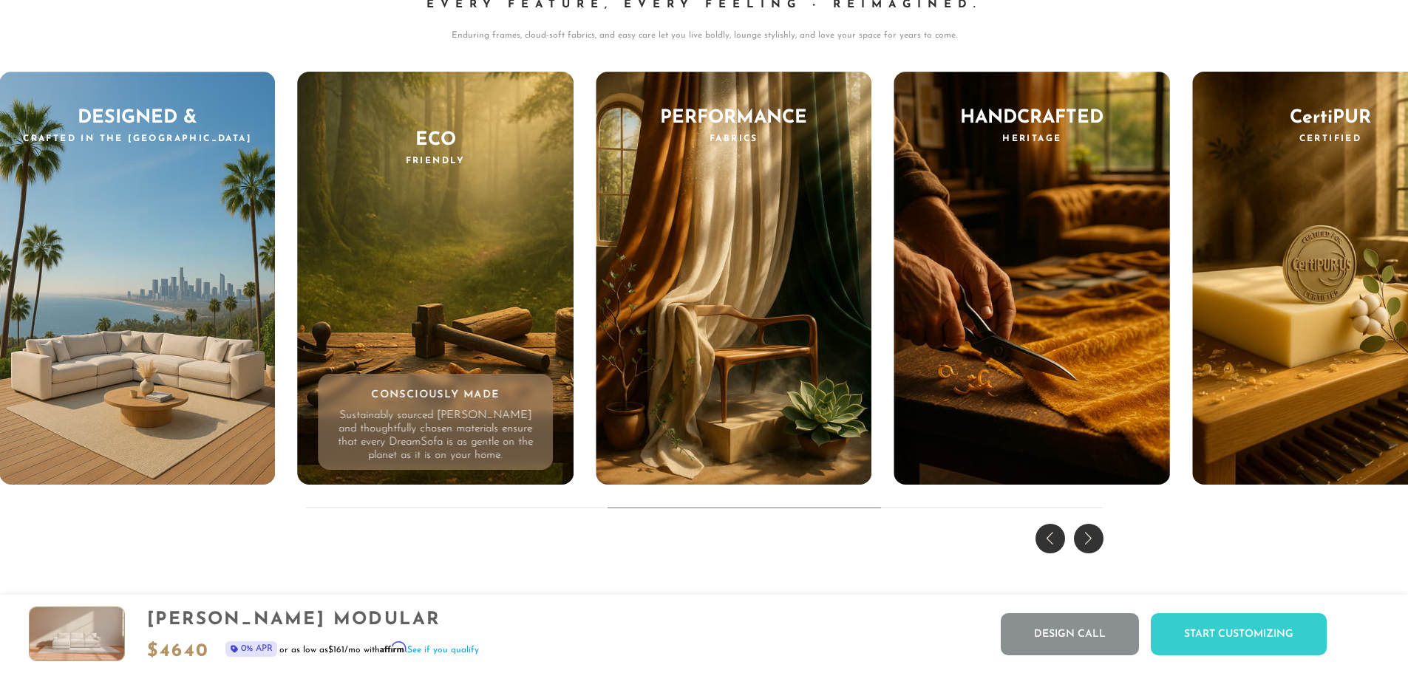
click at [1086, 542] on div "Next slide" at bounding box center [1089, 539] width 30 height 30
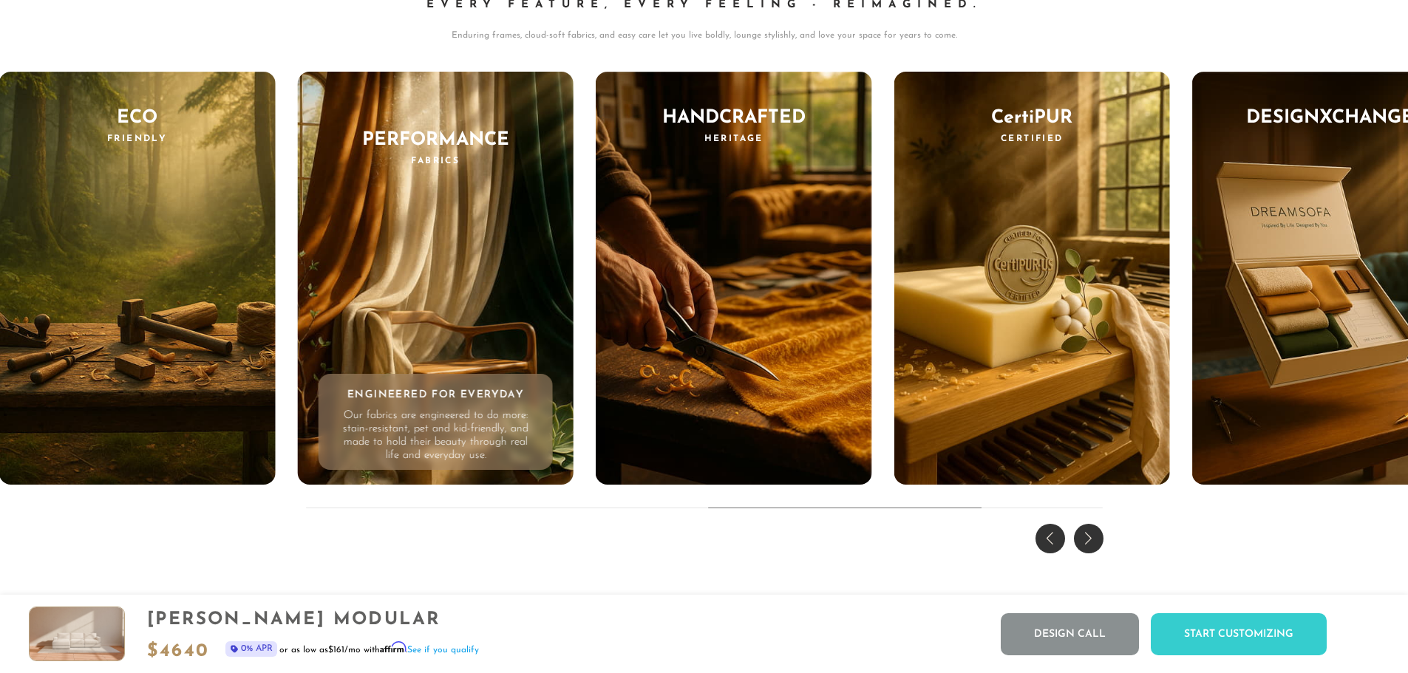
click at [533, 358] on div "Performance Fabrics Engineered for Everyday Our fabrics are engineered to do mo…" at bounding box center [435, 279] width 276 height 414
click at [1099, 539] on div "Next slide" at bounding box center [1089, 539] width 30 height 30
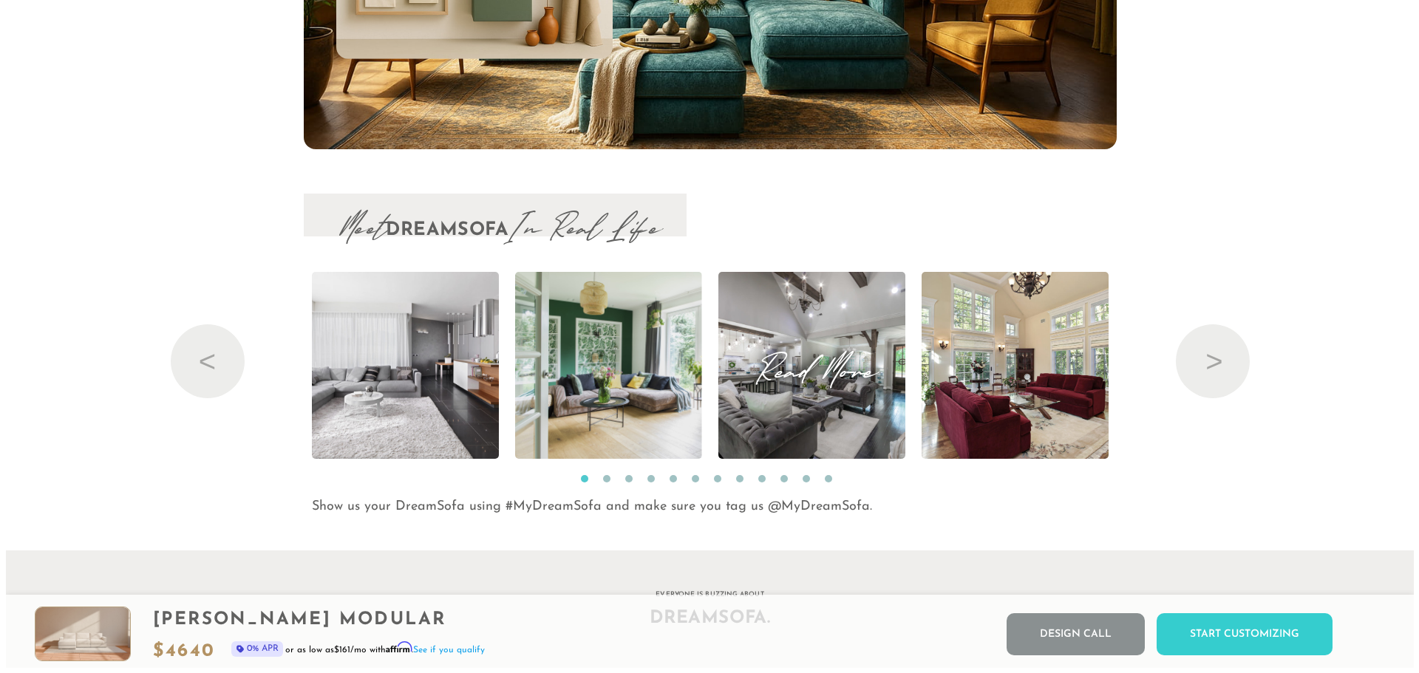
scroll to position [15977, 0]
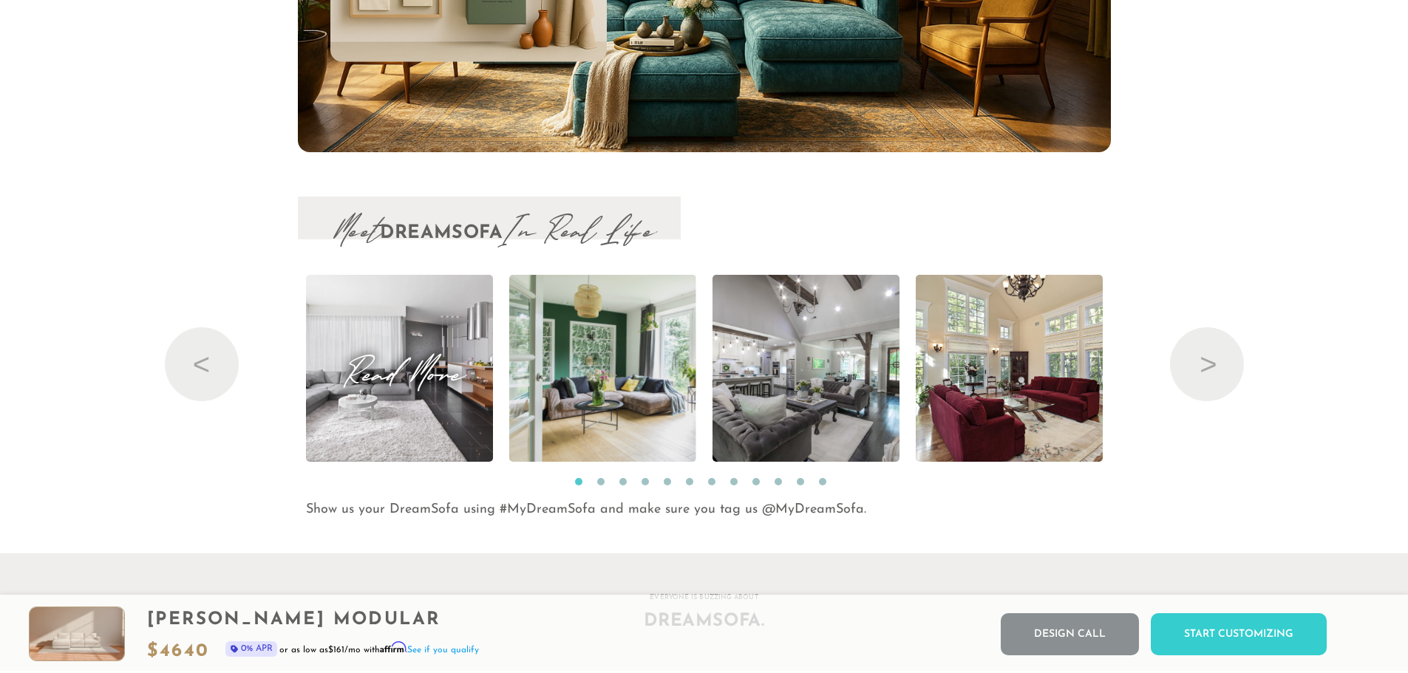
click at [438, 406] on img at bounding box center [399, 368] width 281 height 187
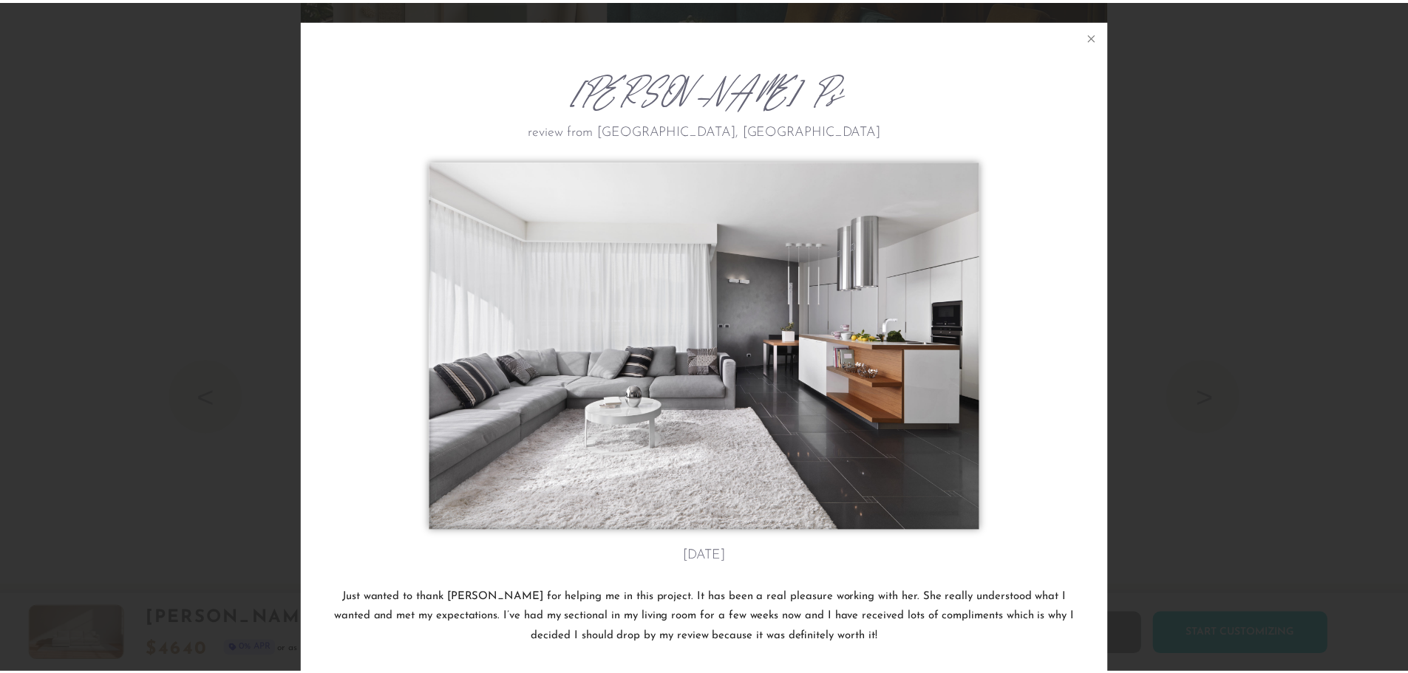
scroll to position [0, 0]
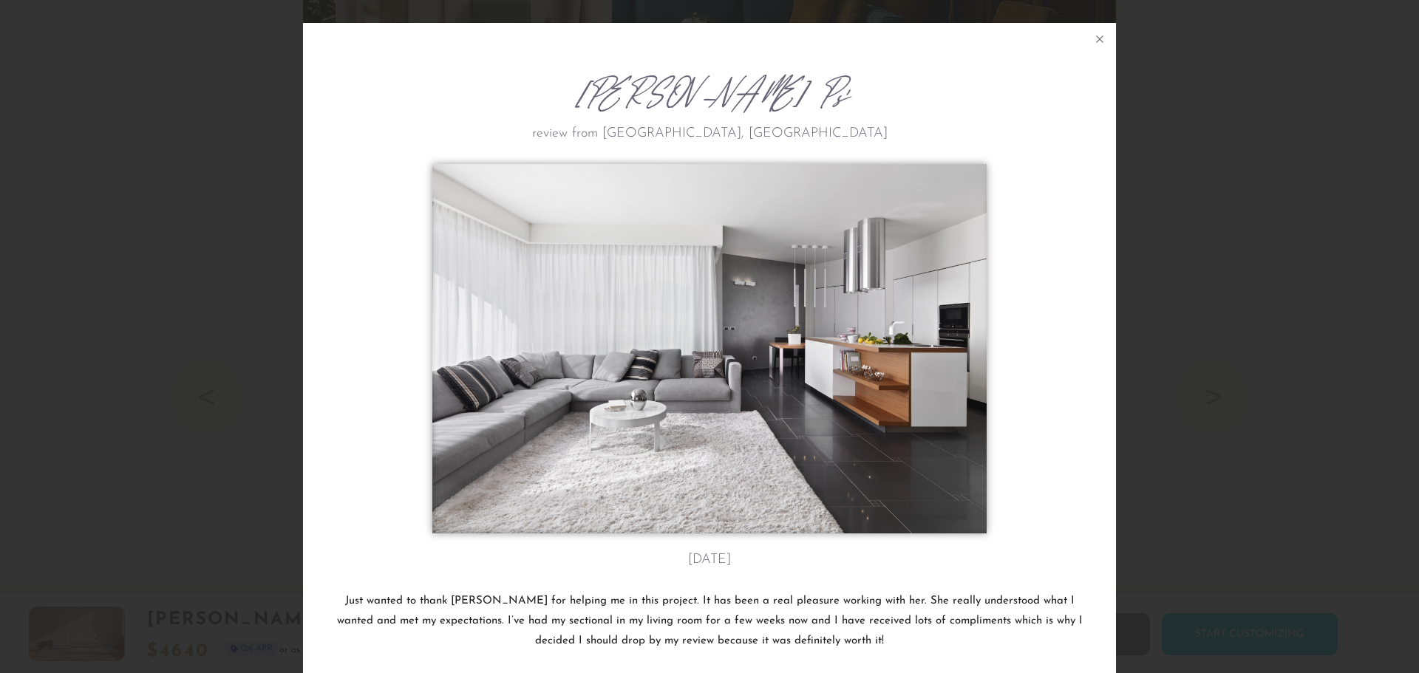
click at [1044, 393] on div at bounding box center [710, 352] width 748 height 377
click at [1267, 417] on div "Kacy P's review from Bozeman, MT May 4th Just wanted to thank Ryan for helping …" at bounding box center [709, 336] width 1419 height 673
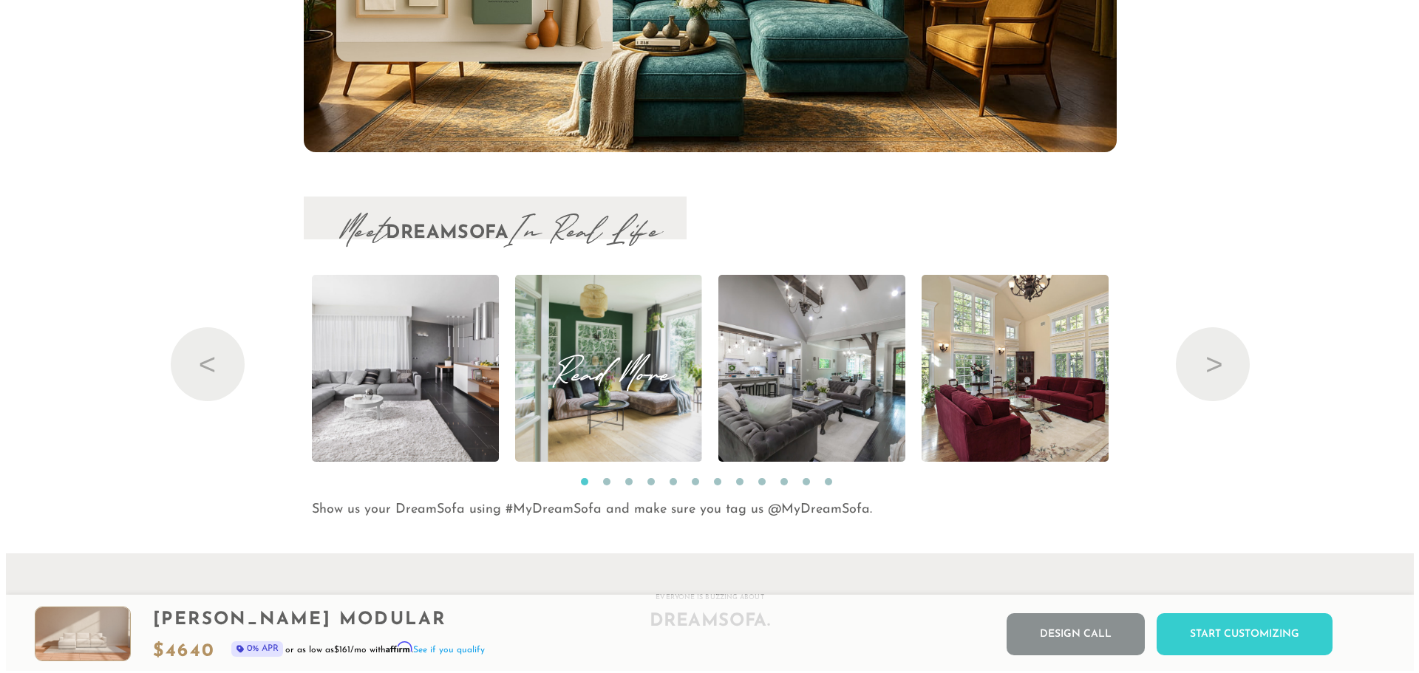
scroll to position [17450, 1397]
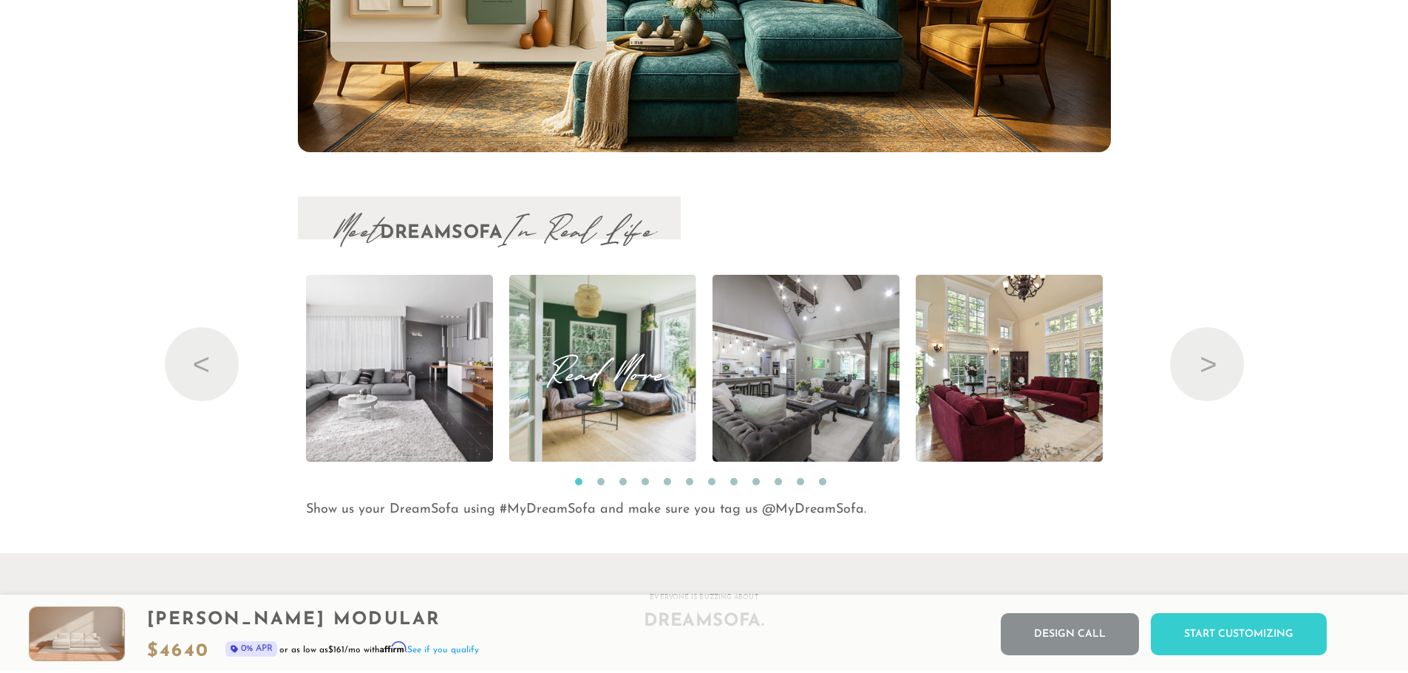
click at [598, 403] on img at bounding box center [602, 368] width 187 height 187
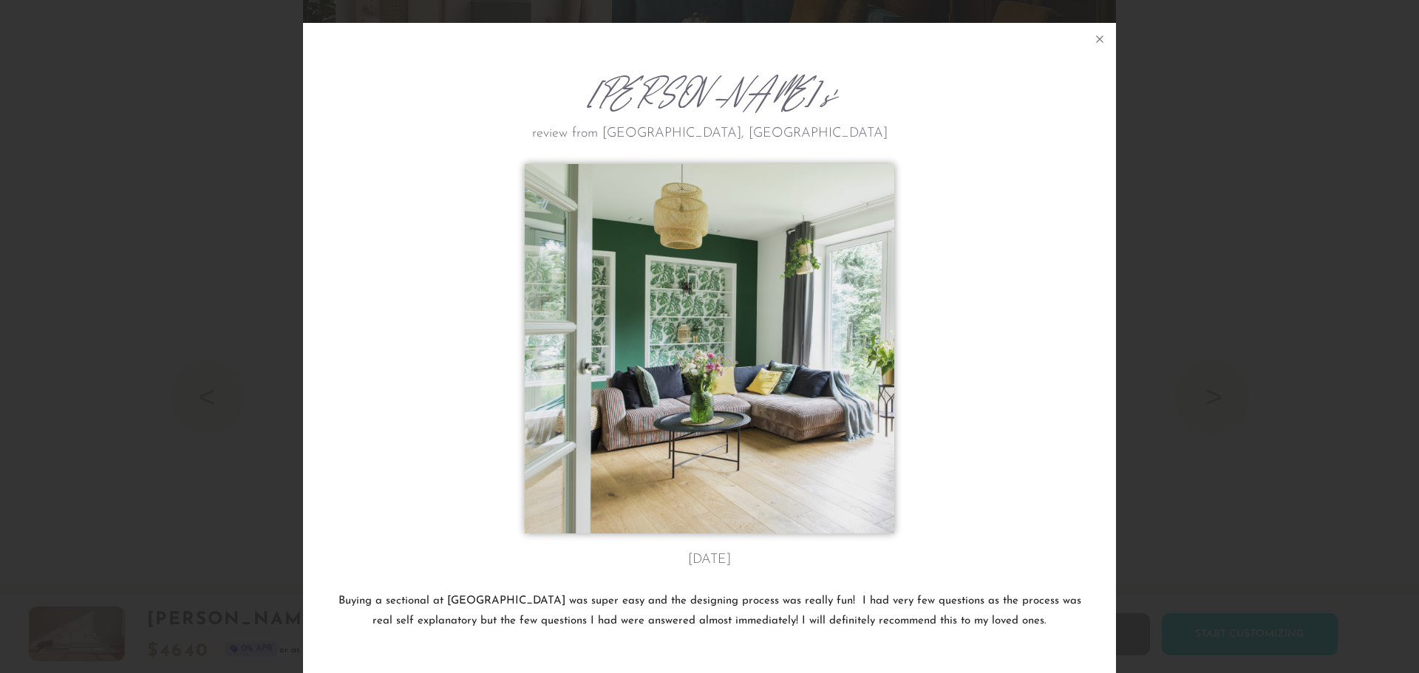
click at [1167, 432] on div "Vera F's review from Asheville, NC May 1st Buying a sectional at Dreamsofa was …" at bounding box center [709, 336] width 1419 height 673
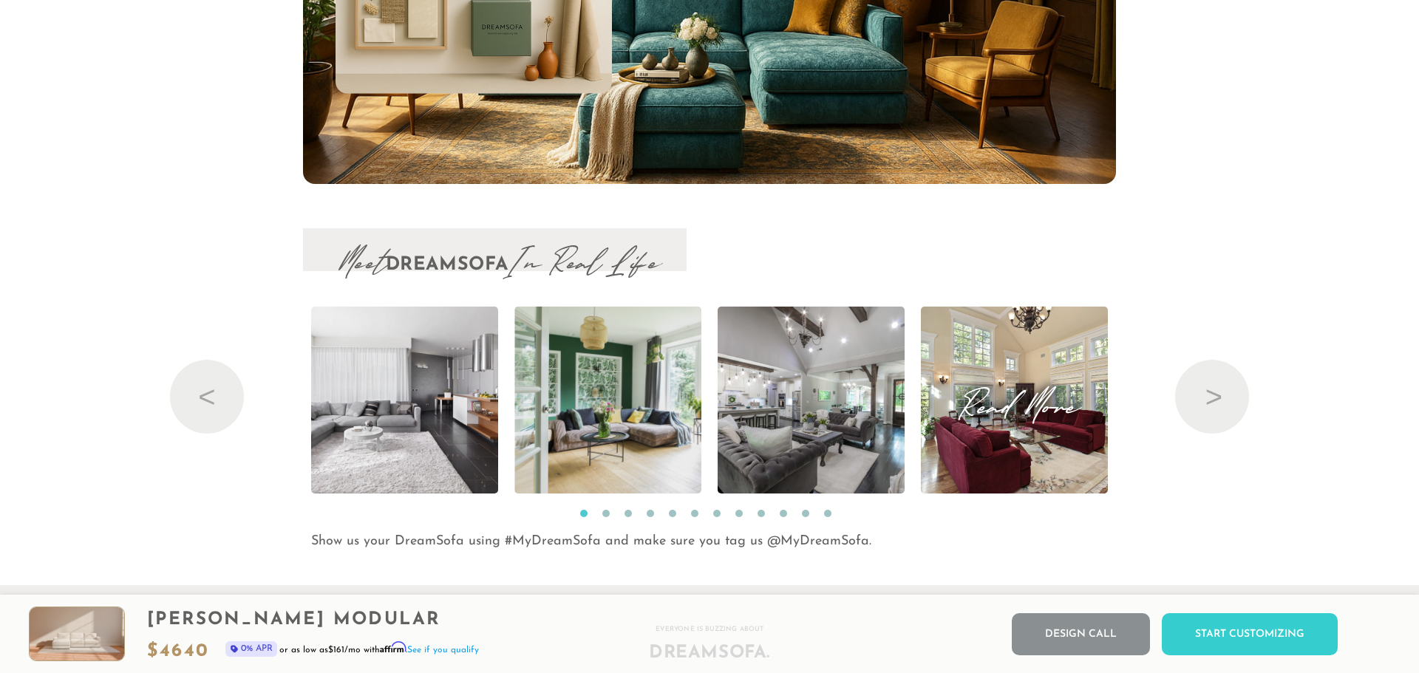
scroll to position [17450, 1397]
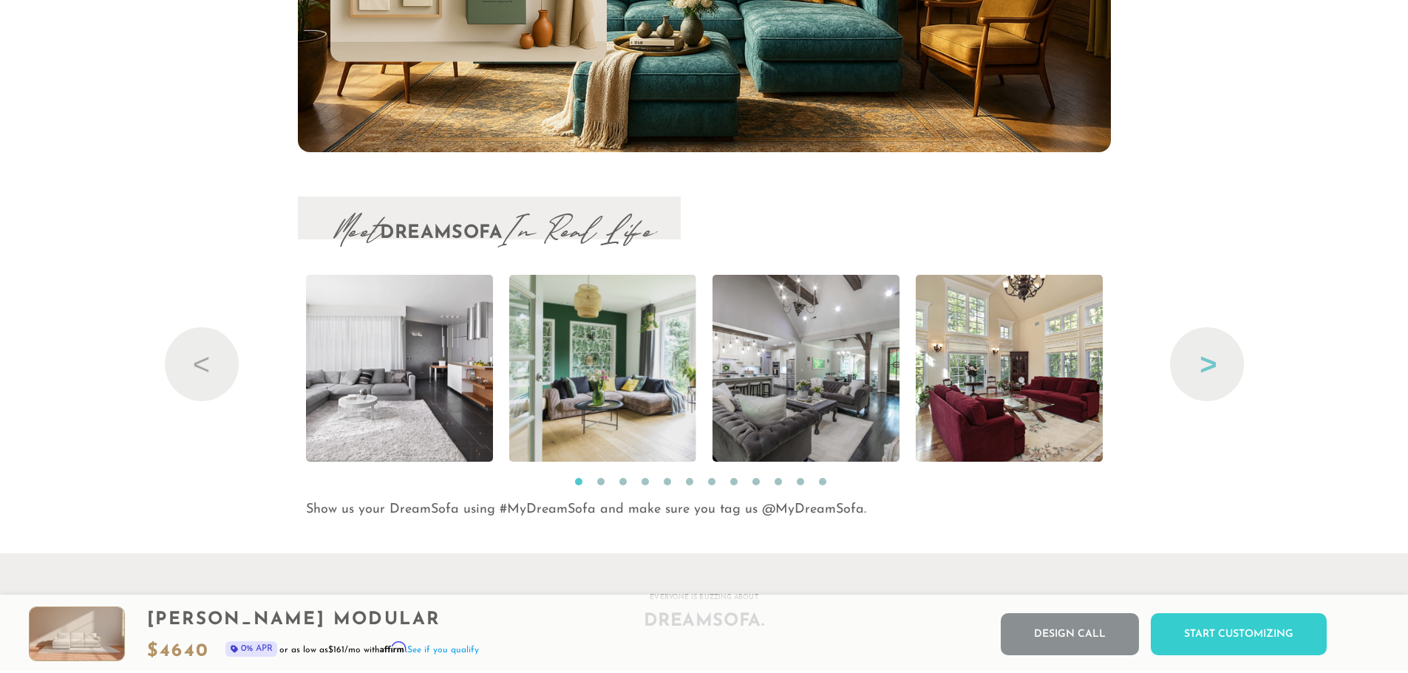
click at [1209, 372] on button "Next" at bounding box center [1207, 364] width 74 height 74
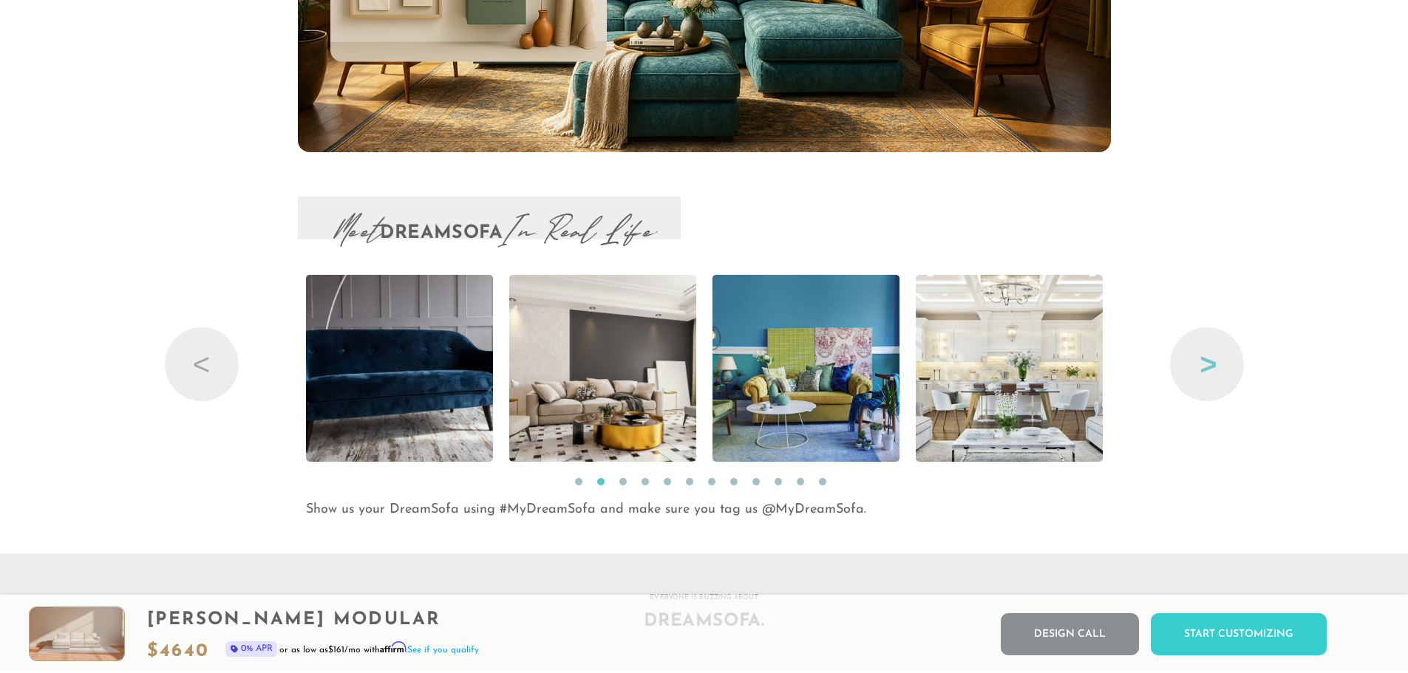
click at [1210, 372] on button "Next" at bounding box center [1207, 364] width 74 height 74
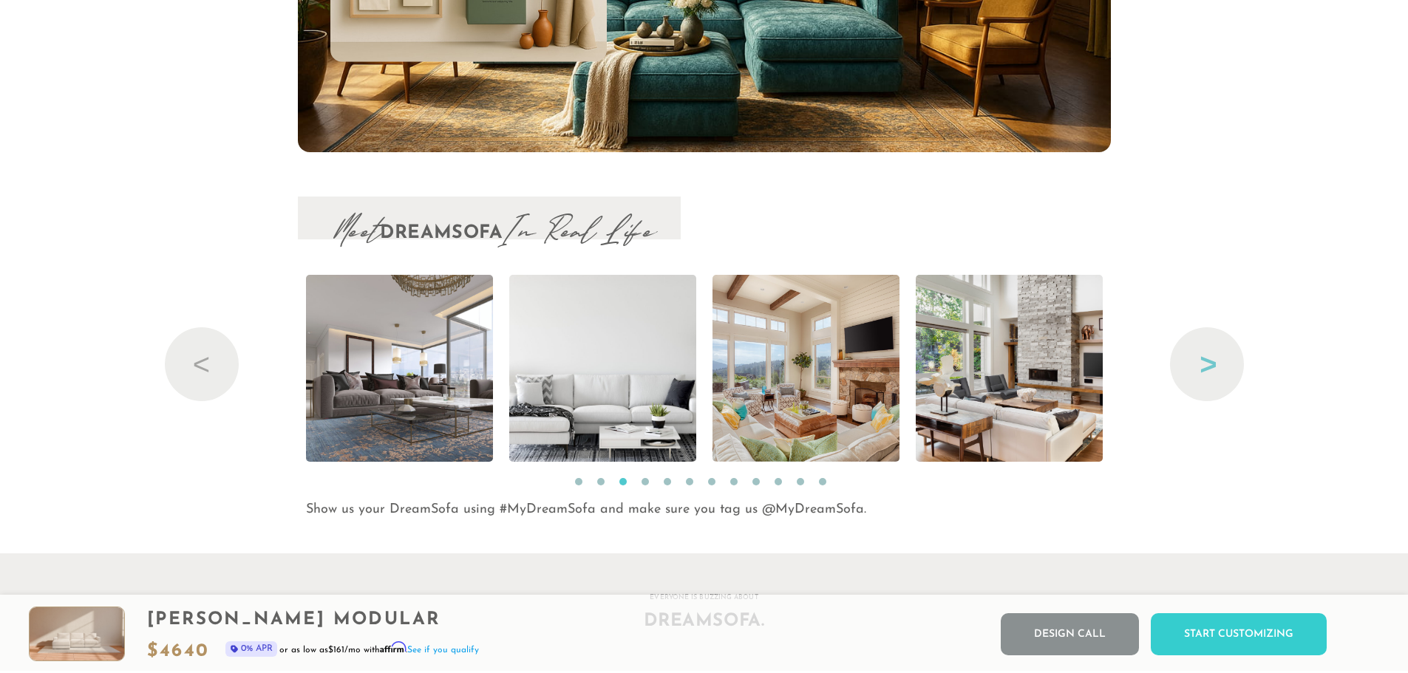
click at [1210, 372] on button "Next" at bounding box center [1207, 364] width 74 height 74
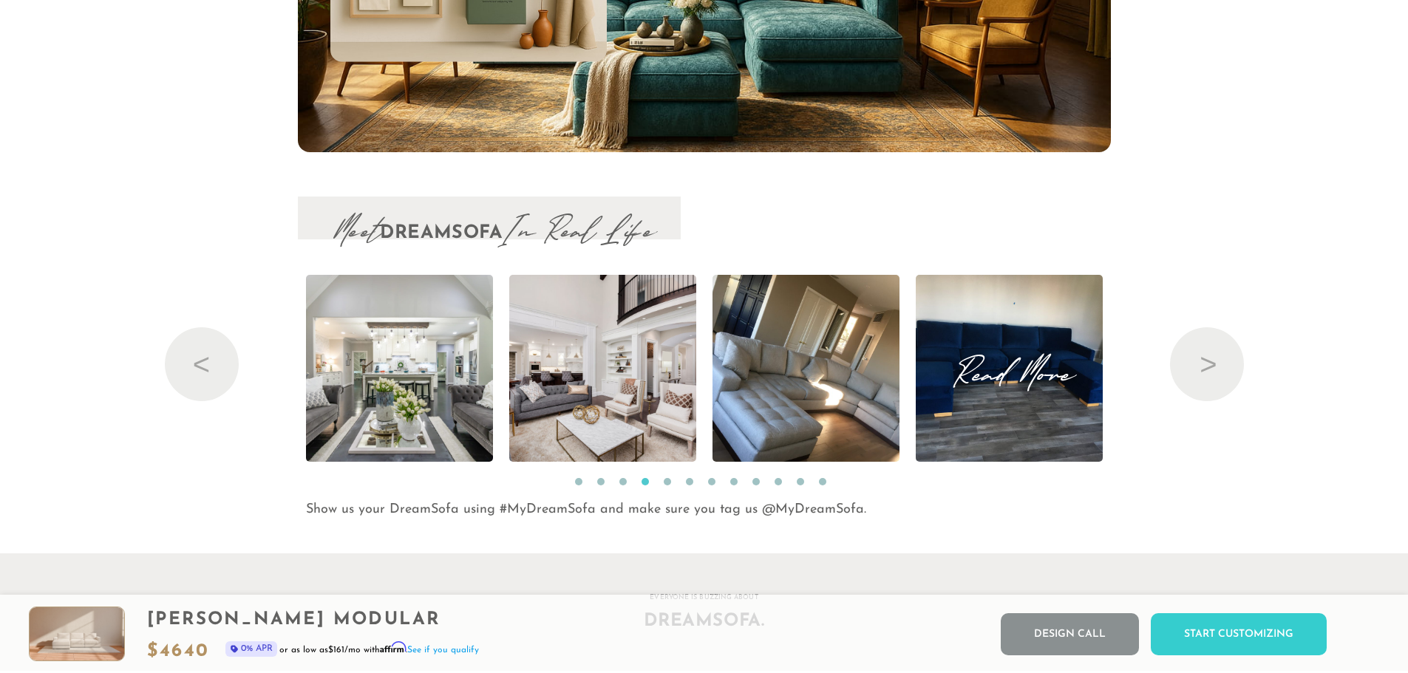
click at [1044, 358] on span "Read More" at bounding box center [1009, 368] width 187 height 20
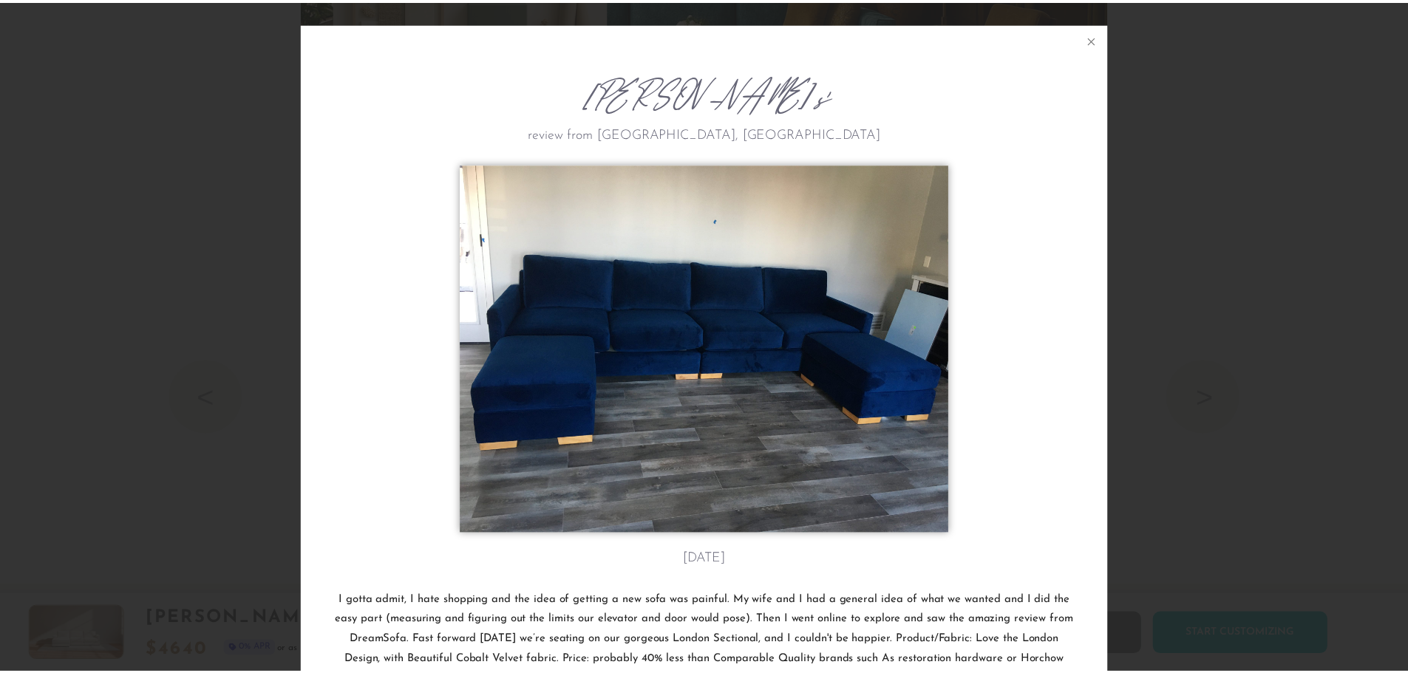
scroll to position [152, 0]
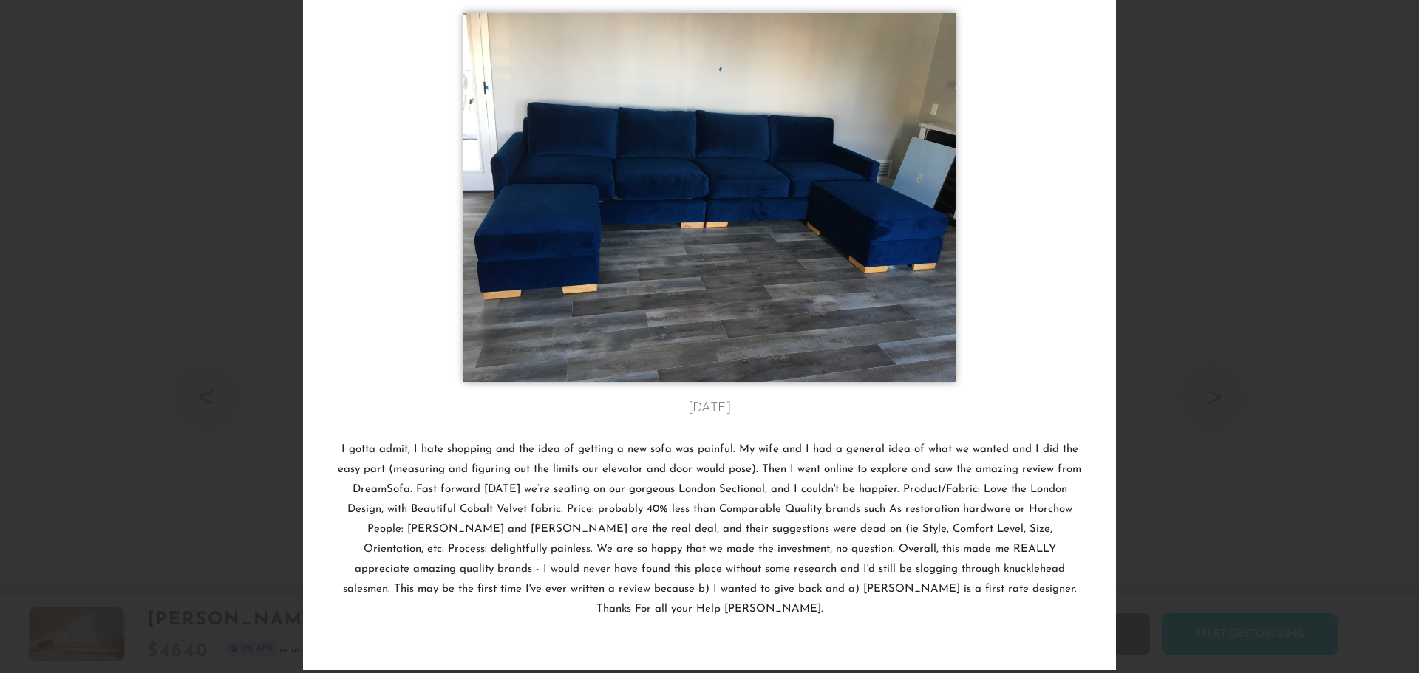
click at [1224, 382] on div "Jon P.'s review from Baton Rouge, LA November 19th I gotta admit, I hate shoppi…" at bounding box center [709, 336] width 1419 height 673
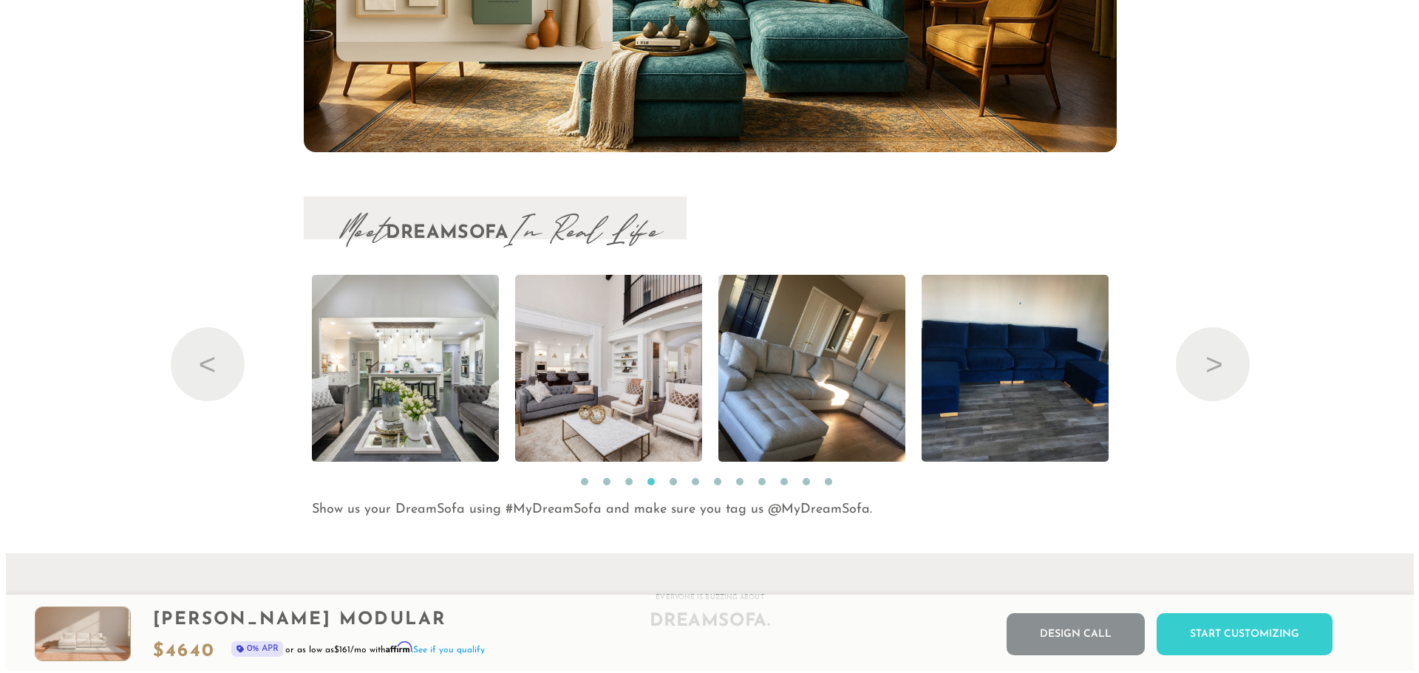
scroll to position [17450, 1397]
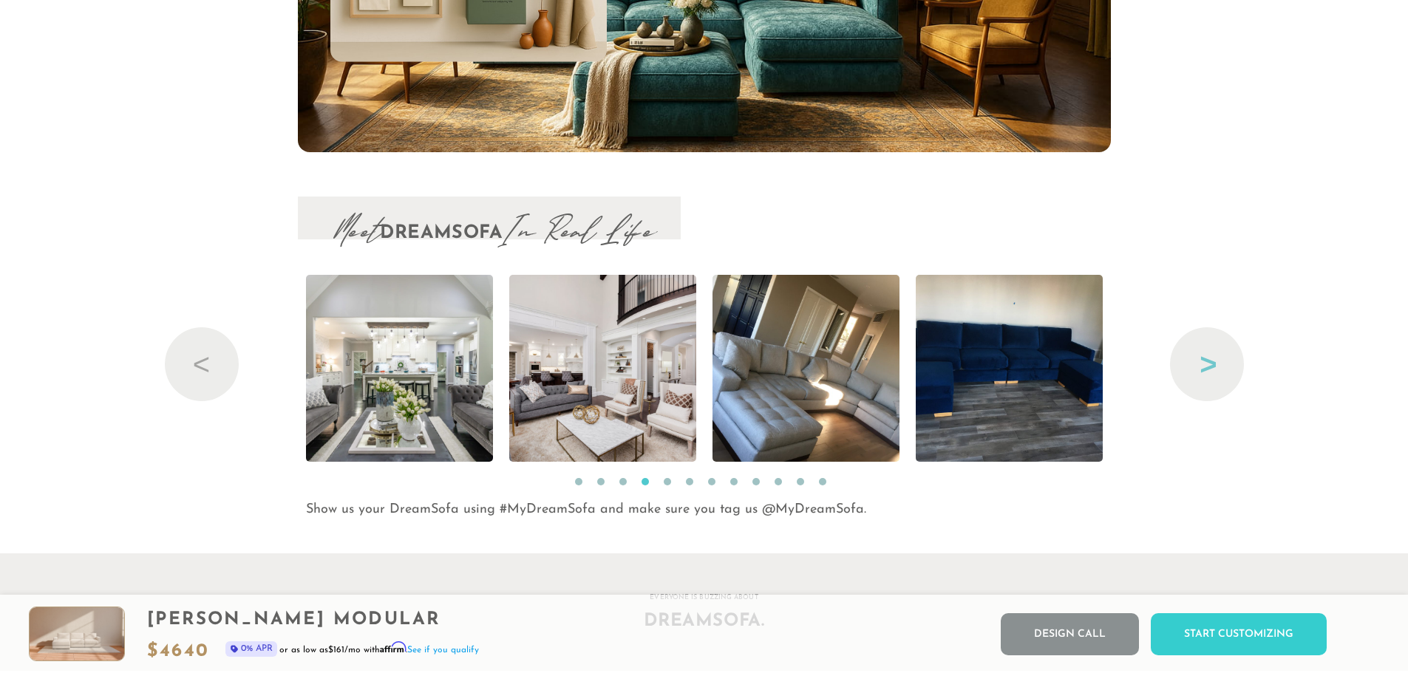
click at [1197, 374] on button "Next" at bounding box center [1207, 364] width 74 height 74
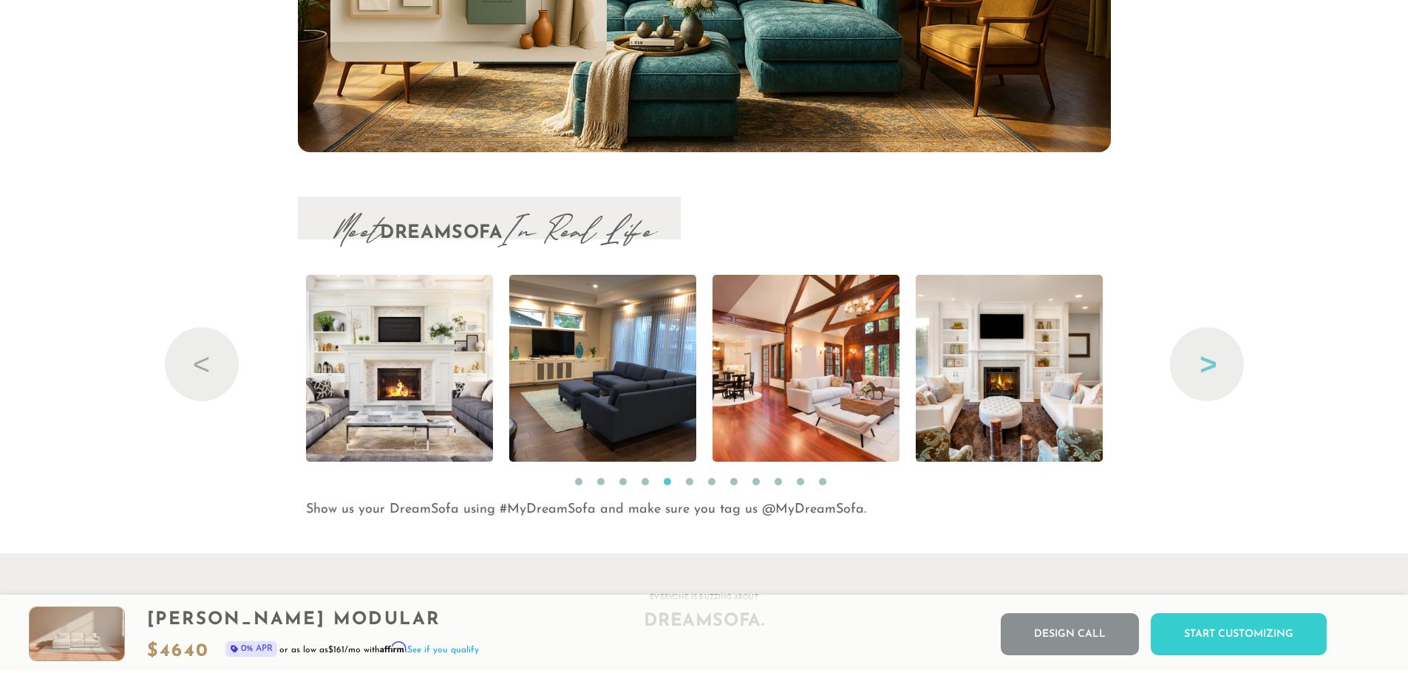
click at [1199, 366] on button "Next" at bounding box center [1207, 364] width 74 height 74
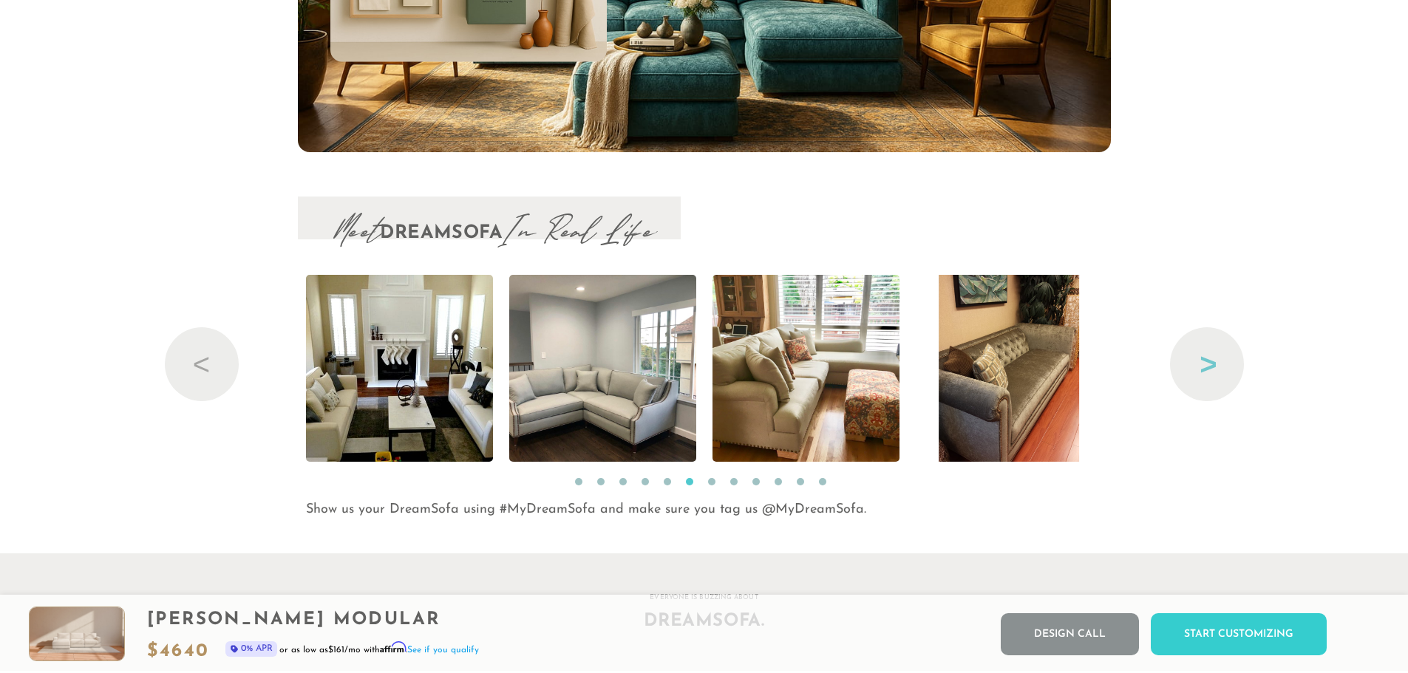
click at [1199, 366] on button "Next" at bounding box center [1207, 364] width 74 height 74
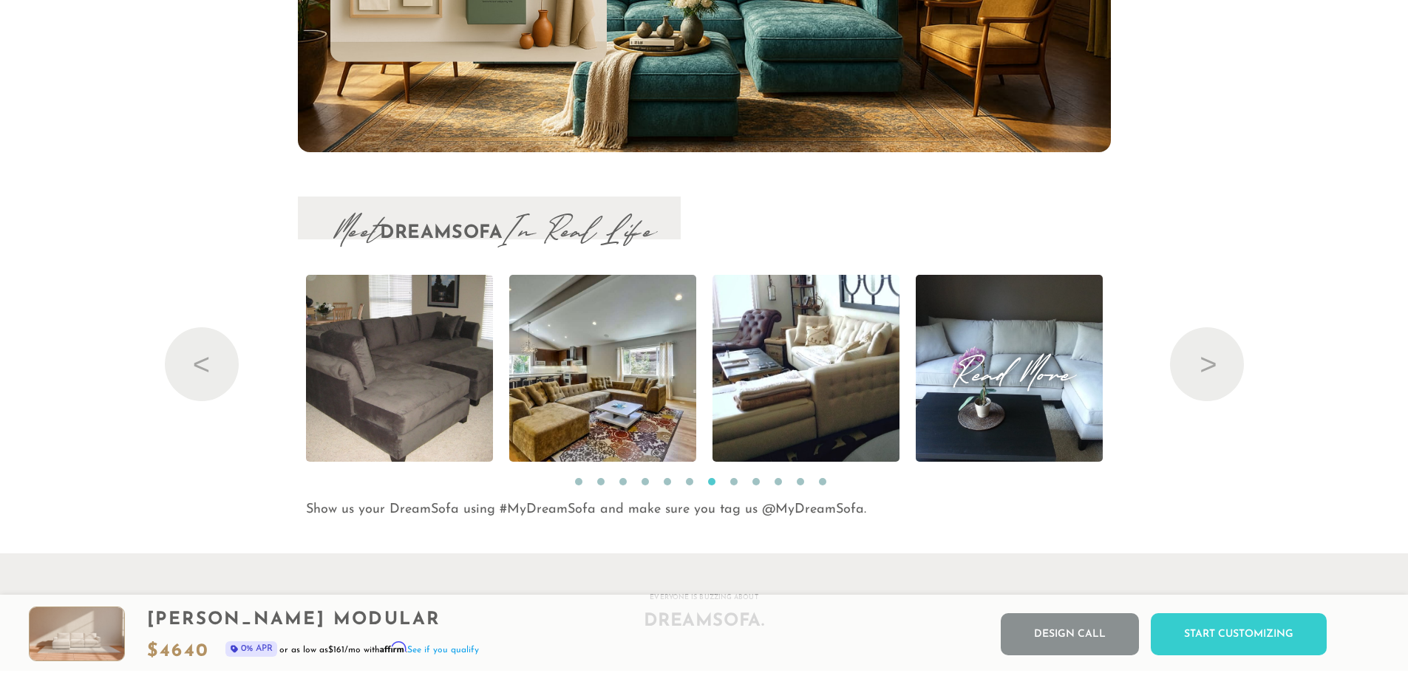
click at [1060, 358] on span "Read More" at bounding box center [1009, 368] width 187 height 20
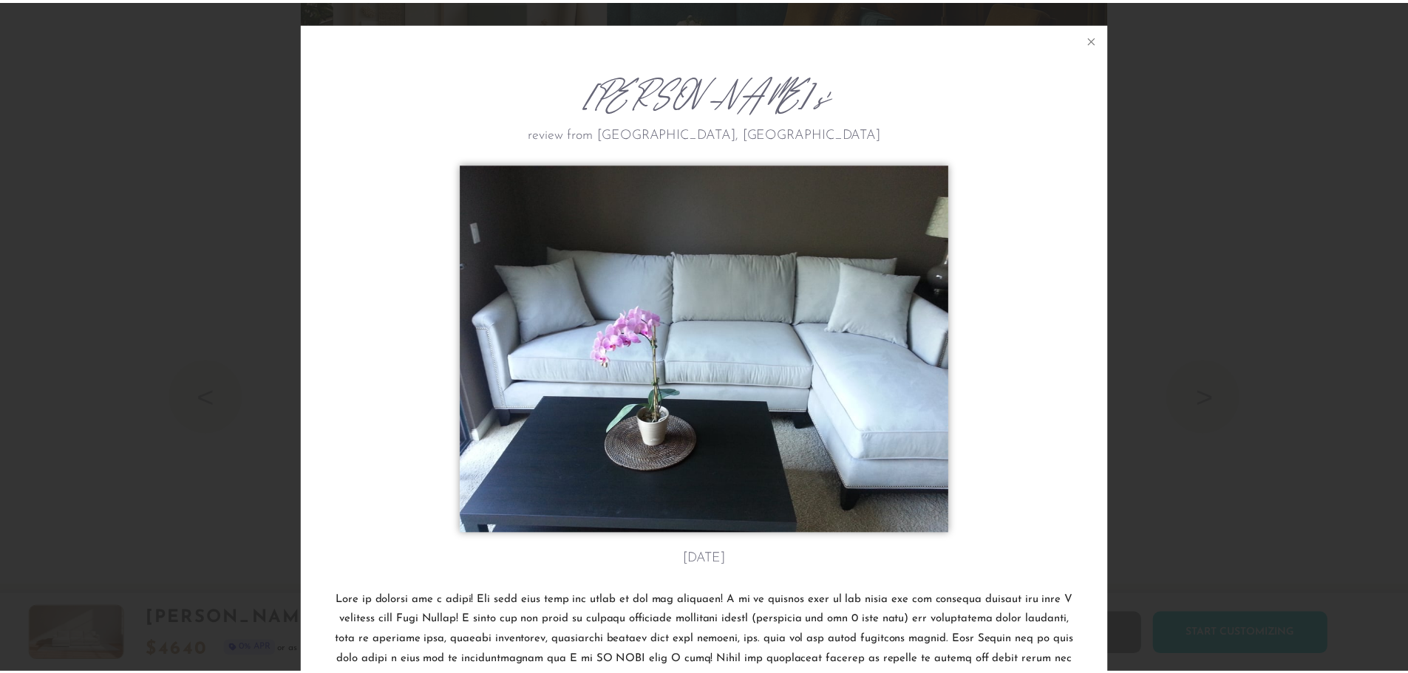
scroll to position [17478, 1408]
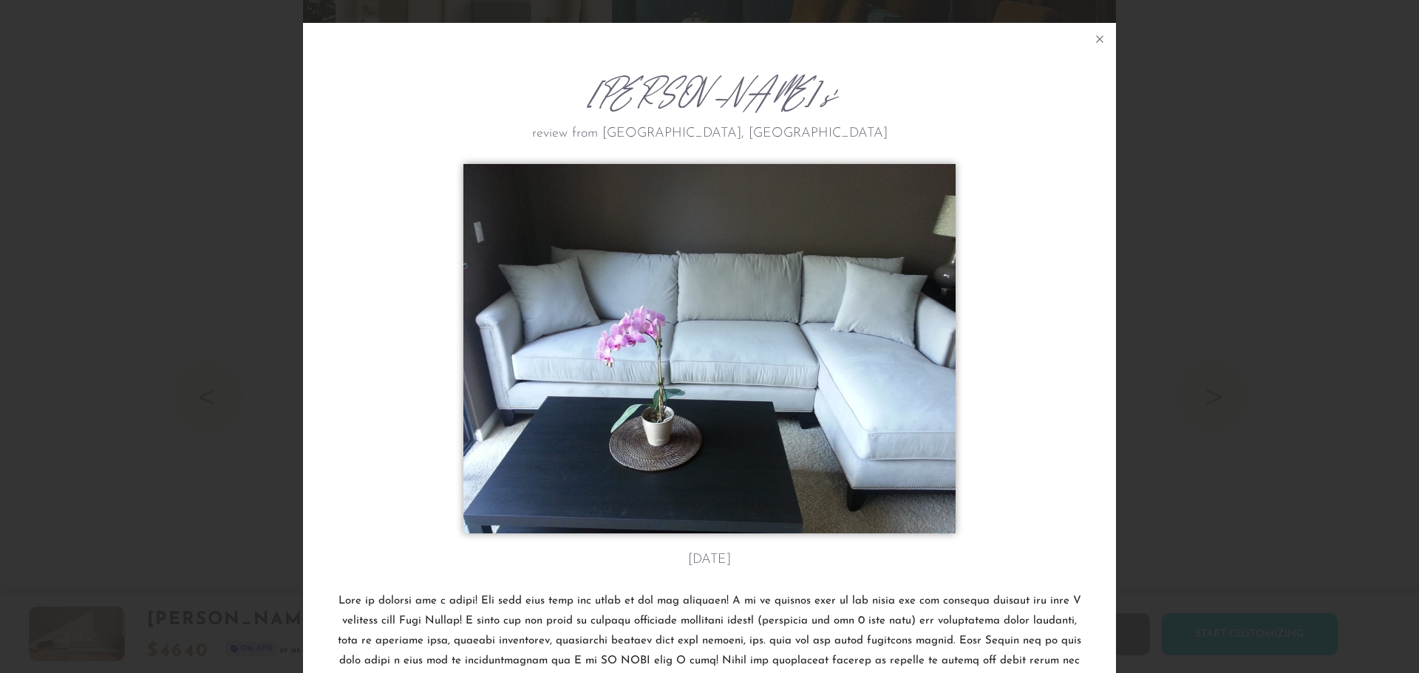
click at [1255, 378] on div "Katherine Y.'s review from San Jose, CA August 11th" at bounding box center [709, 336] width 1419 height 673
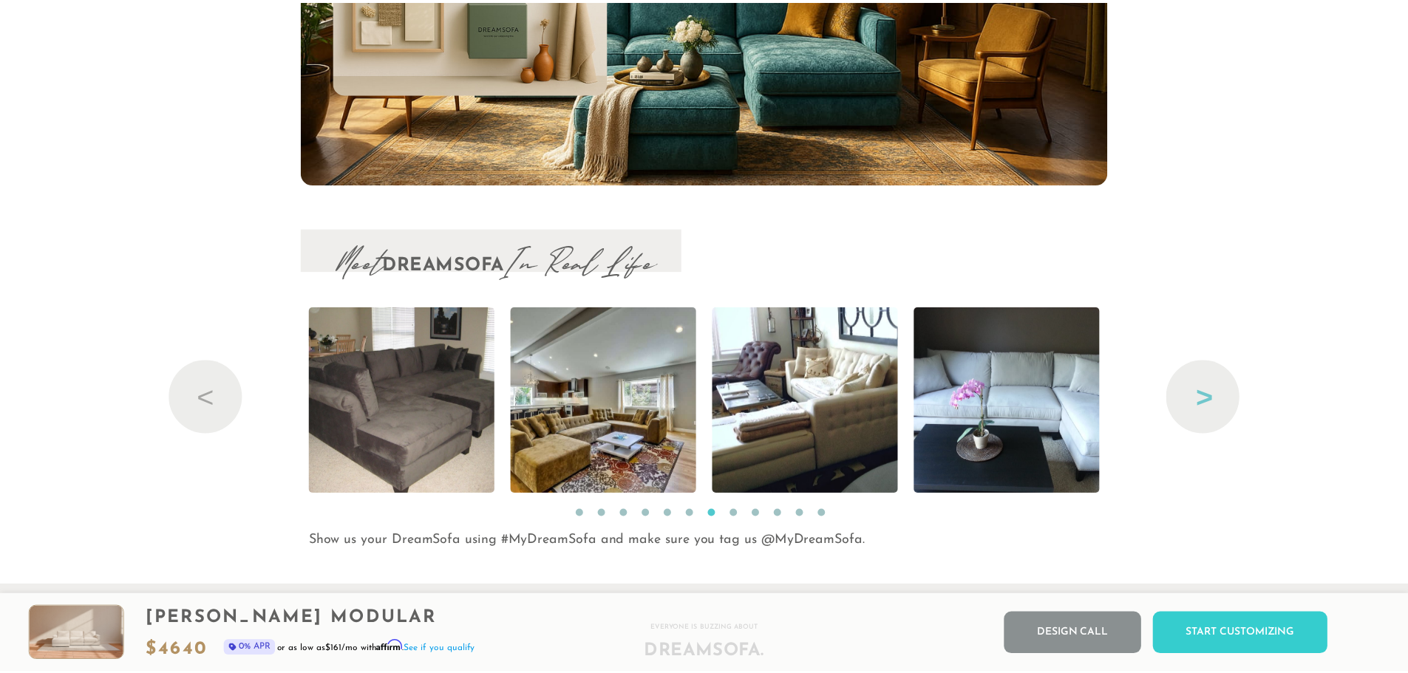
scroll to position [17450, 1397]
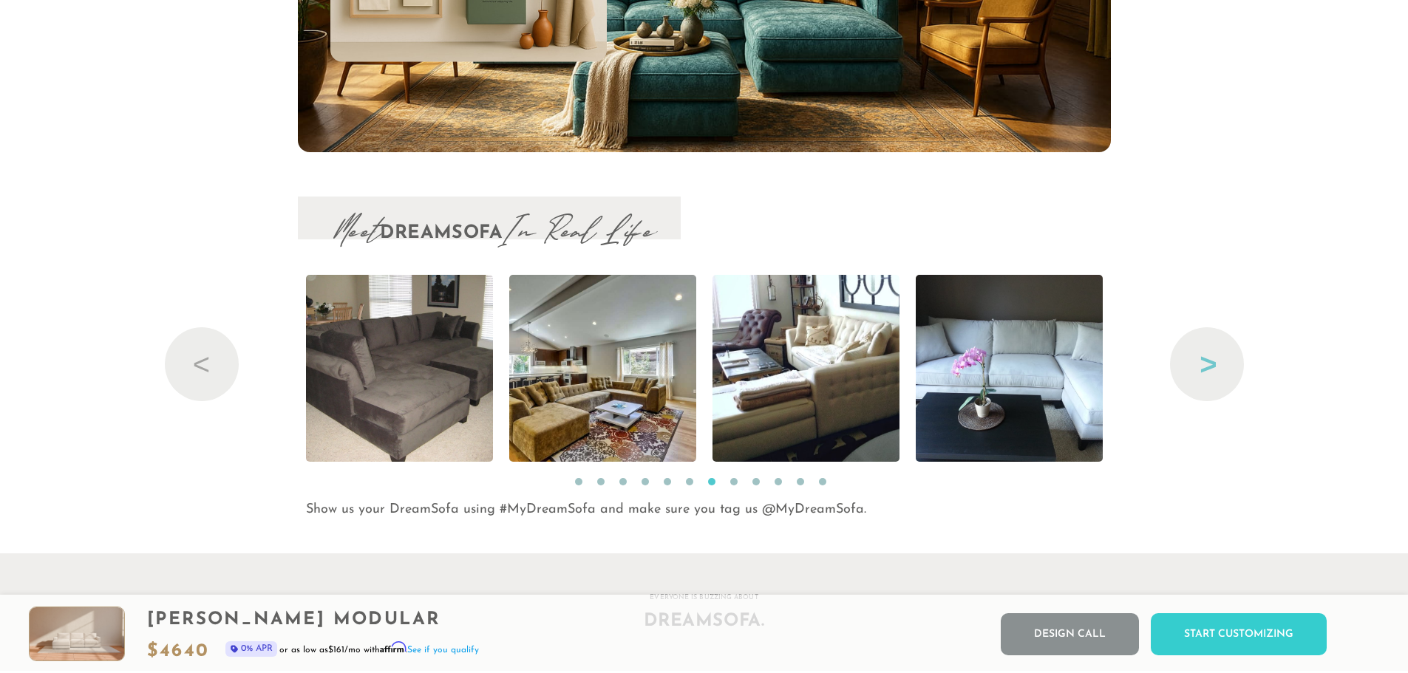
click at [1200, 381] on button "Next" at bounding box center [1207, 364] width 74 height 74
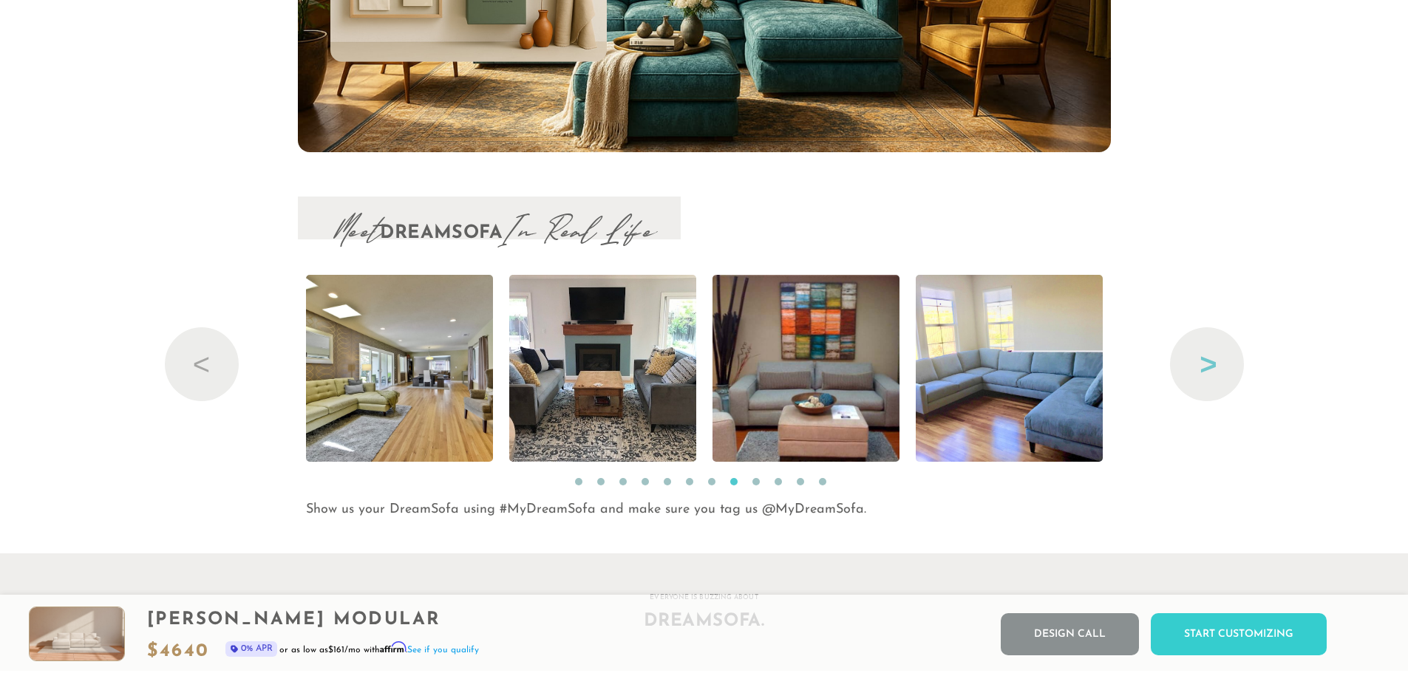
click at [1200, 381] on button "Next" at bounding box center [1207, 364] width 74 height 74
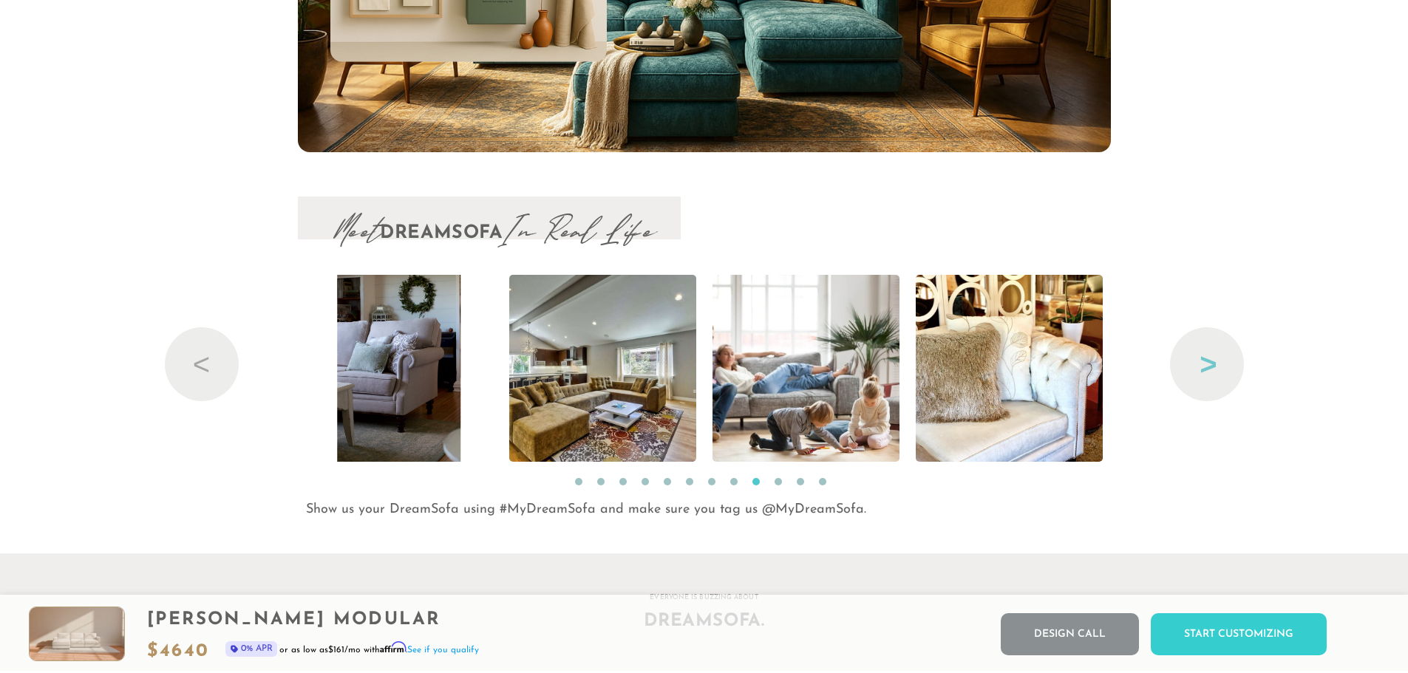
click at [1200, 381] on button "Next" at bounding box center [1207, 364] width 74 height 74
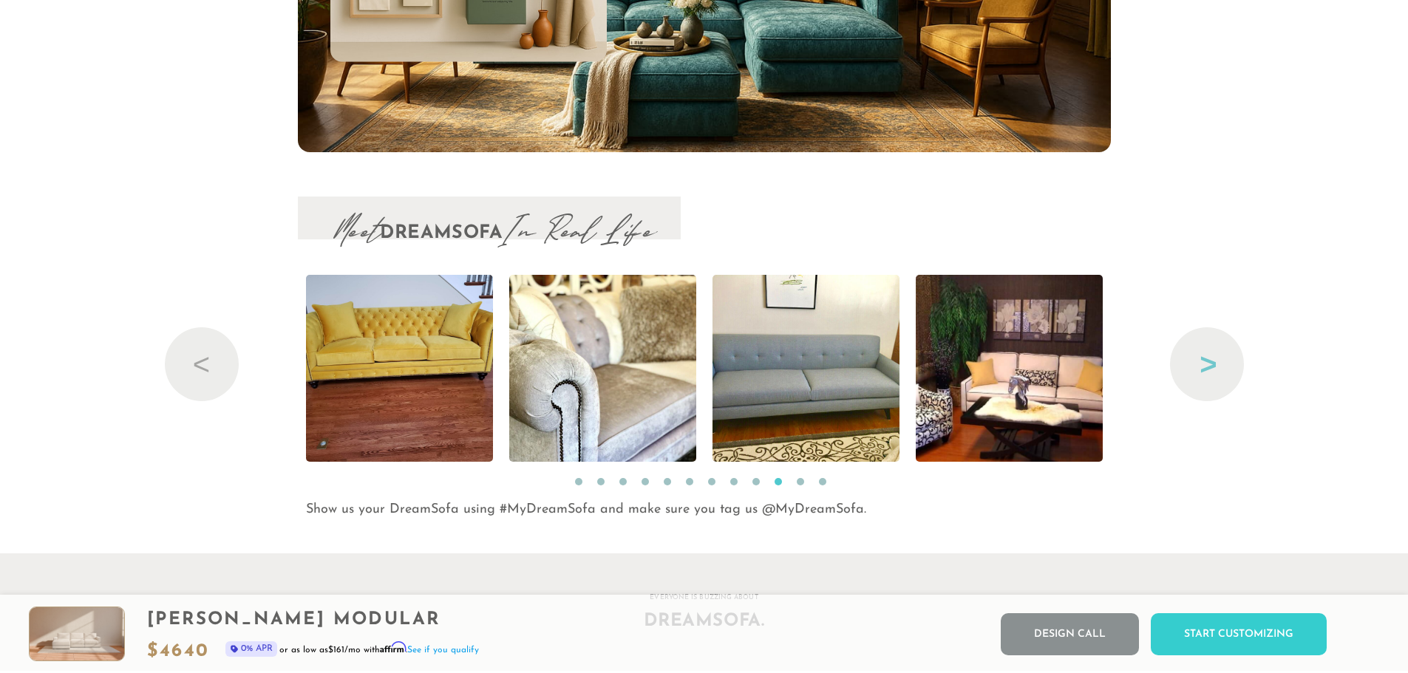
click at [1200, 381] on button "Next" at bounding box center [1207, 364] width 74 height 74
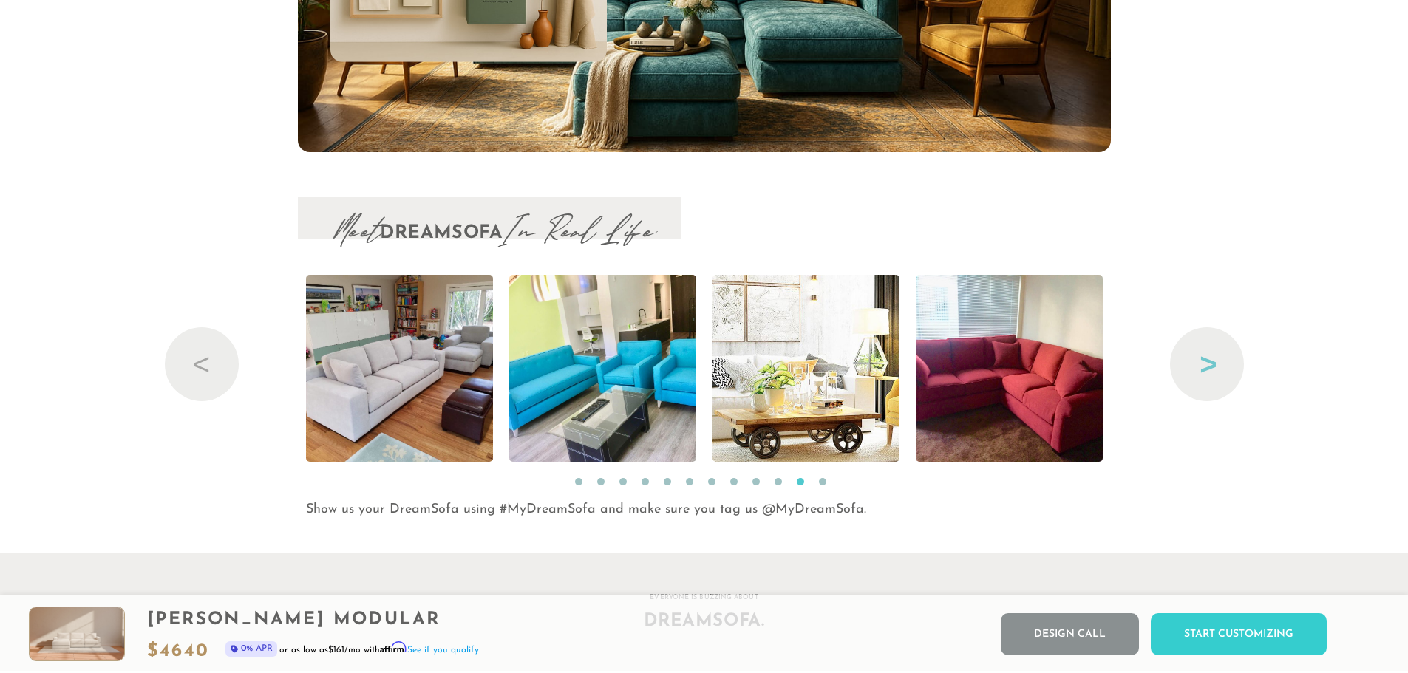
click at [1199, 381] on button "Next" at bounding box center [1207, 364] width 74 height 74
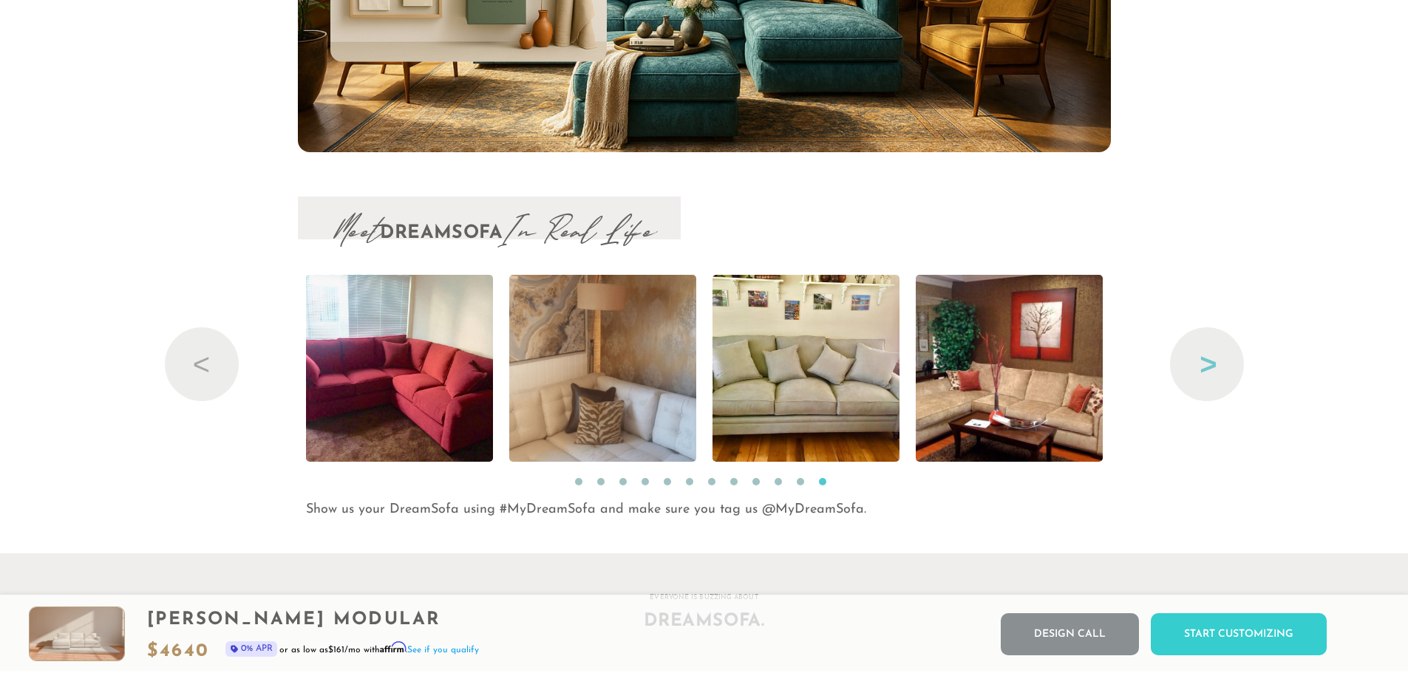
click at [1199, 381] on button "Next" at bounding box center [1207, 364] width 74 height 74
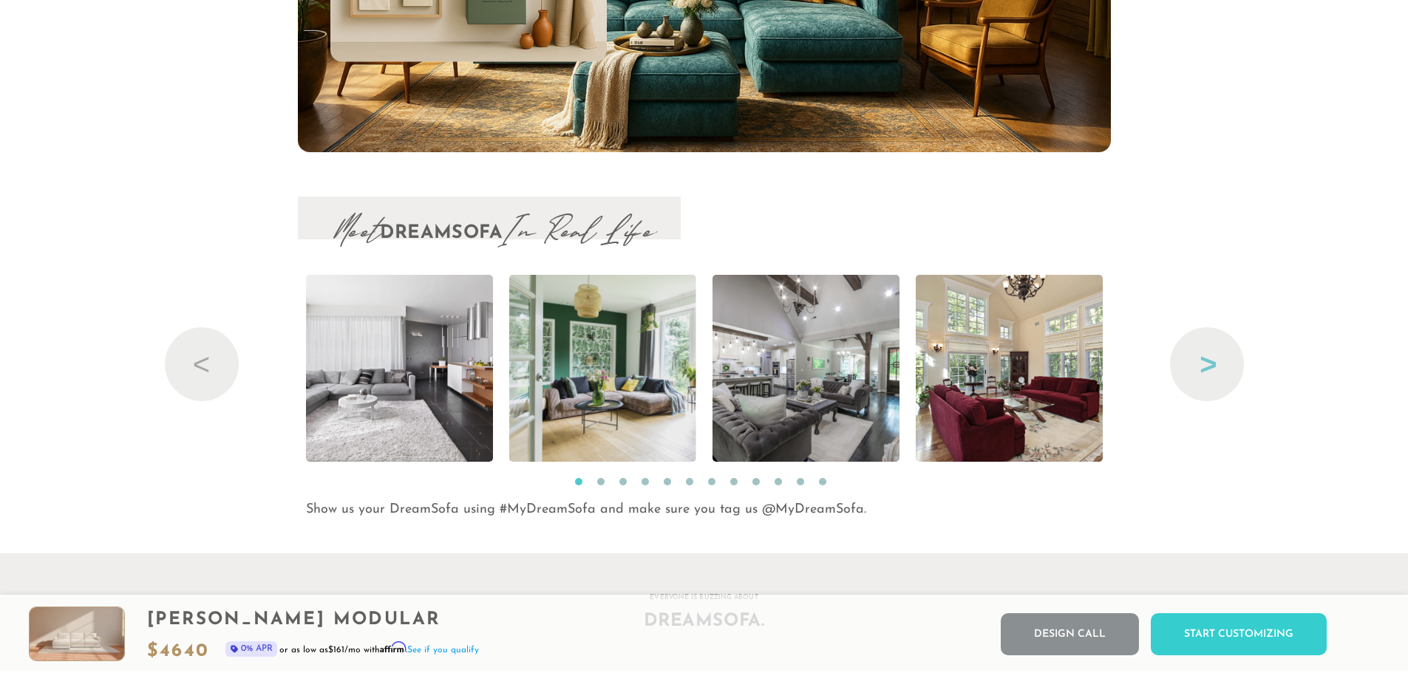
click at [1199, 381] on button "Next" at bounding box center [1207, 364] width 74 height 74
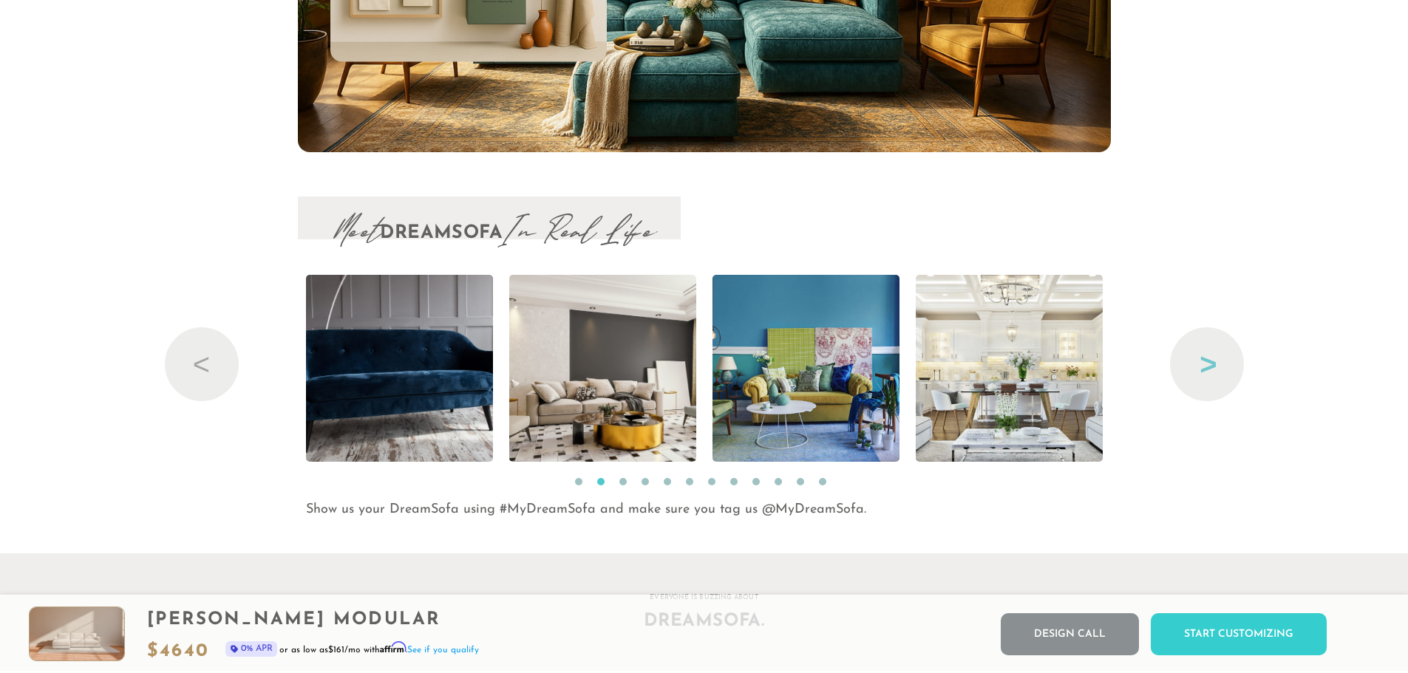
click at [1199, 381] on button "Next" at bounding box center [1207, 364] width 74 height 74
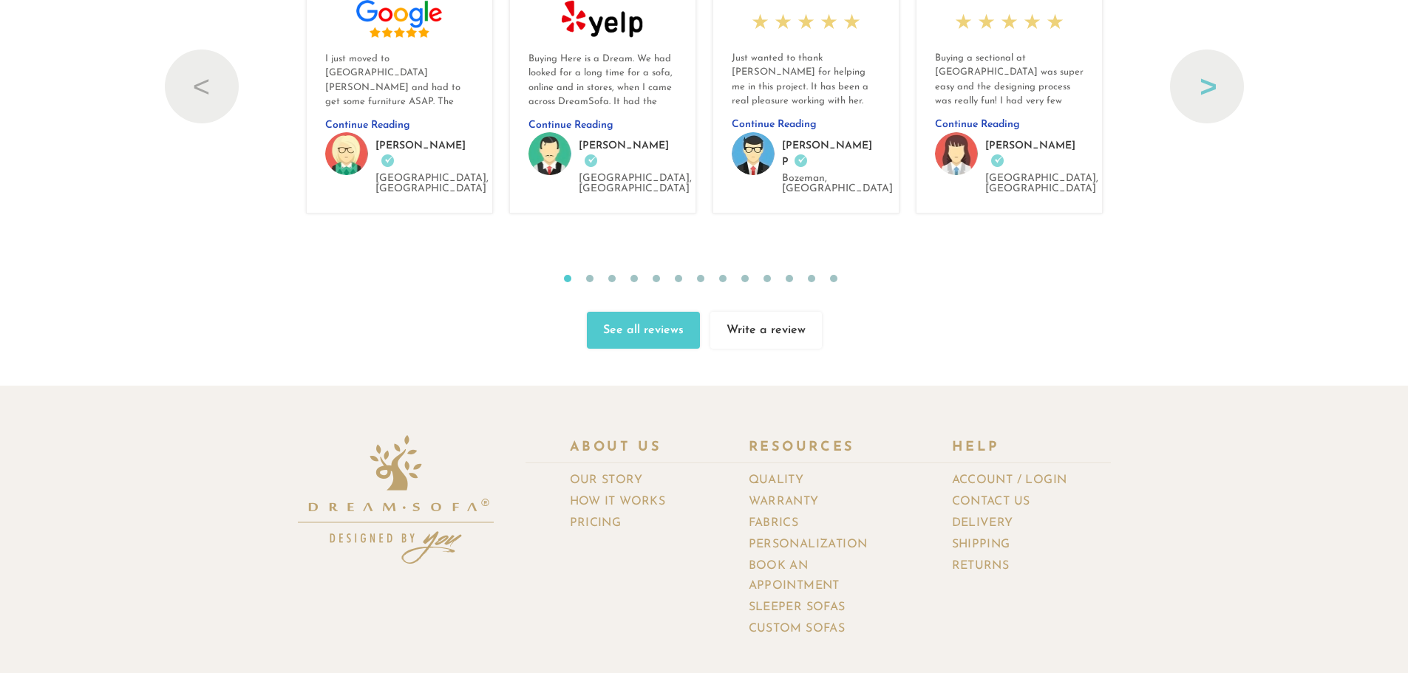
scroll to position [16788, 0]
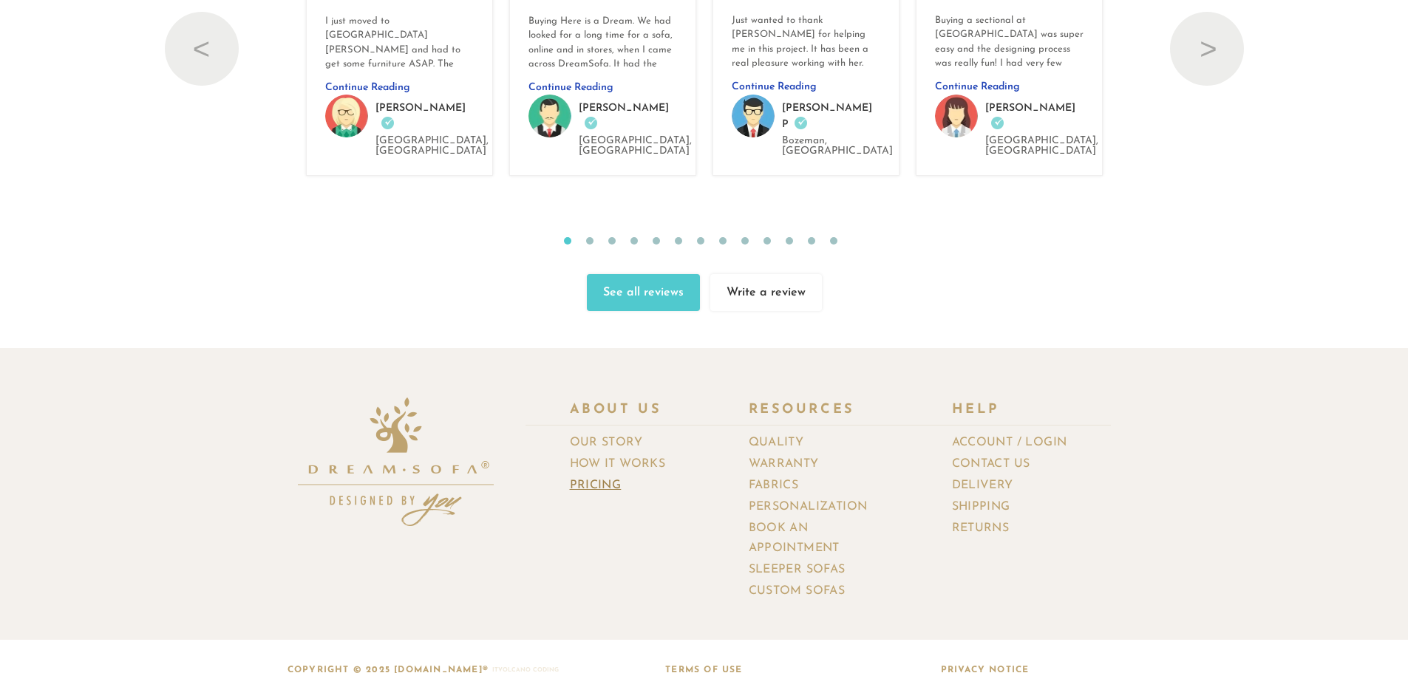
click at [606, 475] on link "Pricing" at bounding box center [601, 485] width 63 height 21
